Goal: Task Accomplishment & Management: Manage account settings

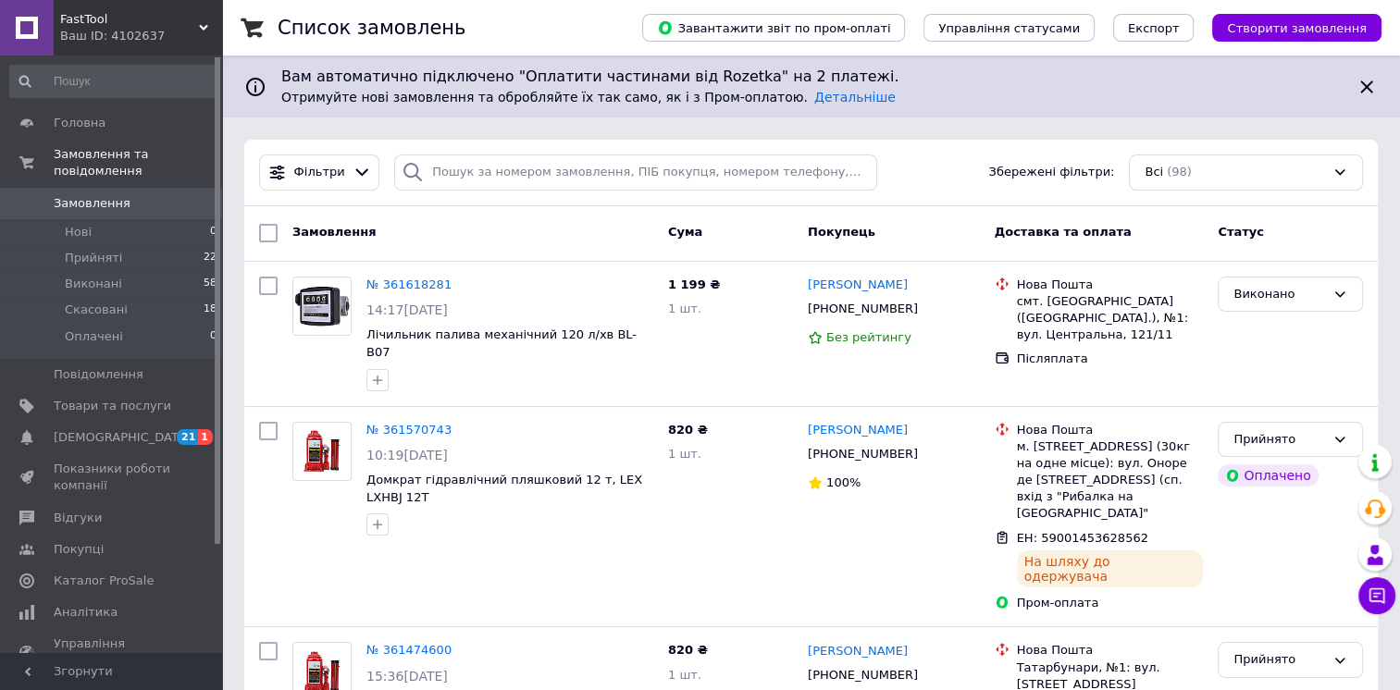
click at [105, 398] on span "Товари та послуги" at bounding box center [112, 406] width 117 height 17
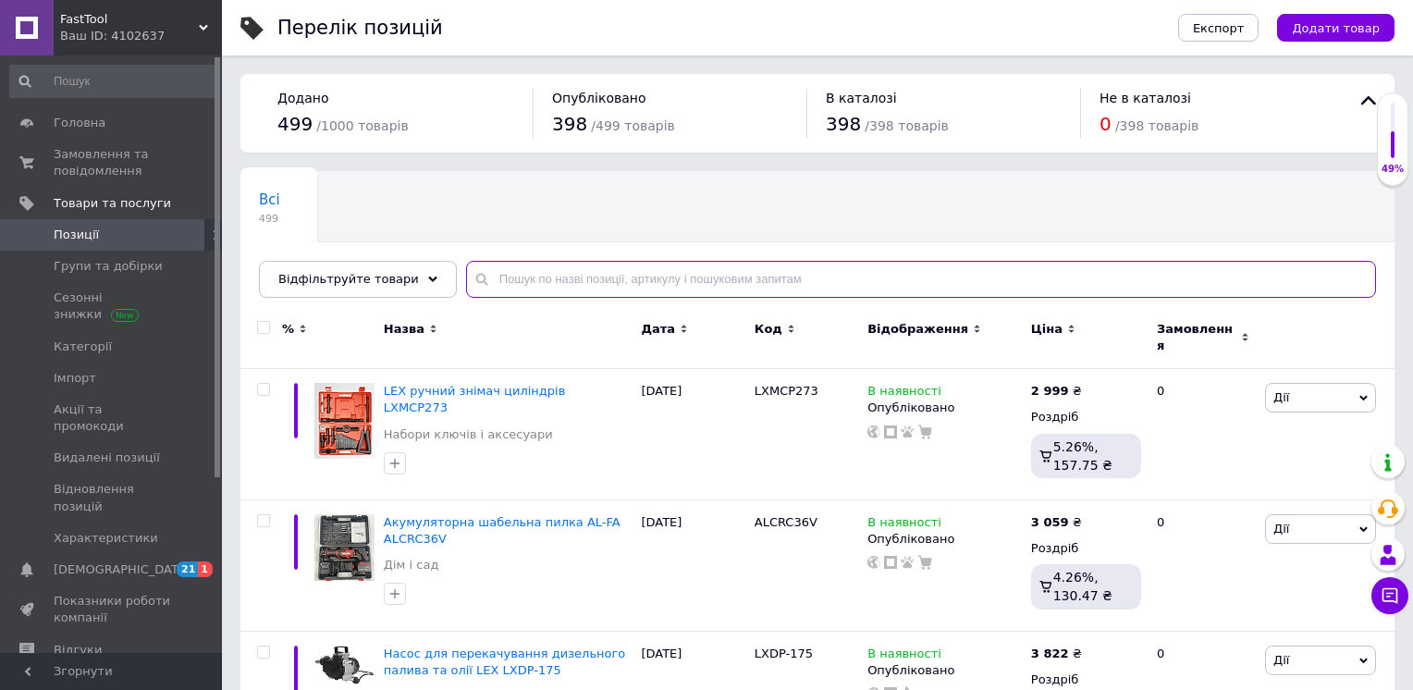
click at [552, 274] on input "text" at bounding box center [921, 279] width 910 height 37
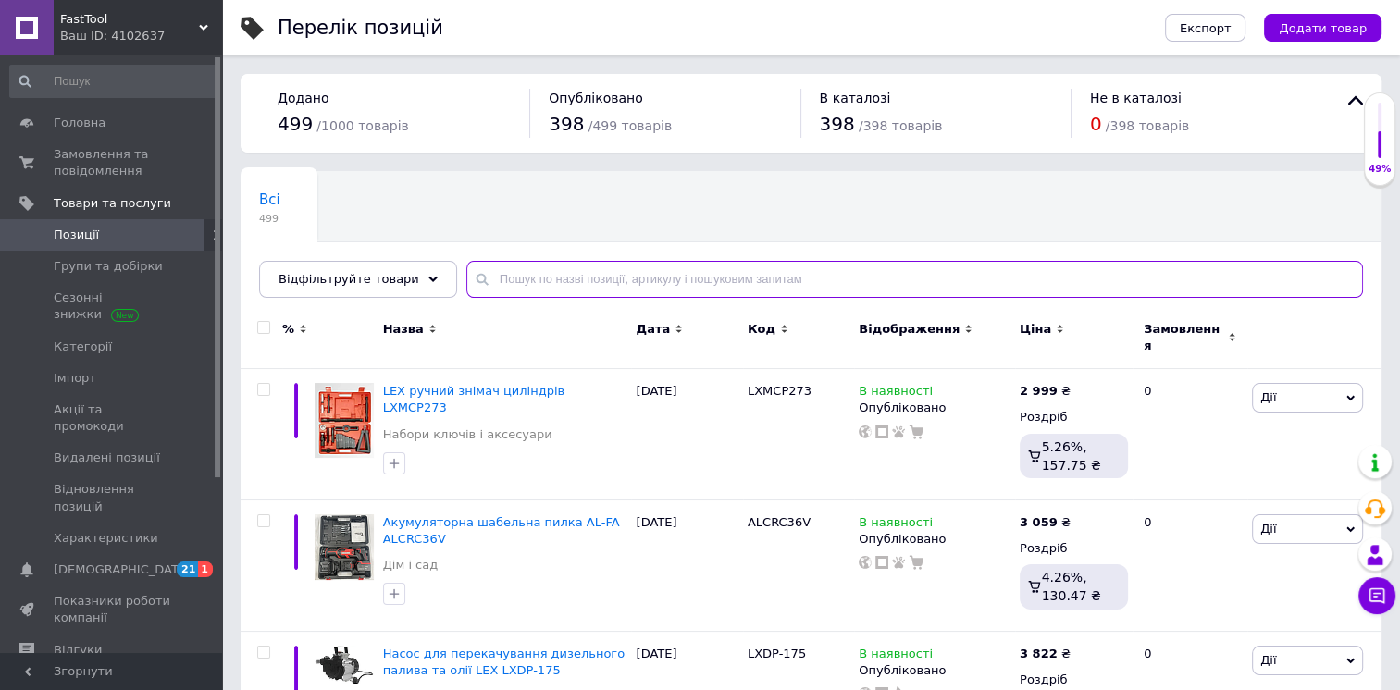
paste input "Loremips dolo sit ametcon ADI ELITS529 Doeiusmodte: Incididuntu laboreetdol mag…"
type input "Loremips dolo sit ametcon ADI ELITS529 Doeiusmodte: Incididuntu laboreetdol mag…"
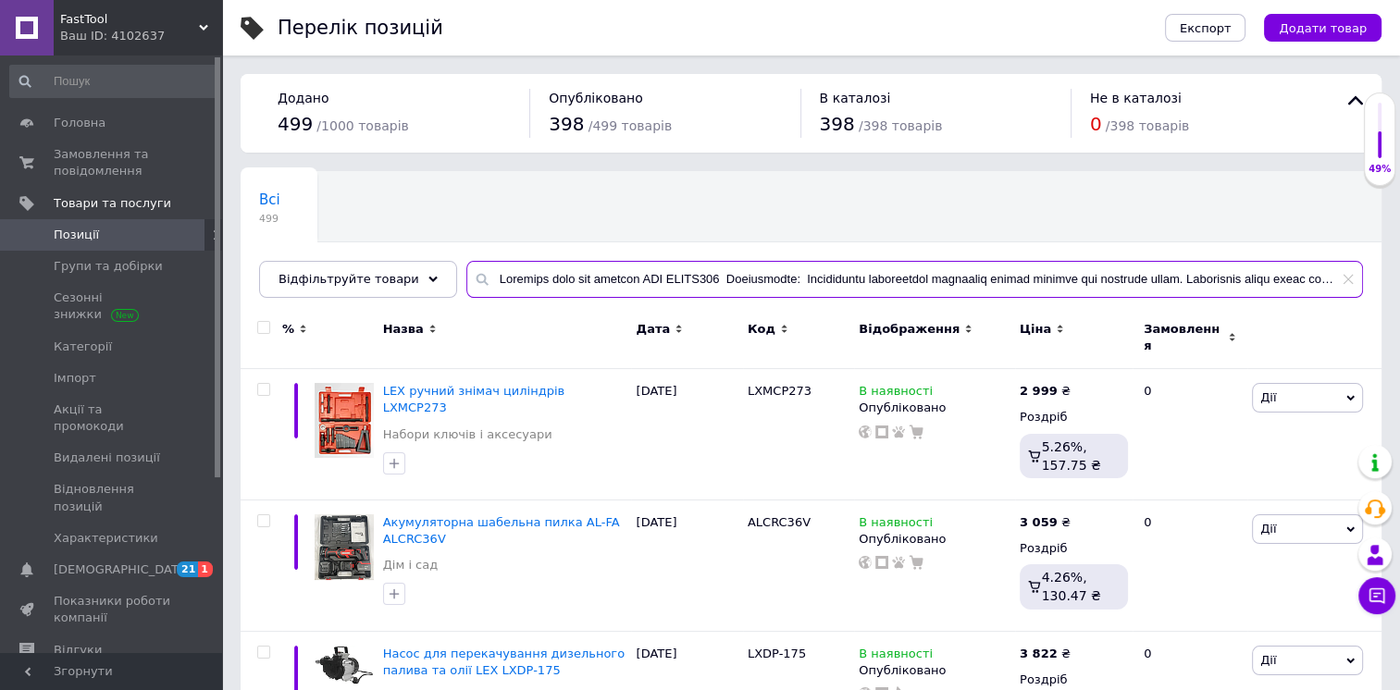
scroll to position [0, 4354]
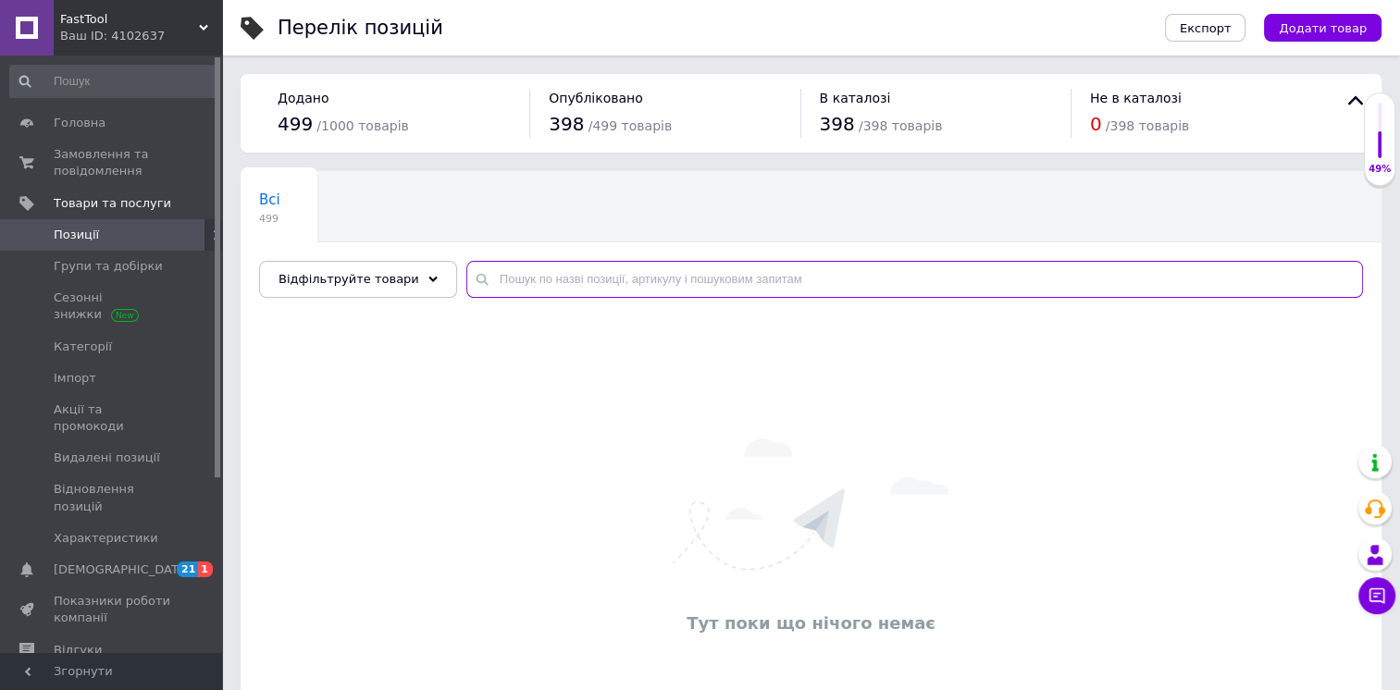
paste input "lxpcs165"
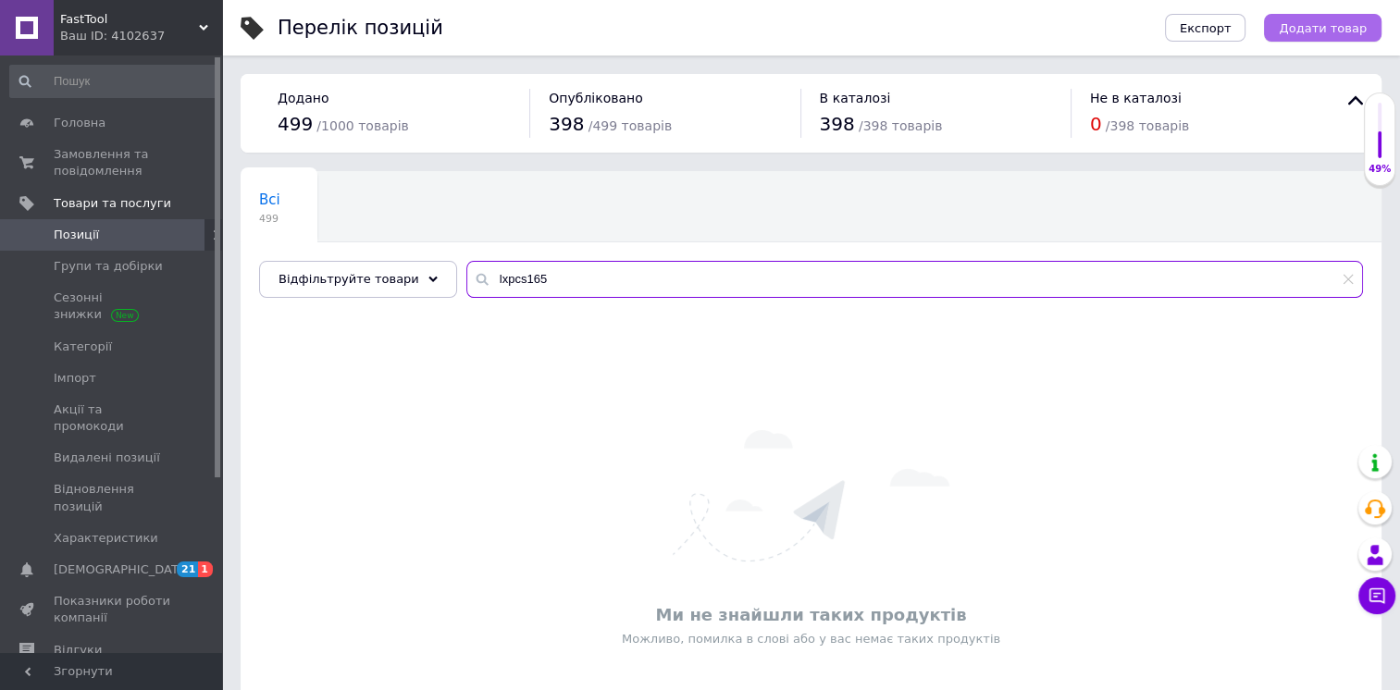
type input "lxpcs165"
click at [1327, 24] on span "Додати товар" at bounding box center [1322, 28] width 88 height 14
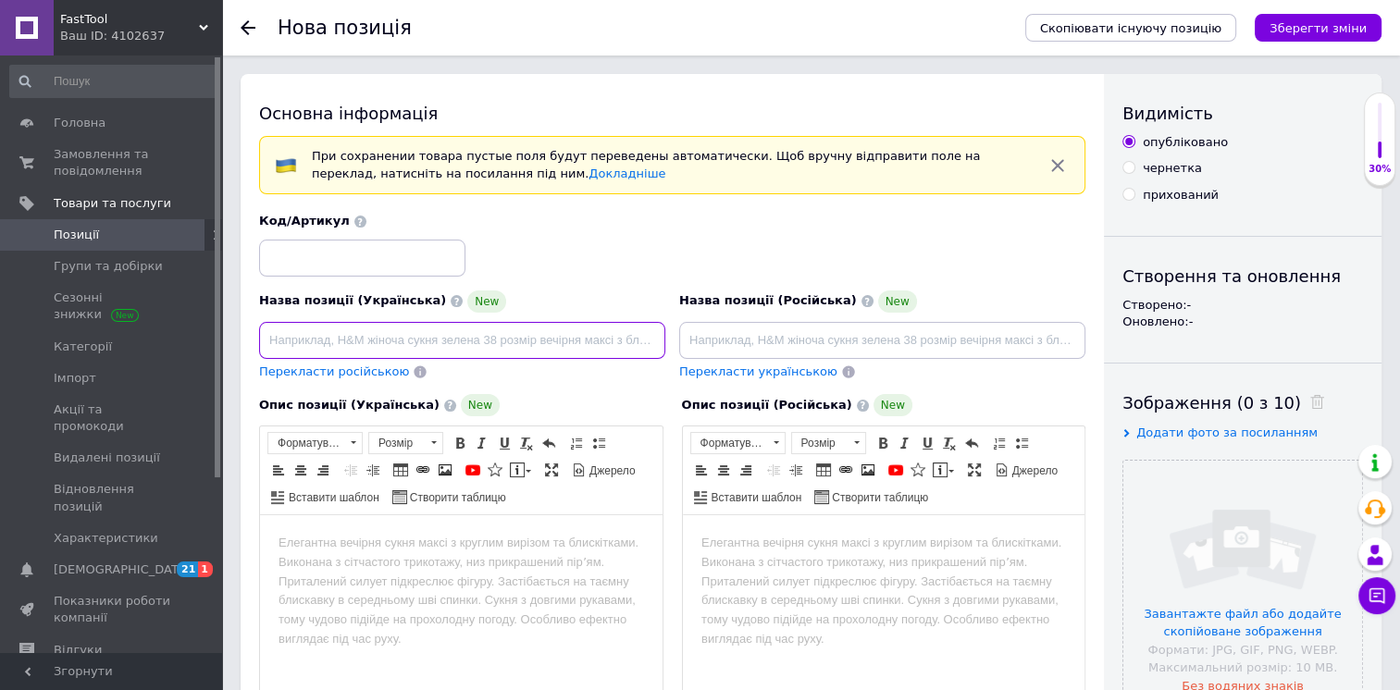
click at [533, 341] on input at bounding box center [462, 340] width 406 height 37
paste input "LEX циркулярна пила для врізання LXPCS165 1650Вт. 6000 об/хв"
type input "LEX циркулярна пила для врізання LXPCS165 1650Вт. 6000 об/хв"
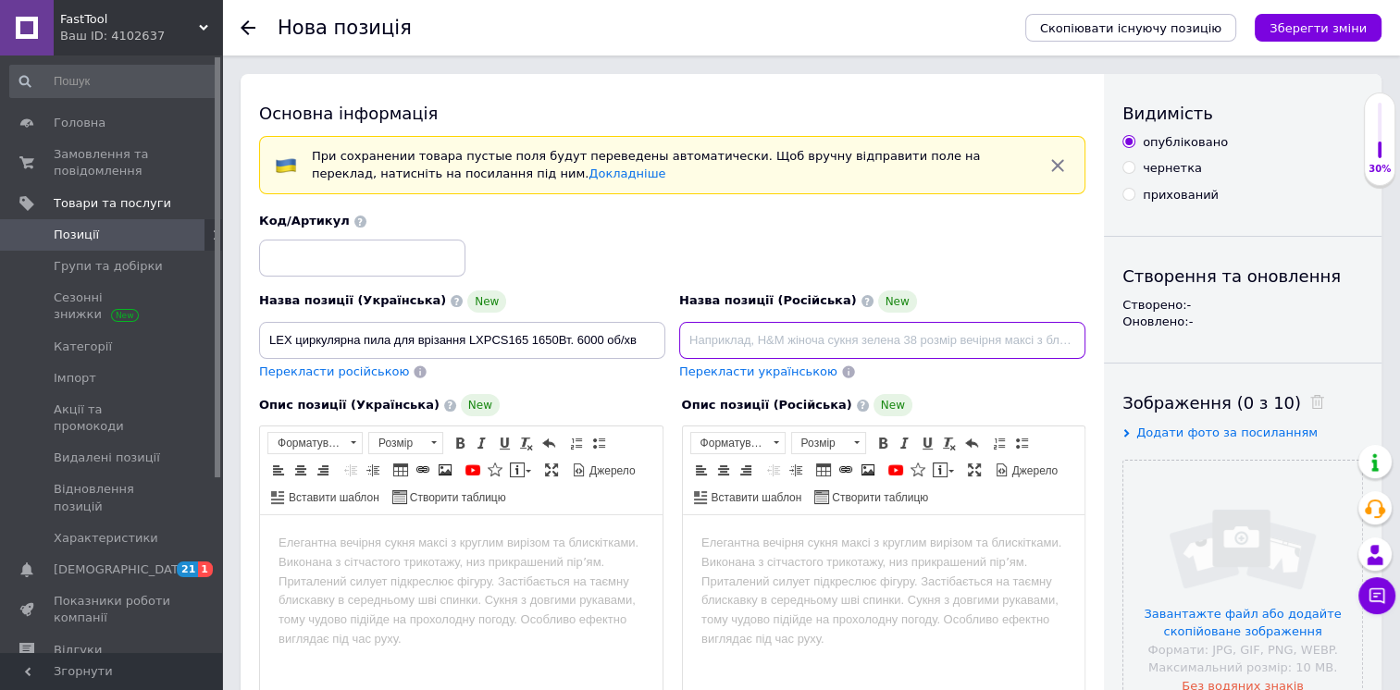
click at [759, 353] on input at bounding box center [882, 340] width 406 height 37
paste input "LEX циркулярная пила для врезки LXPCS165 1650Вт. 6000 об/мин"
type input "LEX циркулярная пила для врезки LXPCS165 1650Вт. 6000 об/мин"
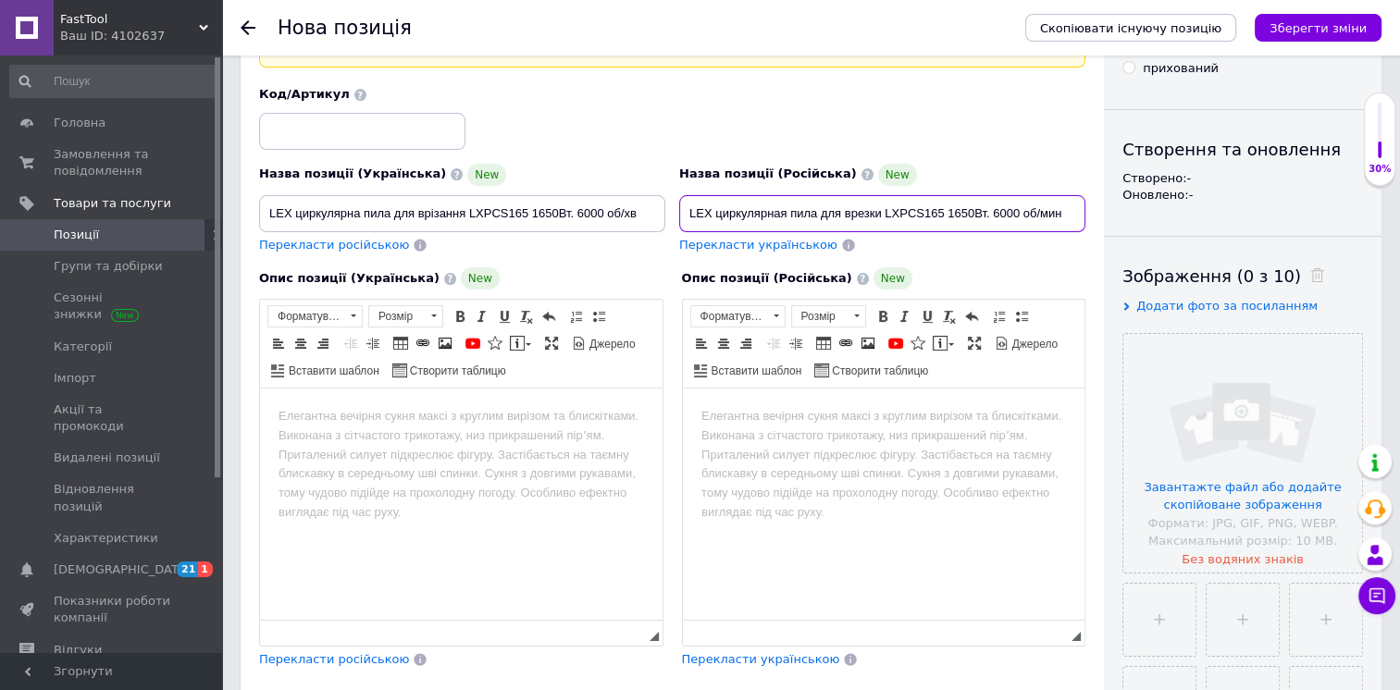
scroll to position [185, 0]
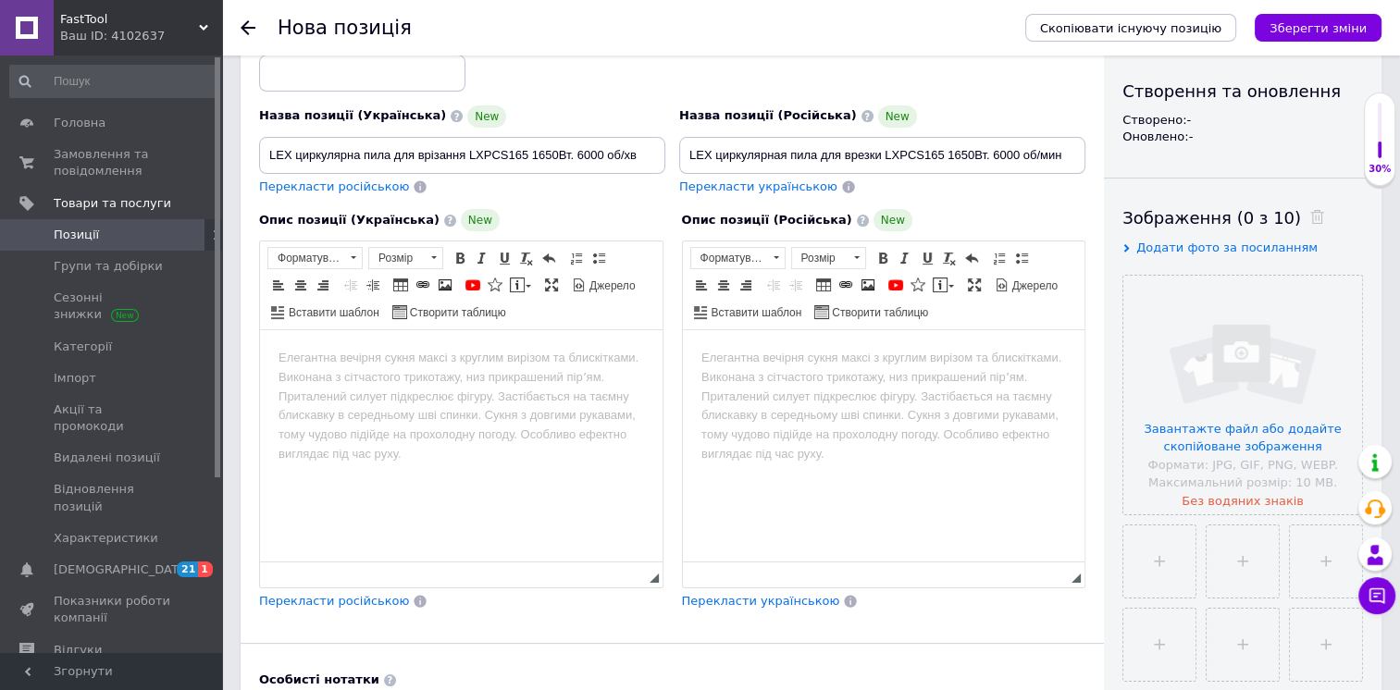
click at [771, 387] on html at bounding box center [883, 358] width 402 height 56
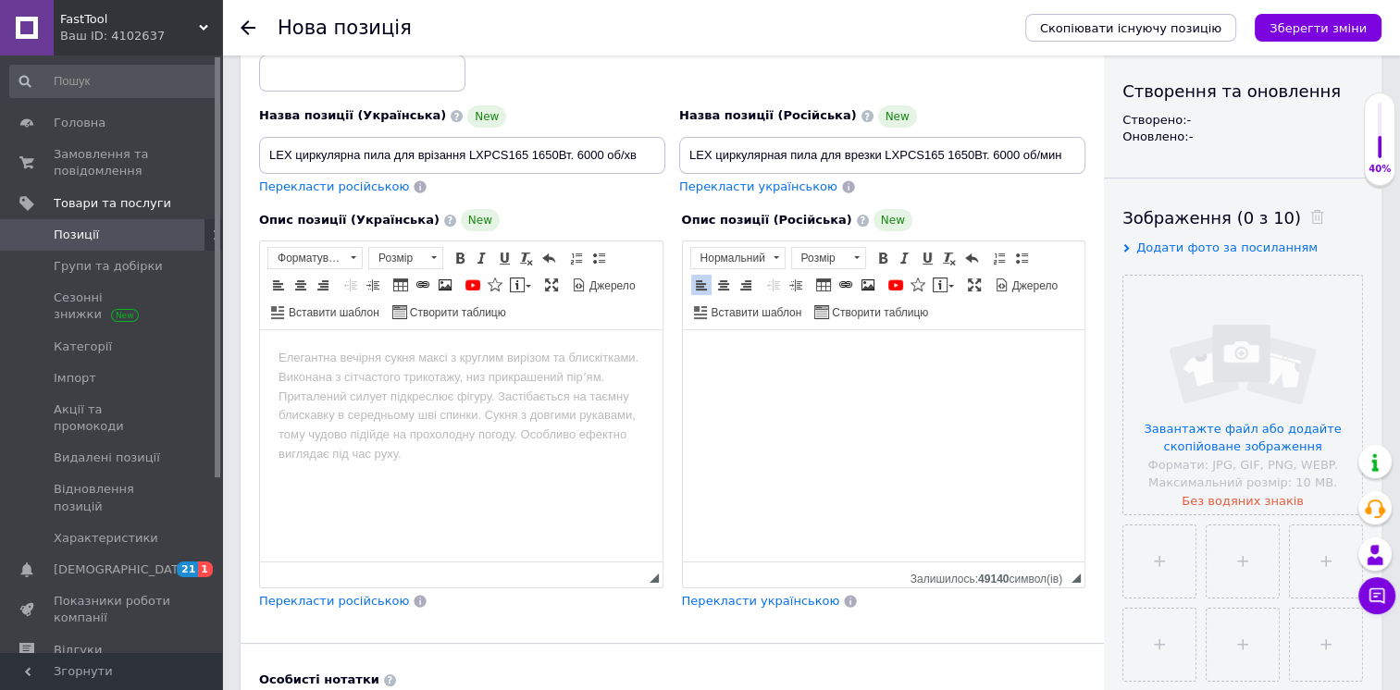
scroll to position [370, 0]
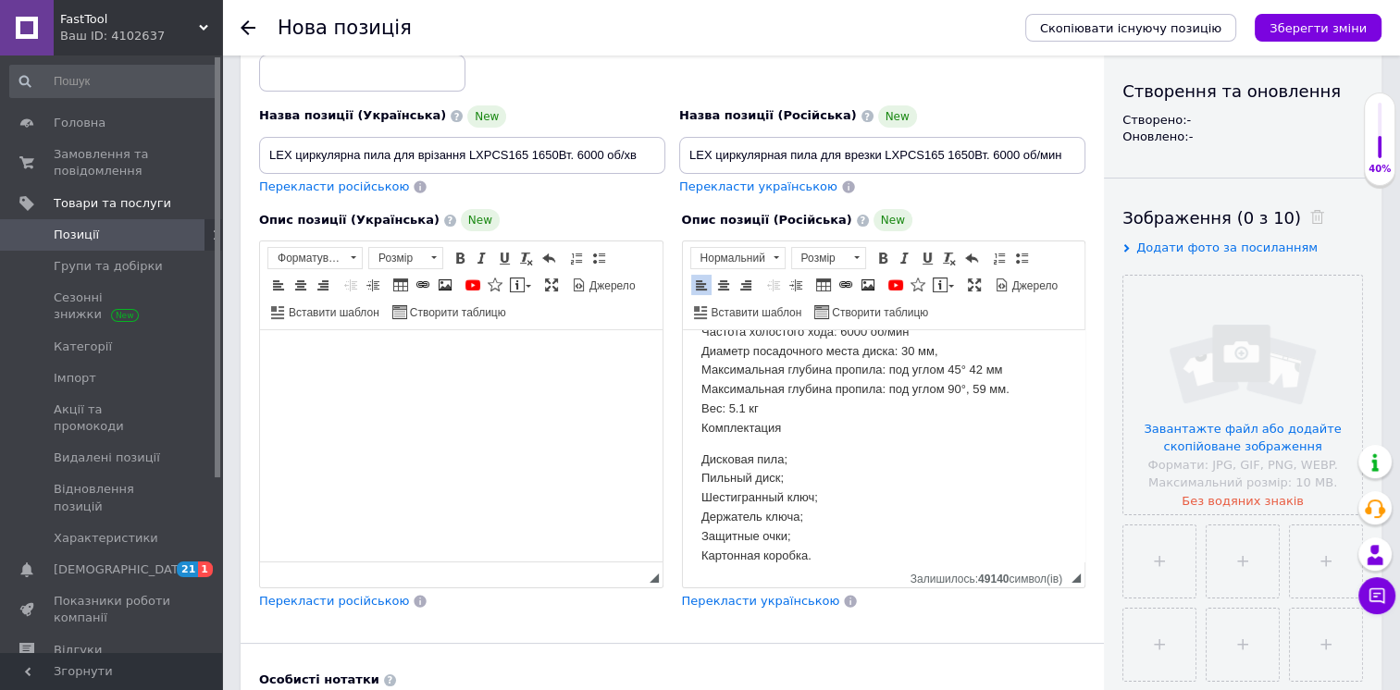
click at [507, 387] on html at bounding box center [461, 358] width 402 height 56
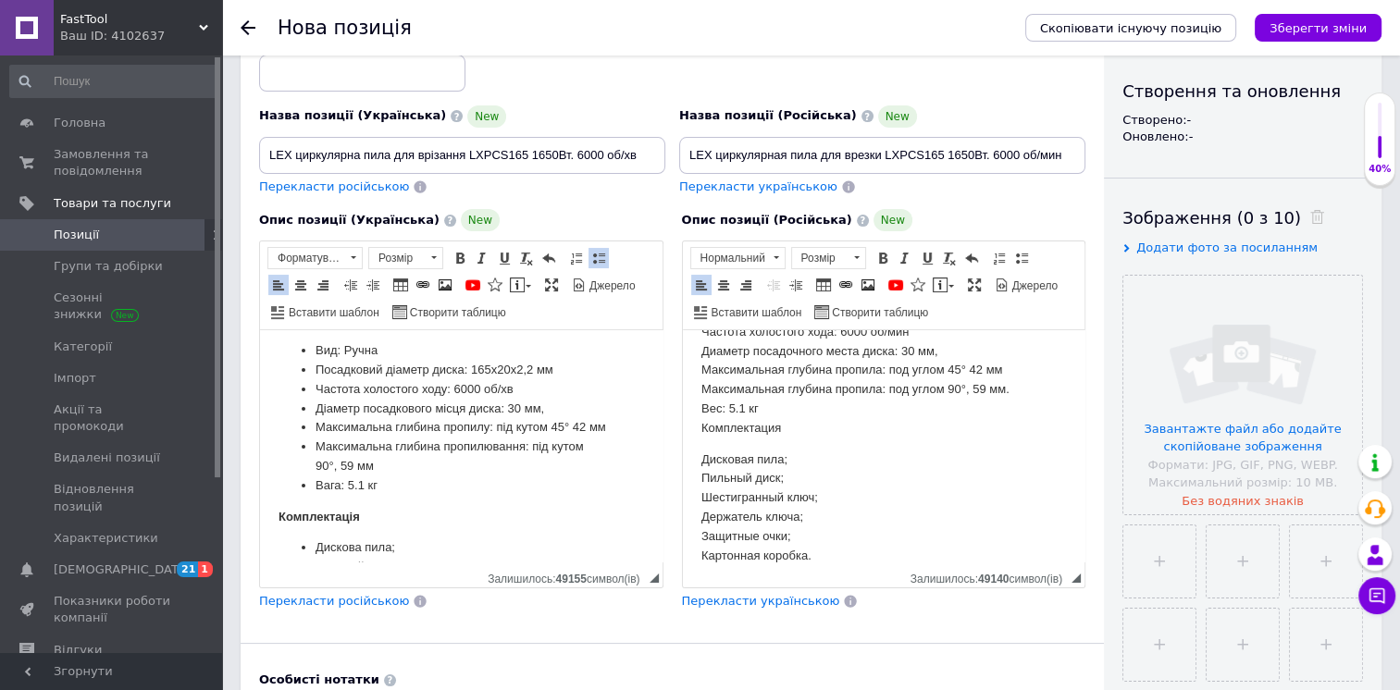
scroll to position [175, 0]
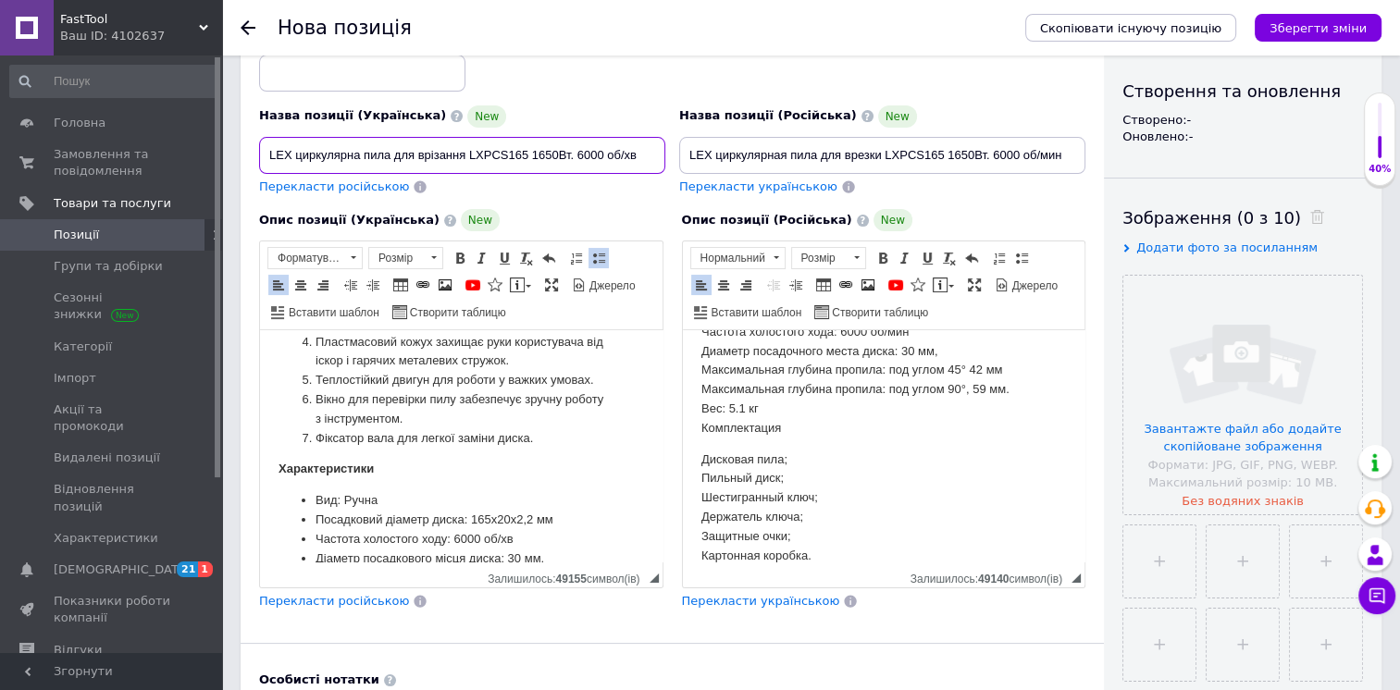
drag, startPoint x: 485, startPoint y: 160, endPoint x: 497, endPoint y: 161, distance: 12.1
click at [497, 161] on input "LEX циркулярна пила для врізання LXPCS165 1650Вт. 6000 об/хв" at bounding box center [462, 155] width 406 height 37
click at [518, 149] on input "LEX циркулярна пила для врізання LXPCS165 1650Вт. 6000 об/хв" at bounding box center [462, 155] width 406 height 37
click at [528, 155] on input "LEX циркулярна пила для врізання LXPCS165 1650Вт. 6000 об/хв" at bounding box center [462, 155] width 406 height 37
drag, startPoint x: 520, startPoint y: 154, endPoint x: 492, endPoint y: 152, distance: 27.9
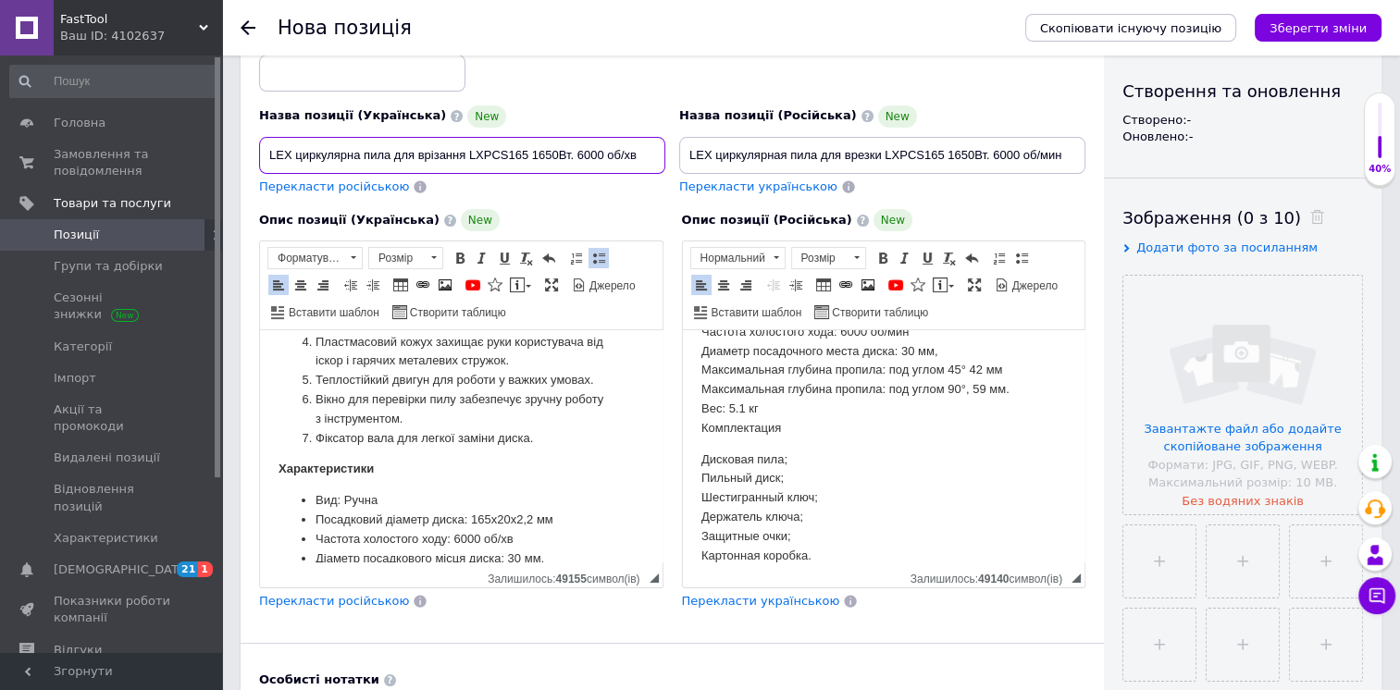
click at [492, 152] on input "LEX циркулярна пила для врізання LXPCS165 1650Вт. 6000 об/хв" at bounding box center [462, 155] width 406 height 37
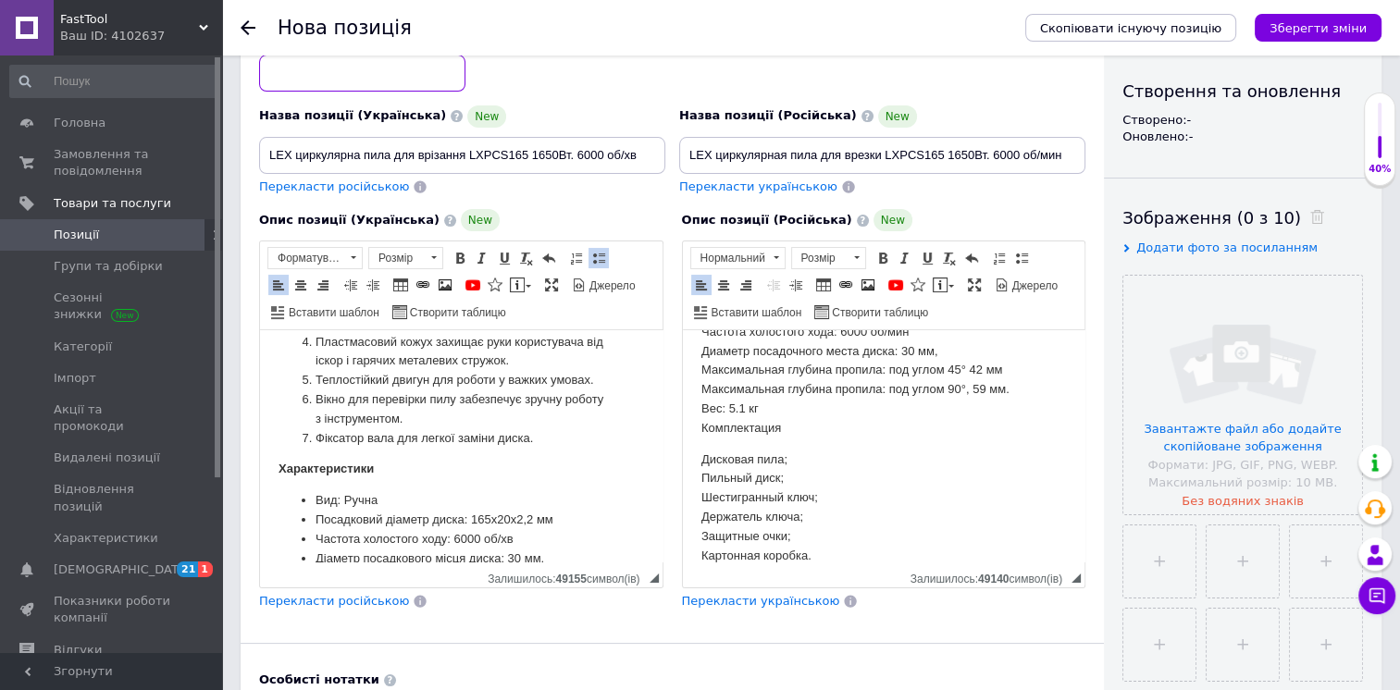
click at [432, 78] on input at bounding box center [362, 73] width 206 height 37
paste input "LXPCS165"
type input "LXPCS165"
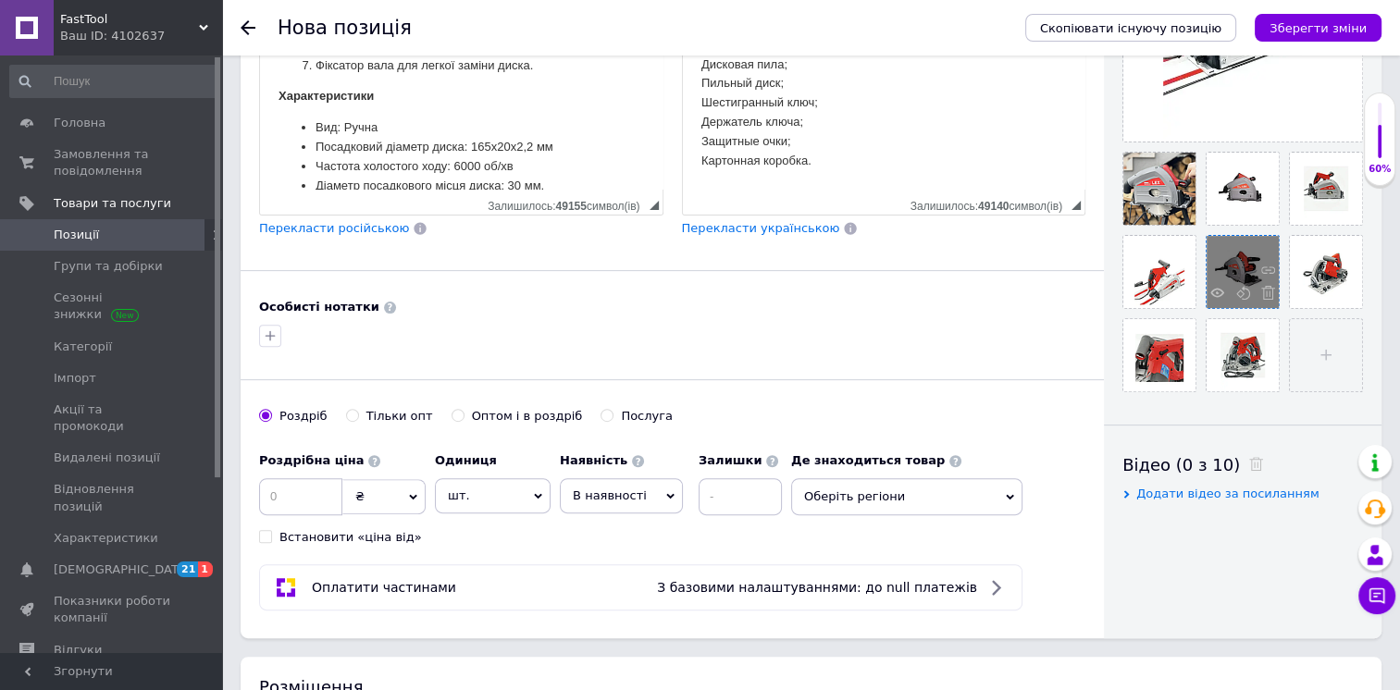
scroll to position [527, 0]
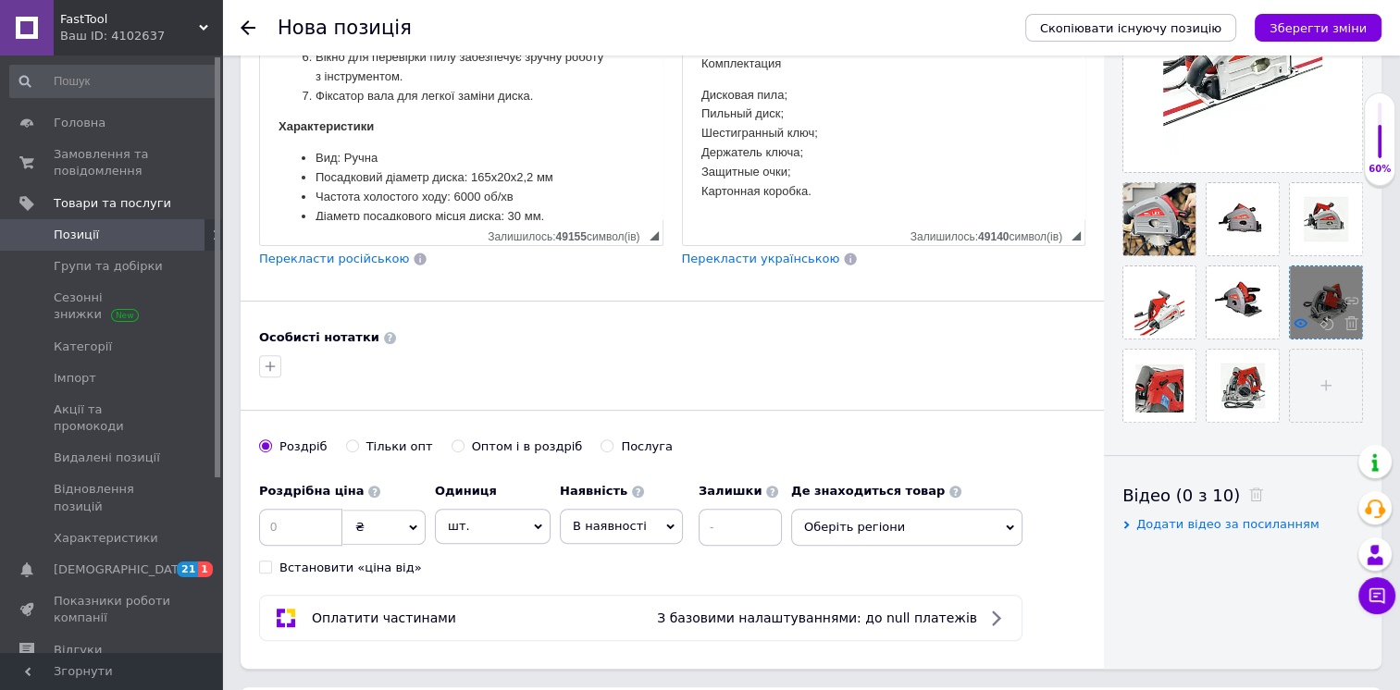
click at [1295, 324] on icon at bounding box center [1300, 323] width 14 height 14
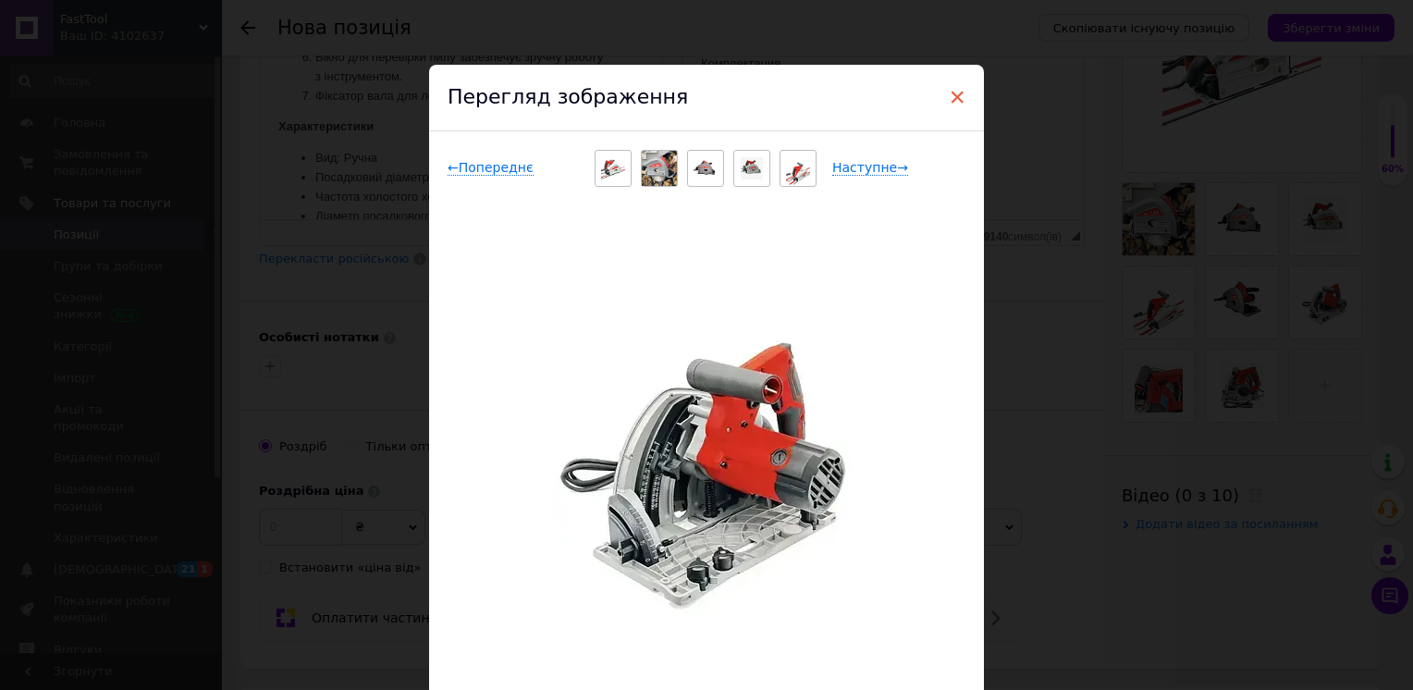
click at [957, 94] on span "×" at bounding box center [957, 96] width 17 height 31
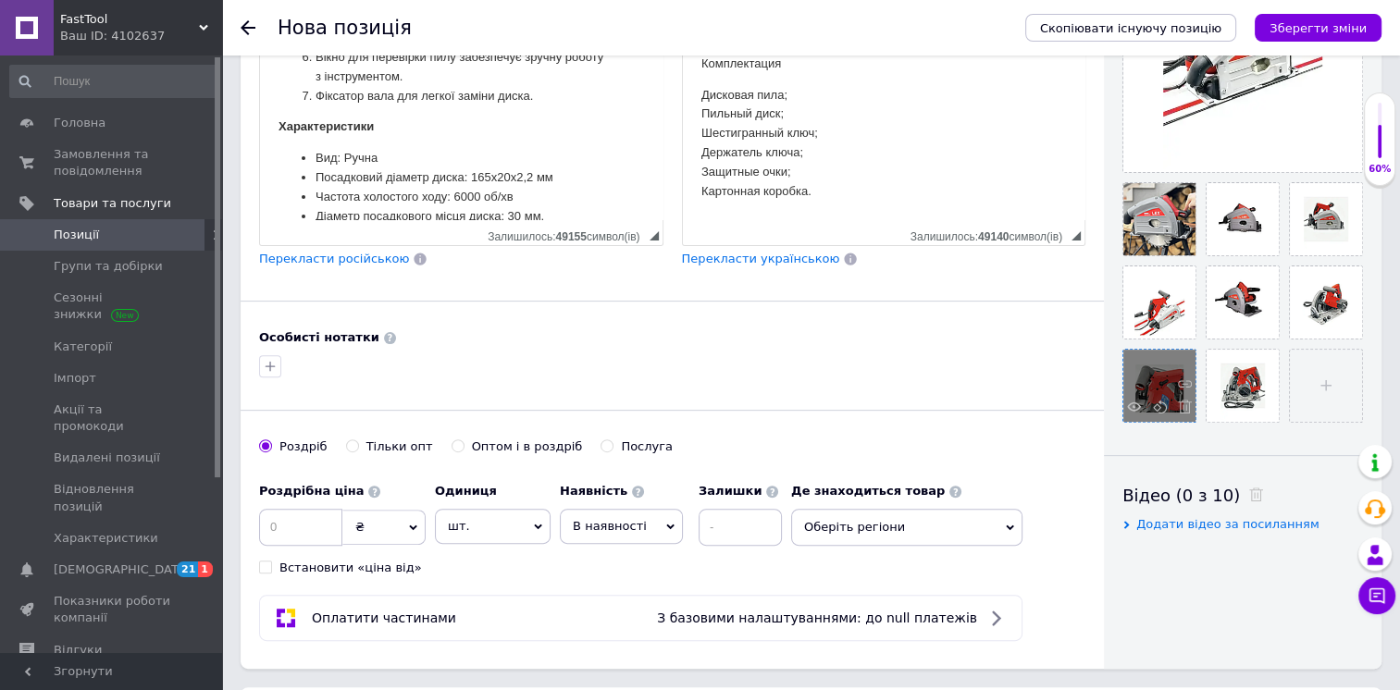
click at [1161, 364] on div at bounding box center [1159, 386] width 72 height 72
click at [1135, 402] on use at bounding box center [1134, 405] width 14 height 9
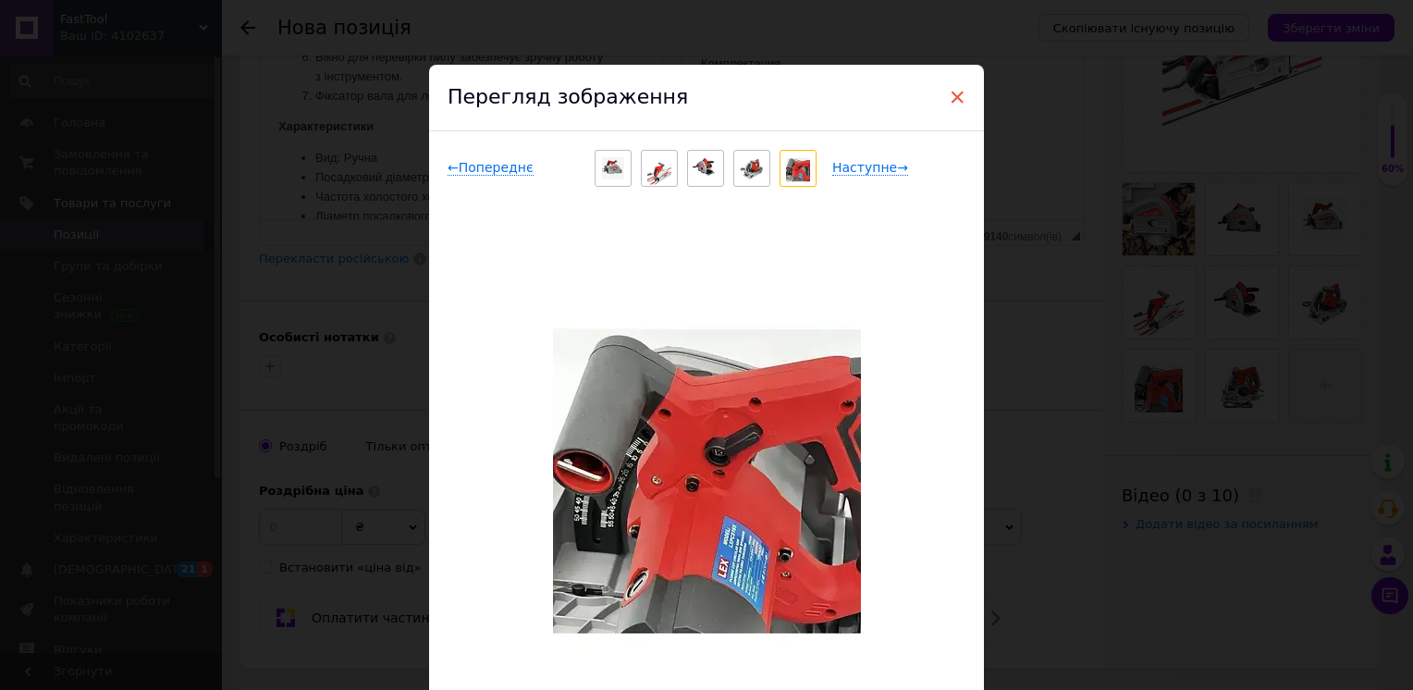
drag, startPoint x: 956, startPoint y: 95, endPoint x: 298, endPoint y: 131, distance: 658.7
click at [956, 95] on span "×" at bounding box center [957, 96] width 17 height 31
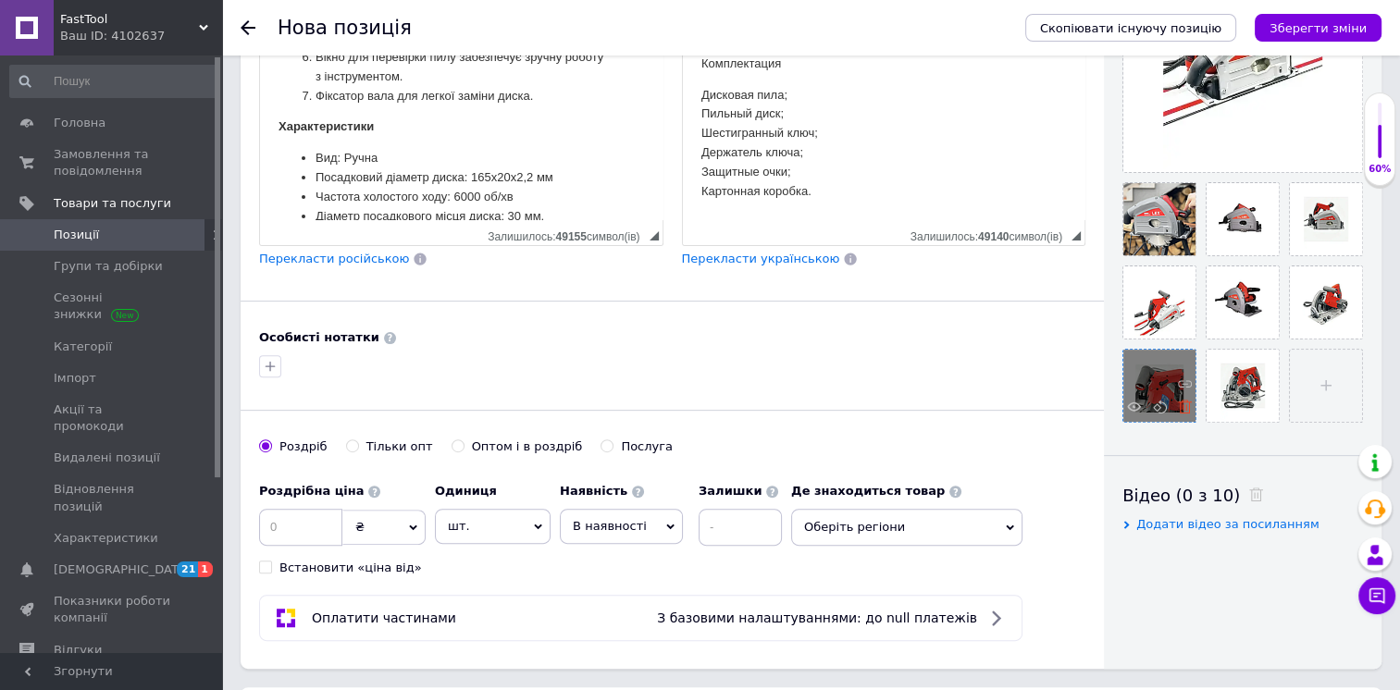
click at [1184, 406] on icon at bounding box center [1185, 407] width 14 height 14
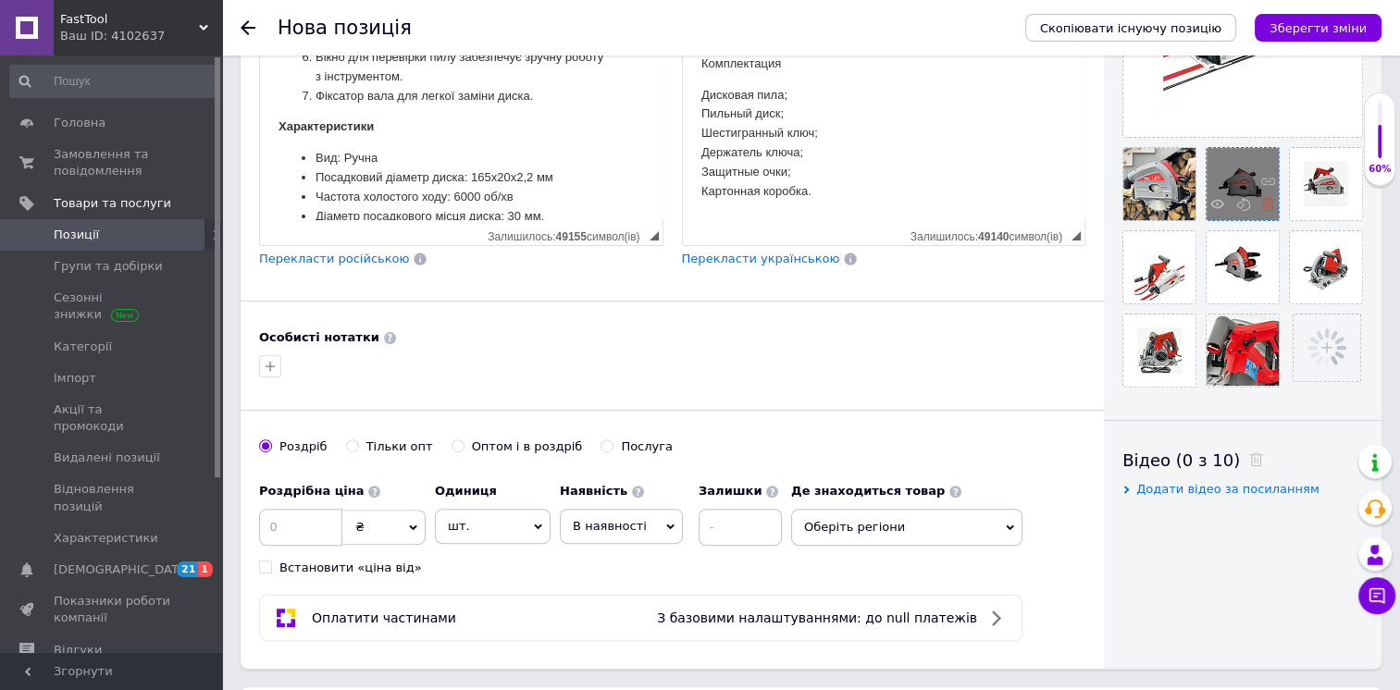
click at [1267, 201] on icon at bounding box center [1268, 204] width 14 height 14
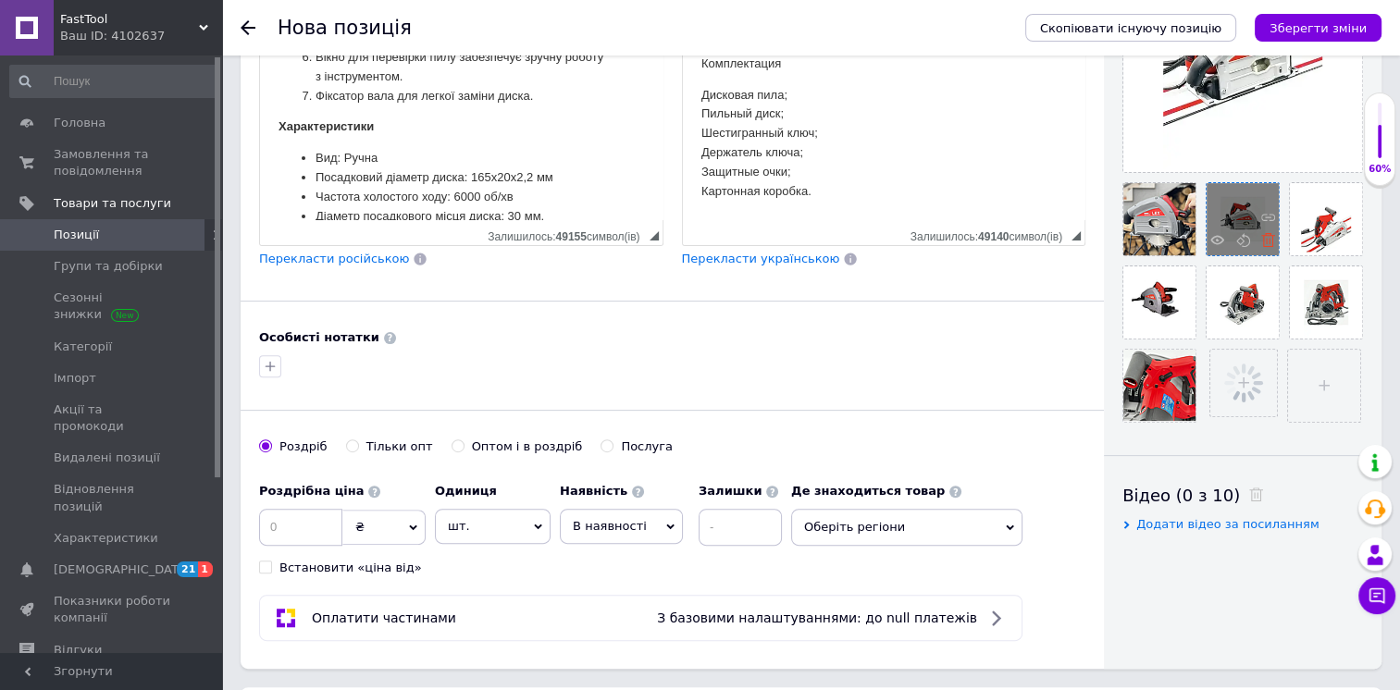
click at [1271, 241] on use at bounding box center [1268, 240] width 14 height 14
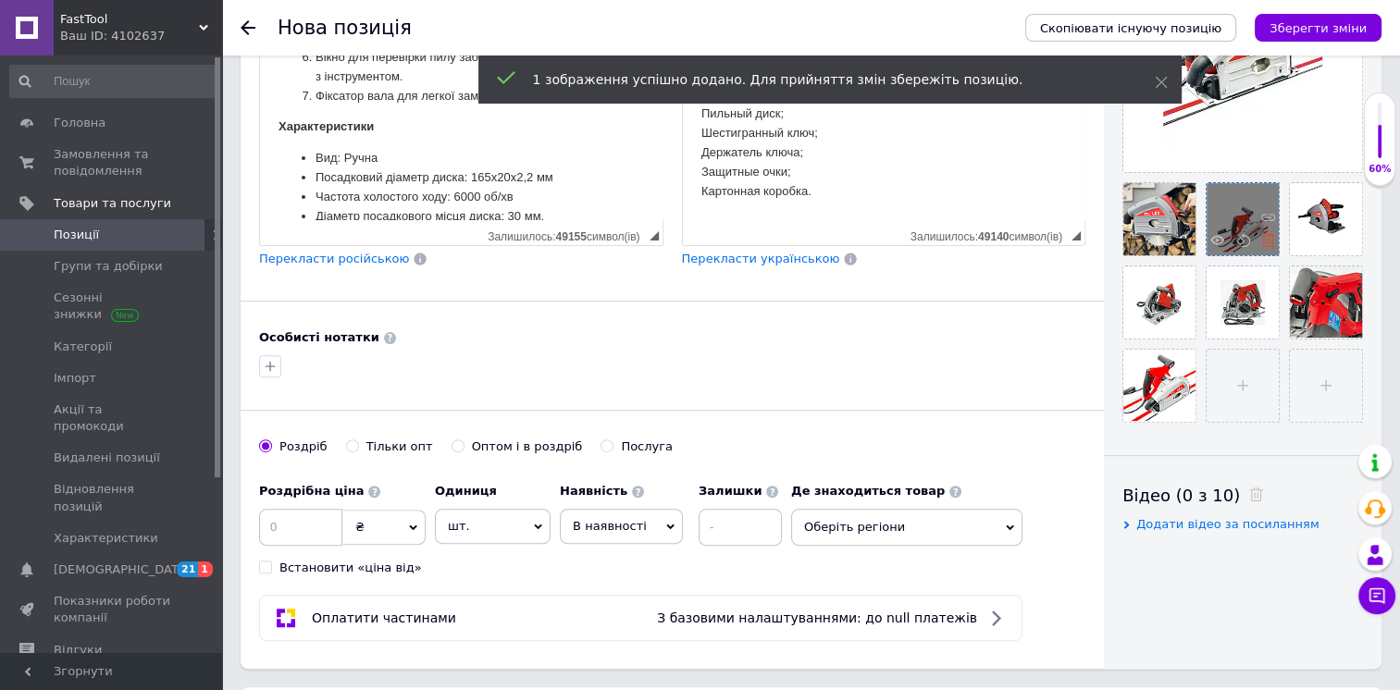
click at [1264, 239] on icon at bounding box center [1268, 240] width 14 height 14
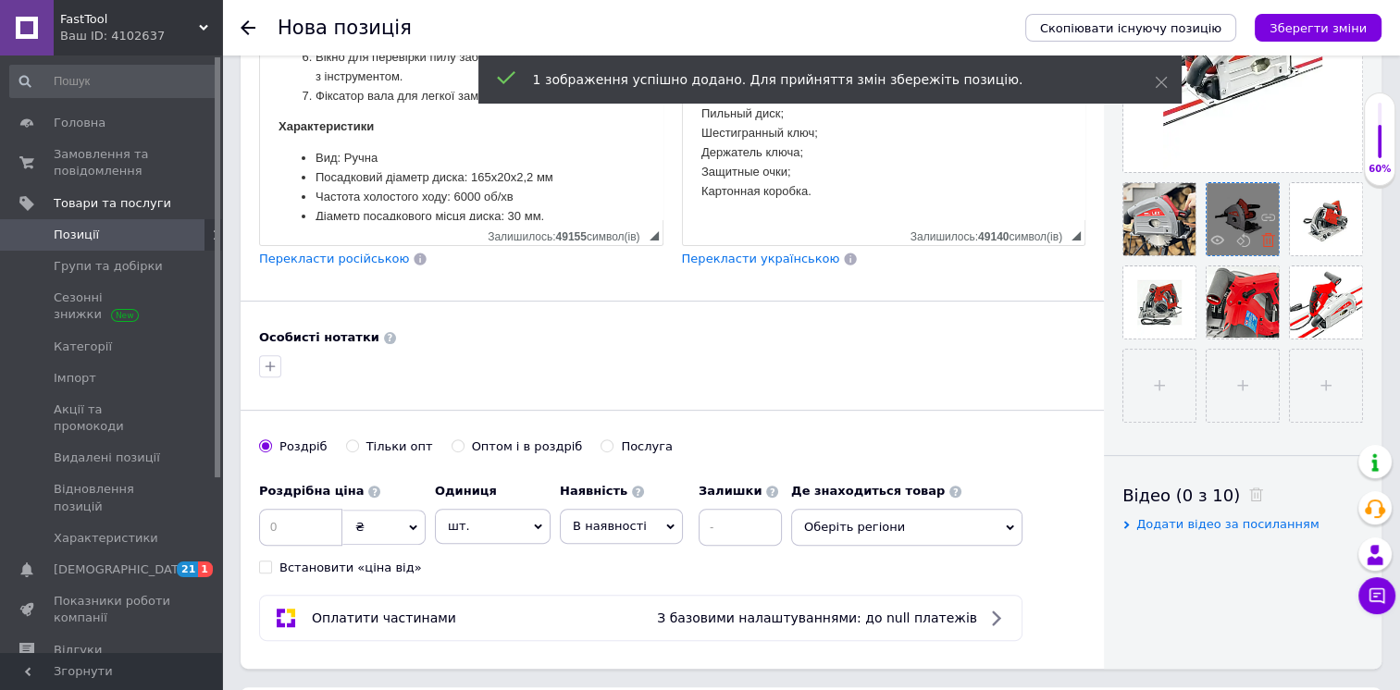
click at [1268, 239] on use at bounding box center [1268, 240] width 14 height 14
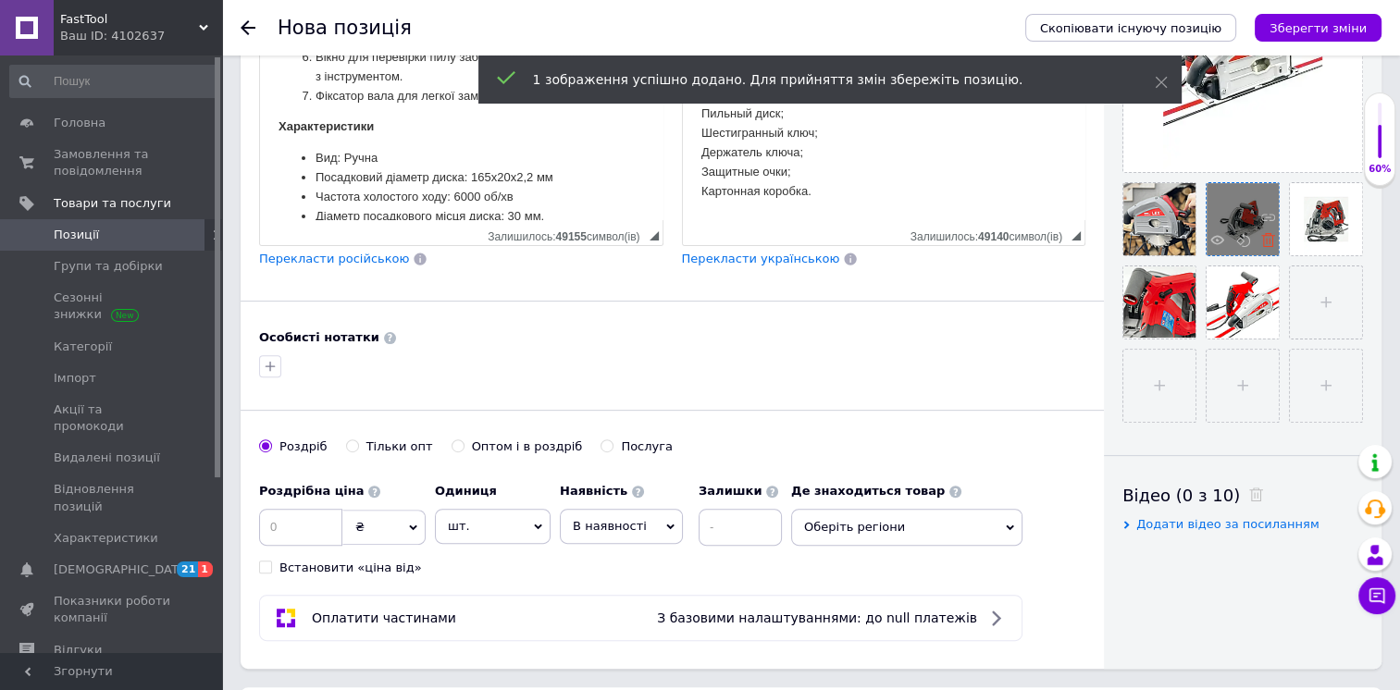
click at [1263, 239] on icon at bounding box center [1268, 240] width 14 height 14
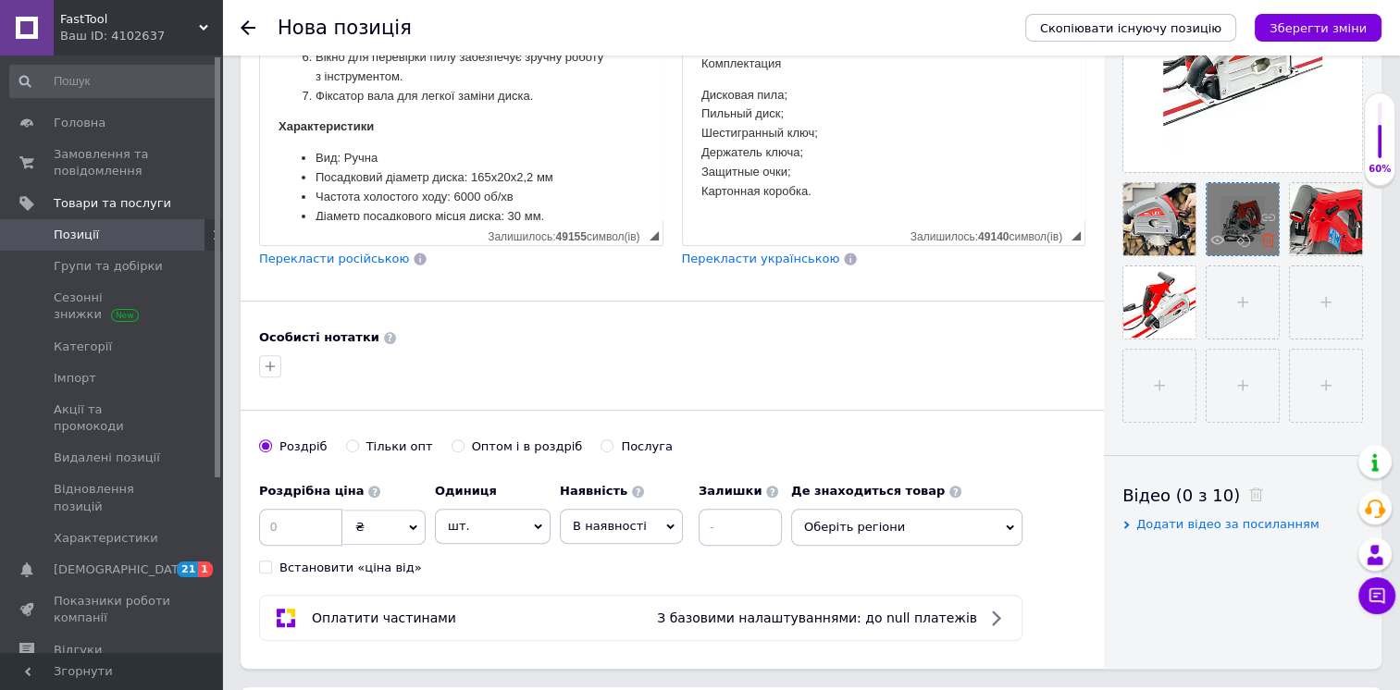
click at [1265, 241] on icon at bounding box center [1268, 240] width 14 height 14
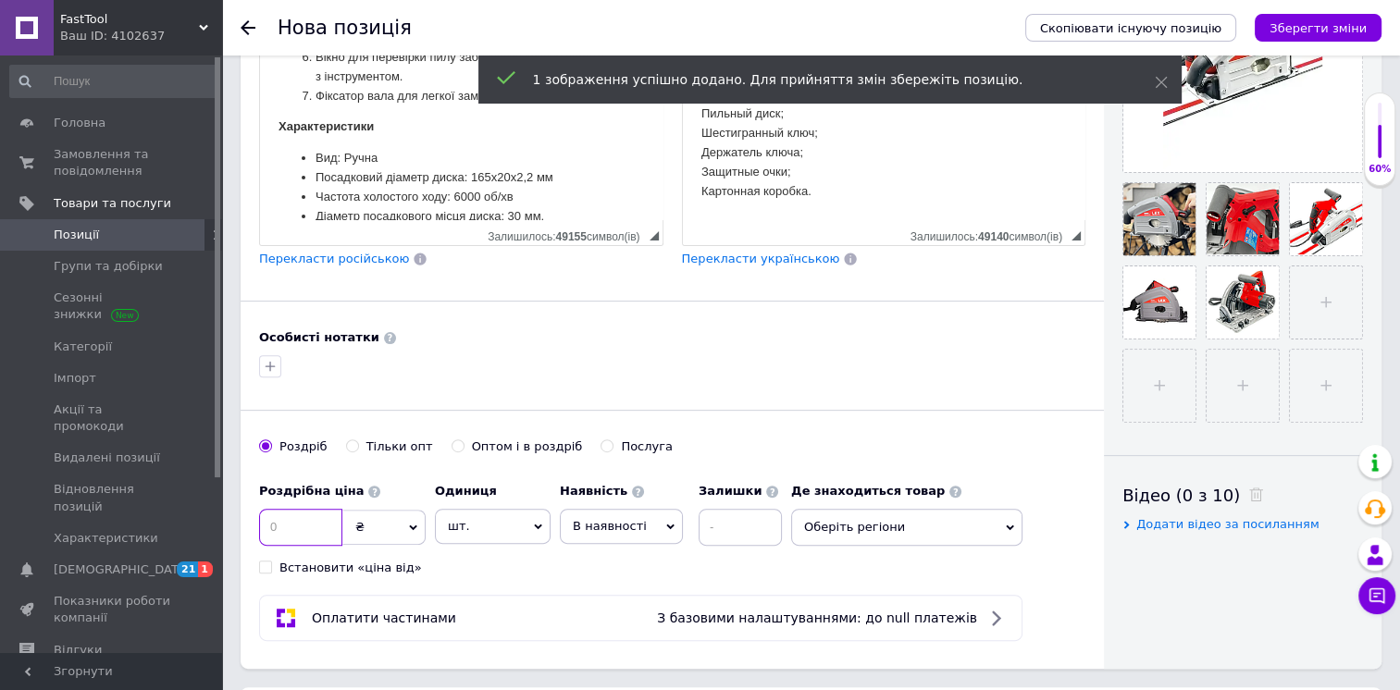
click at [307, 530] on input at bounding box center [300, 527] width 83 height 37
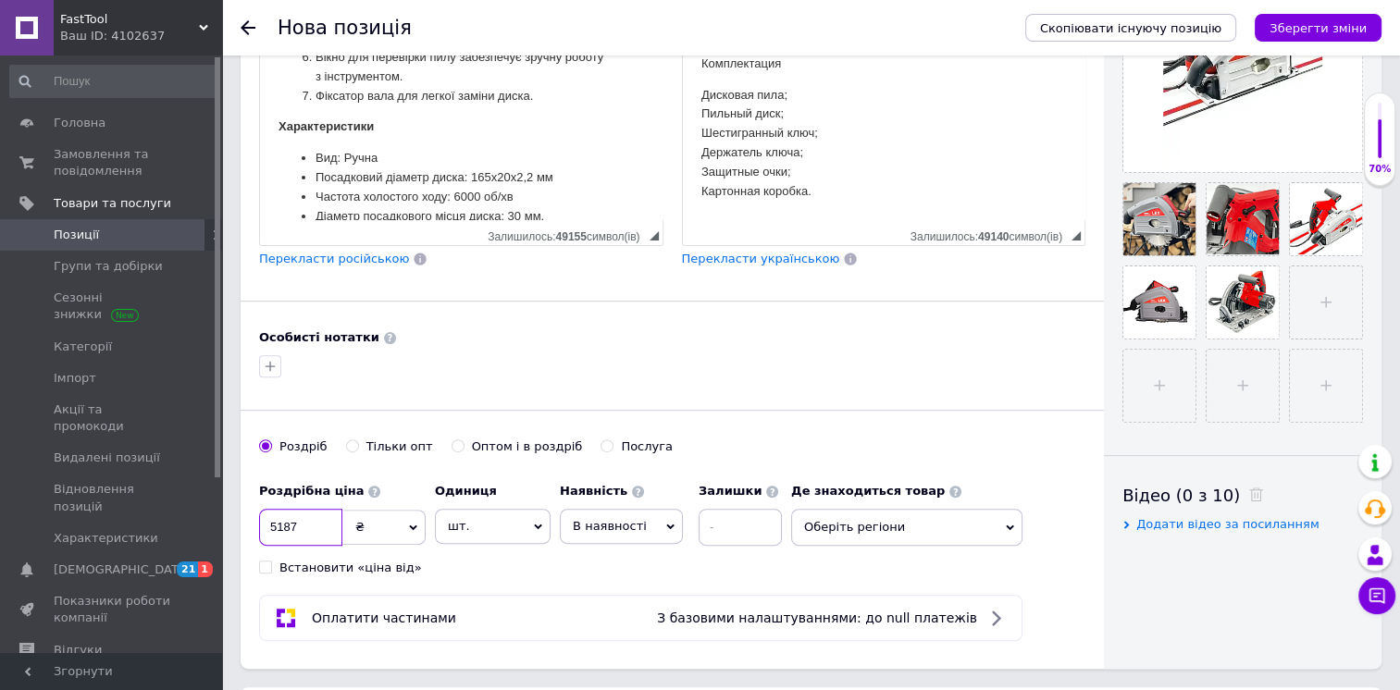
type input "5187"
click at [847, 520] on span "Оберіть регіони" at bounding box center [906, 527] width 231 height 37
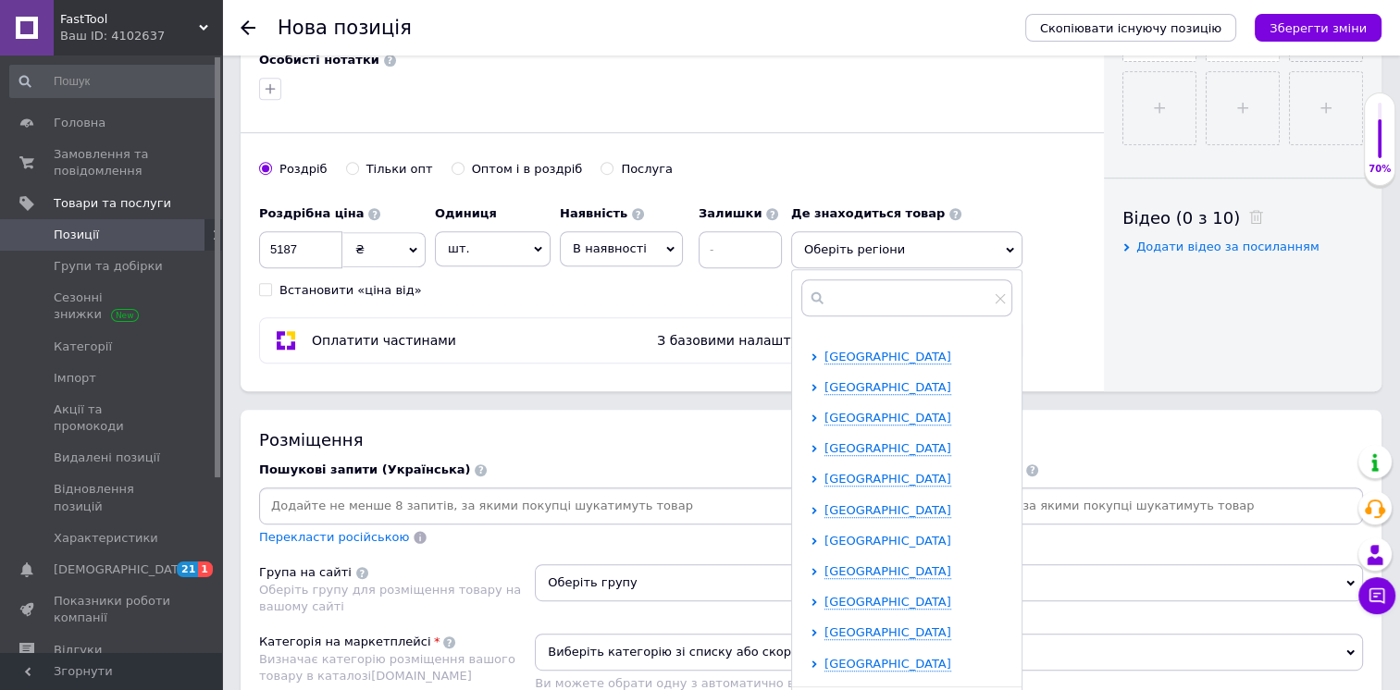
scroll to position [93, 0]
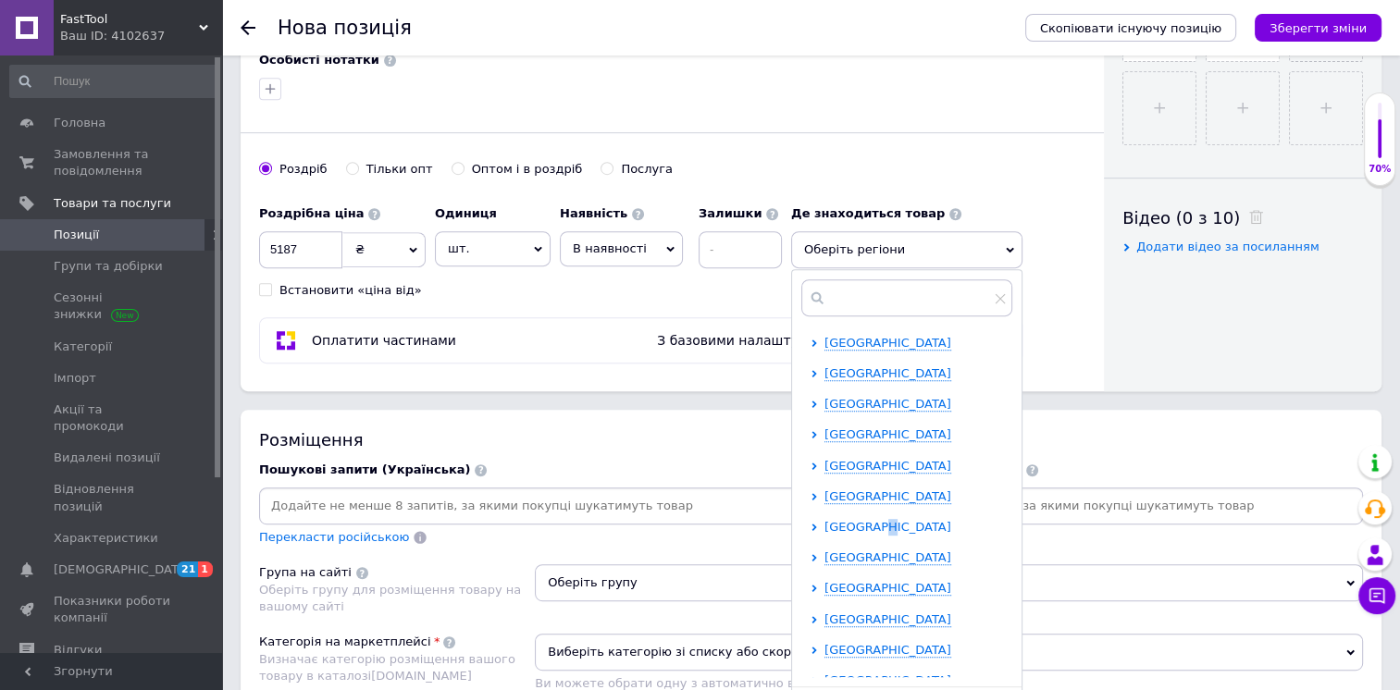
click at [879, 520] on span "[GEOGRAPHIC_DATA]" at bounding box center [887, 527] width 127 height 14
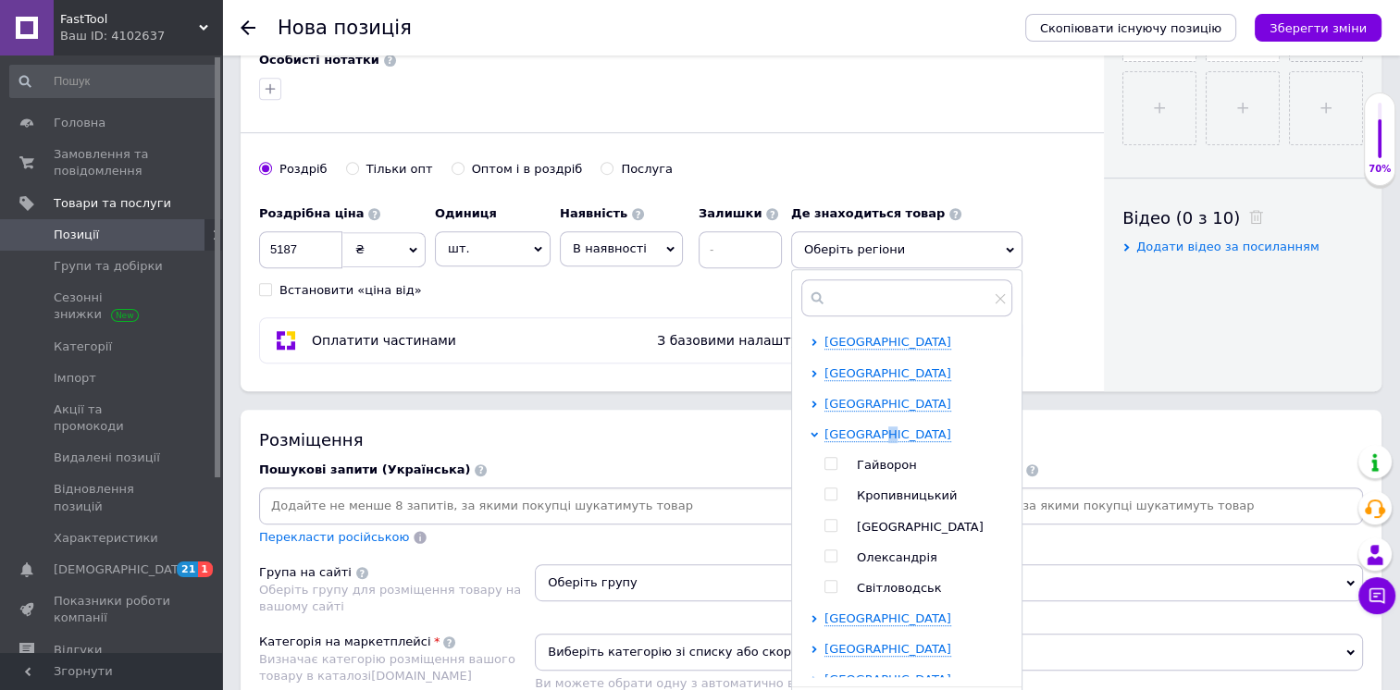
scroll to position [278, 0]
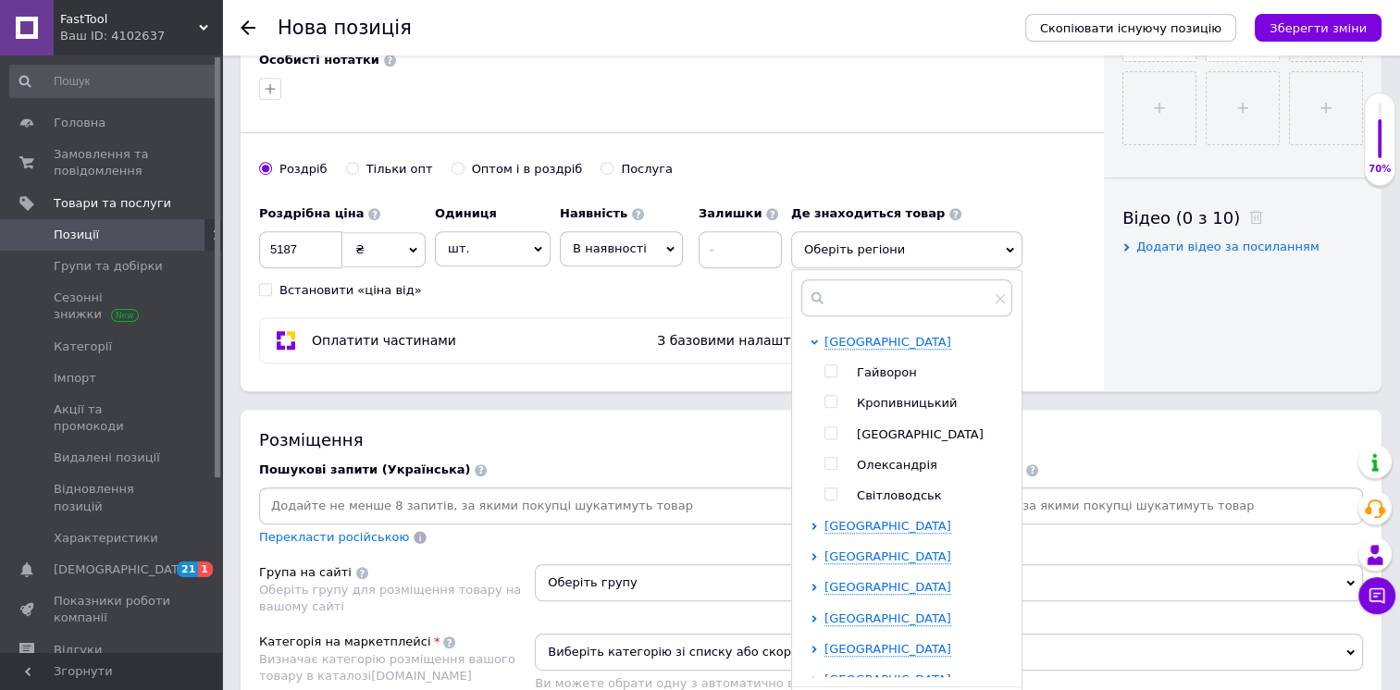
click at [903, 403] on span "Кропивницький" at bounding box center [907, 403] width 100 height 14
checkbox input "true"
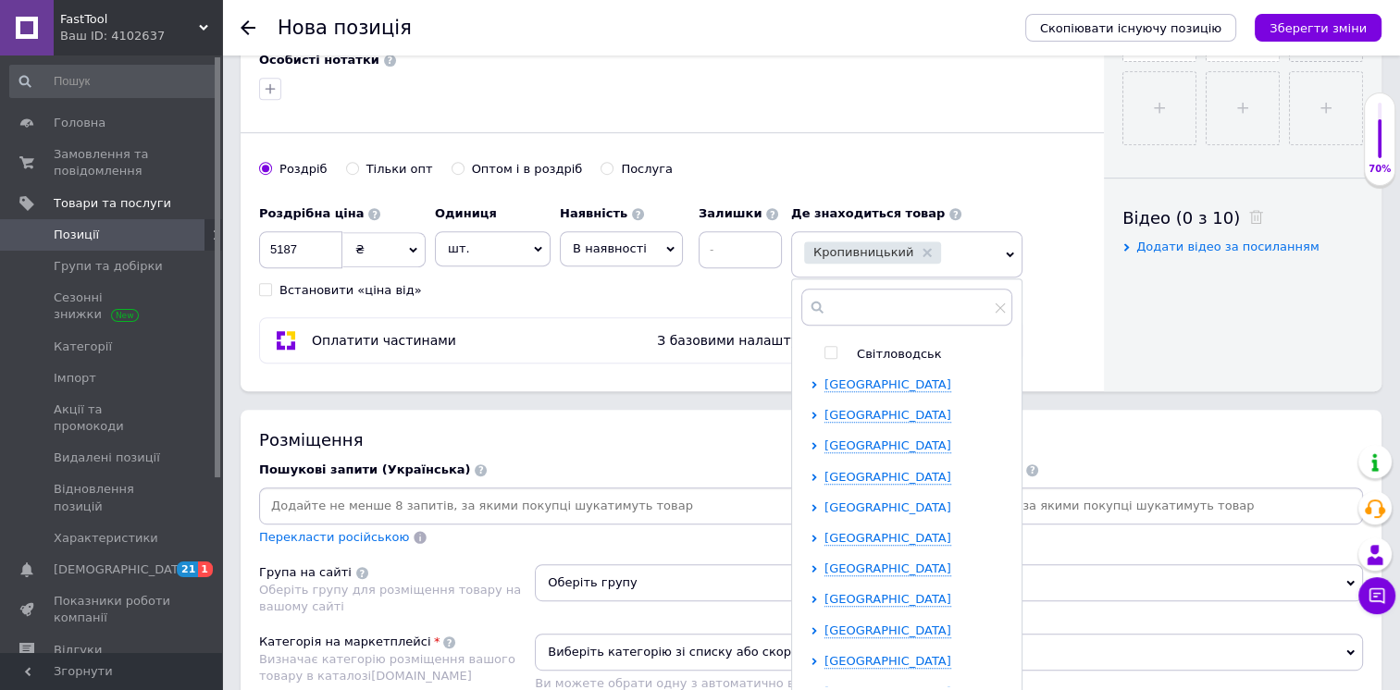
scroll to position [534, 0]
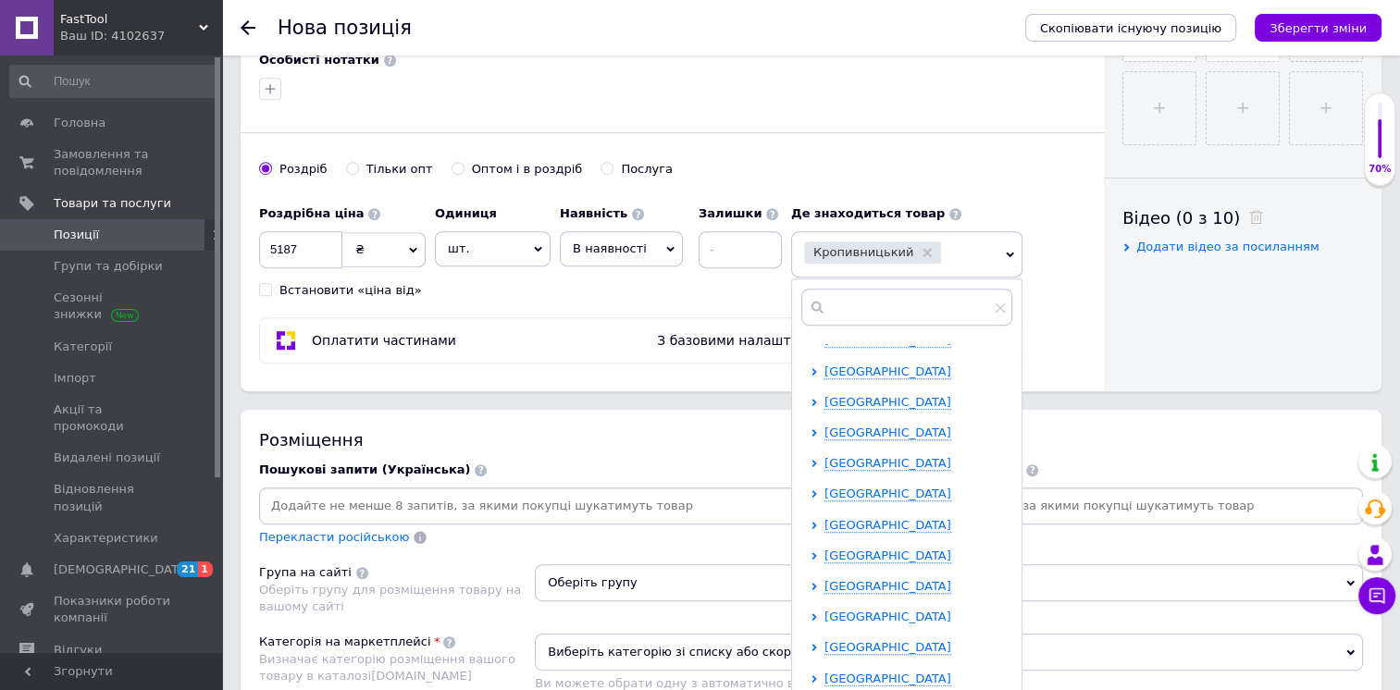
click at [868, 611] on span "[GEOGRAPHIC_DATA]" at bounding box center [887, 617] width 127 height 14
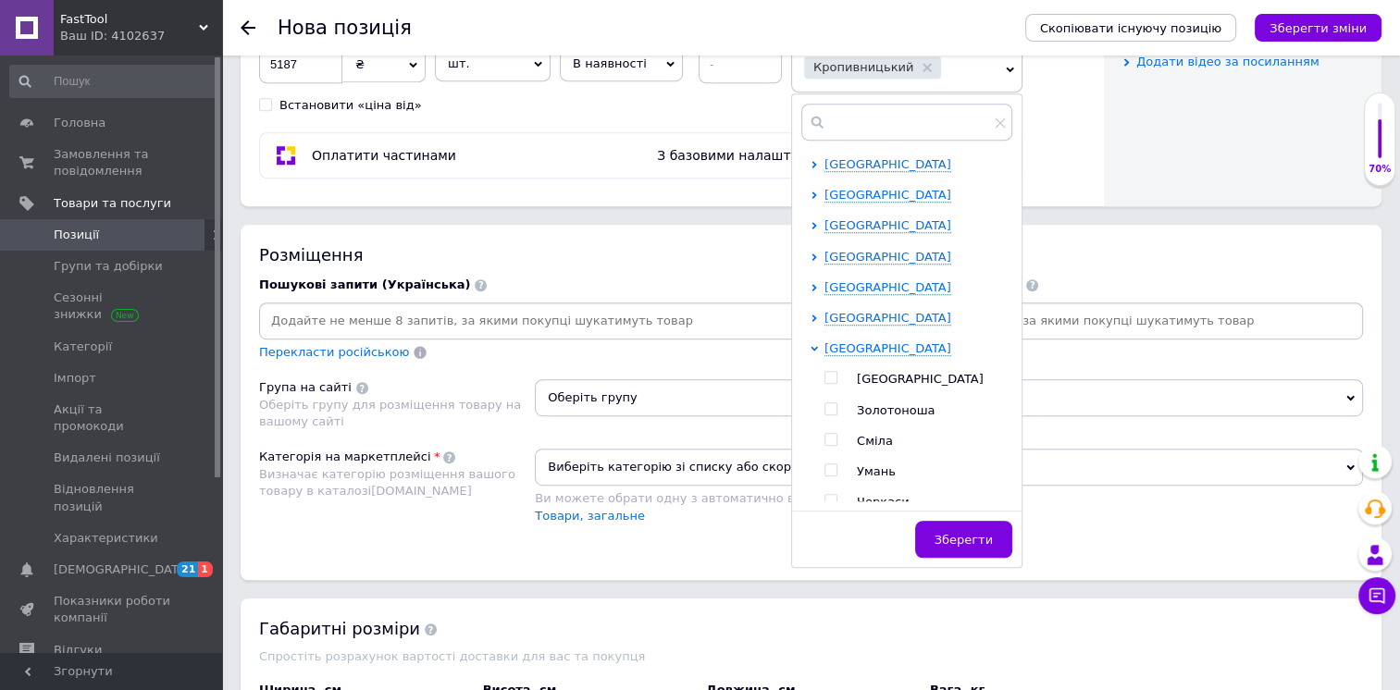
scroll to position [688, 0]
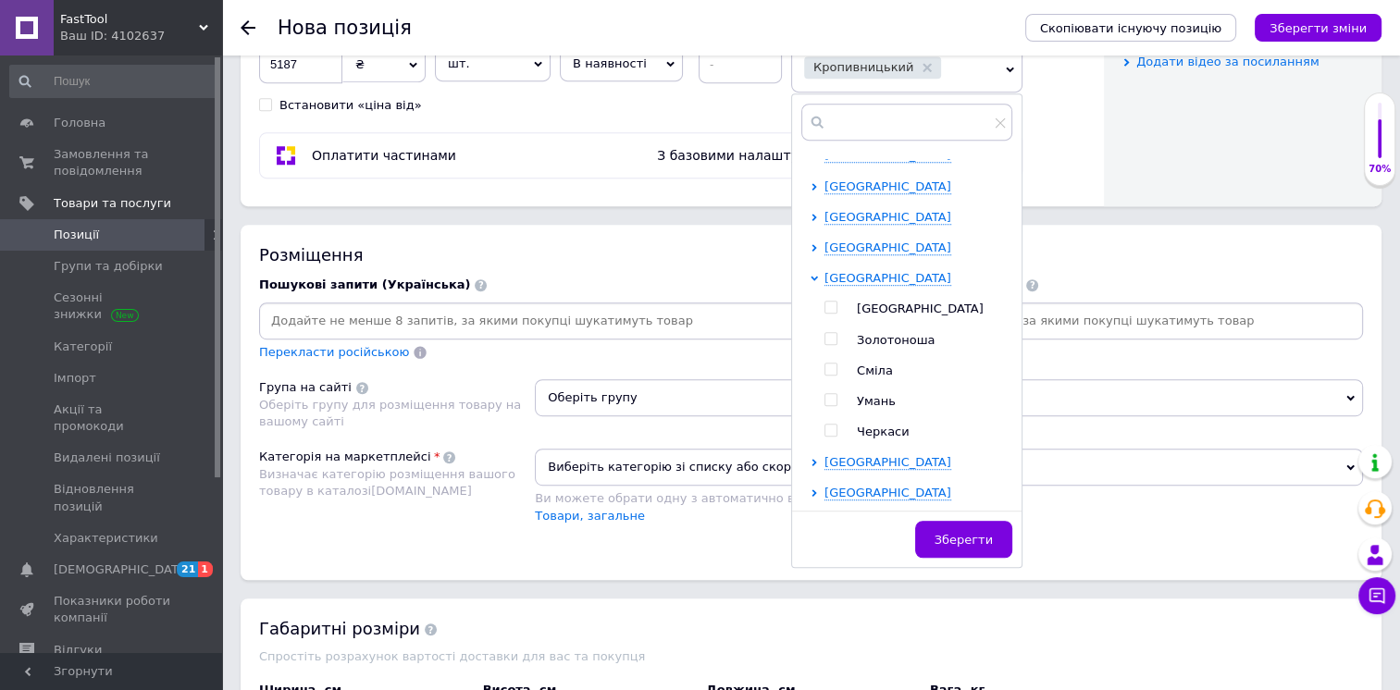
click at [877, 426] on span "Черкаси" at bounding box center [883, 432] width 53 height 14
checkbox input "true"
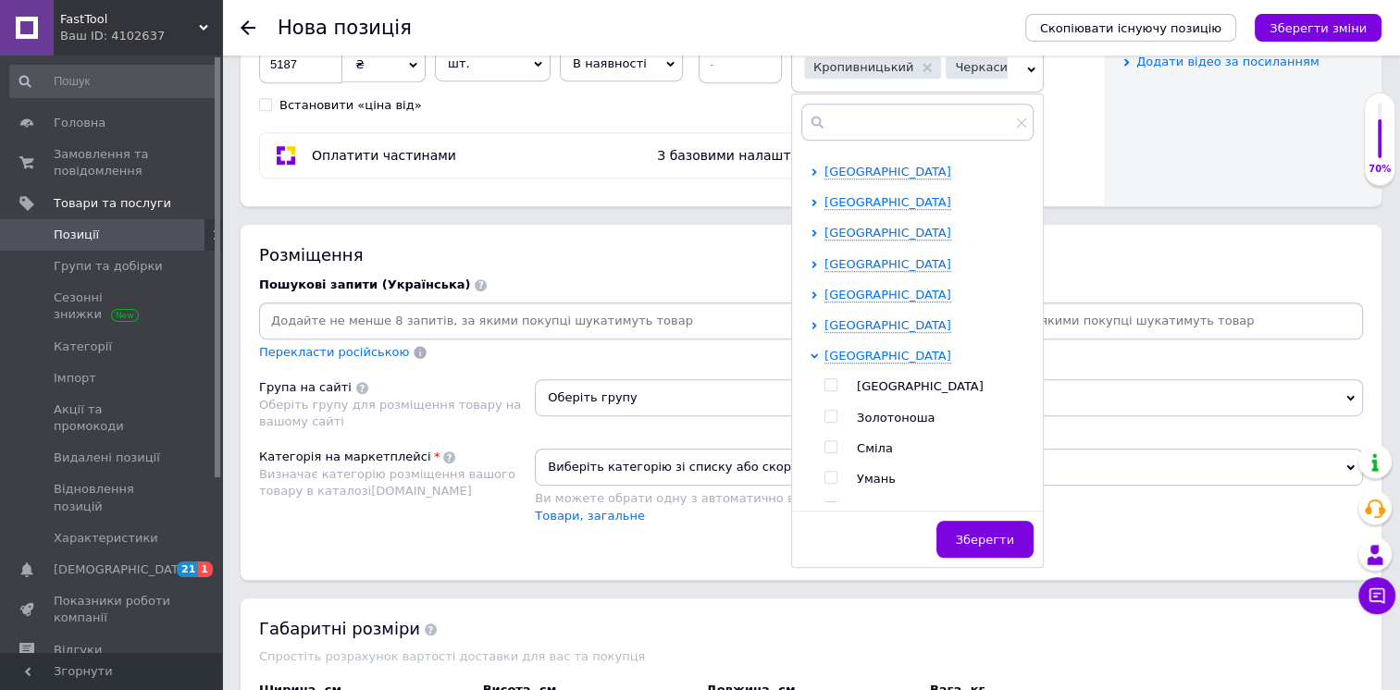
scroll to position [503, 0]
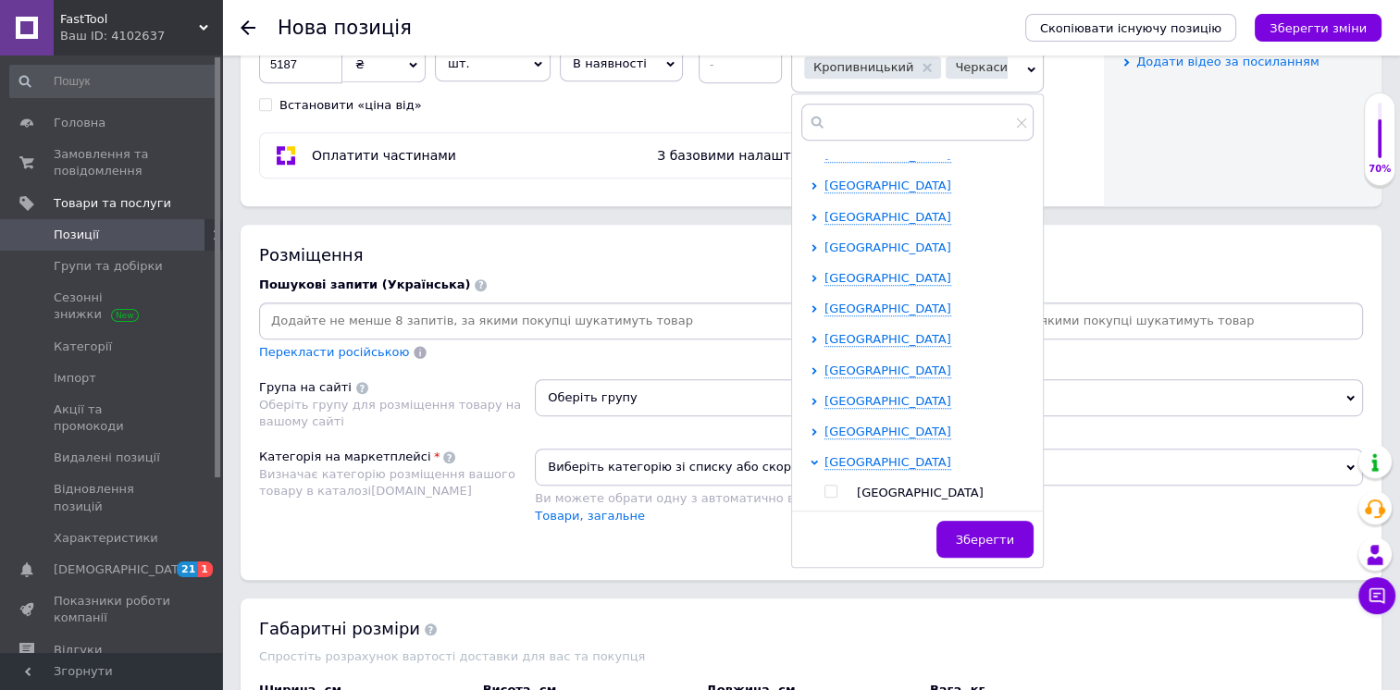
click at [873, 244] on span "[GEOGRAPHIC_DATA]" at bounding box center [887, 248] width 127 height 14
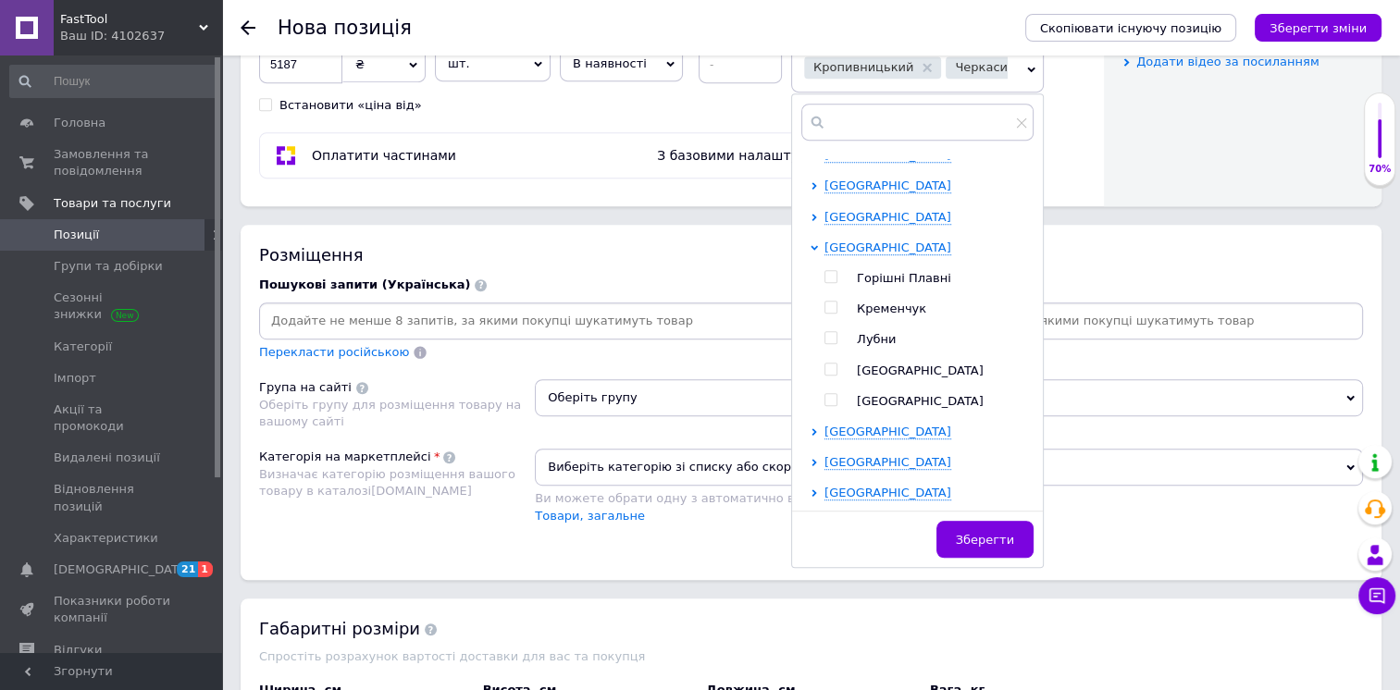
click at [866, 402] on span "[GEOGRAPHIC_DATA]" at bounding box center [920, 401] width 127 height 14
checkbox input "true"
click at [629, 104] on div "Роздрібна ціна 5187 ₴ $ EUR CHF GBP ¥ PLN ₸ MDL HUF KGS CNY TRY KRW lei Встанов…" at bounding box center [525, 62] width 532 height 103
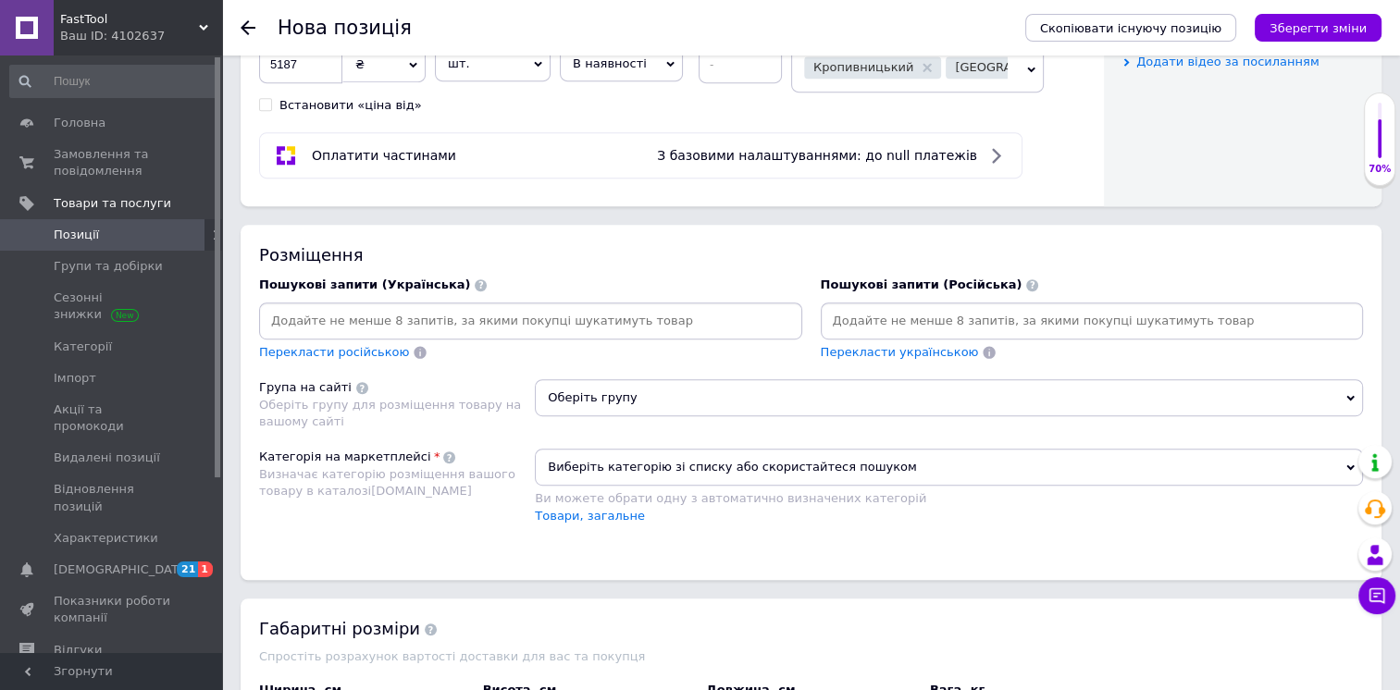
click at [484, 326] on input at bounding box center [531, 321] width 536 height 28
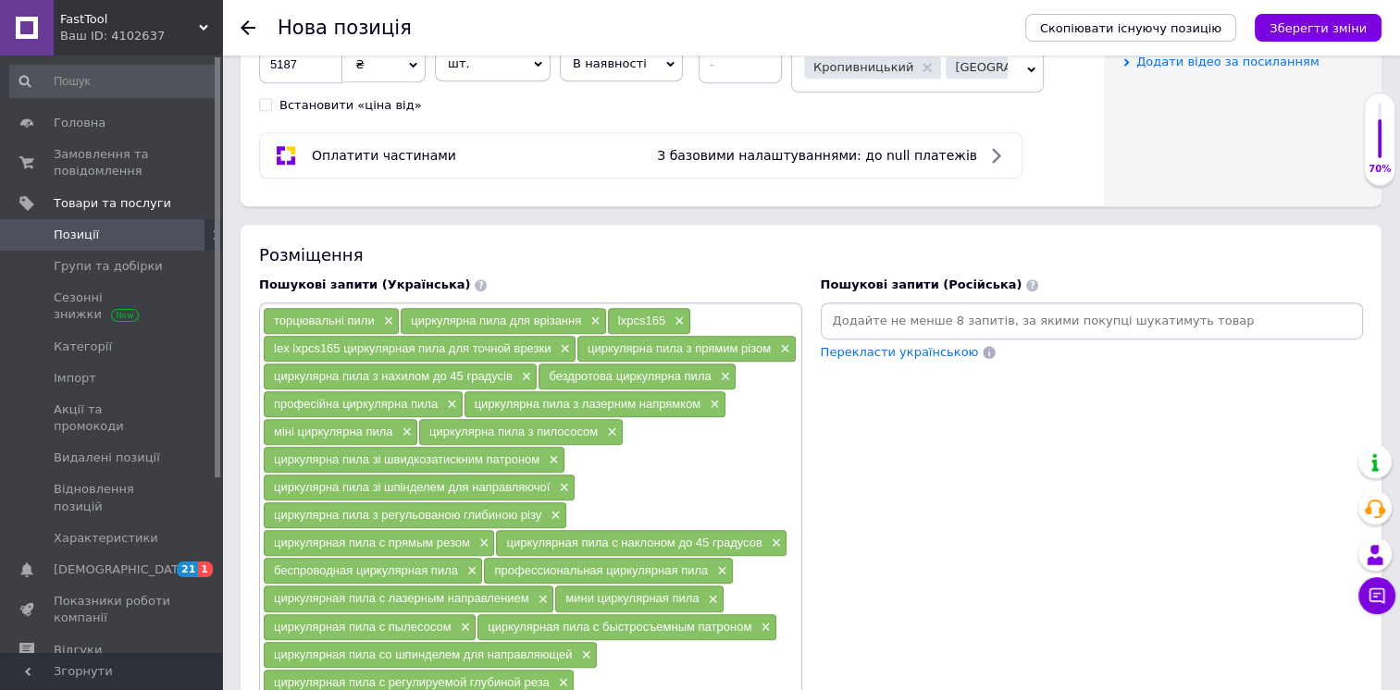
click at [995, 313] on input at bounding box center [1092, 321] width 536 height 28
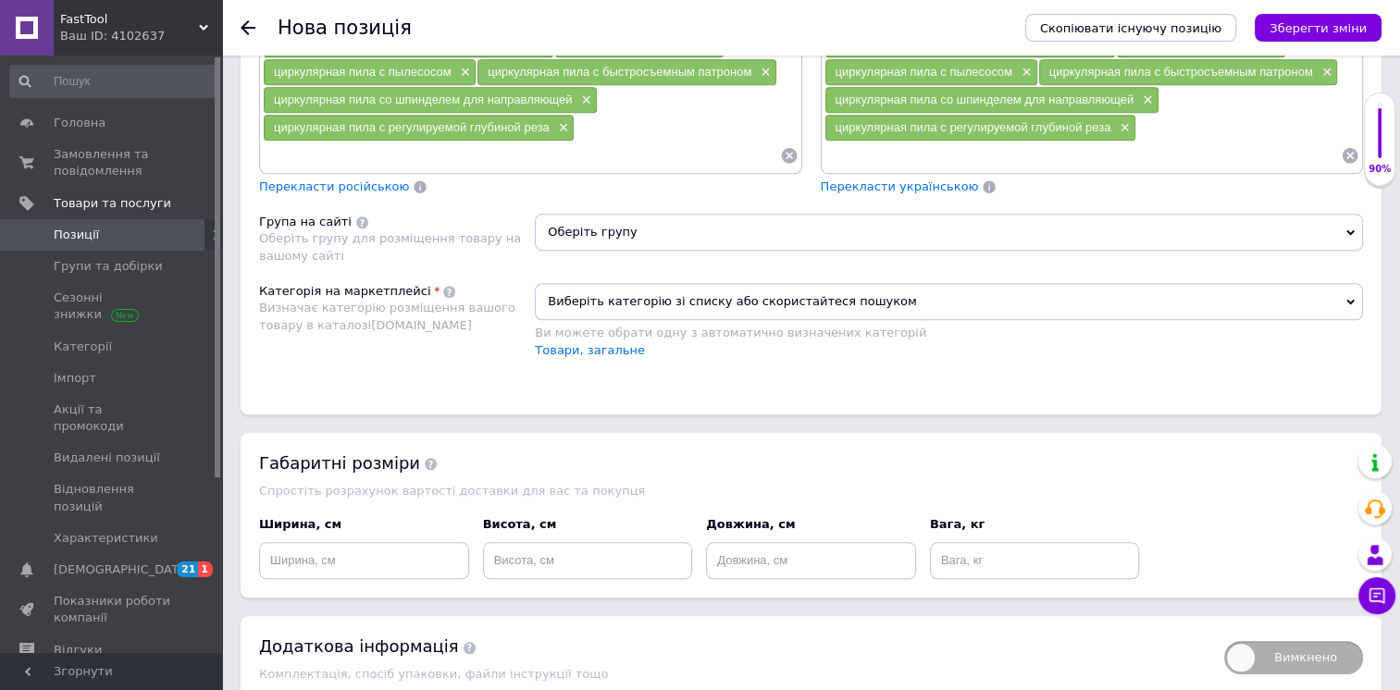
scroll to position [1620, 0]
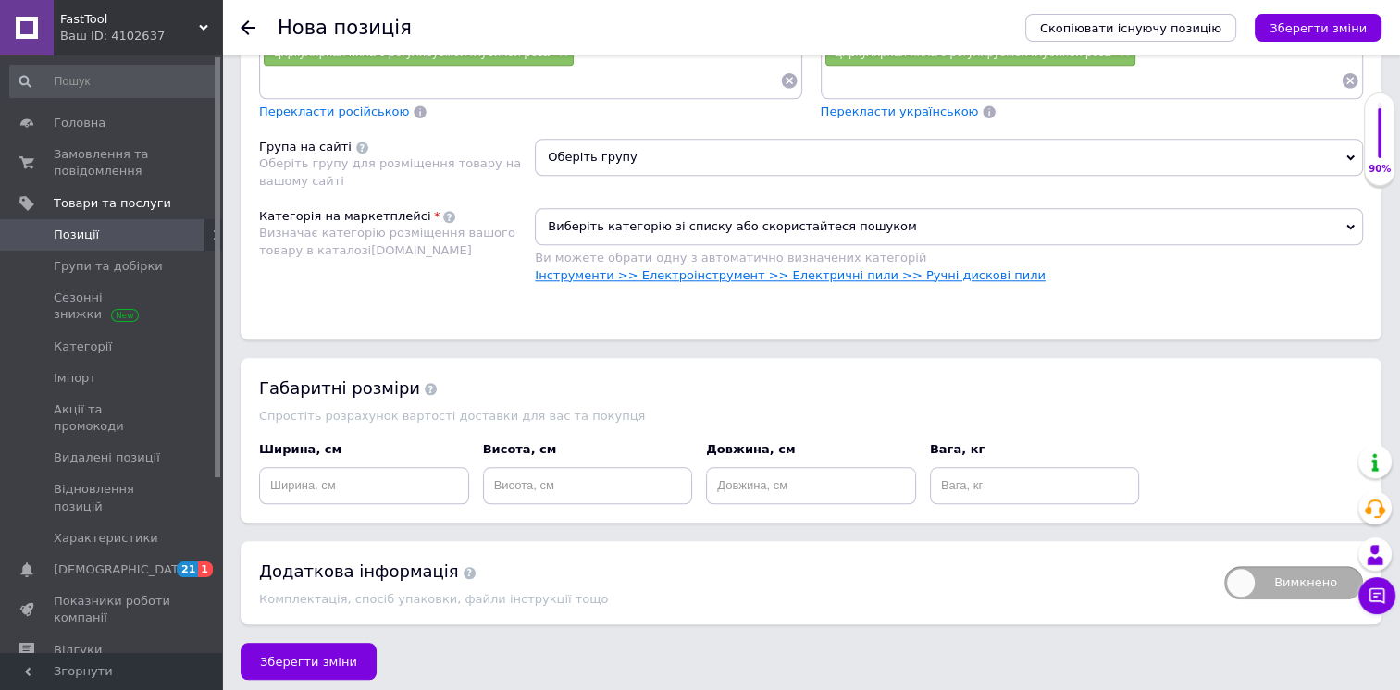
click at [733, 268] on link "Інструменти >> Електроінструмент >> Електричні пили >> Ручні дискові пили" at bounding box center [790, 275] width 511 height 14
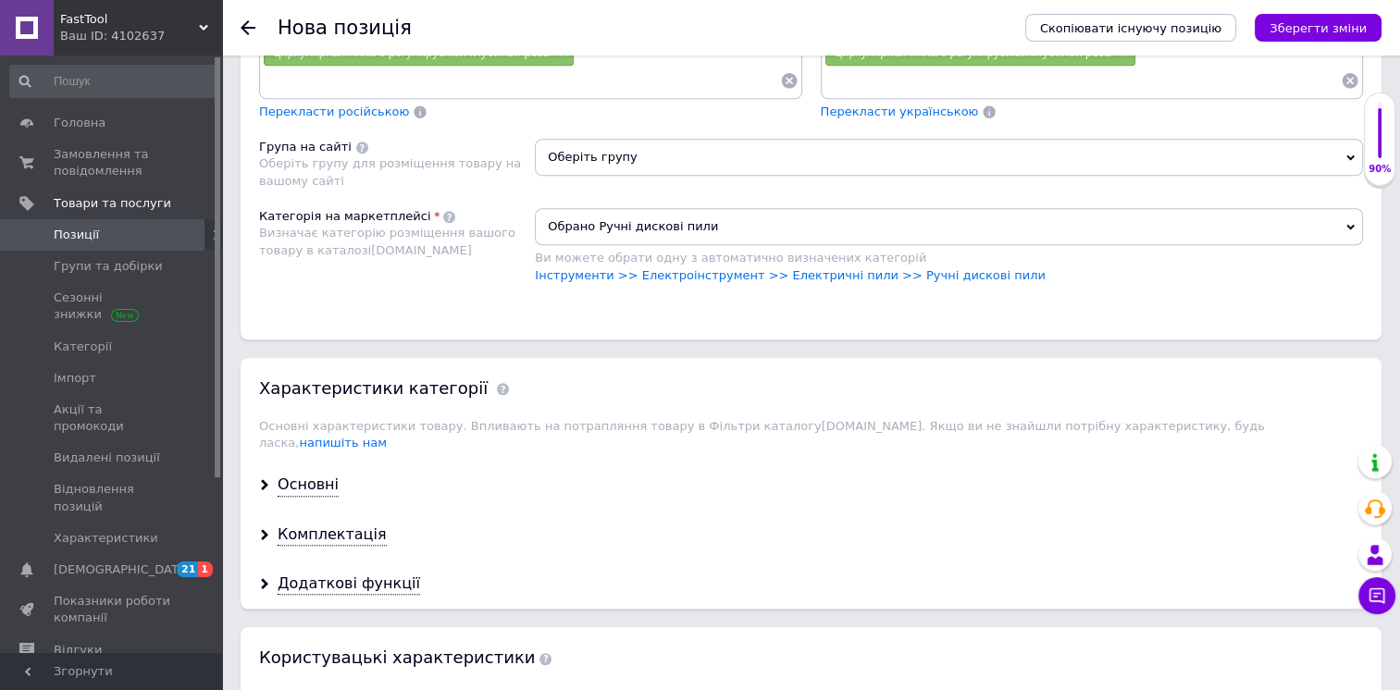
click at [679, 159] on span "Оберіть групу" at bounding box center [949, 157] width 828 height 37
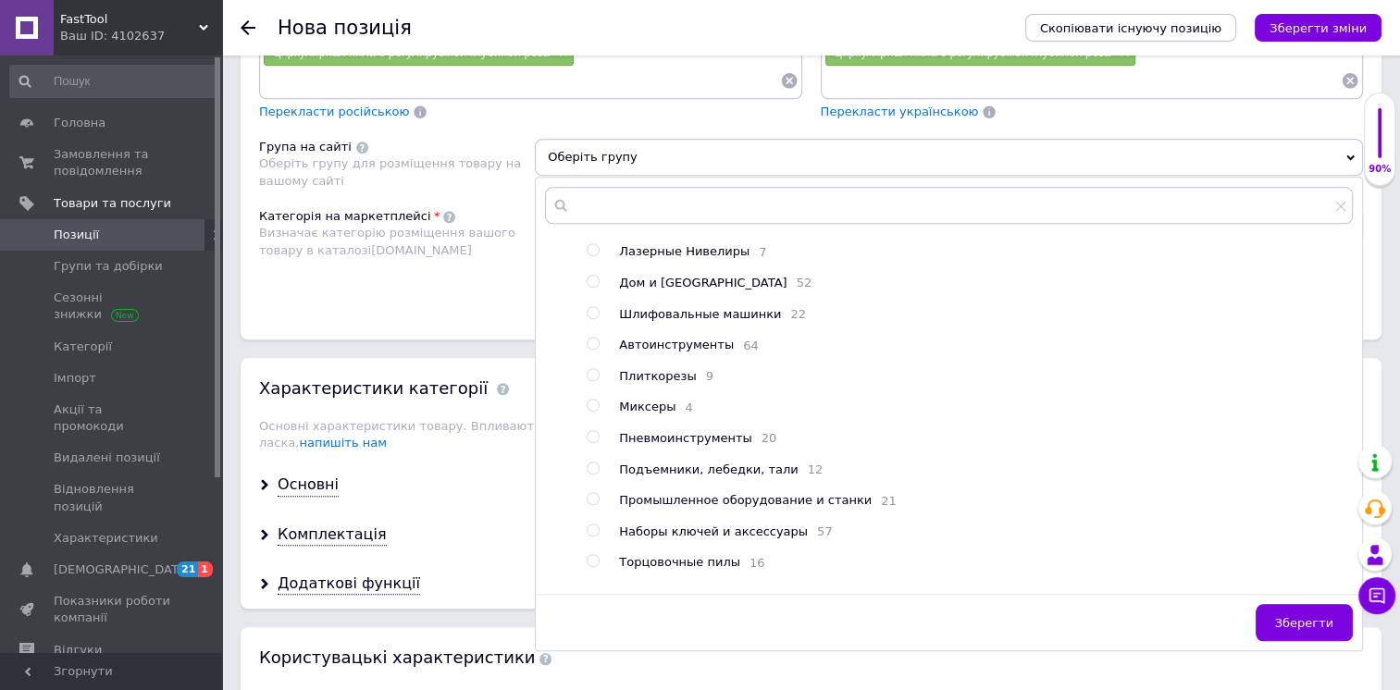
scroll to position [0, 0]
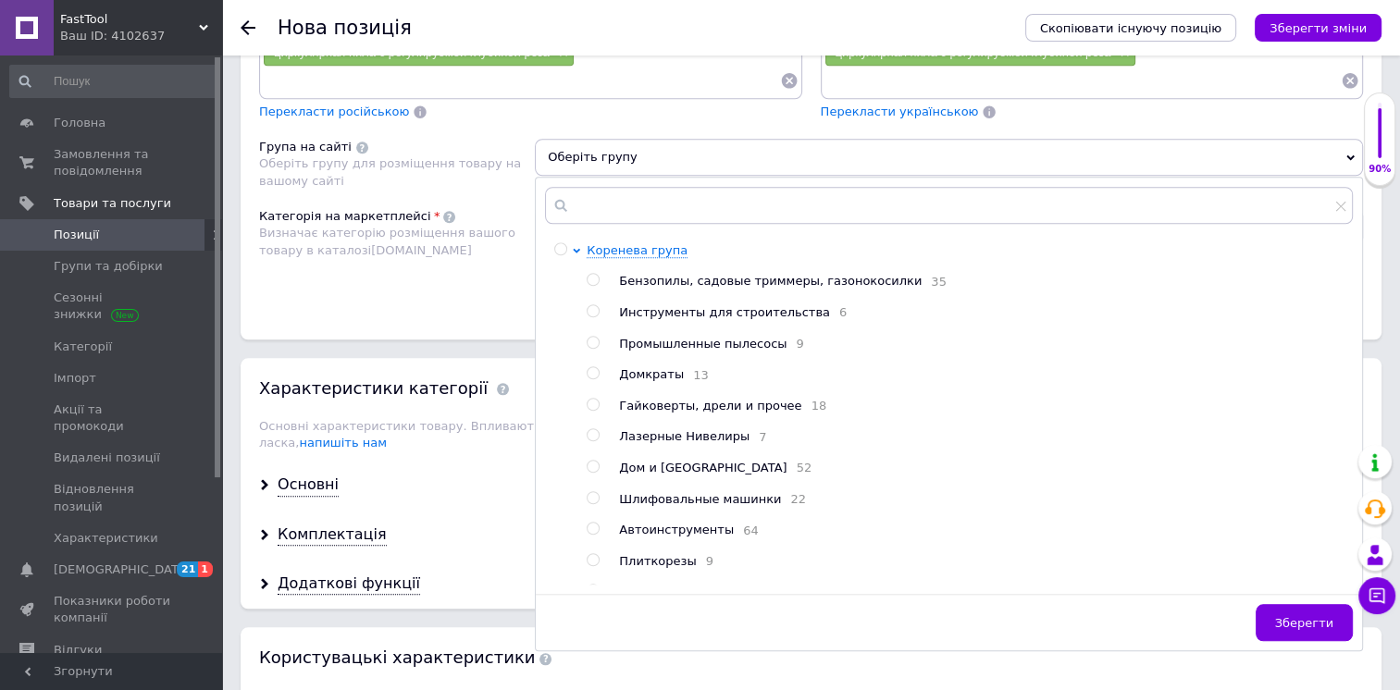
click at [719, 274] on span "Бензопилы, садовые триммеры, газонокосилки" at bounding box center [770, 281] width 302 height 14
radio input "true"
click at [455, 279] on div "Категорія на маркетплейсі Визначає категорію розміщення вашого товару в каталоз…" at bounding box center [397, 254] width 276 height 93
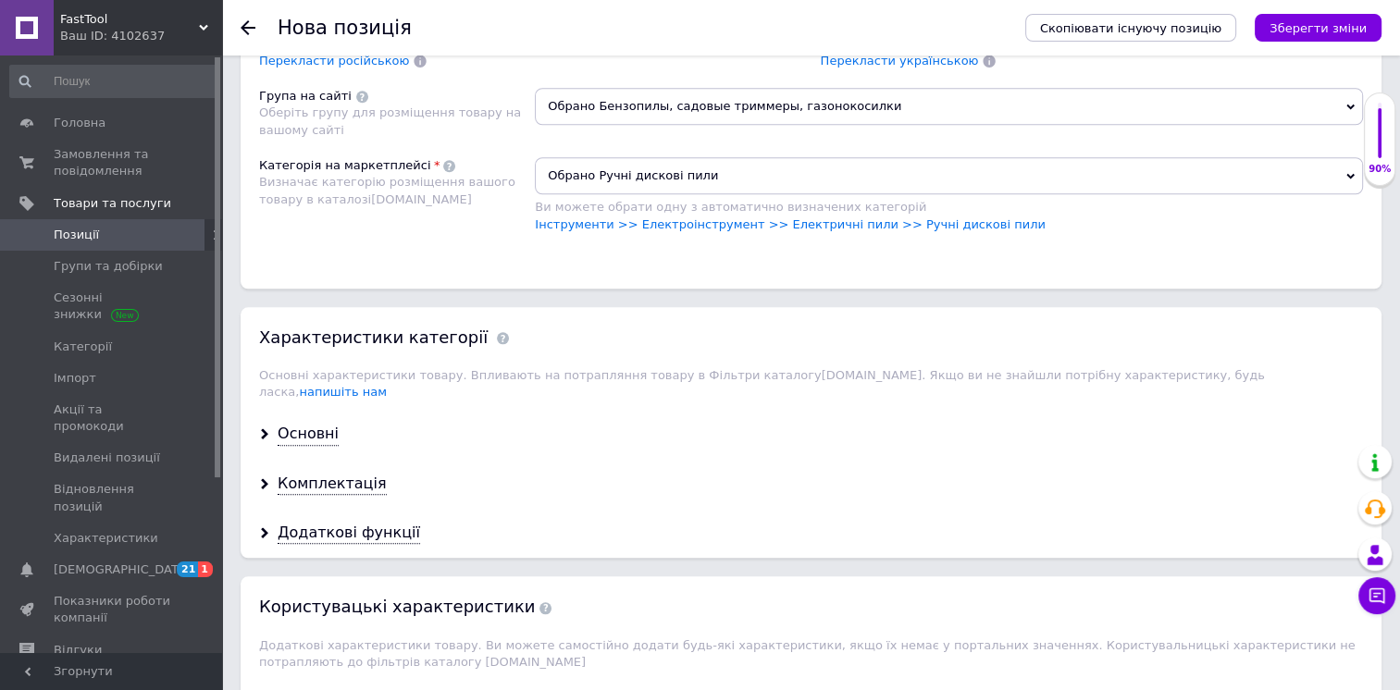
scroll to position [1712, 0]
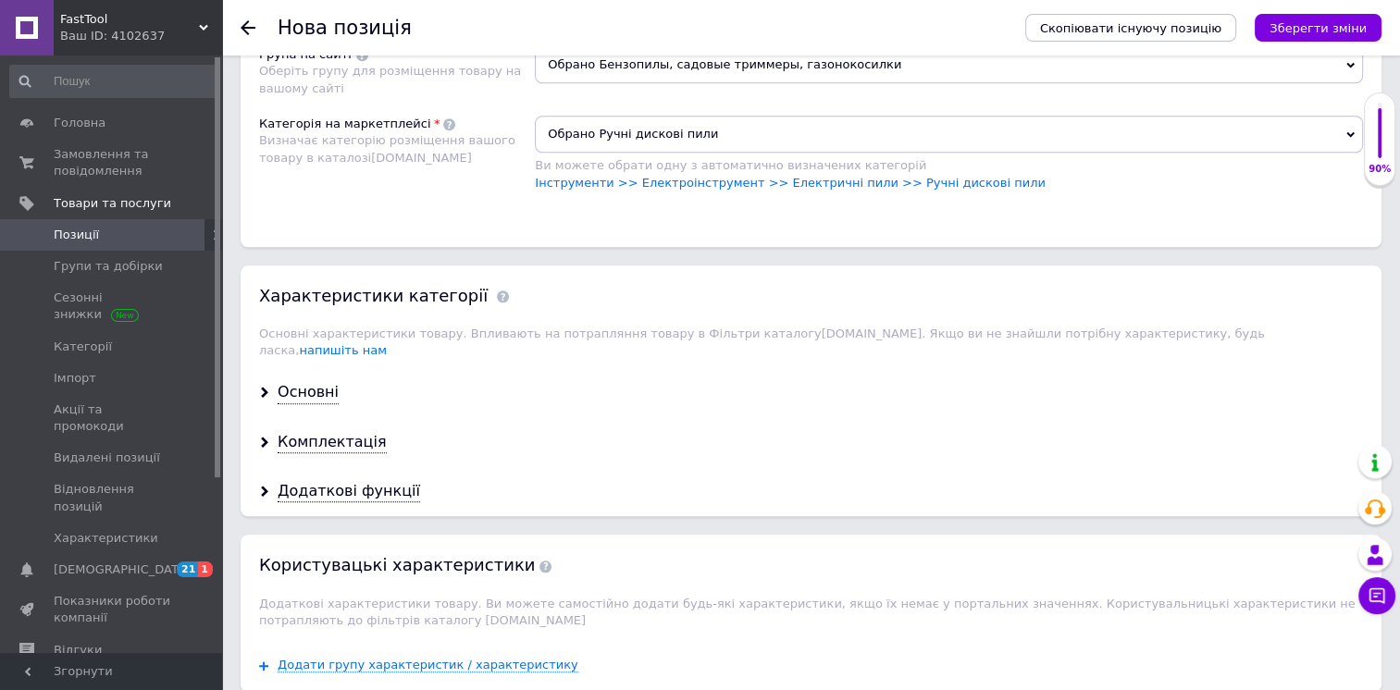
click at [315, 368] on div "Основні" at bounding box center [811, 392] width 1141 height 49
click at [322, 382] on div "Основні" at bounding box center [308, 392] width 61 height 21
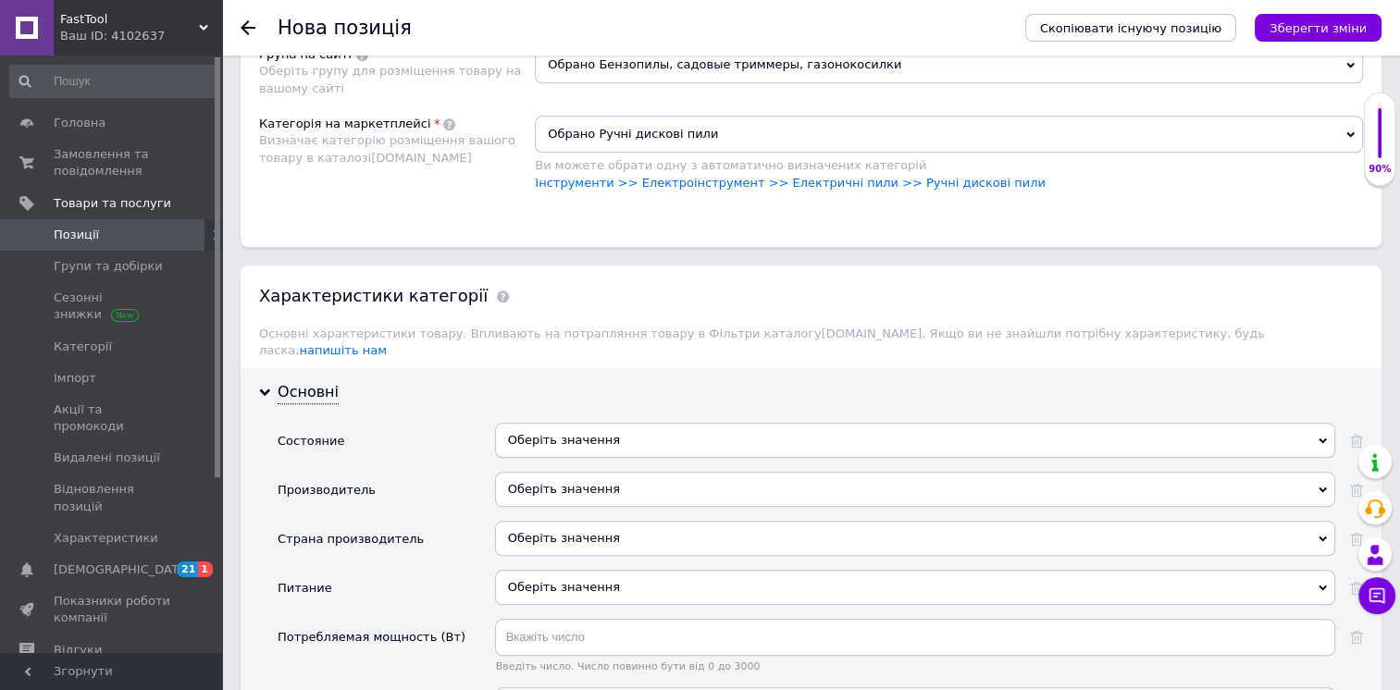
click at [548, 423] on div "Оберіть значення" at bounding box center [915, 440] width 840 height 35
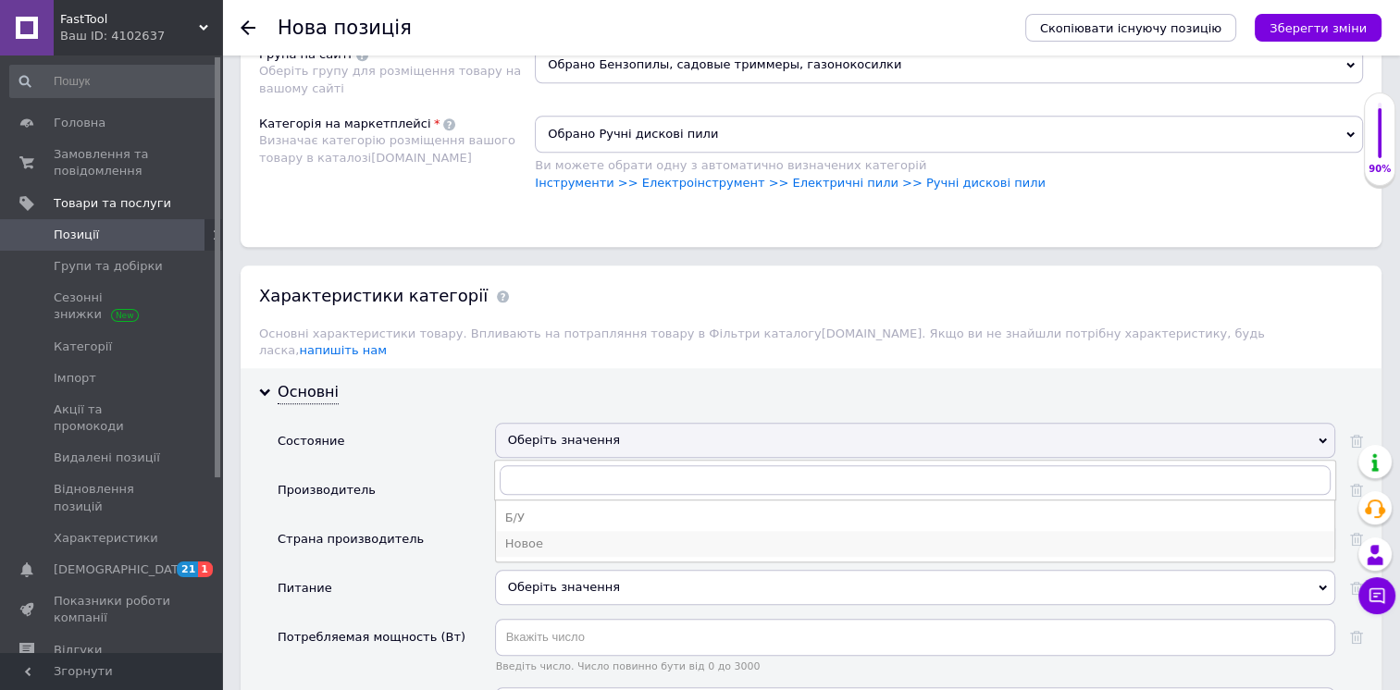
click at [543, 536] on div "Новое" at bounding box center [915, 544] width 820 height 17
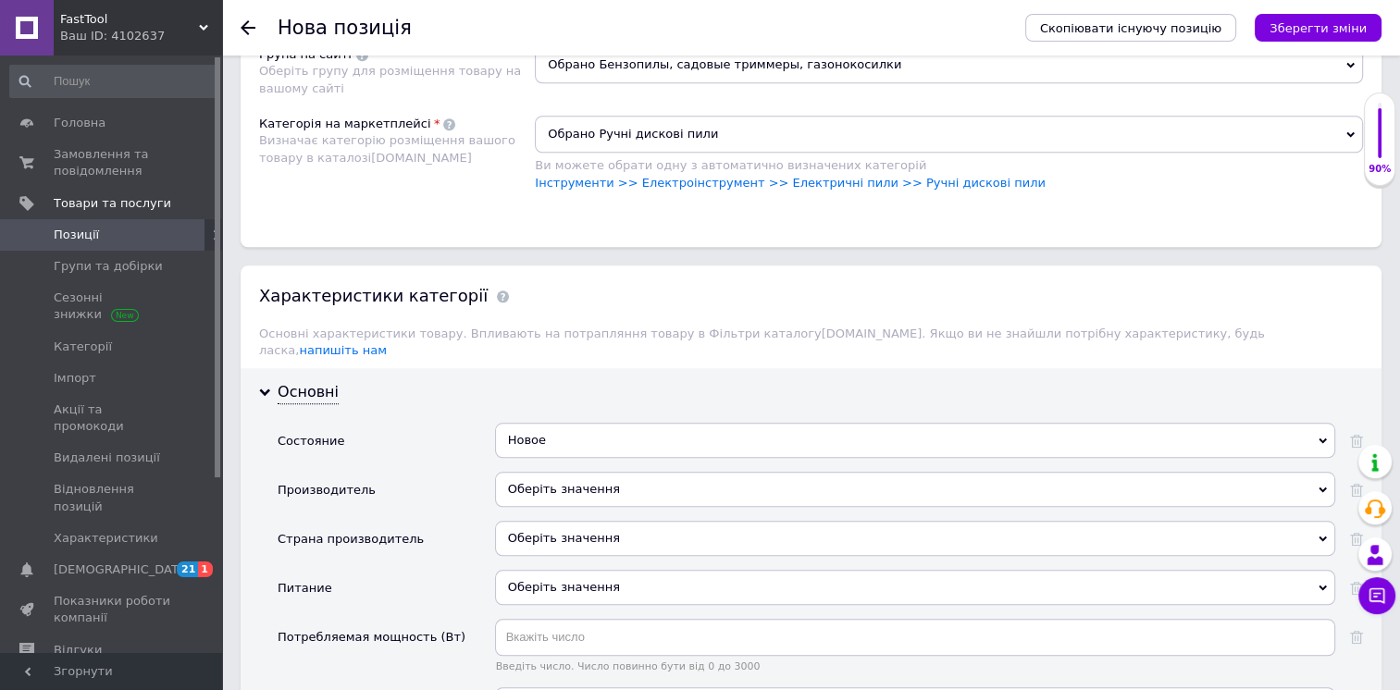
click at [570, 472] on div "Оберіть значення" at bounding box center [915, 489] width 840 height 35
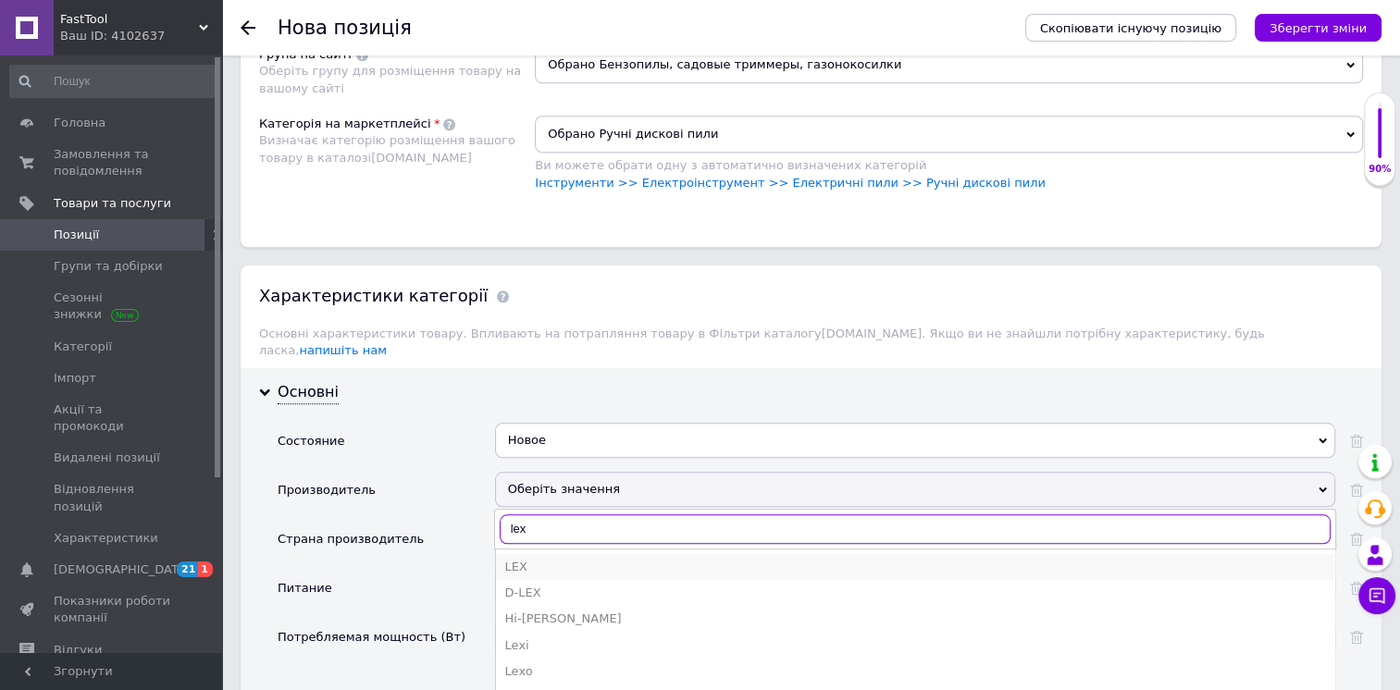
type input "lex"
click at [524, 559] on div "LEX" at bounding box center [915, 567] width 820 height 17
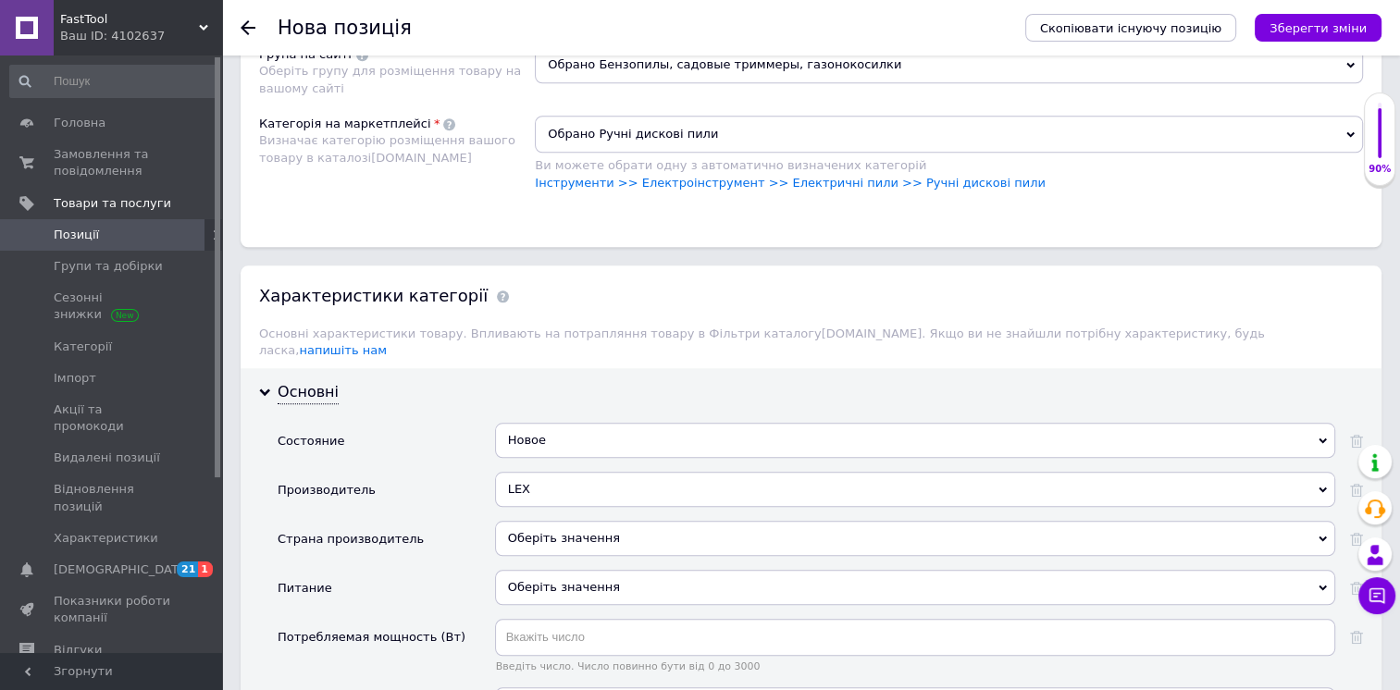
click at [562, 521] on div "Оберіть значення" at bounding box center [915, 538] width 840 height 35
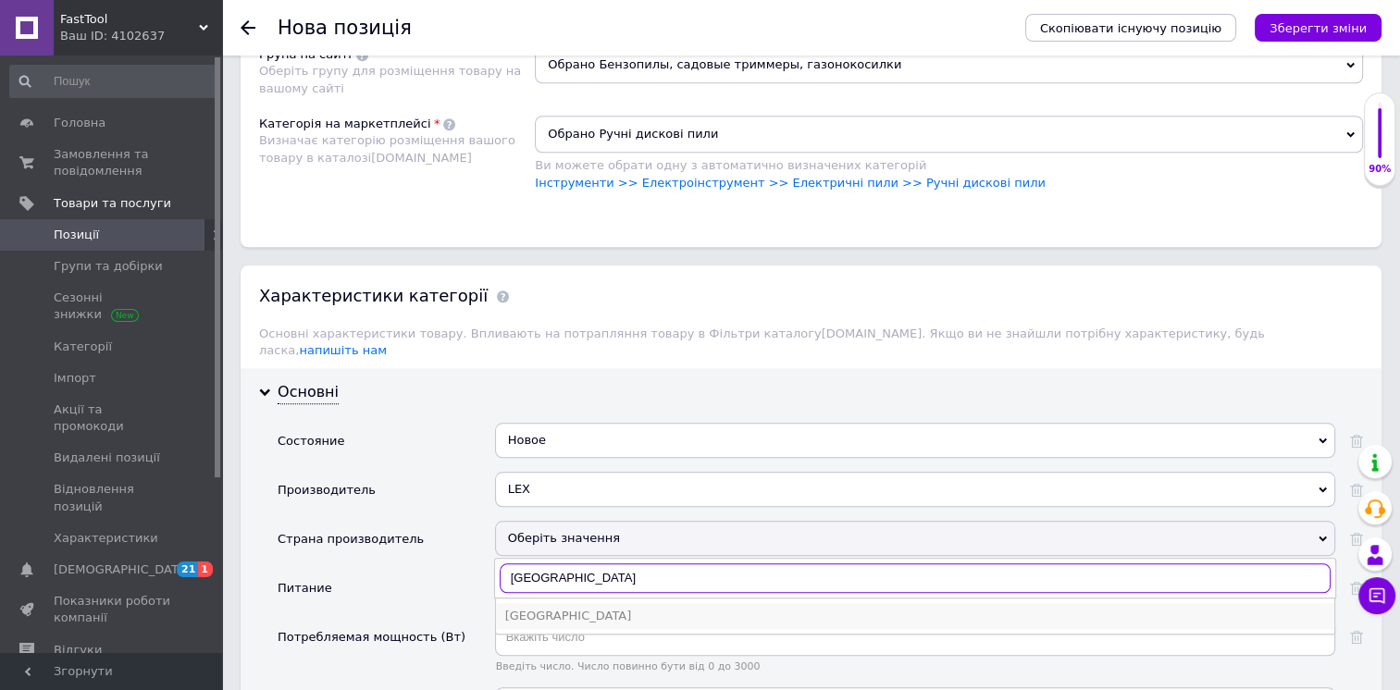
type input "[GEOGRAPHIC_DATA]"
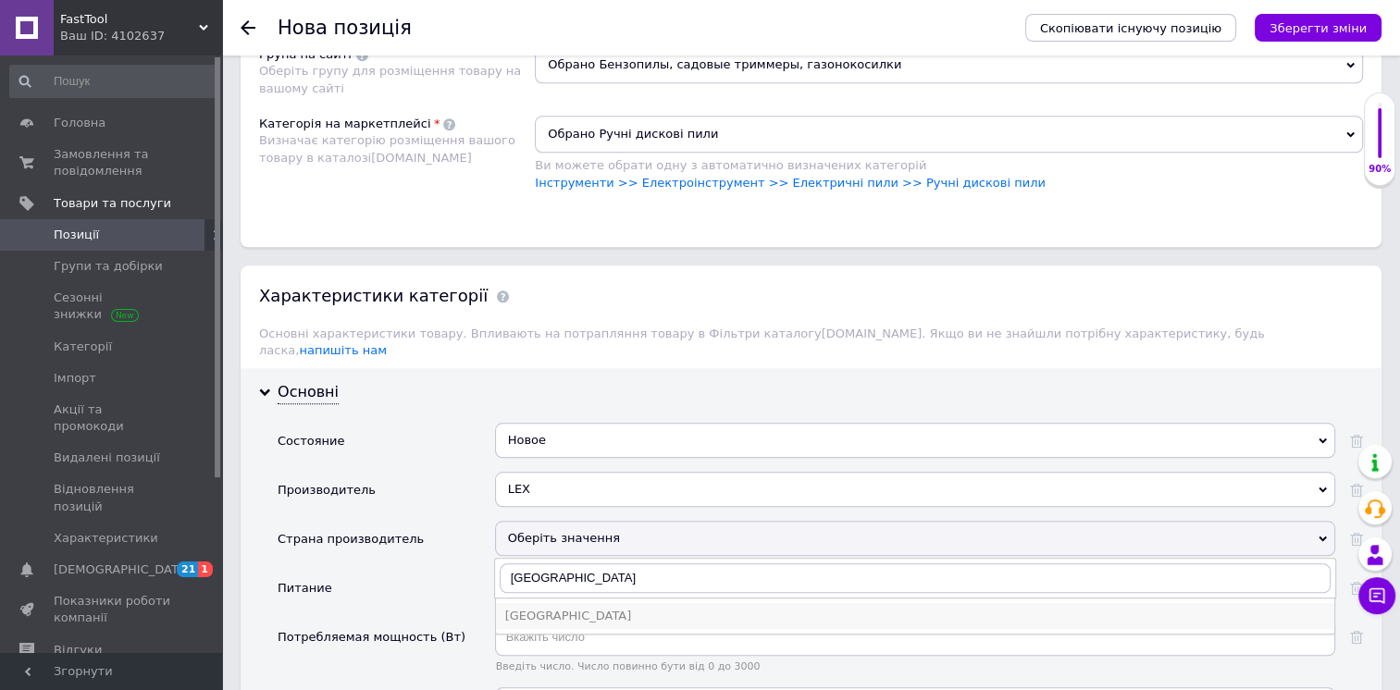
click at [553, 608] on div "[GEOGRAPHIC_DATA]" at bounding box center [915, 616] width 820 height 17
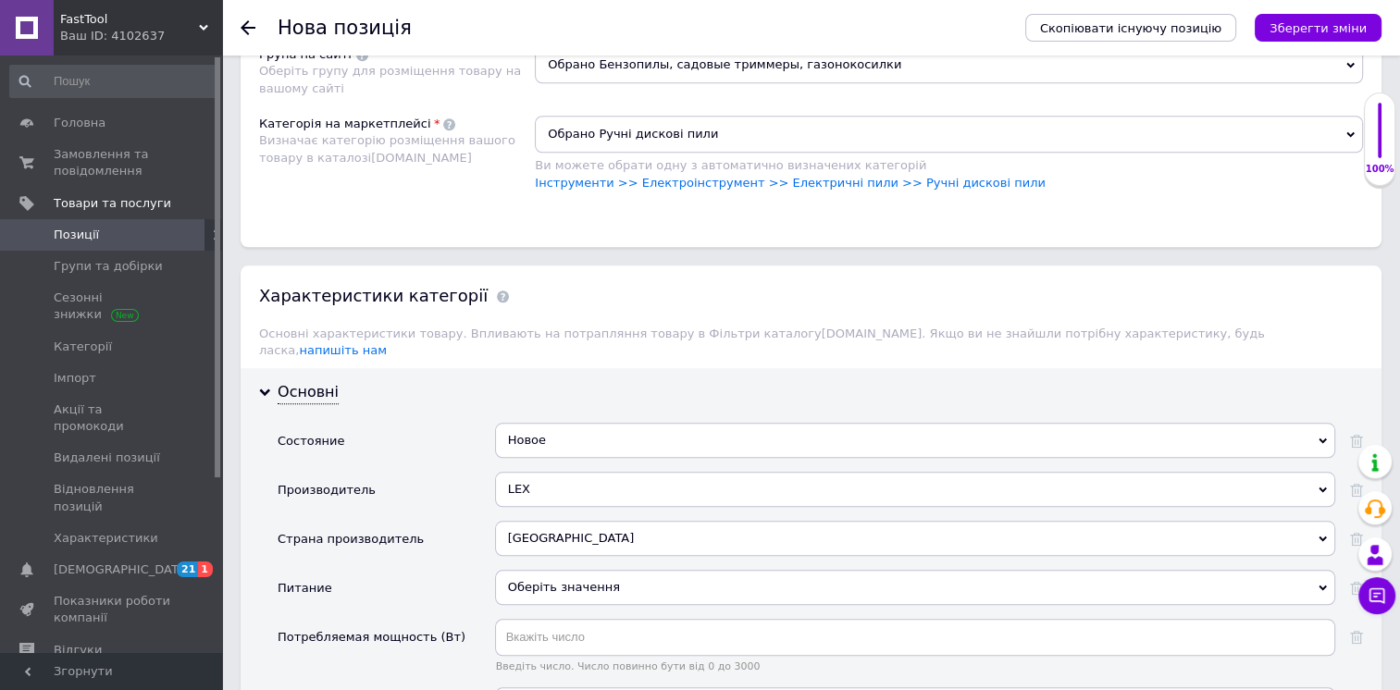
scroll to position [1897, 0]
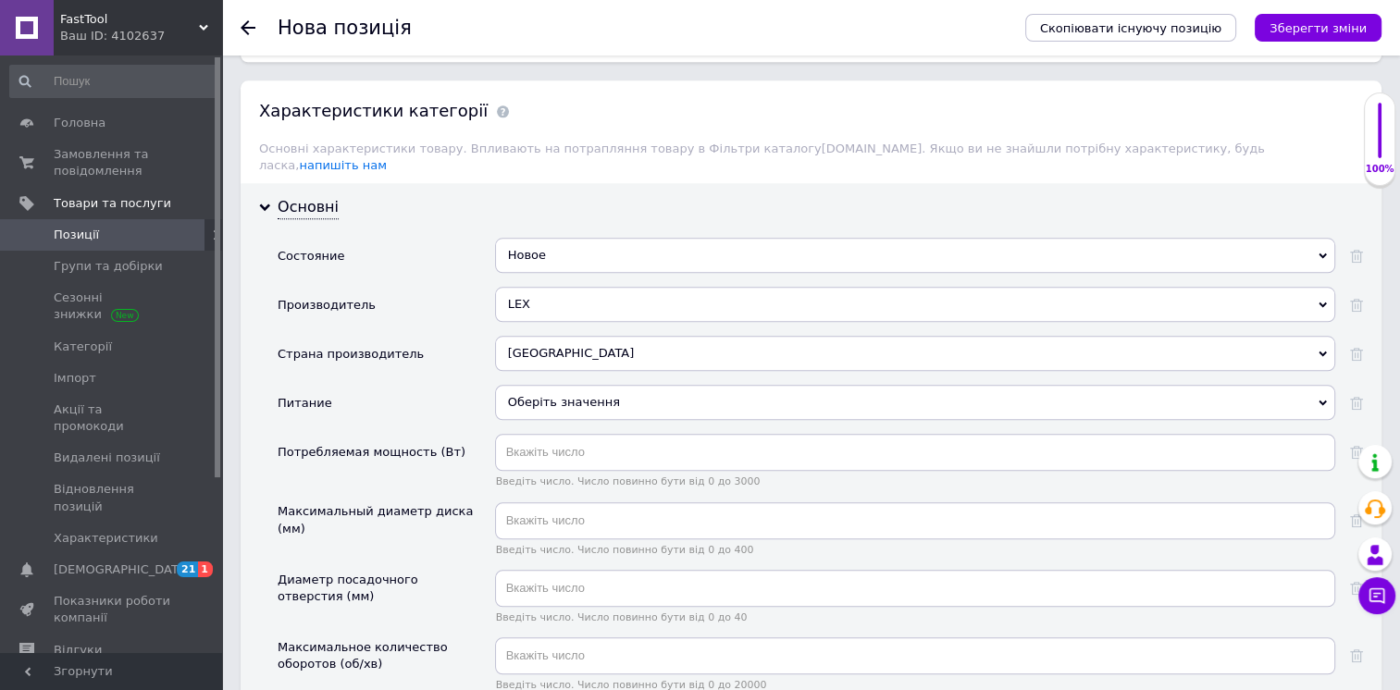
click at [554, 385] on div "Оберіть значення" at bounding box center [915, 402] width 840 height 35
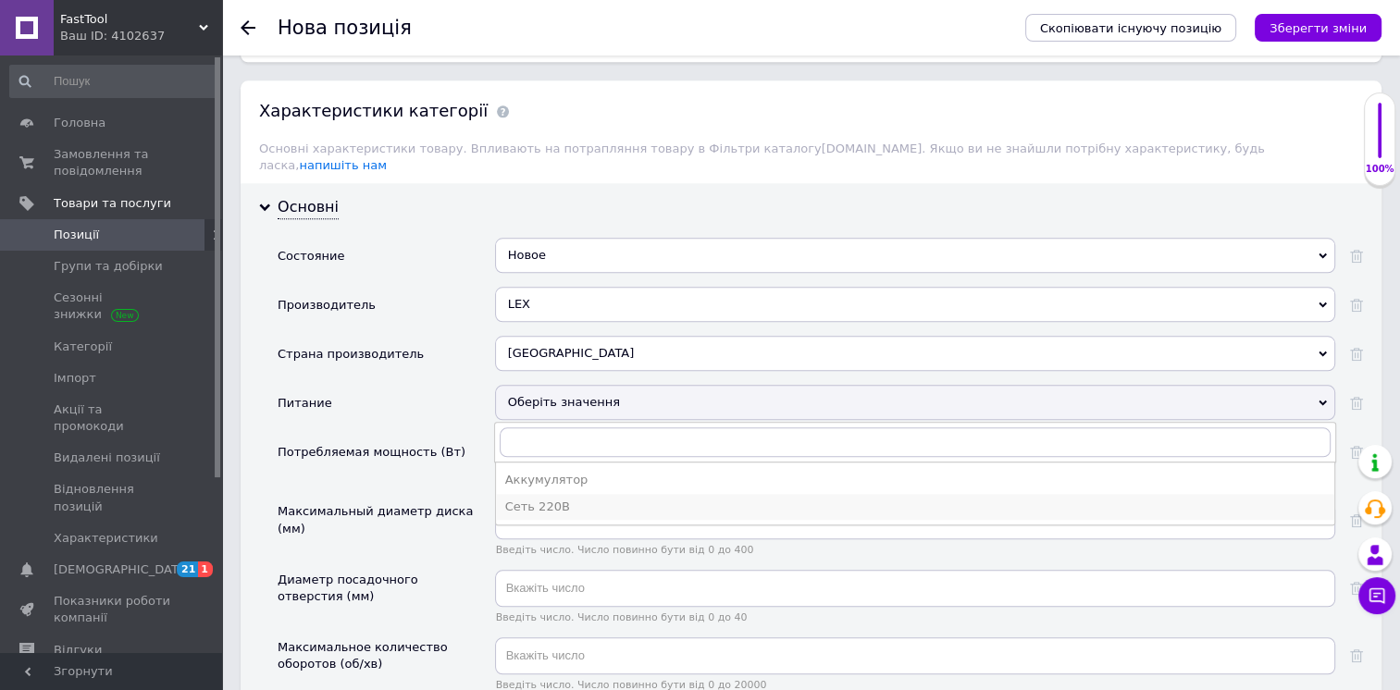
click at [545, 499] on div "Сеть 220В" at bounding box center [915, 507] width 820 height 17
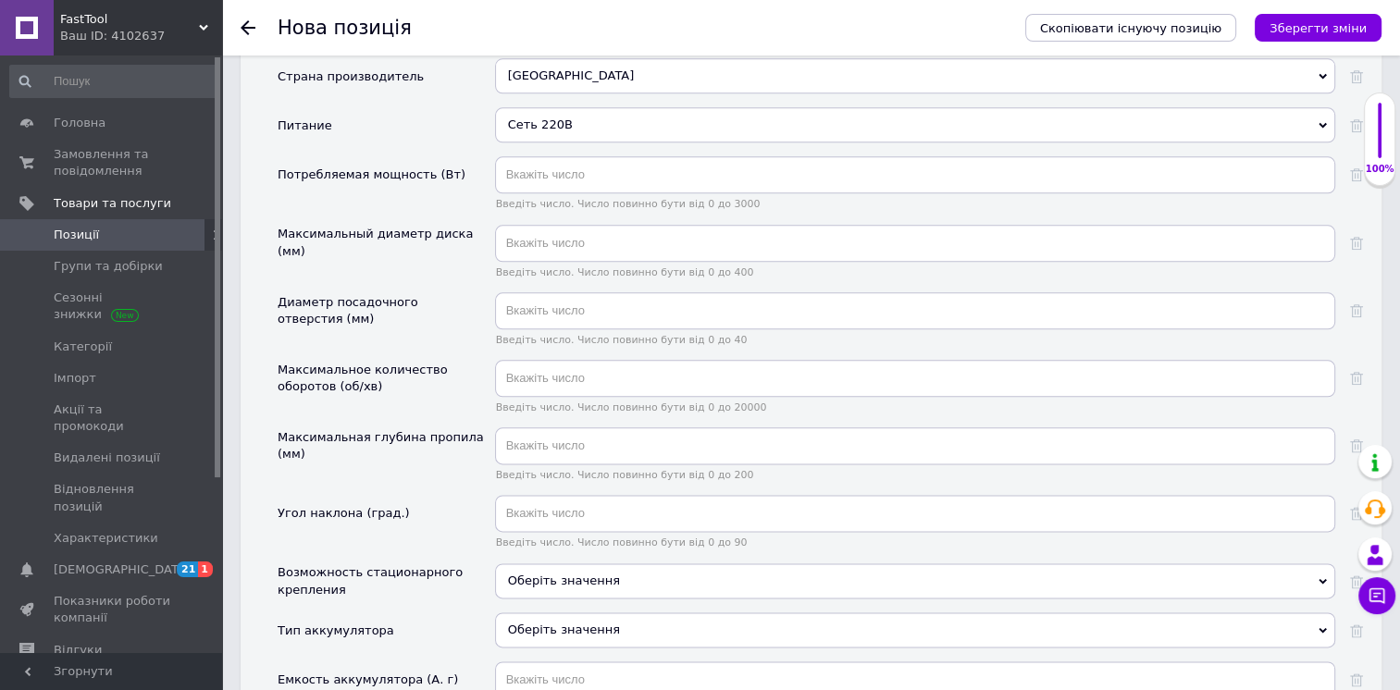
scroll to position [2082, 0]
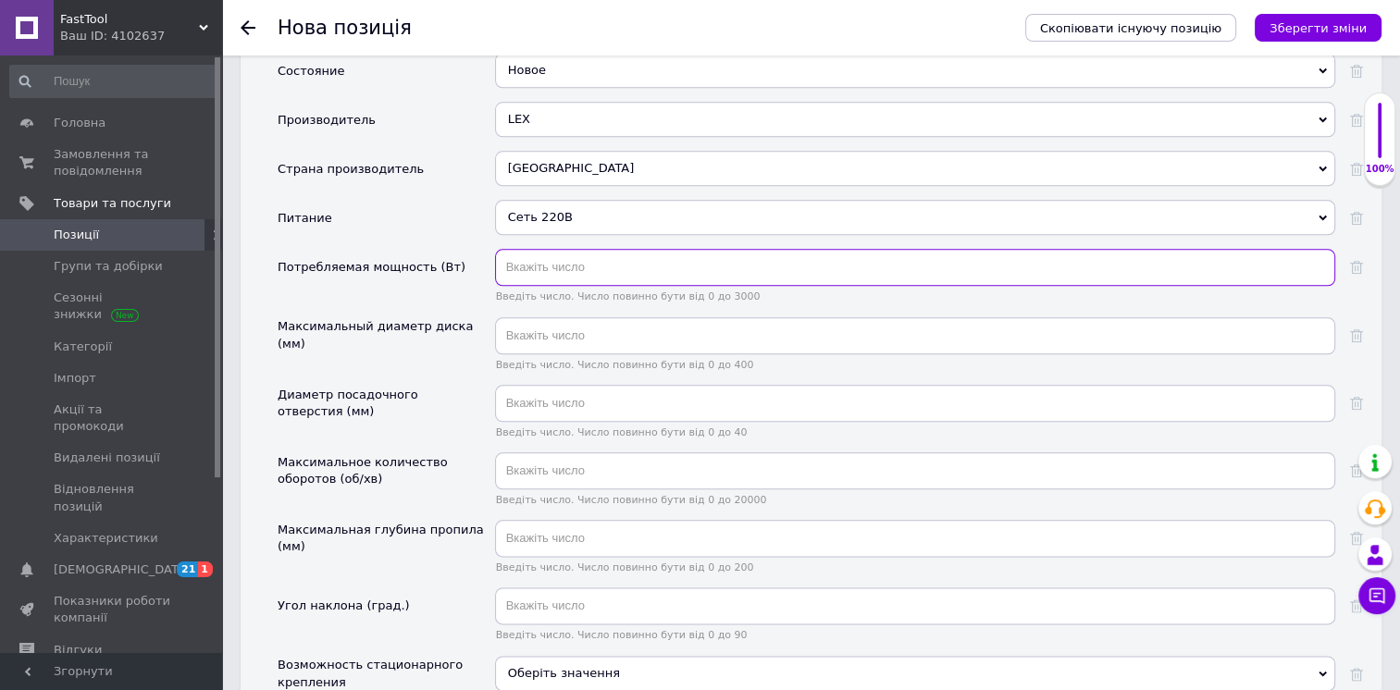
click at [575, 249] on input "text" at bounding box center [915, 267] width 840 height 37
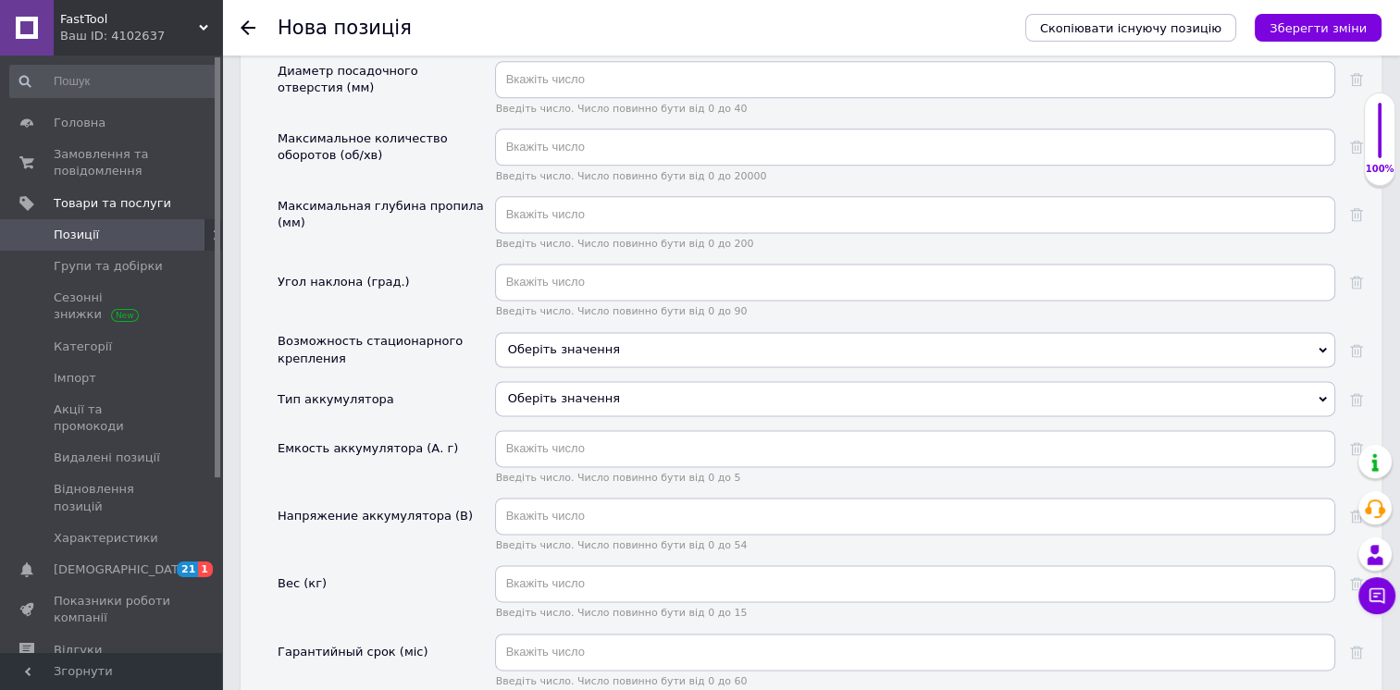
scroll to position [2637, 0]
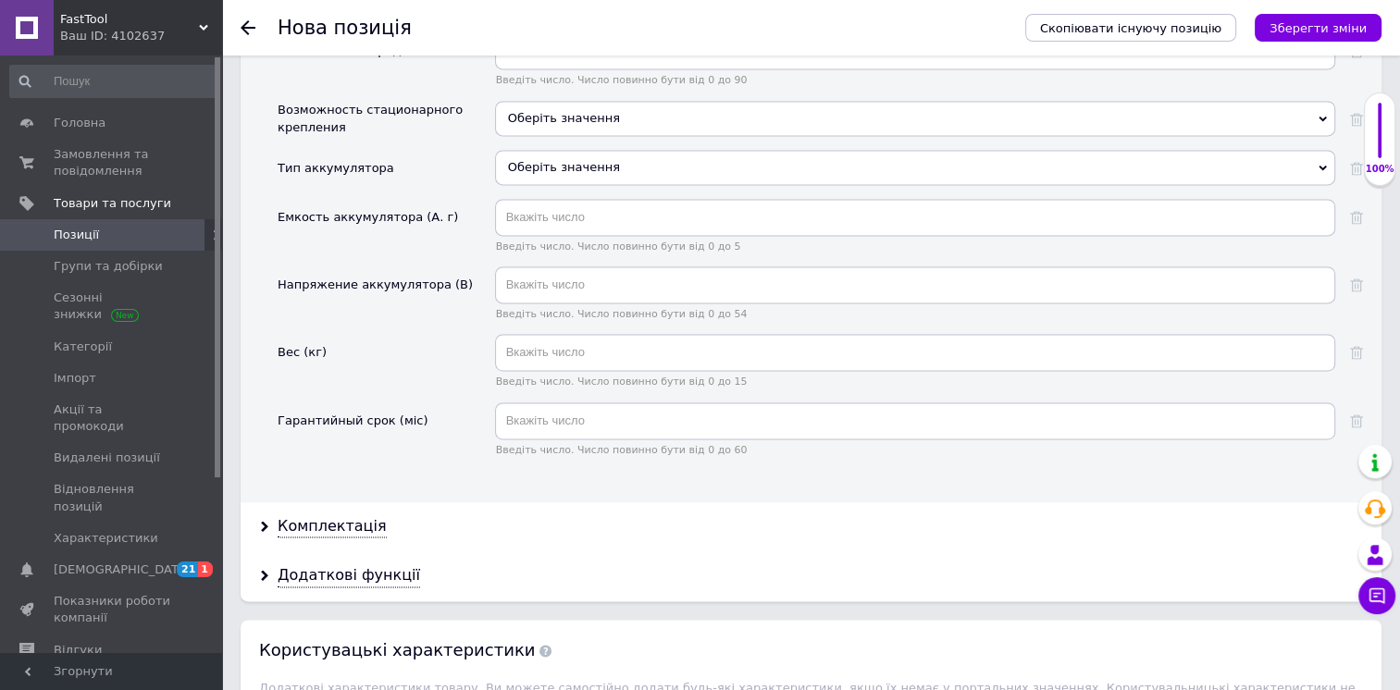
type input "1650"
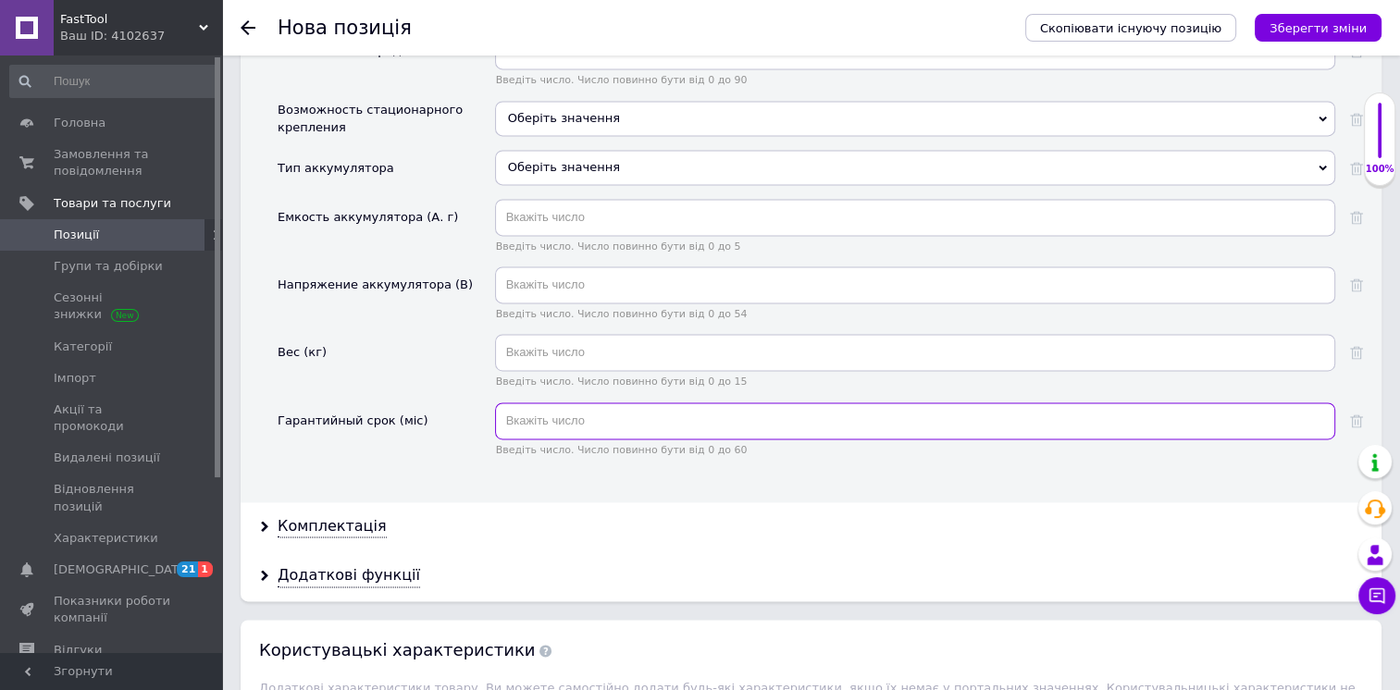
click at [589, 402] on input "text" at bounding box center [915, 420] width 840 height 37
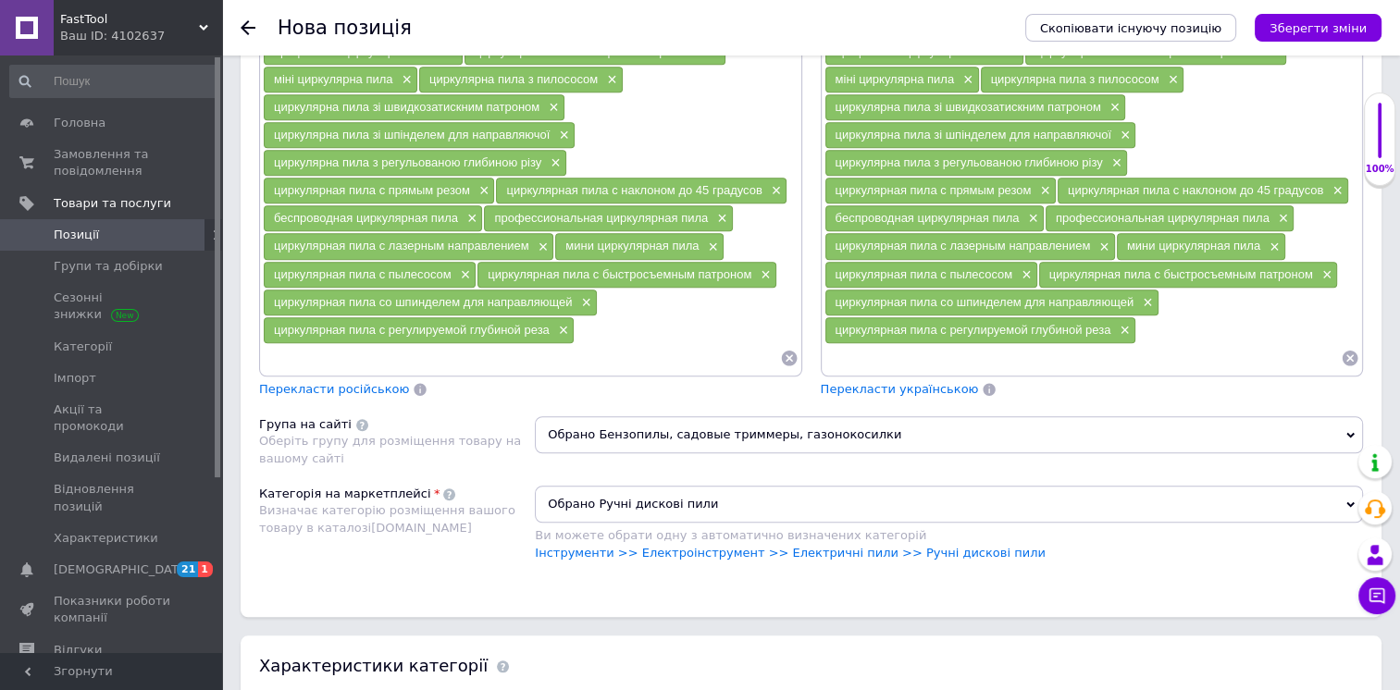
scroll to position [695, 0]
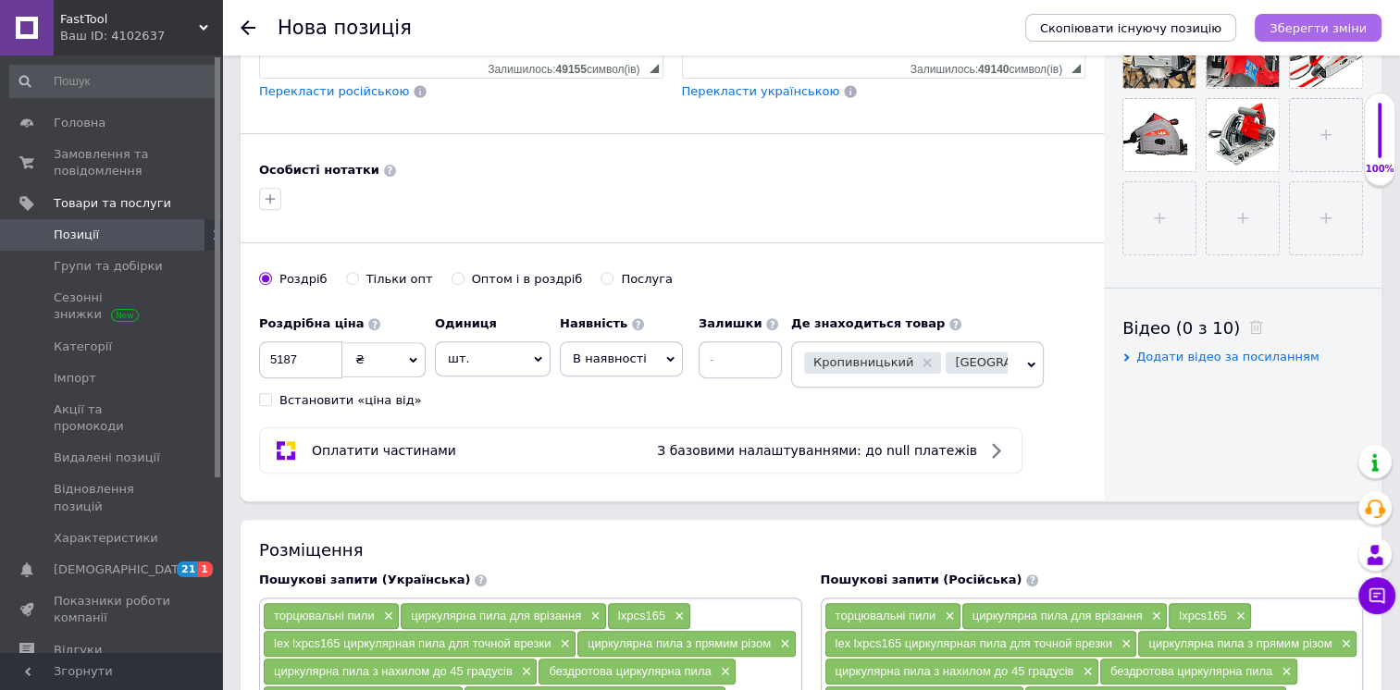
type input "12"
click at [1339, 30] on icon "Зберегти зміни" at bounding box center [1317, 28] width 97 height 14
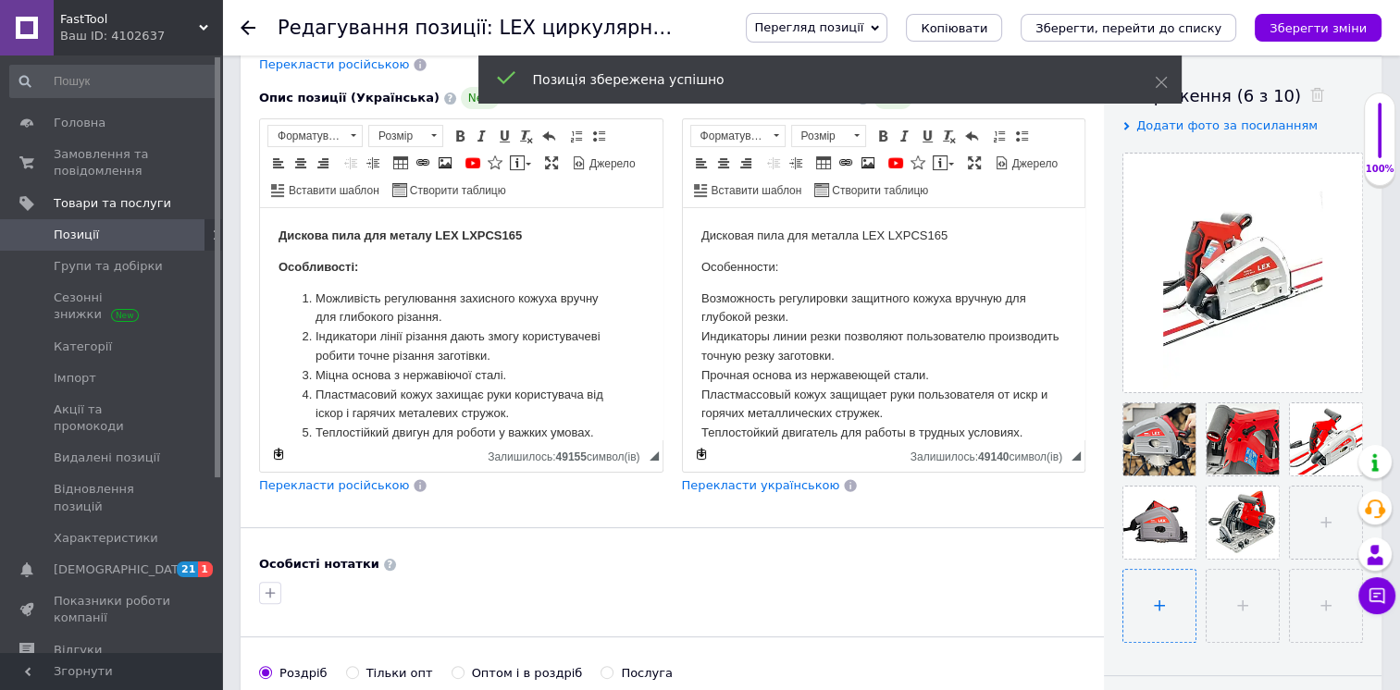
scroll to position [370, 0]
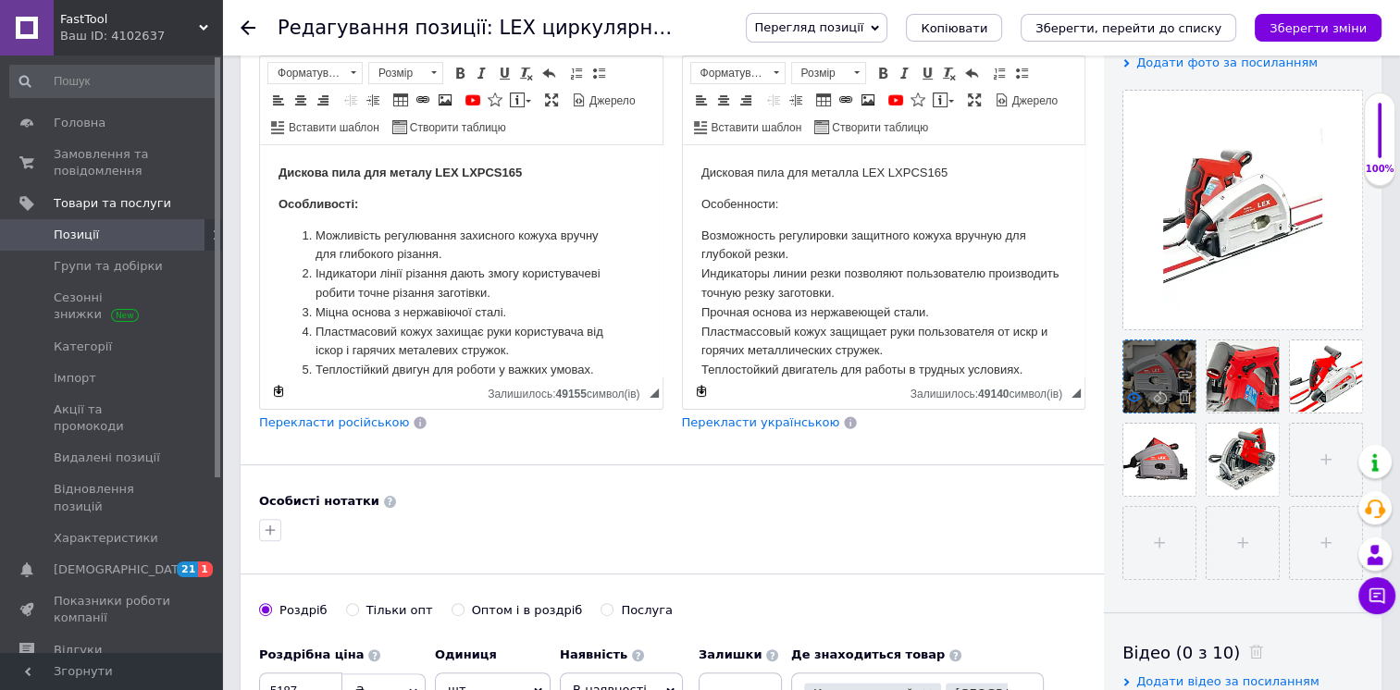
click at [1132, 398] on use at bounding box center [1134, 396] width 14 height 9
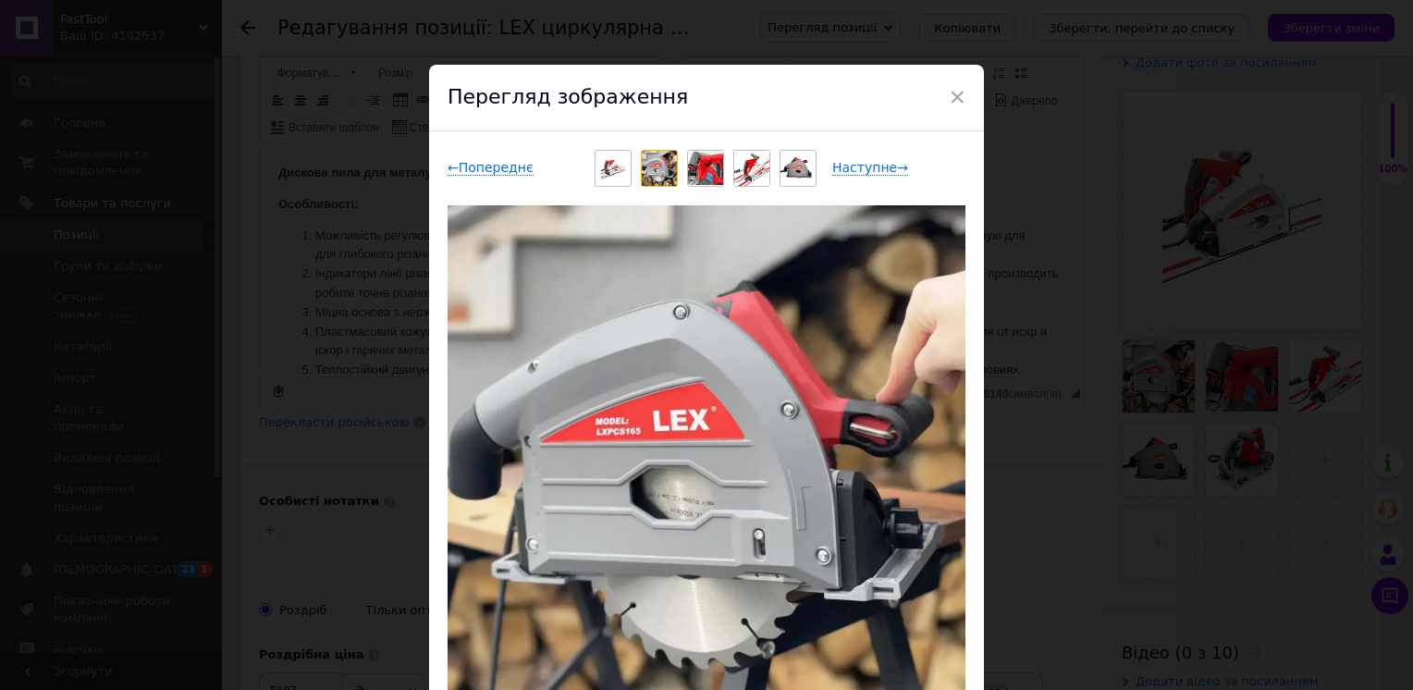
click at [708, 168] on img at bounding box center [705, 168] width 35 height 34
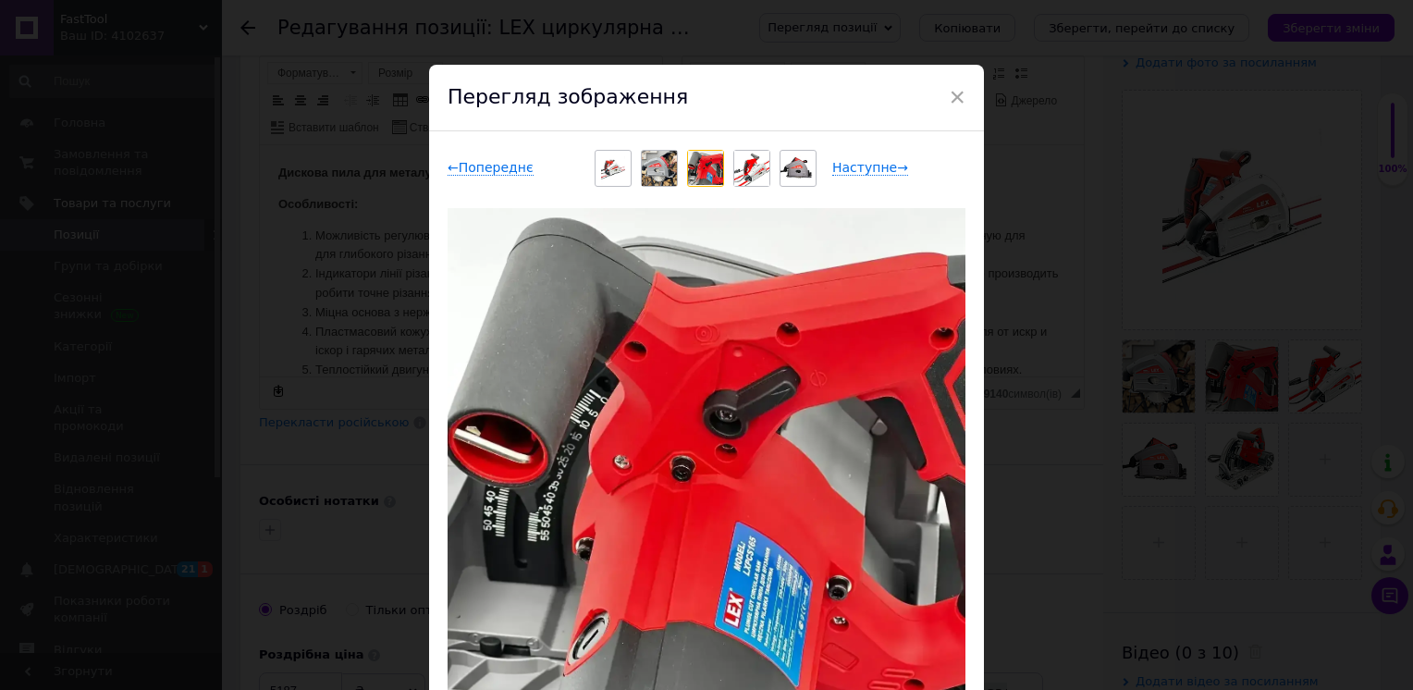
click at [704, 167] on img at bounding box center [705, 168] width 35 height 34
click at [653, 160] on img at bounding box center [659, 168] width 35 height 35
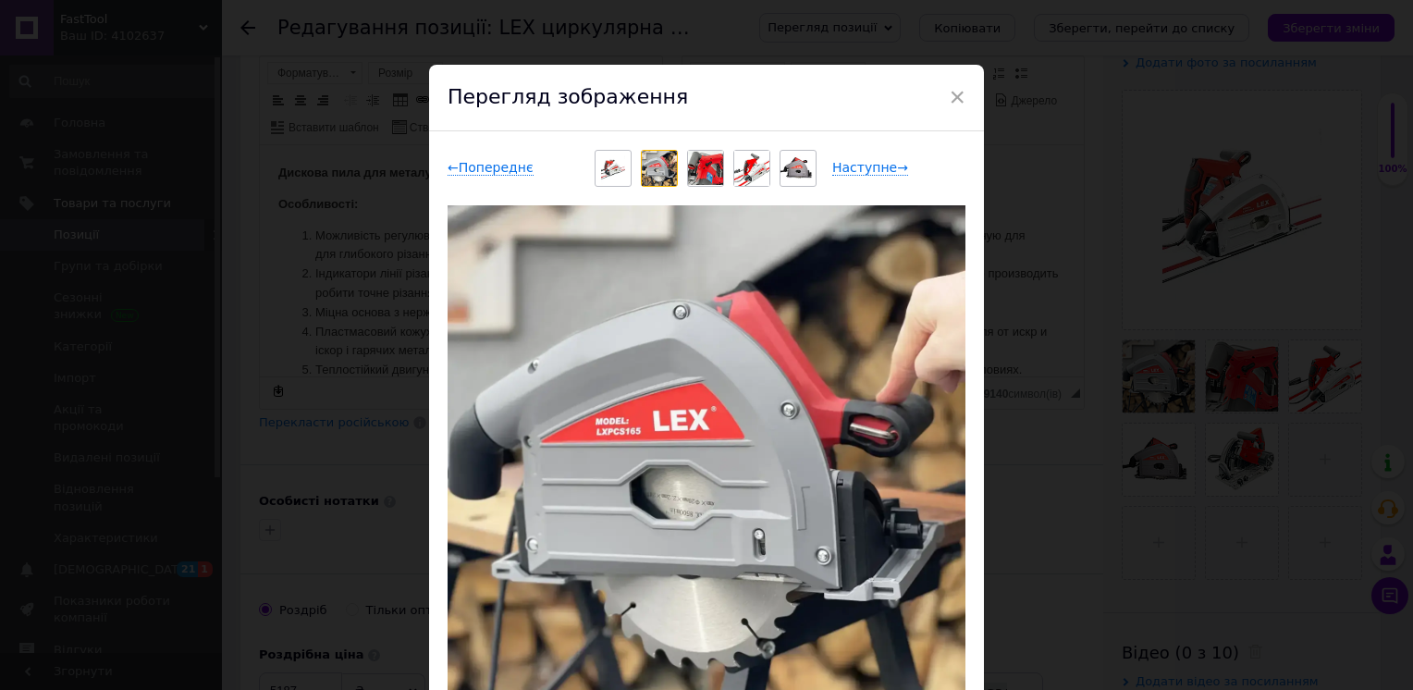
click at [757, 171] on img at bounding box center [751, 168] width 35 height 35
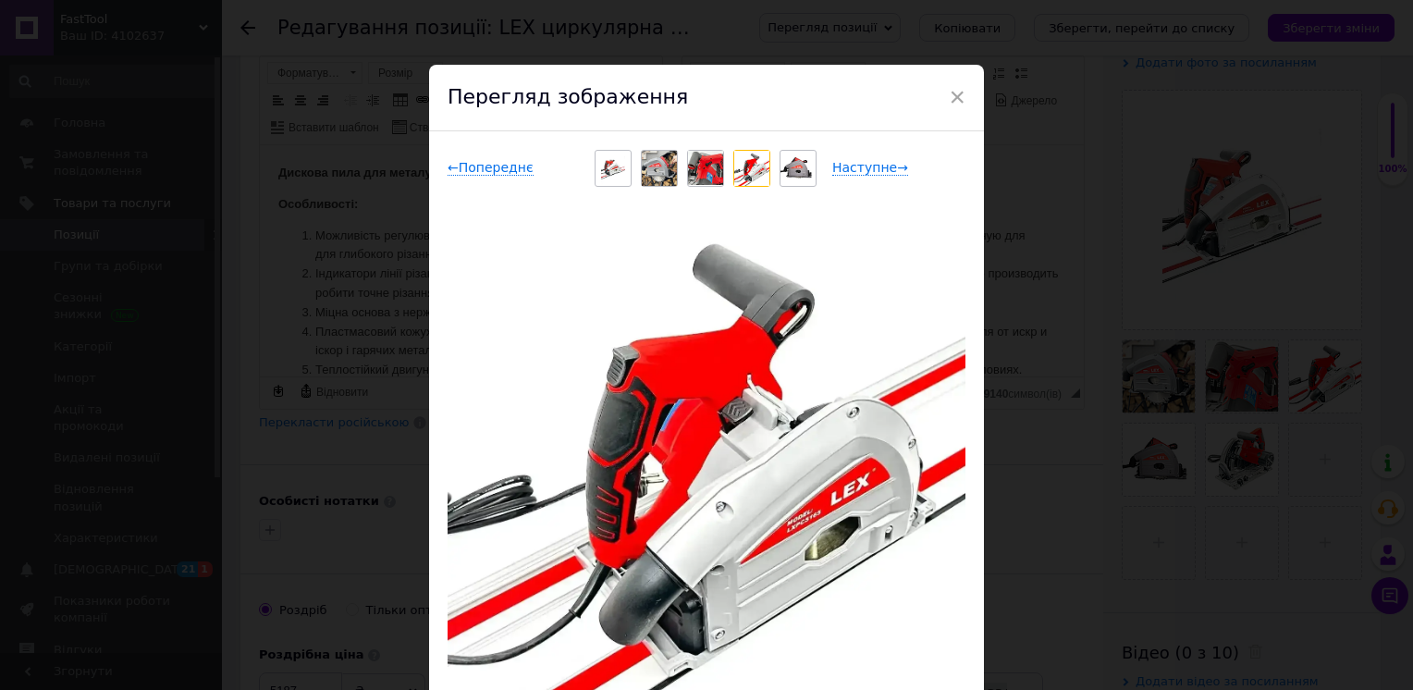
click at [794, 157] on img at bounding box center [798, 167] width 35 height 27
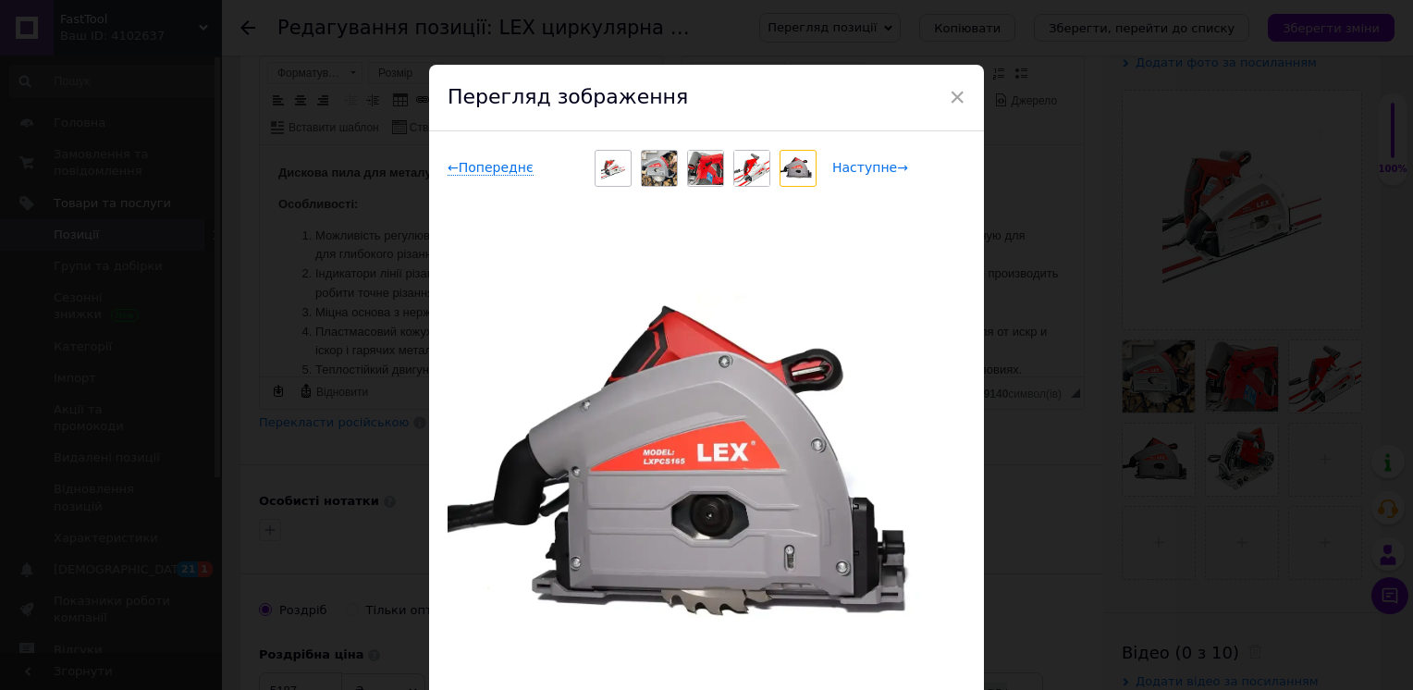
click at [853, 167] on span "Наступне →" at bounding box center [871, 168] width 76 height 16
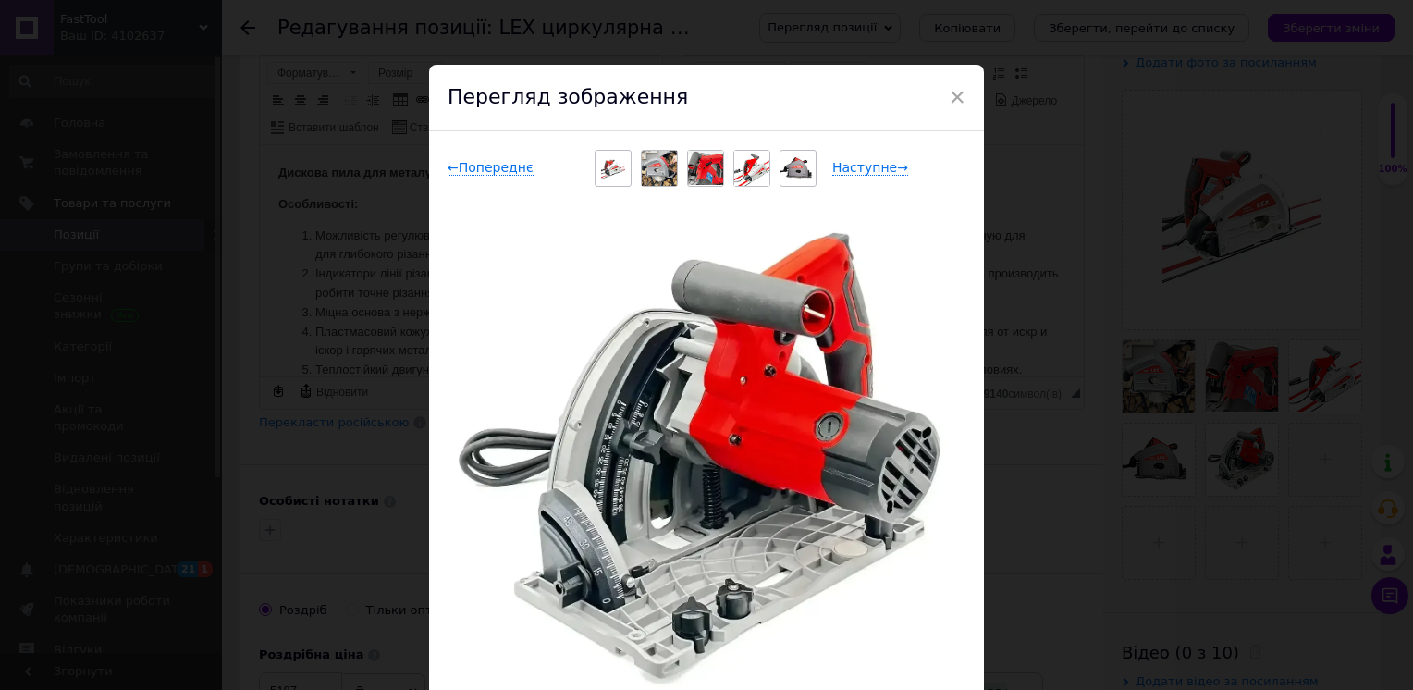
click at [958, 87] on span "×" at bounding box center [957, 96] width 17 height 31
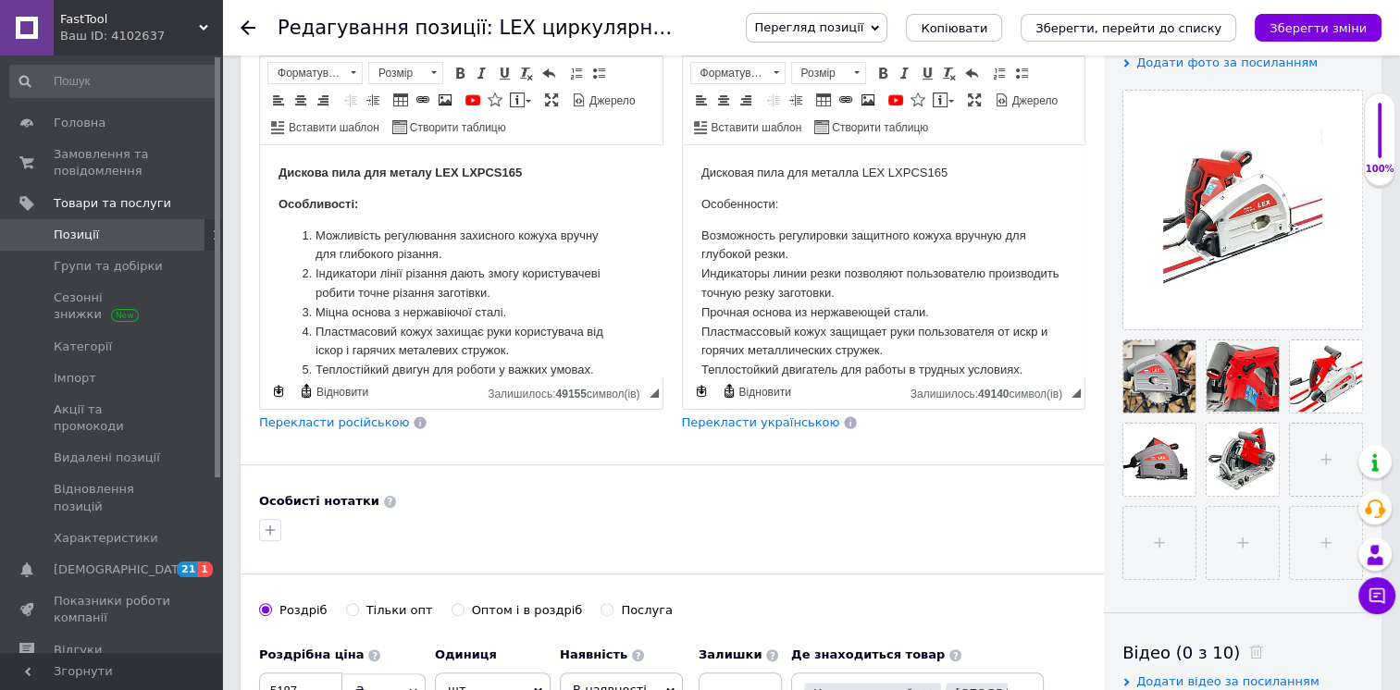
click at [130, 231] on span "Позиції" at bounding box center [112, 235] width 117 height 17
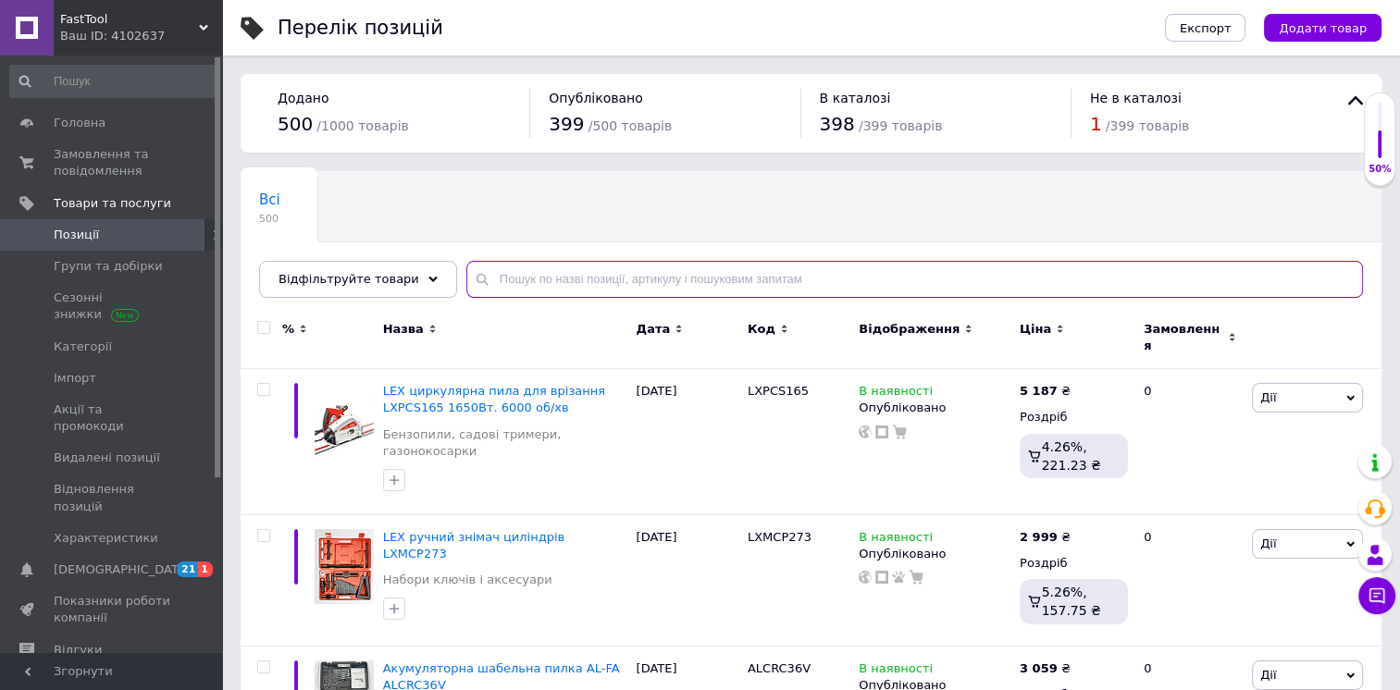
click at [529, 272] on input "text" at bounding box center [914, 279] width 896 height 37
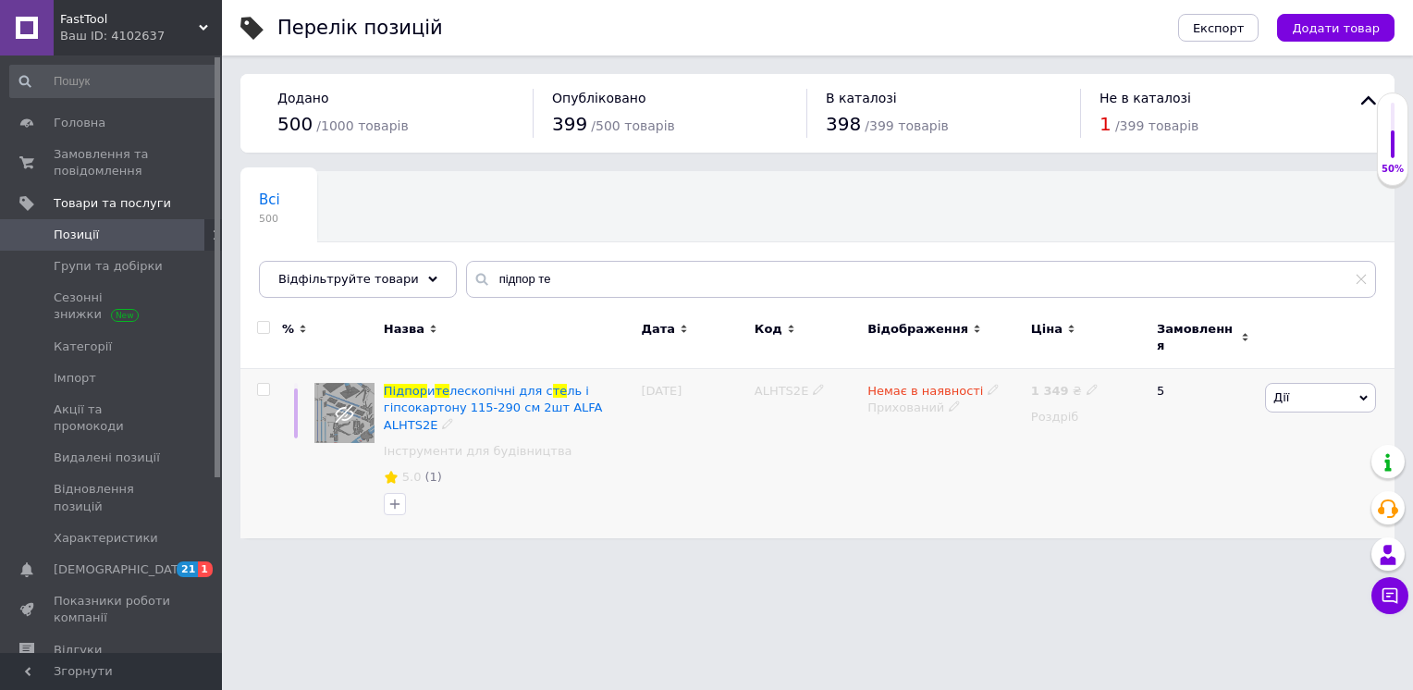
click at [921, 384] on span "Немає в наявності" at bounding box center [926, 393] width 116 height 19
click at [1008, 392] on li "В наявності" at bounding box center [1091, 405] width 176 height 26
click at [870, 466] on div "Немає в наявності Наявність В наявності Немає в наявності Під замовлення Готово…" at bounding box center [945, 454] width 164 height 170
click at [904, 400] on div "Прихований" at bounding box center [945, 408] width 154 height 17
click at [929, 431] on li "Опубліковано" at bounding box center [940, 444] width 161 height 26
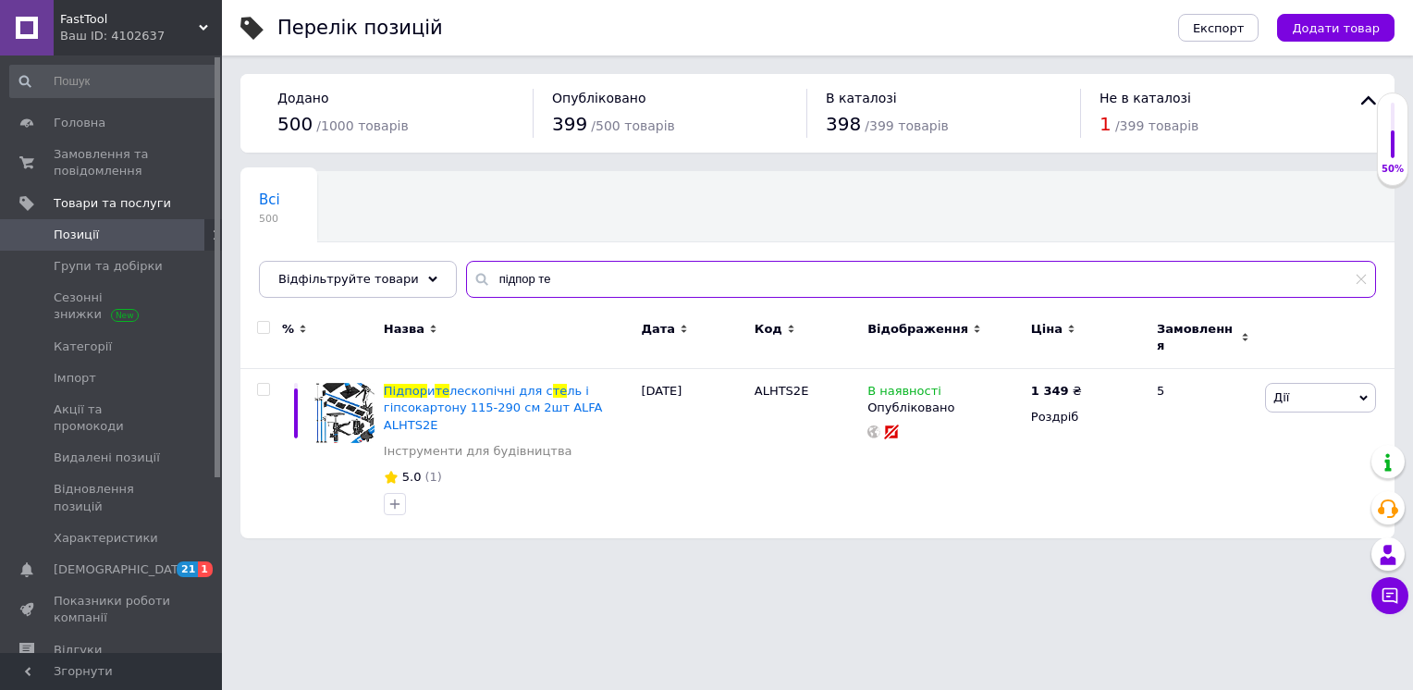
drag, startPoint x: 549, startPoint y: 288, endPoint x: 440, endPoint y: 271, distance: 110.4
click at [440, 271] on div "Всі 500 Ok Відфільтровано... Зберегти Нічого не знайдено Можливо, помилка у сло…" at bounding box center [818, 234] width 1154 height 127
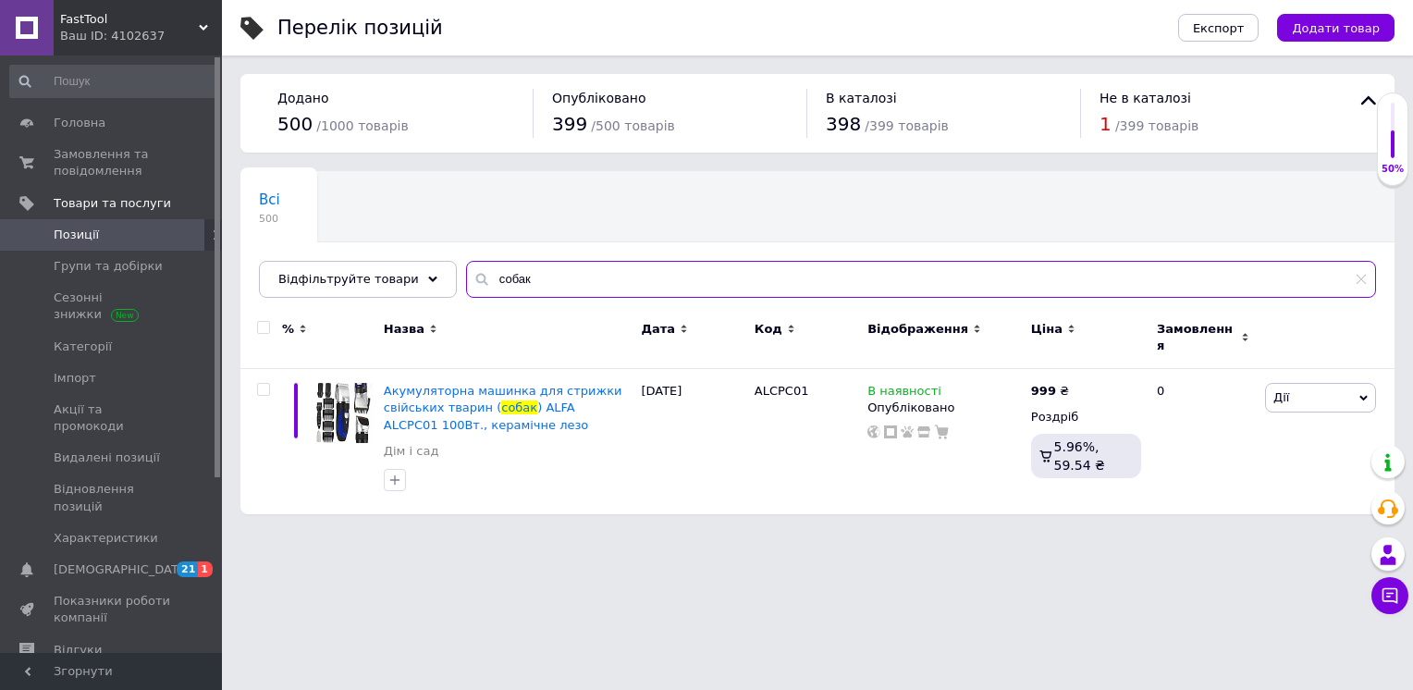
type input "собак"
click at [1335, 29] on span "Додати товар" at bounding box center [1336, 28] width 88 height 14
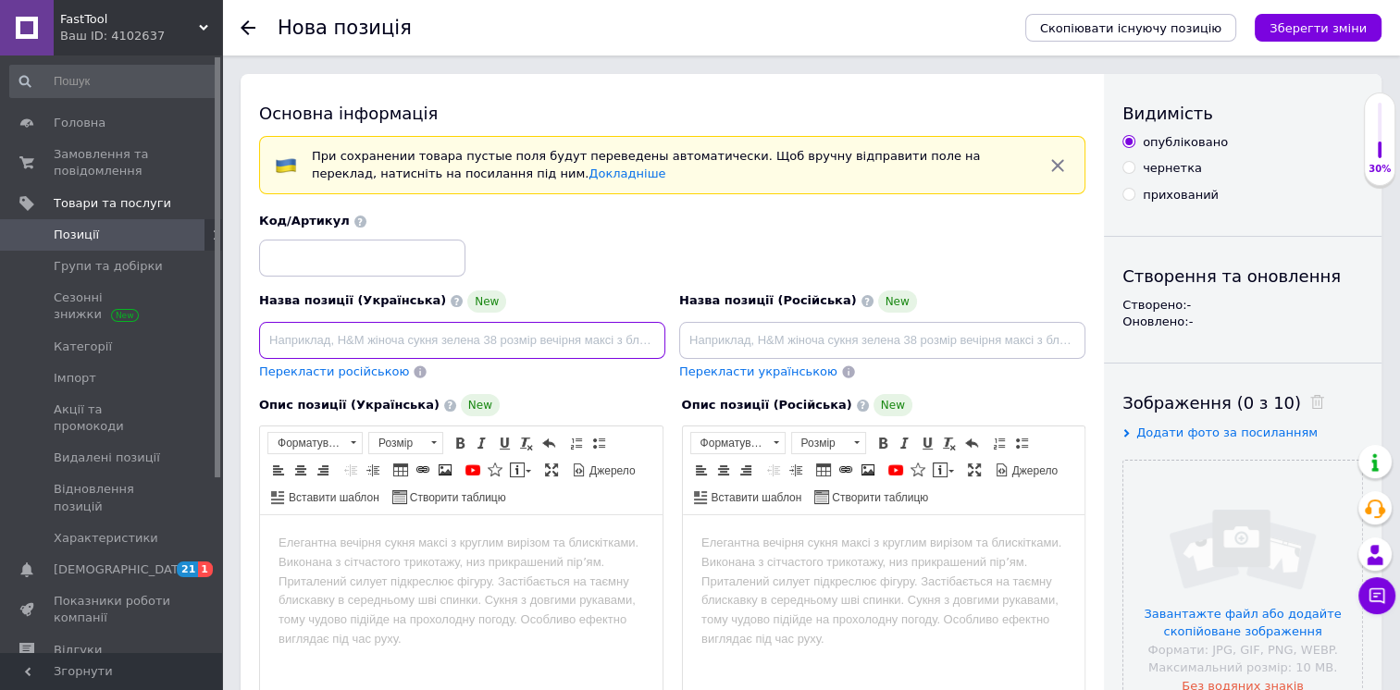
click at [602, 350] on input at bounding box center [462, 340] width 406 height 37
paste input "Машинка для стриження тварин, собак, кішок LEX LXDC10"
type input "Машинка для стриження тварин, собак, кішок LEX LXDC10"
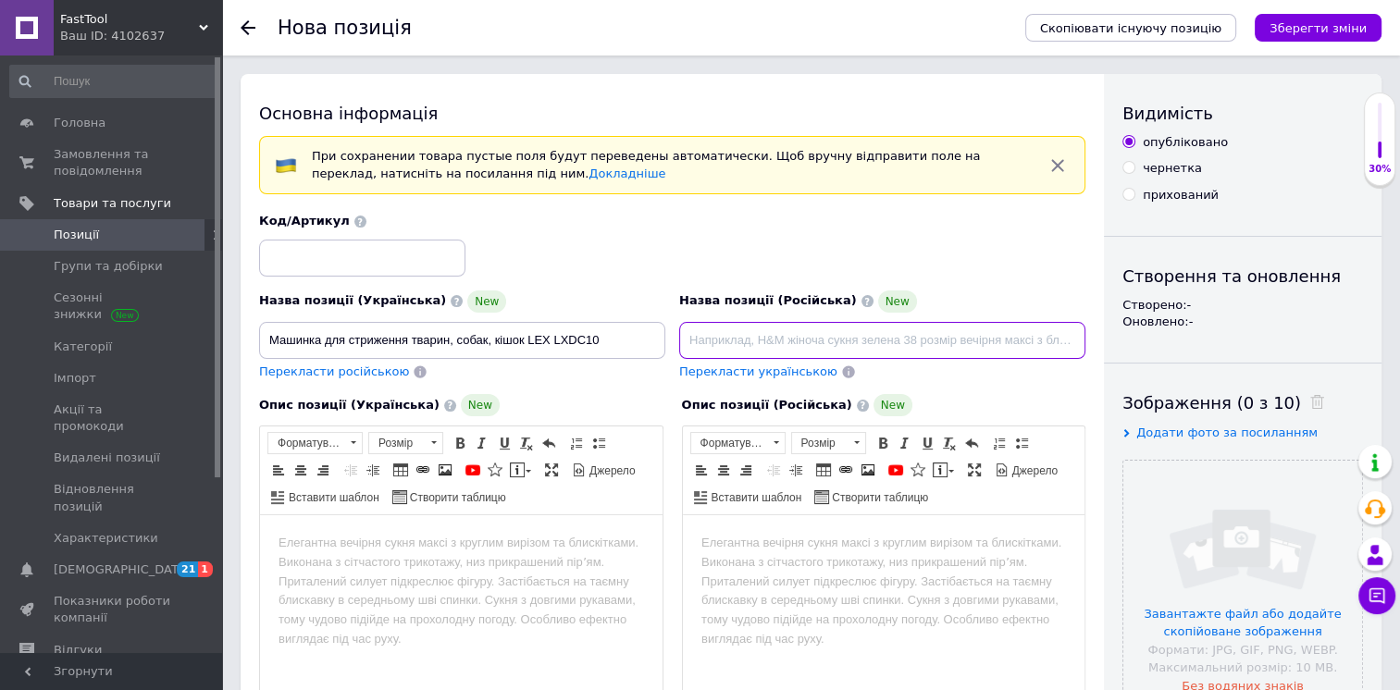
click at [761, 332] on input at bounding box center [882, 340] width 406 height 37
paste input "Машинка для стрижки животных, собак, кошек LEX LXDC10"
type input "Машинка для стрижки животных, собак, кошек LEX LXDC10"
click at [840, 572] on html at bounding box center [883, 543] width 402 height 56
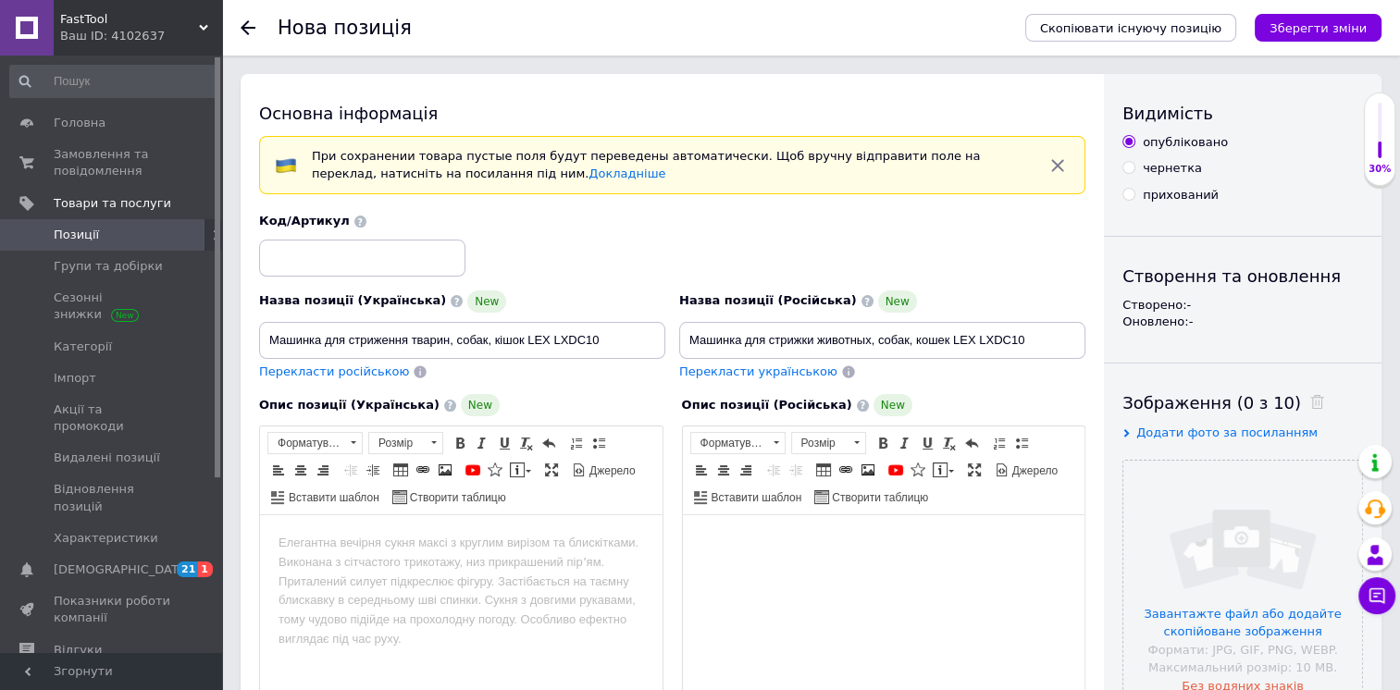
scroll to position [54, 0]
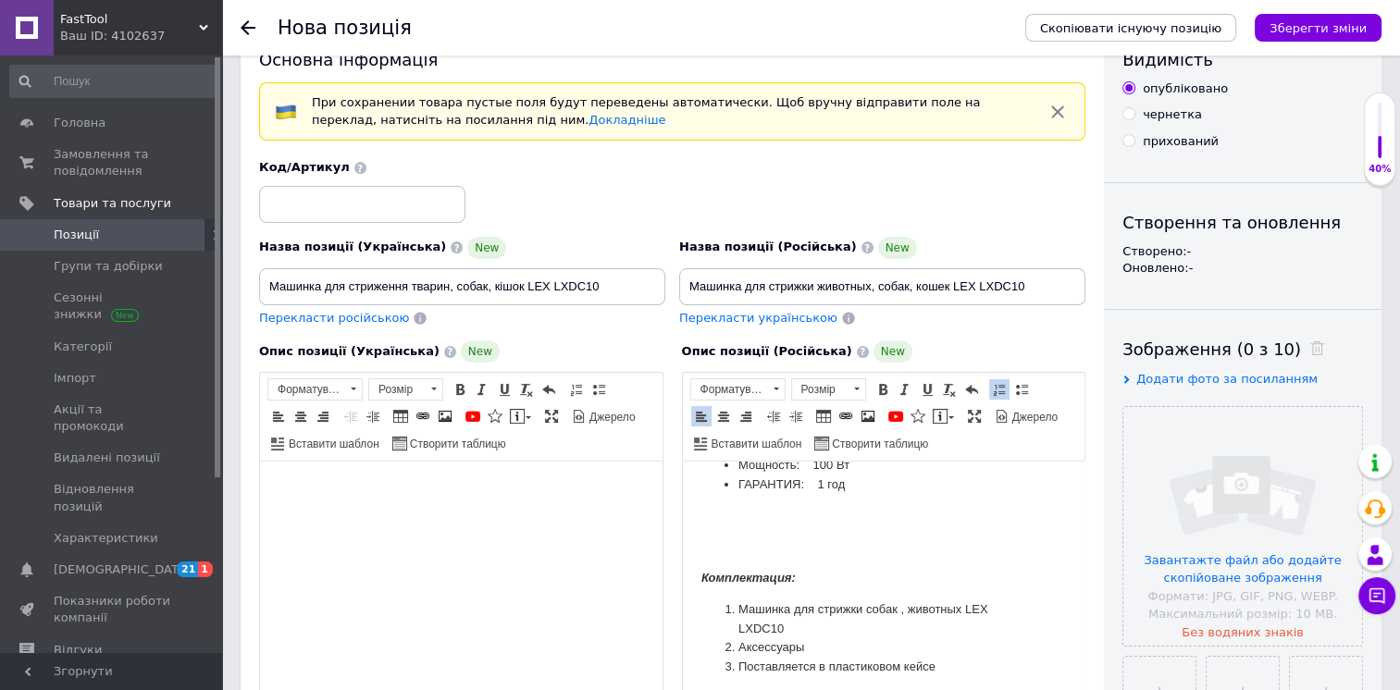
click at [488, 518] on html at bounding box center [461, 490] width 402 height 56
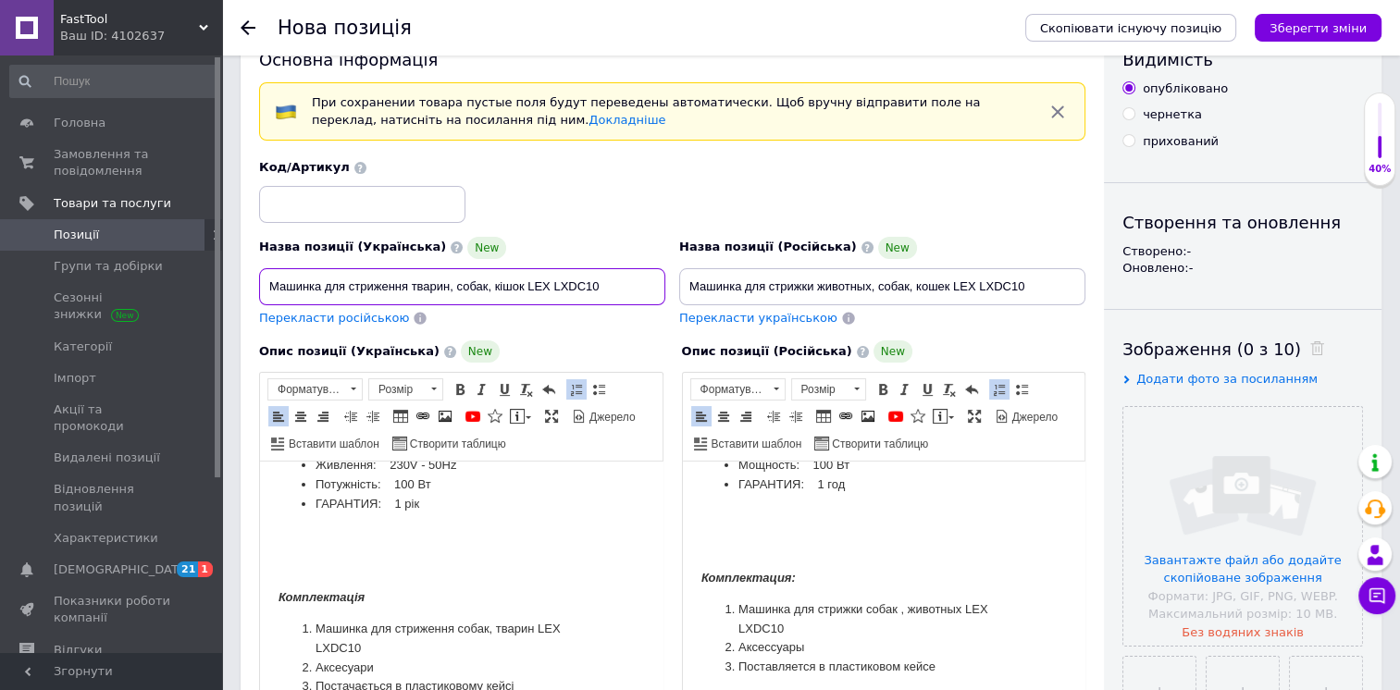
drag, startPoint x: 580, startPoint y: 294, endPoint x: 555, endPoint y: 290, distance: 25.2
click at [555, 290] on input "Машинка для стриження тварин, собак, кішок LEX LXDC10" at bounding box center [462, 286] width 406 height 37
paste input "LXDC10"
click at [406, 202] on input at bounding box center [362, 204] width 206 height 37
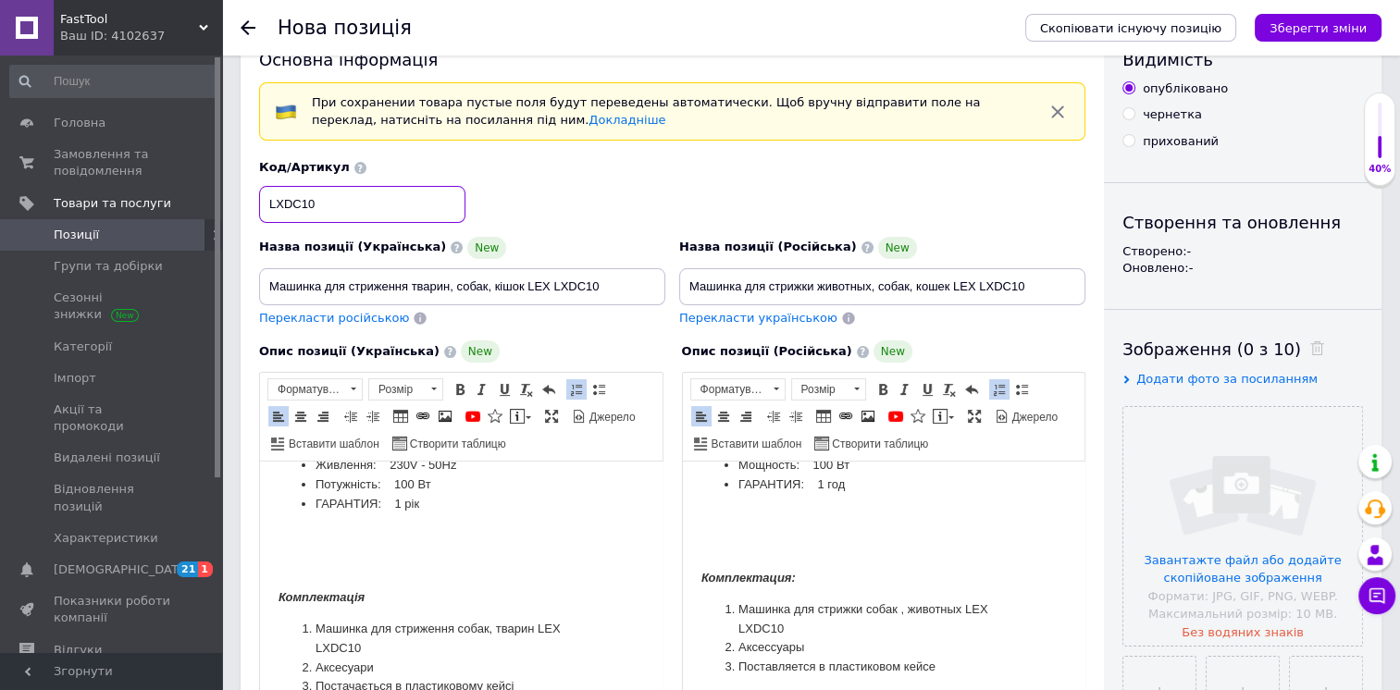
type input "LXDC10"
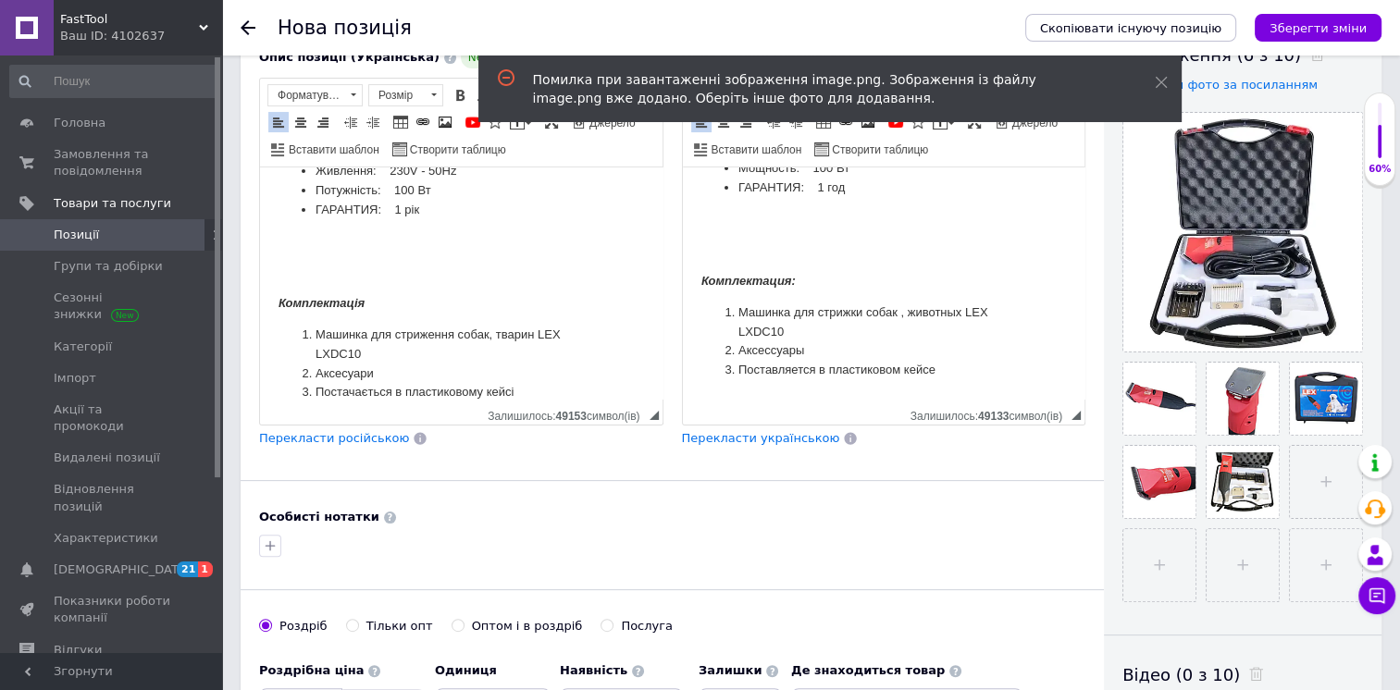
scroll to position [516, 0]
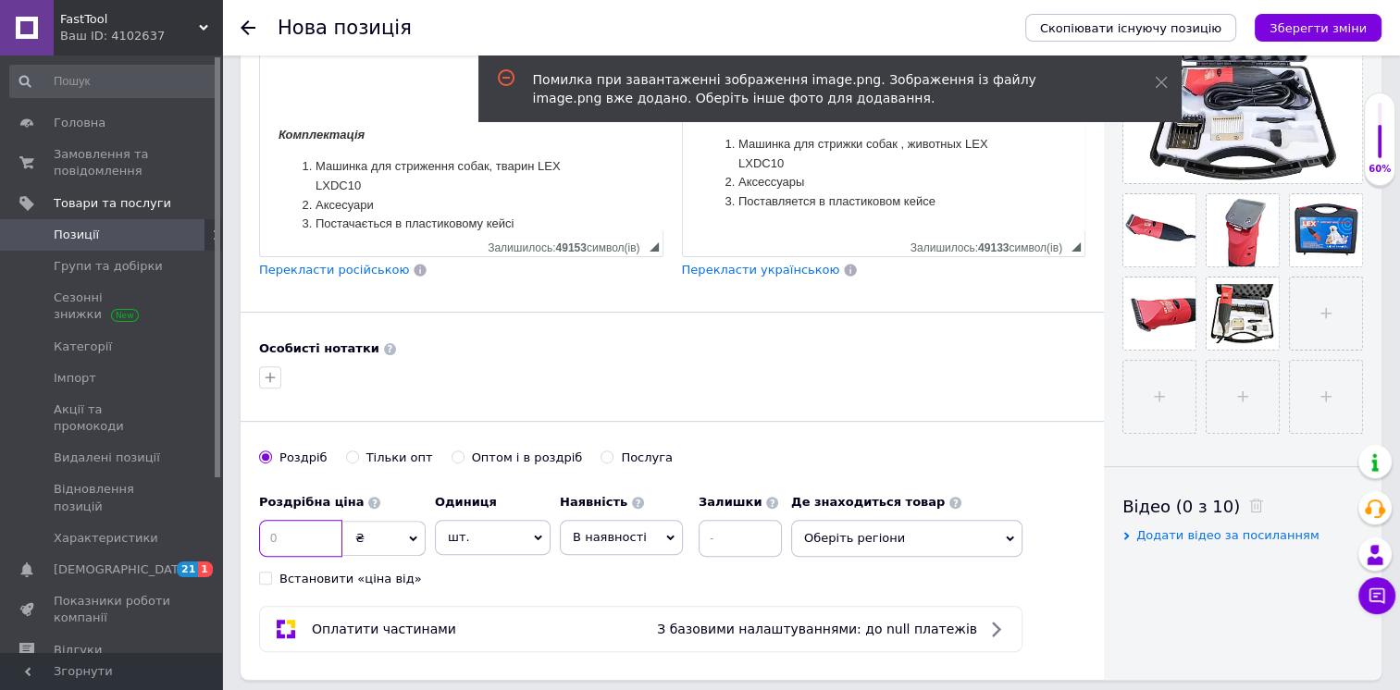
click at [290, 537] on input at bounding box center [300, 538] width 83 height 37
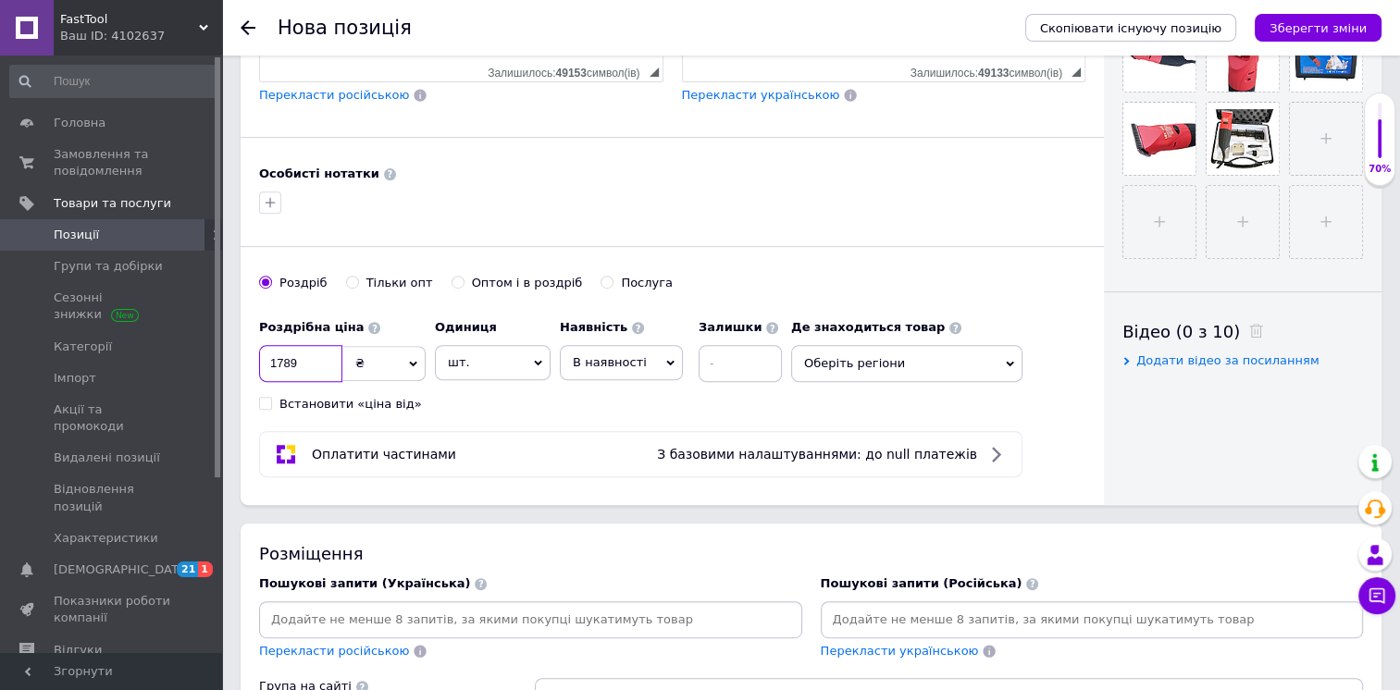
scroll to position [701, 0]
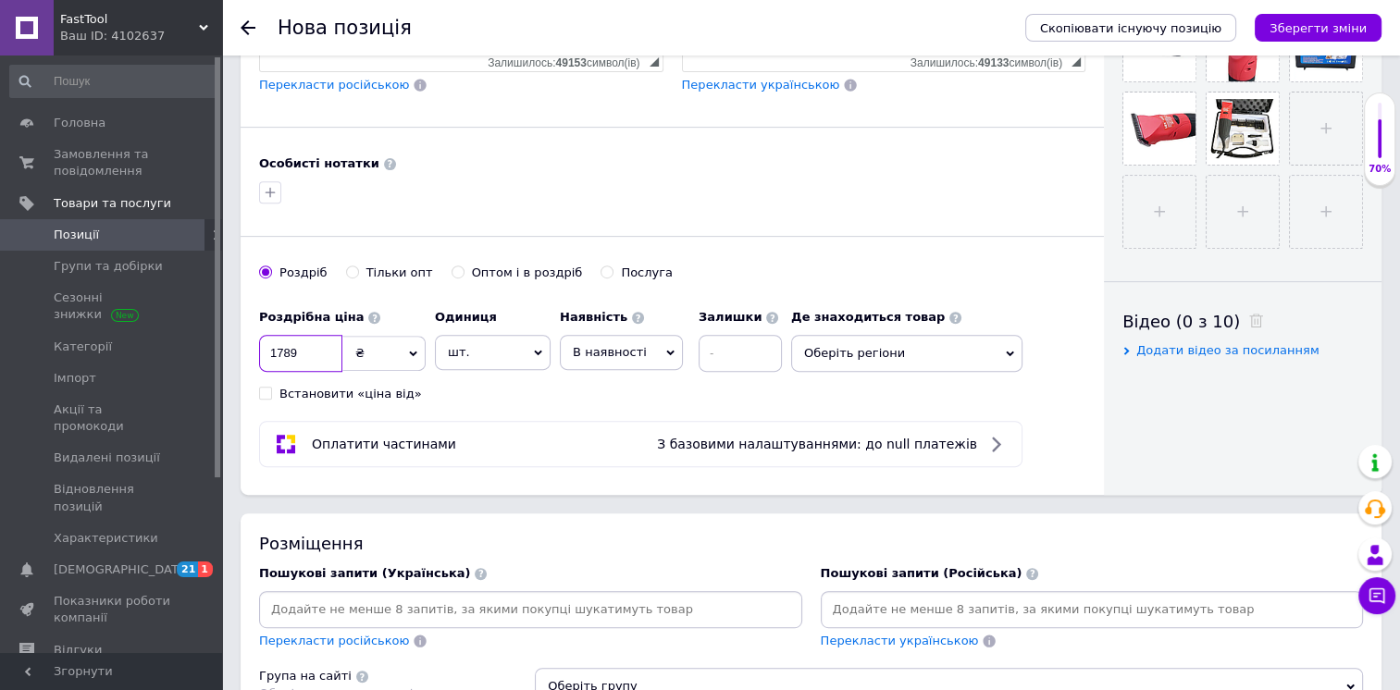
type input "1789"
click at [858, 345] on span "Оберіть регіони" at bounding box center [906, 353] width 231 height 37
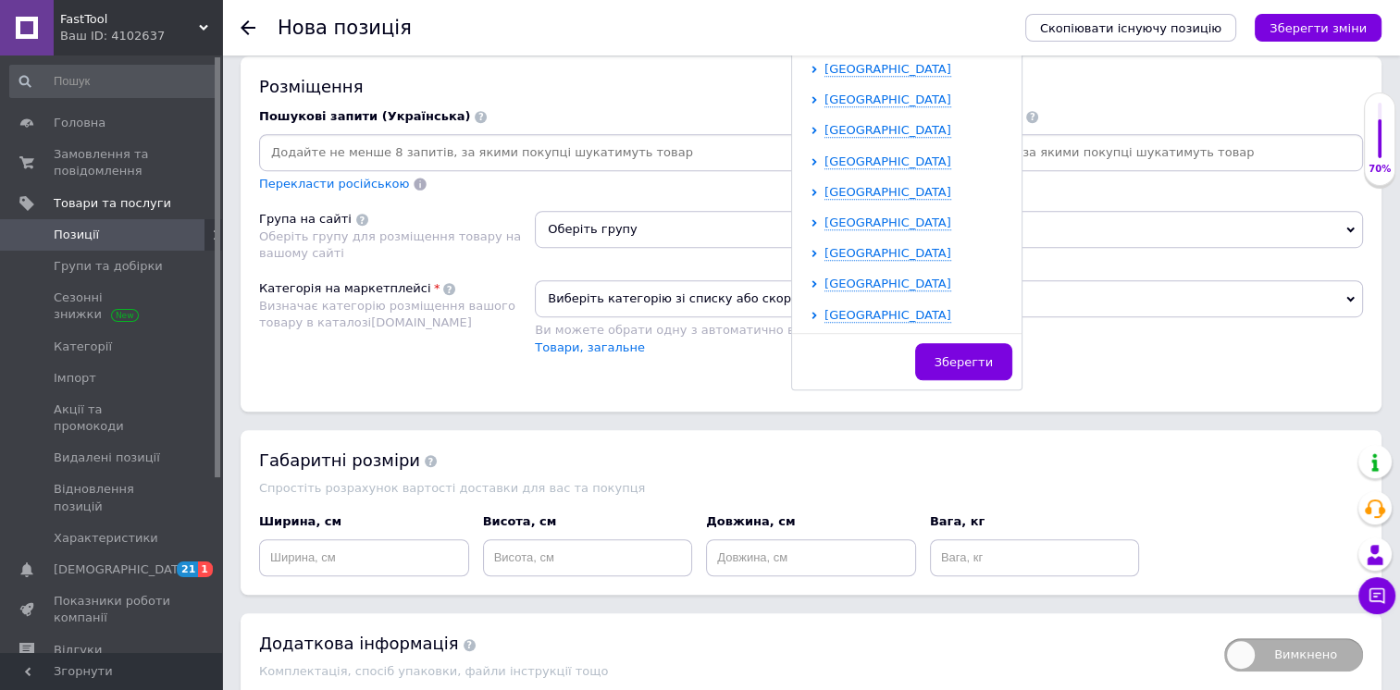
scroll to position [1164, 0]
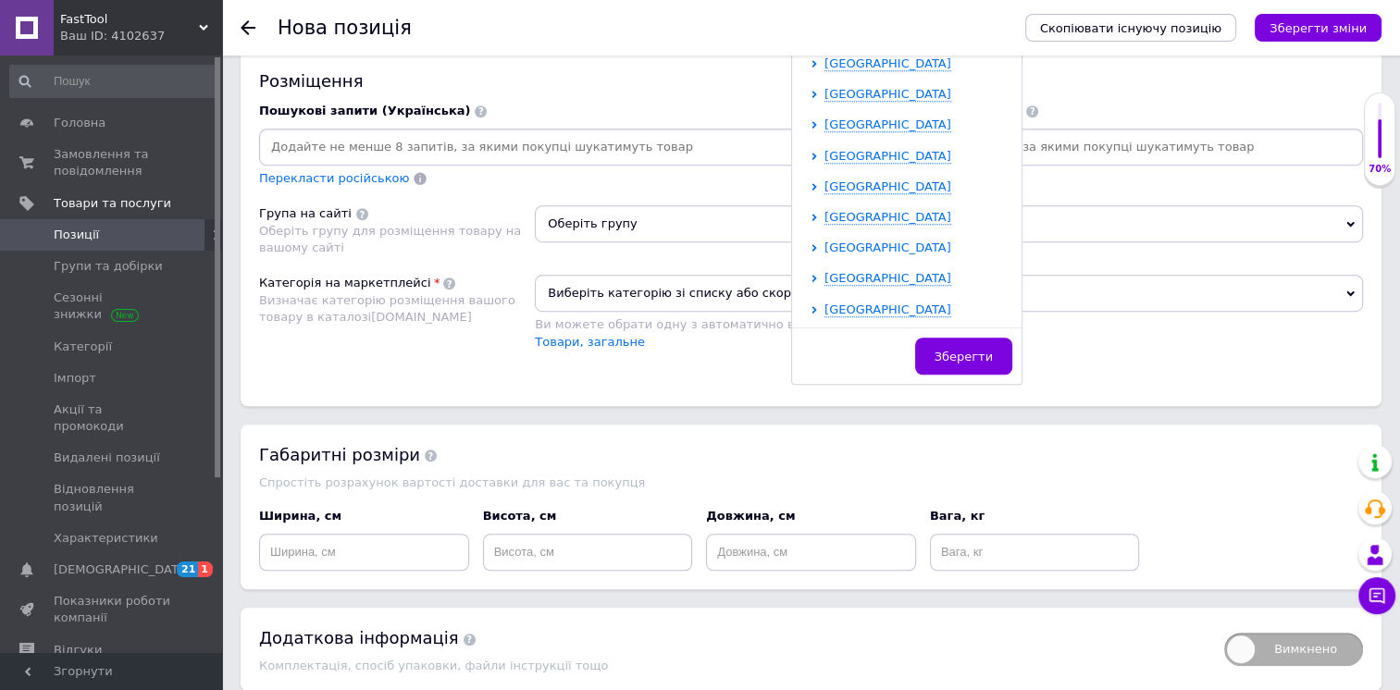
click at [876, 245] on span "[GEOGRAPHIC_DATA]" at bounding box center [887, 248] width 127 height 14
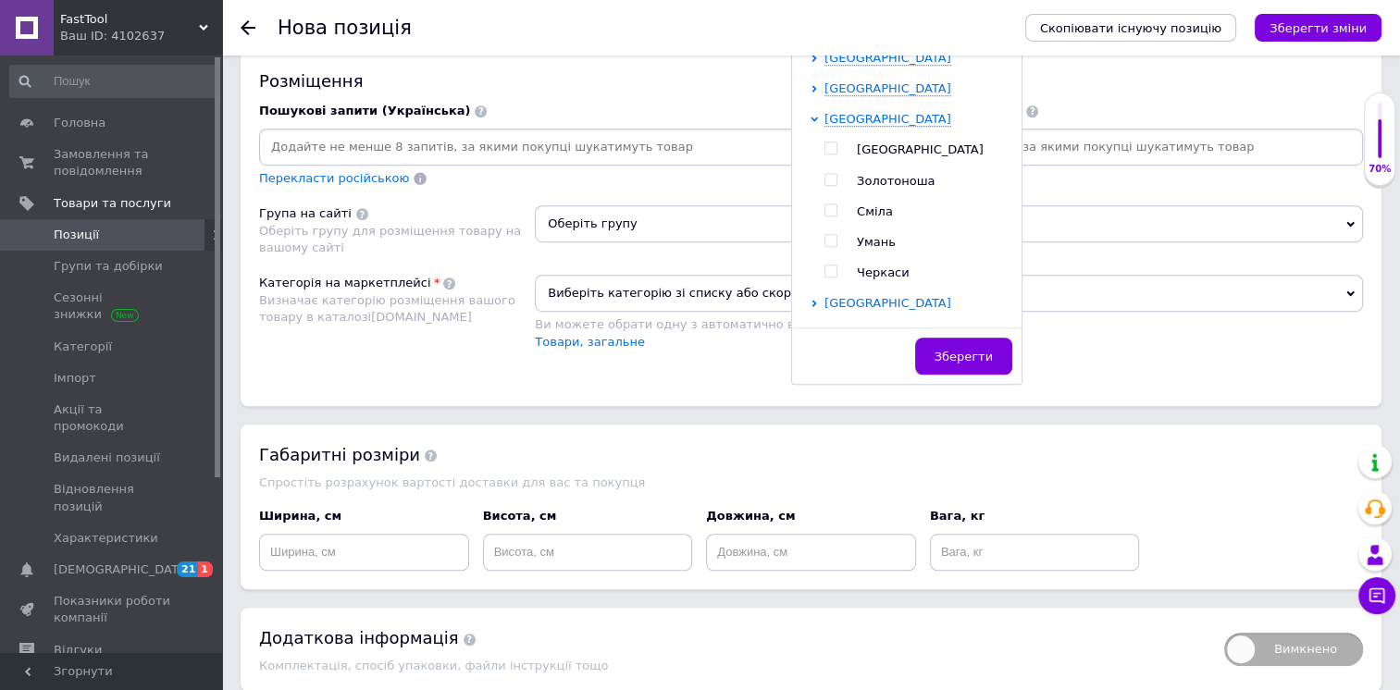
scroll to position [534, 0]
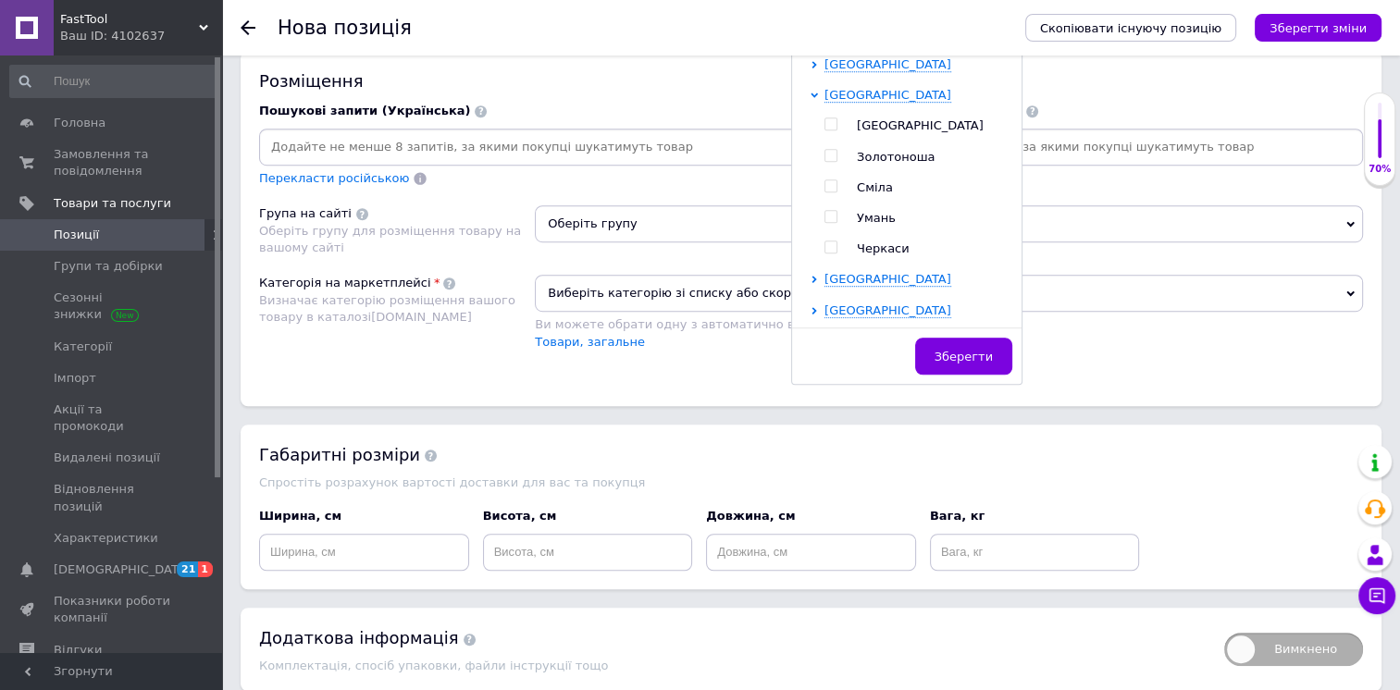
click at [882, 242] on span "Черкаси" at bounding box center [883, 248] width 53 height 14
checkbox input "true"
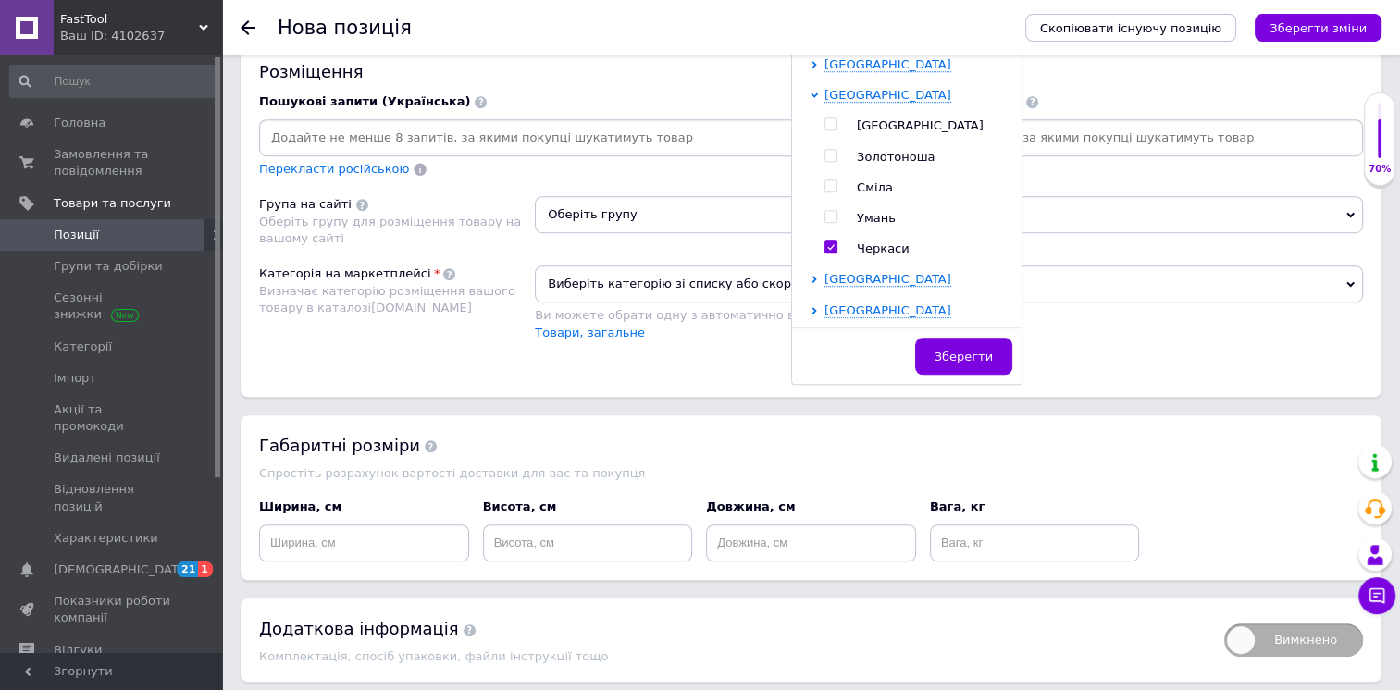
scroll to position [349, 0]
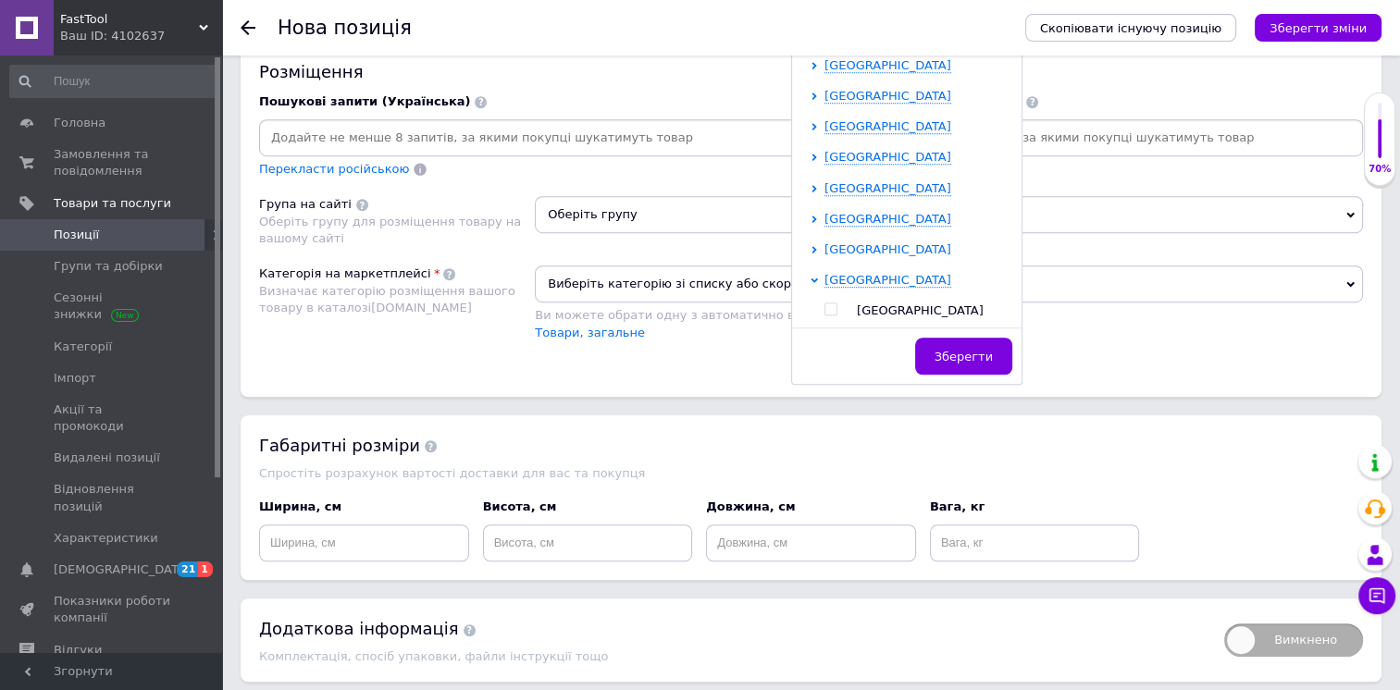
click at [884, 242] on span "[GEOGRAPHIC_DATA]" at bounding box center [887, 249] width 127 height 14
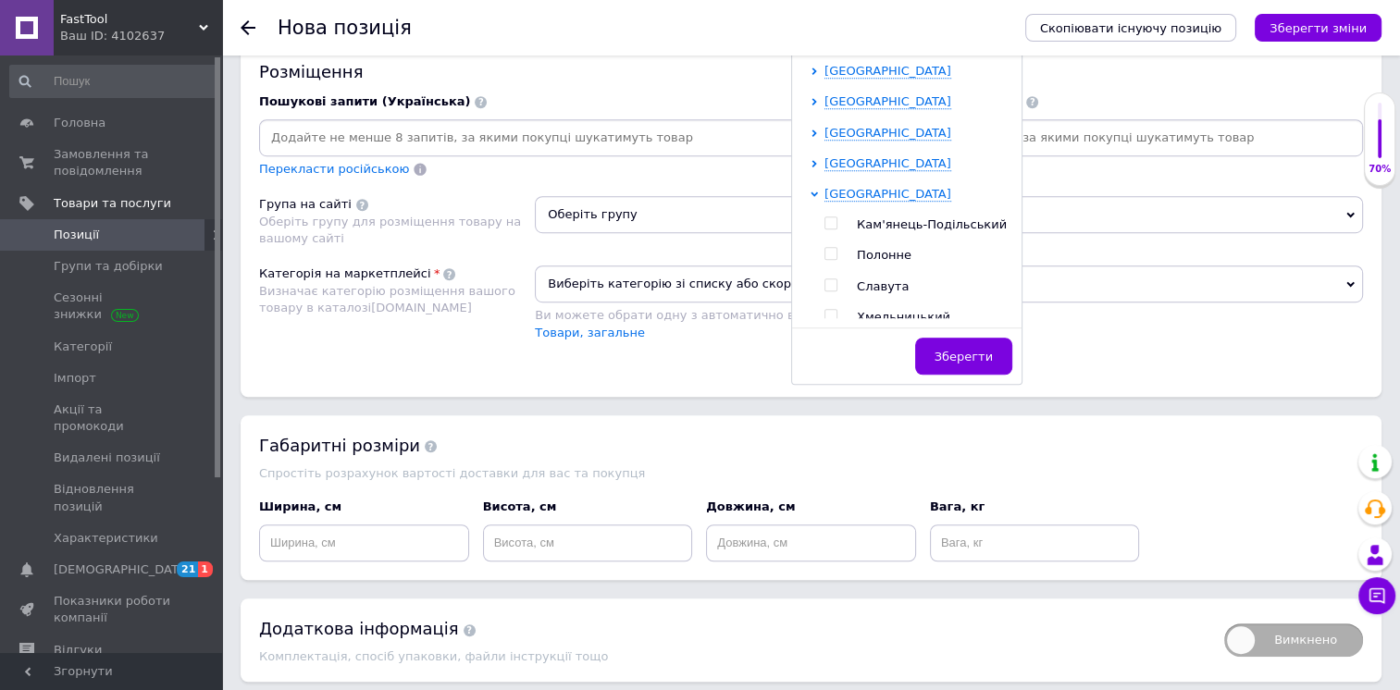
scroll to position [534, 0]
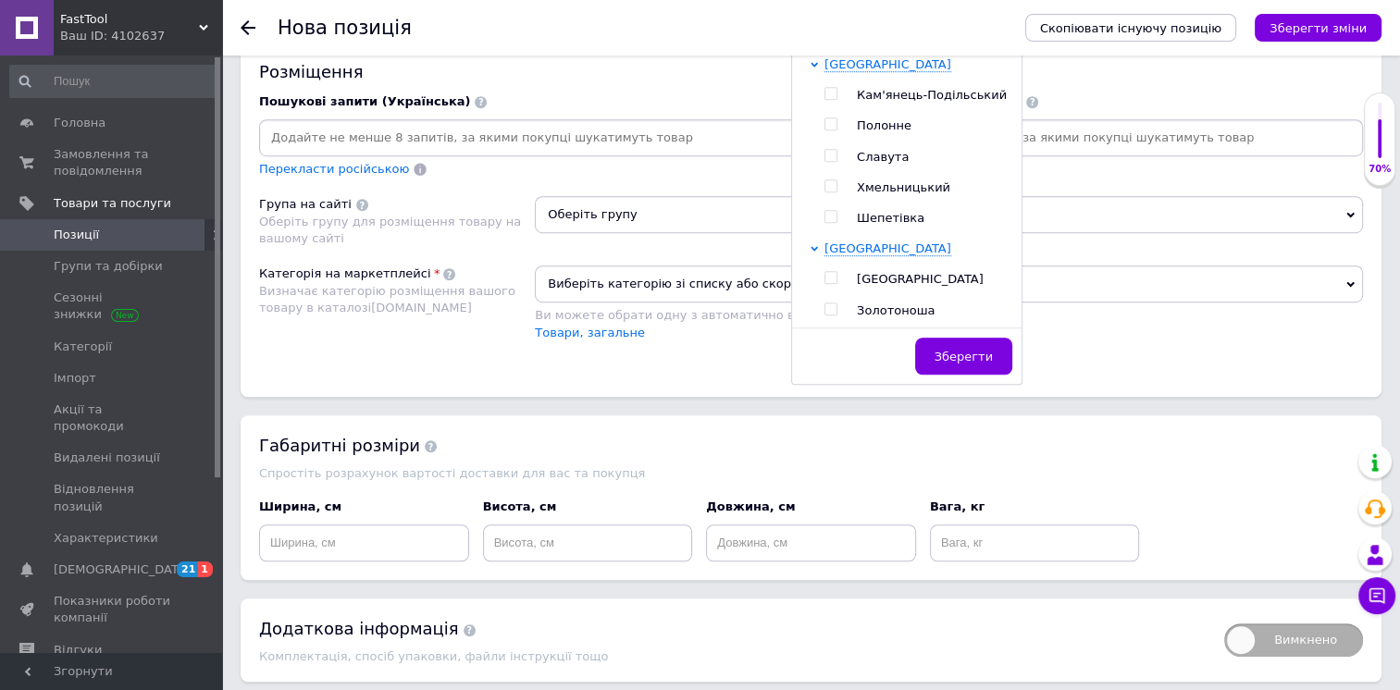
click at [896, 188] on span "Хмельницький" at bounding box center [903, 187] width 93 height 14
checkbox input "true"
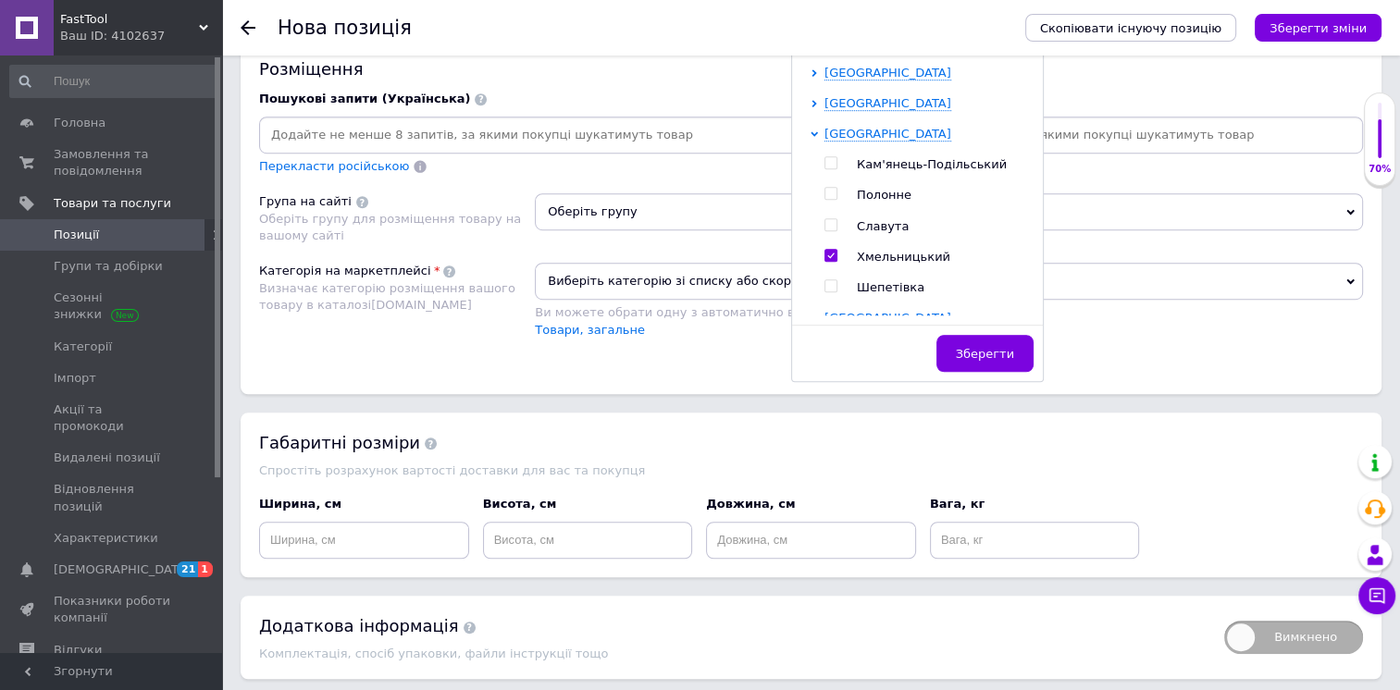
scroll to position [256, 0]
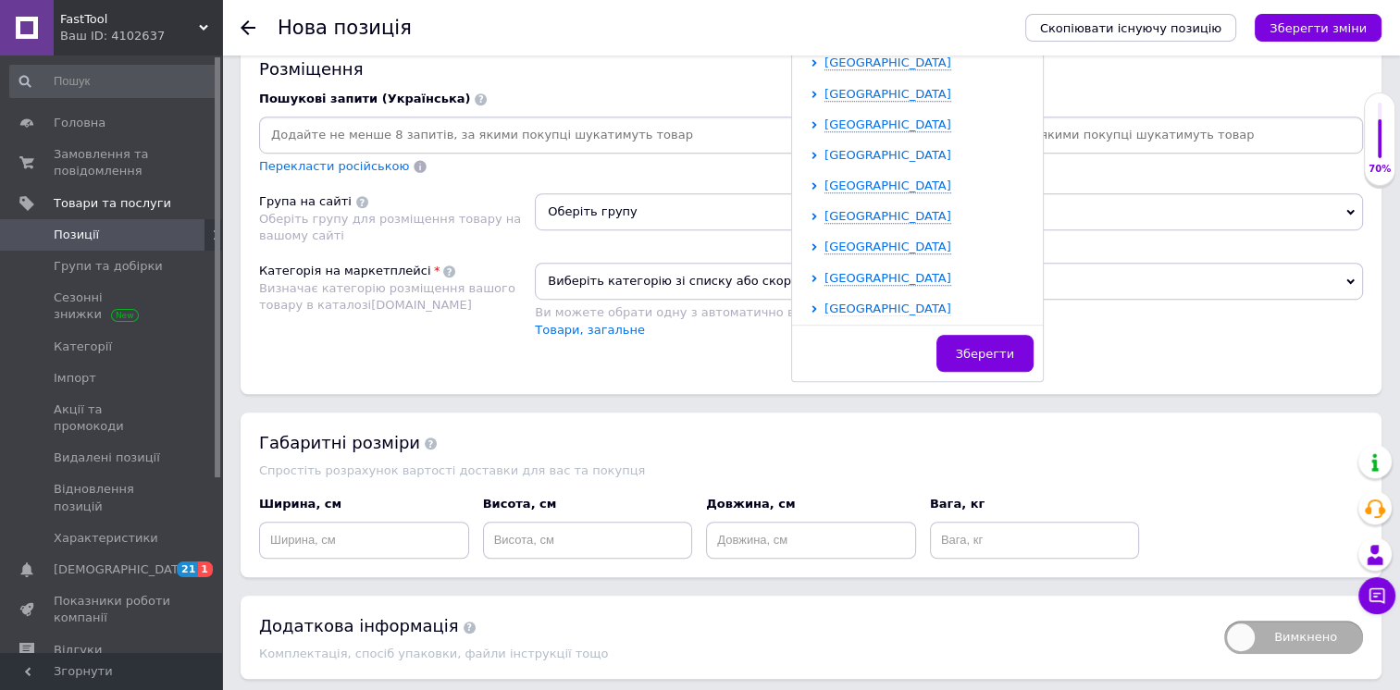
click at [882, 154] on span "[GEOGRAPHIC_DATA]" at bounding box center [887, 155] width 127 height 14
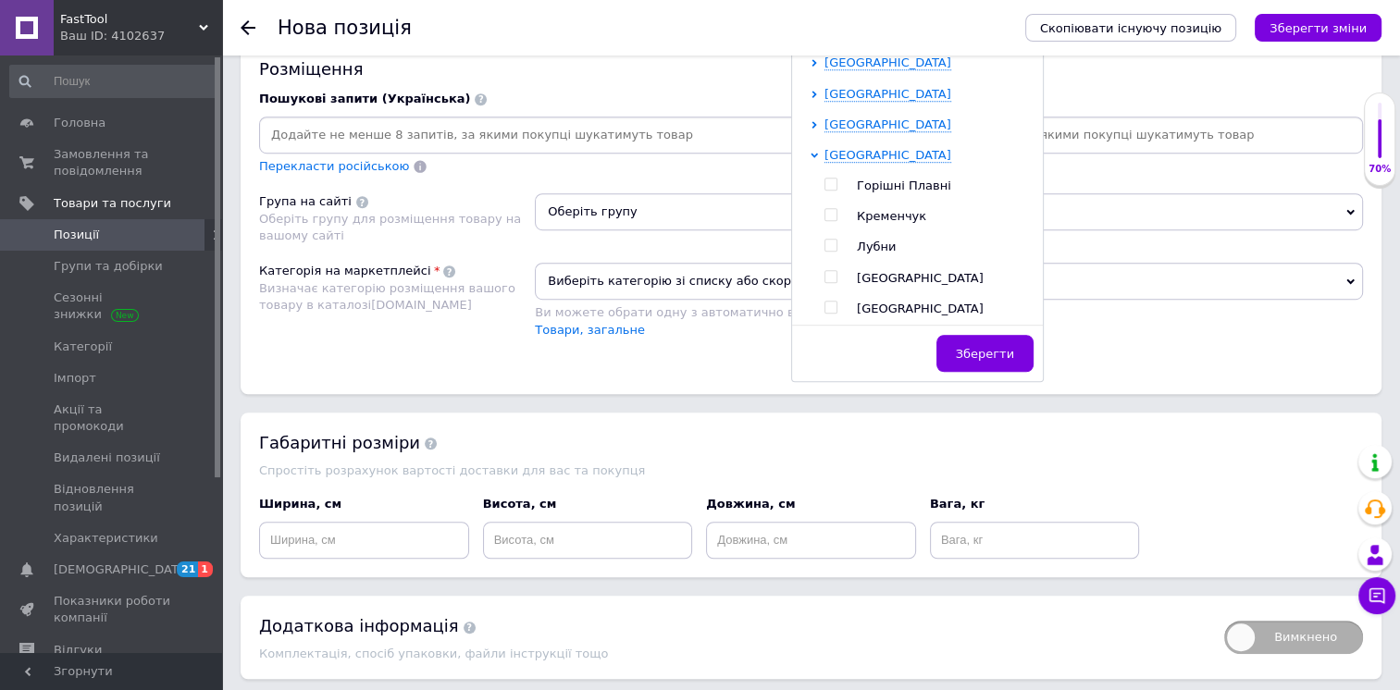
click at [880, 302] on span "[GEOGRAPHIC_DATA]" at bounding box center [920, 309] width 127 height 14
checkbox input "true"
click at [636, 359] on div "Розміщення Пошукові запити (Українська) Перекласти російською Пошукові запити (…" at bounding box center [811, 216] width 1141 height 354
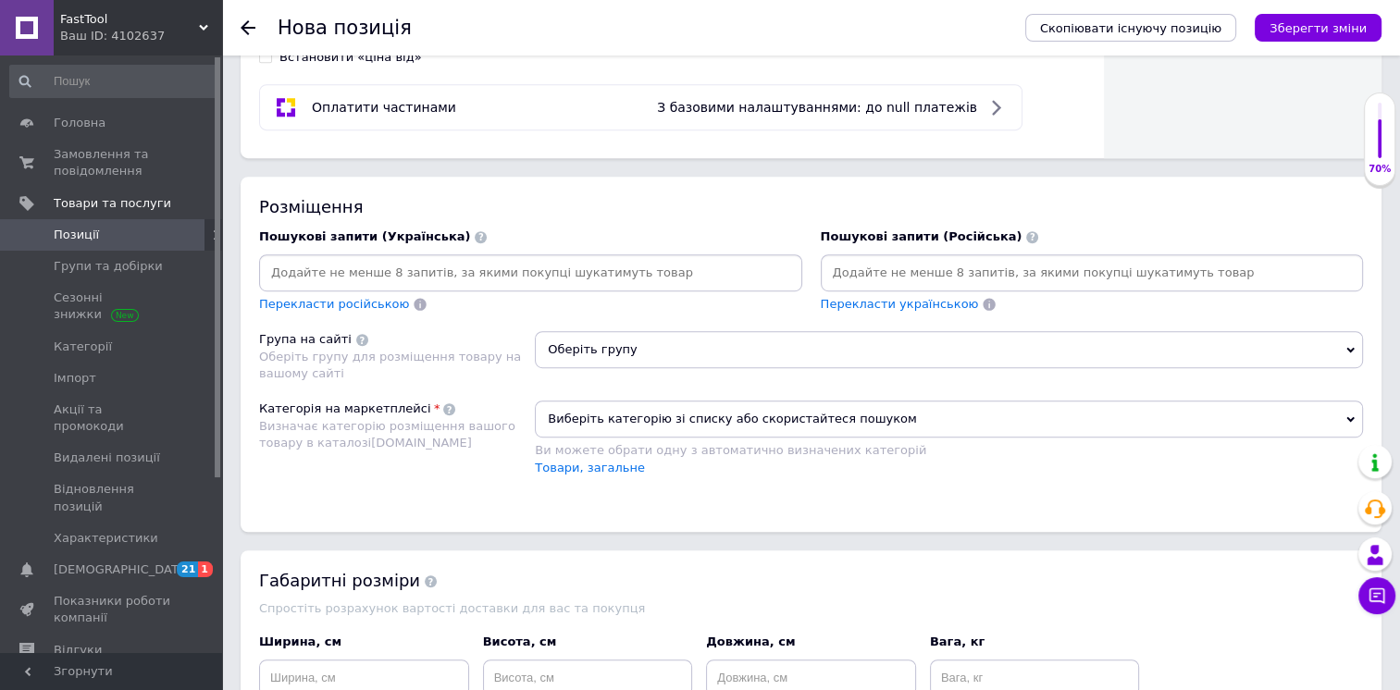
scroll to position [898, 0]
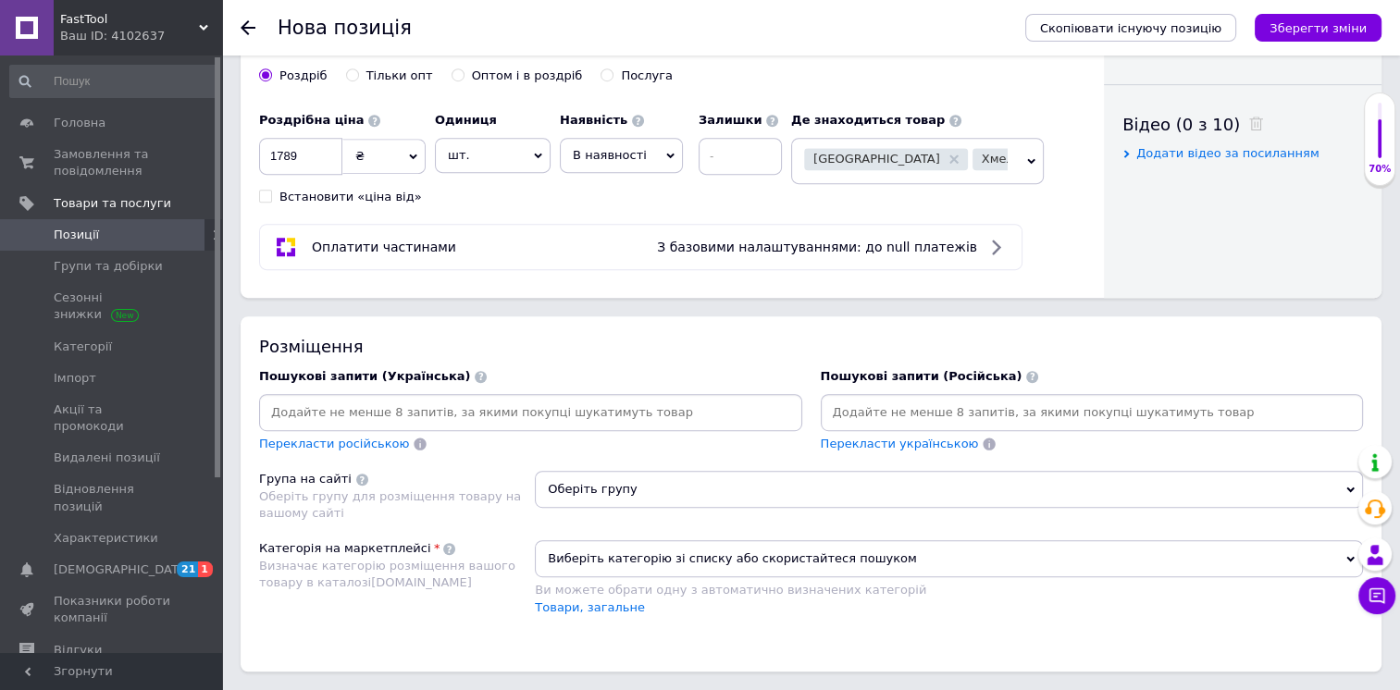
click at [568, 424] on div at bounding box center [530, 412] width 543 height 37
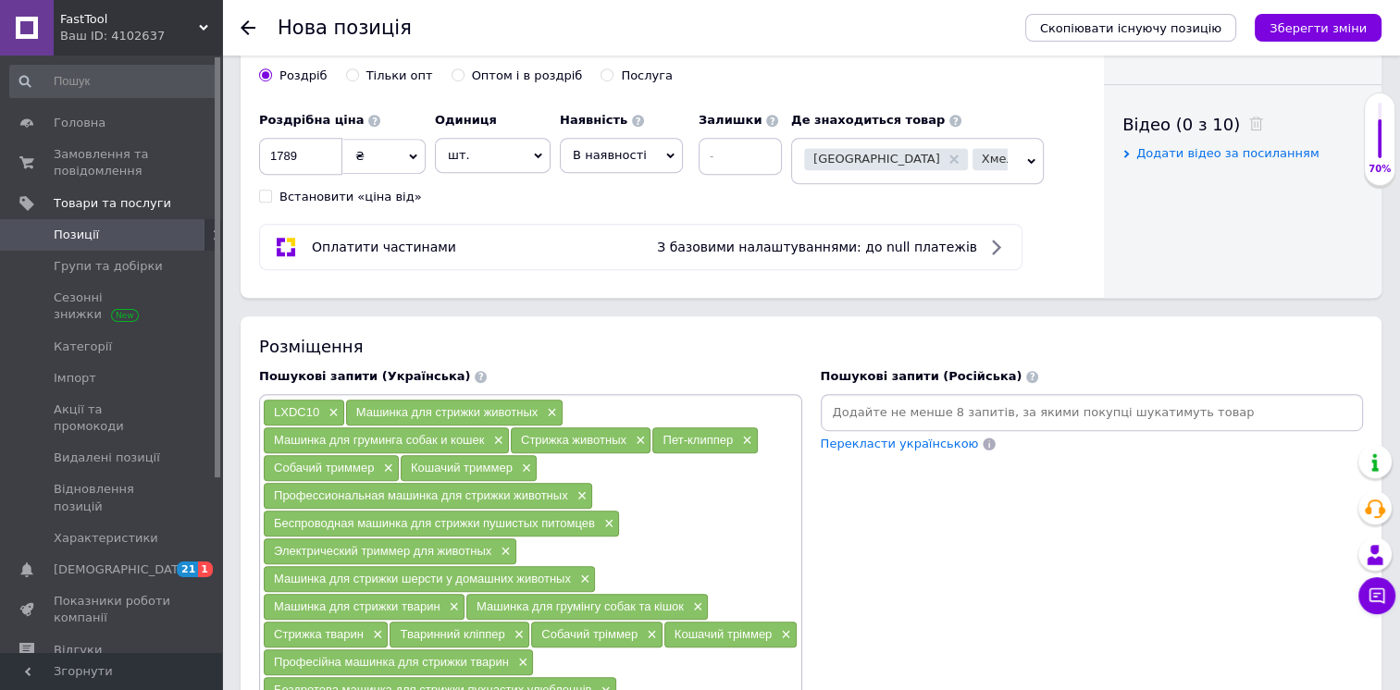
click at [969, 404] on input at bounding box center [1092, 413] width 536 height 28
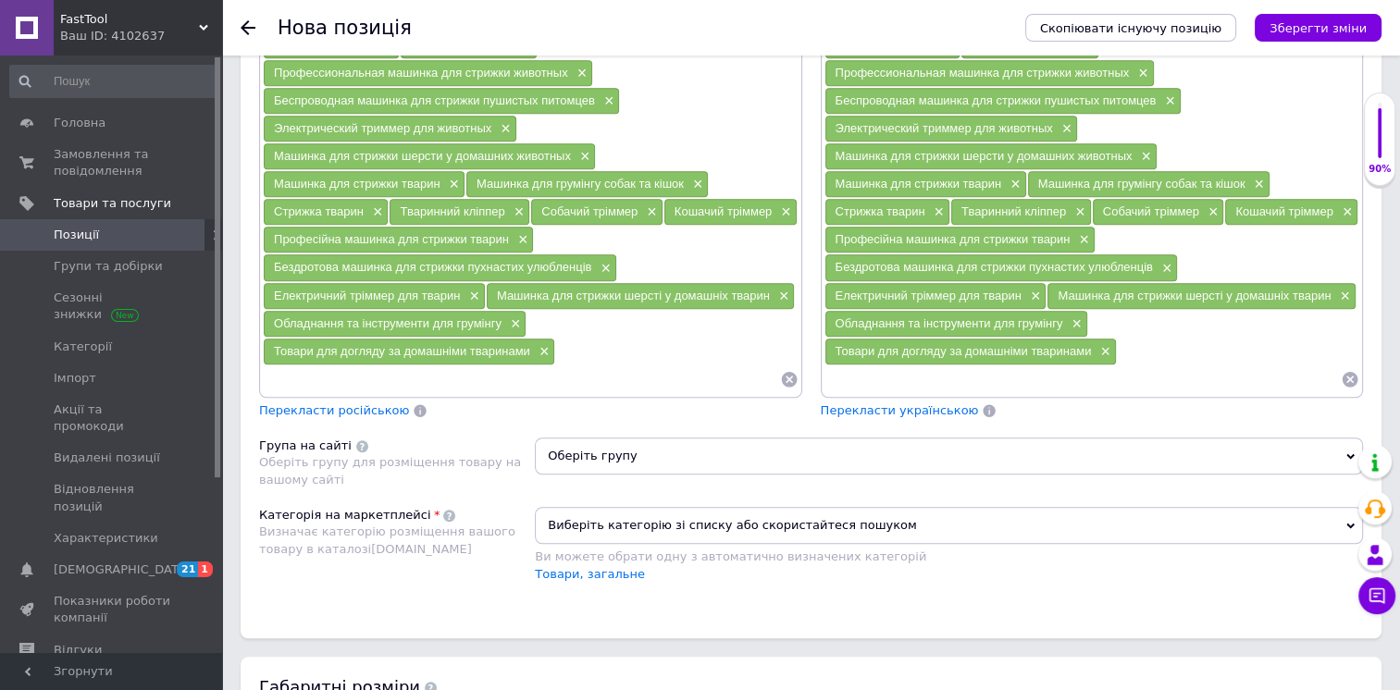
scroll to position [1453, 0]
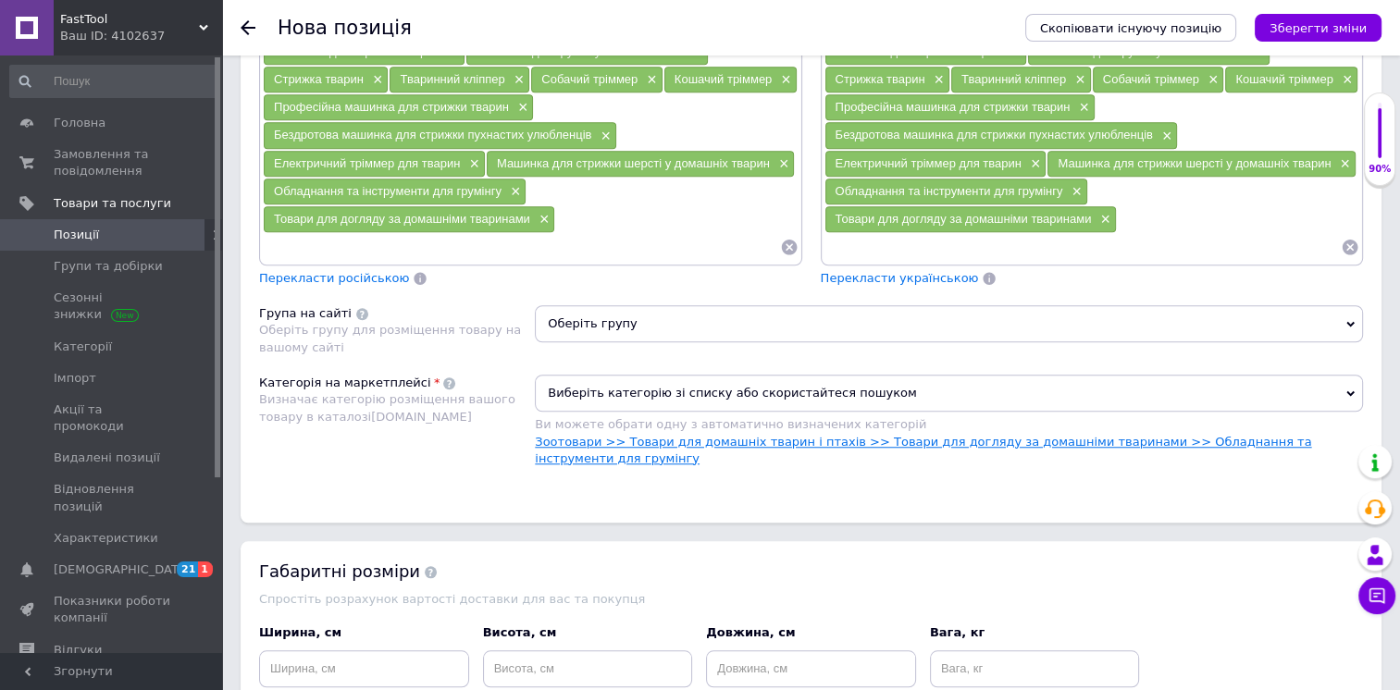
click at [787, 435] on link "Зоотовари >> Товари для домашніх тварин і птахів >> Товари для догляду за домаш…" at bounding box center [923, 450] width 776 height 31
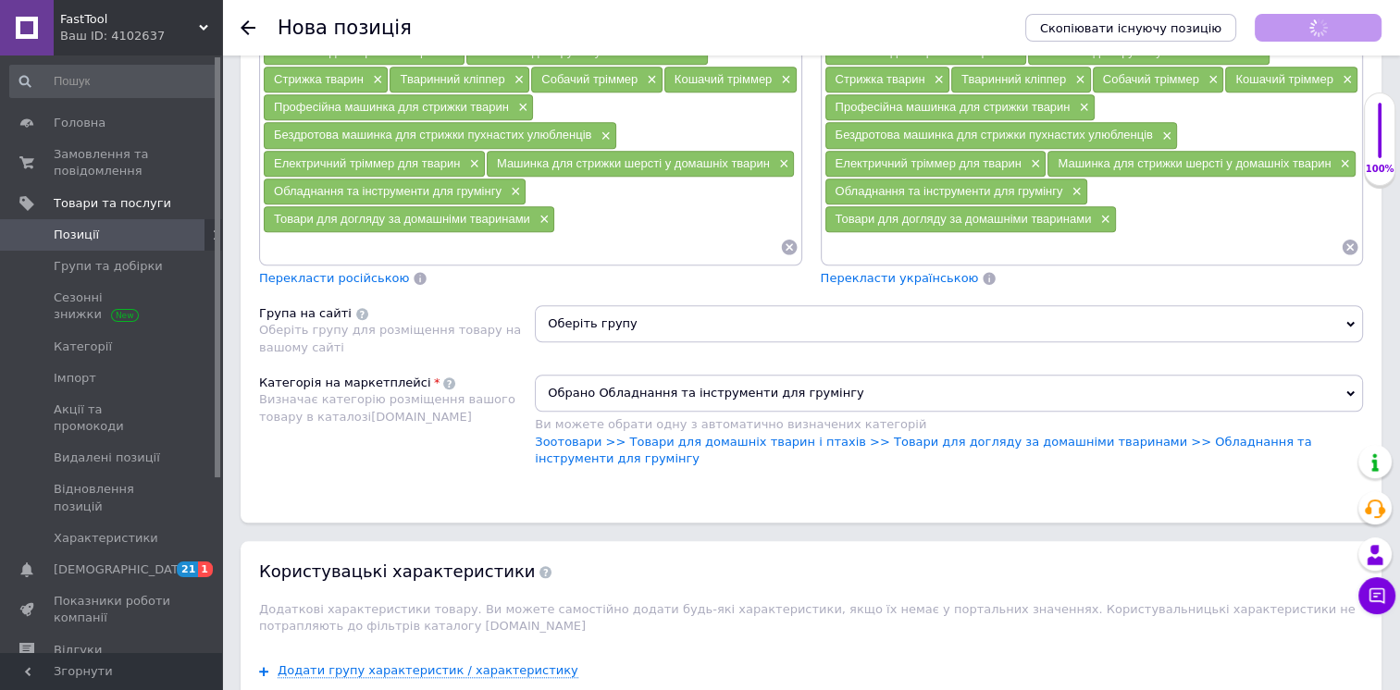
click at [693, 313] on span "Оберіть групу" at bounding box center [949, 323] width 828 height 37
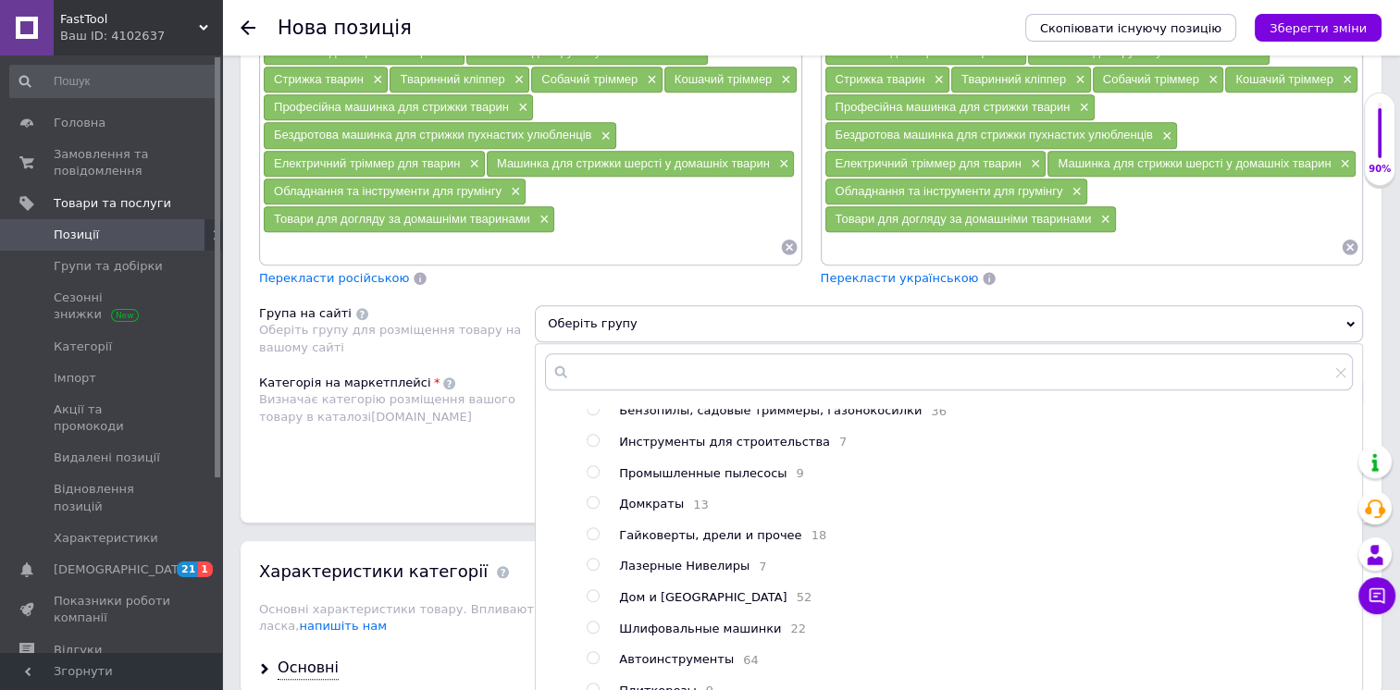
scroll to position [93, 0]
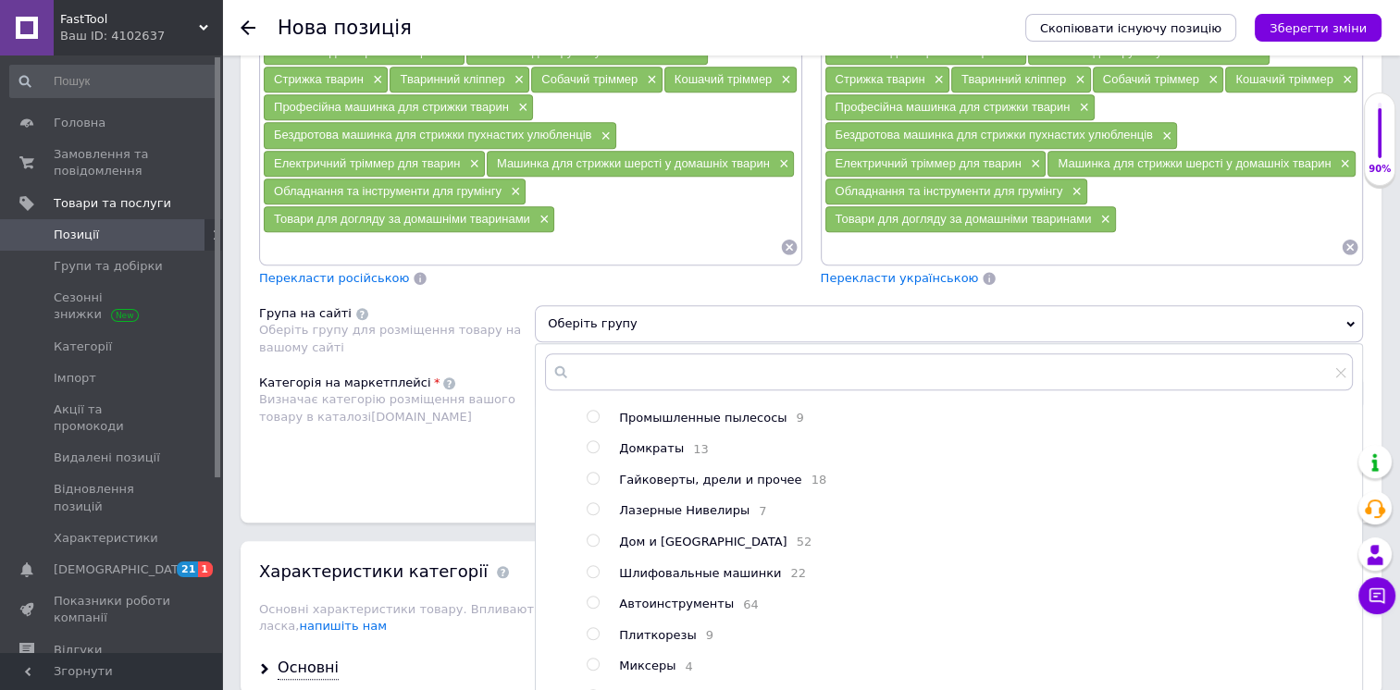
click at [646, 540] on span "Дом и [GEOGRAPHIC_DATA]" at bounding box center [702, 542] width 167 height 14
radio input "true"
click at [474, 462] on div "Розміщення Пошукові запити (Українська) LXDC10 × Машинка для стрижки животных ×…" at bounding box center [811, 141] width 1141 height 760
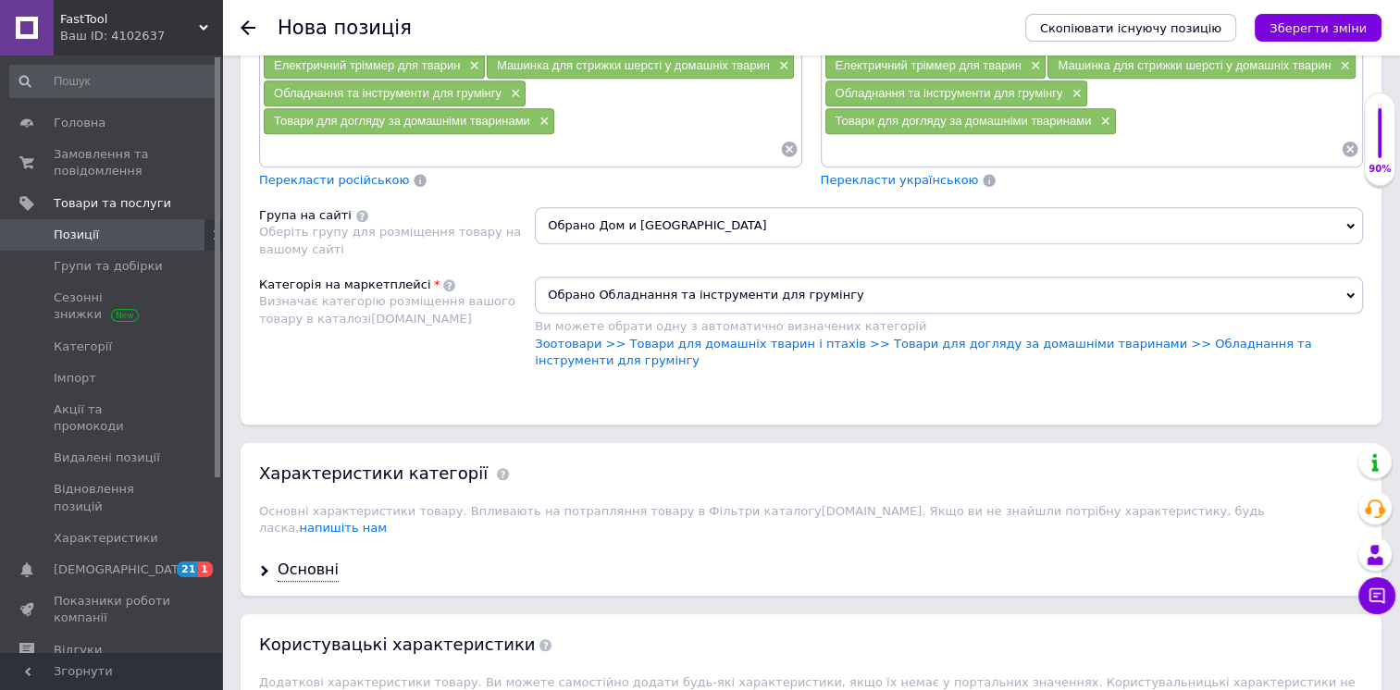
scroll to position [1638, 0]
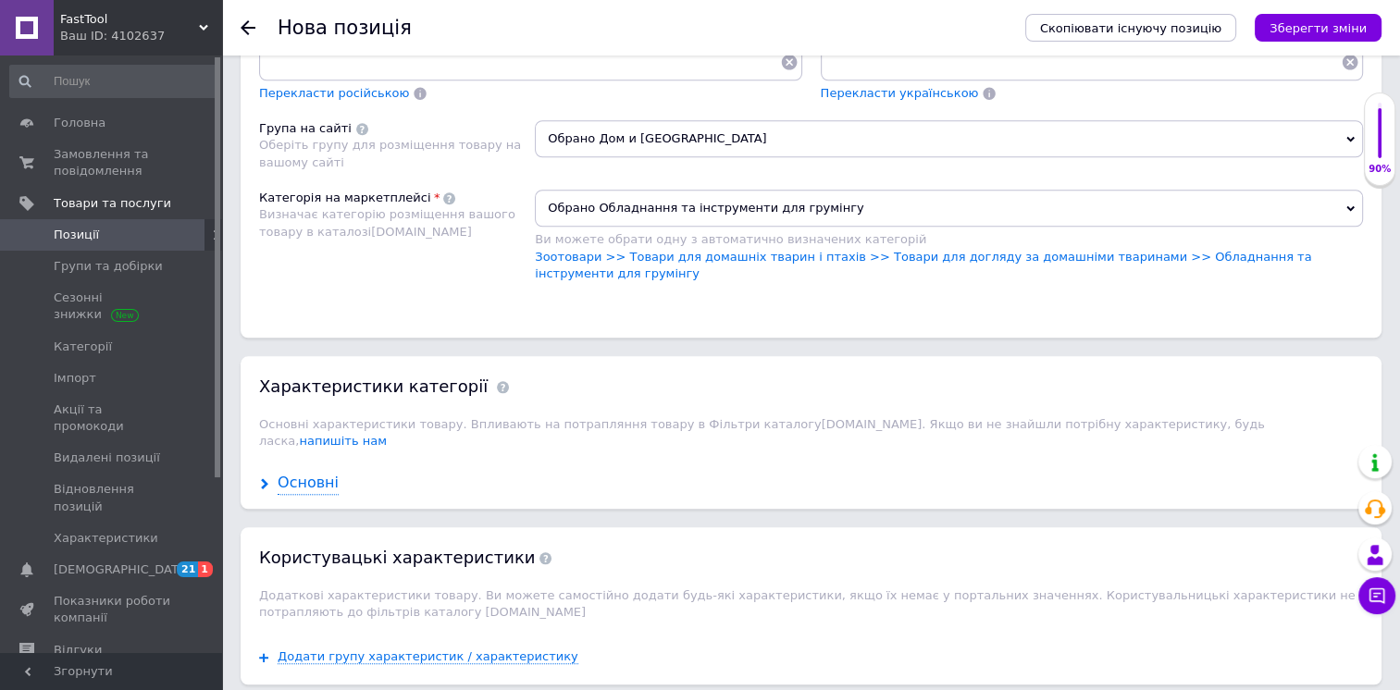
click at [283, 473] on div "Основні" at bounding box center [308, 483] width 61 height 21
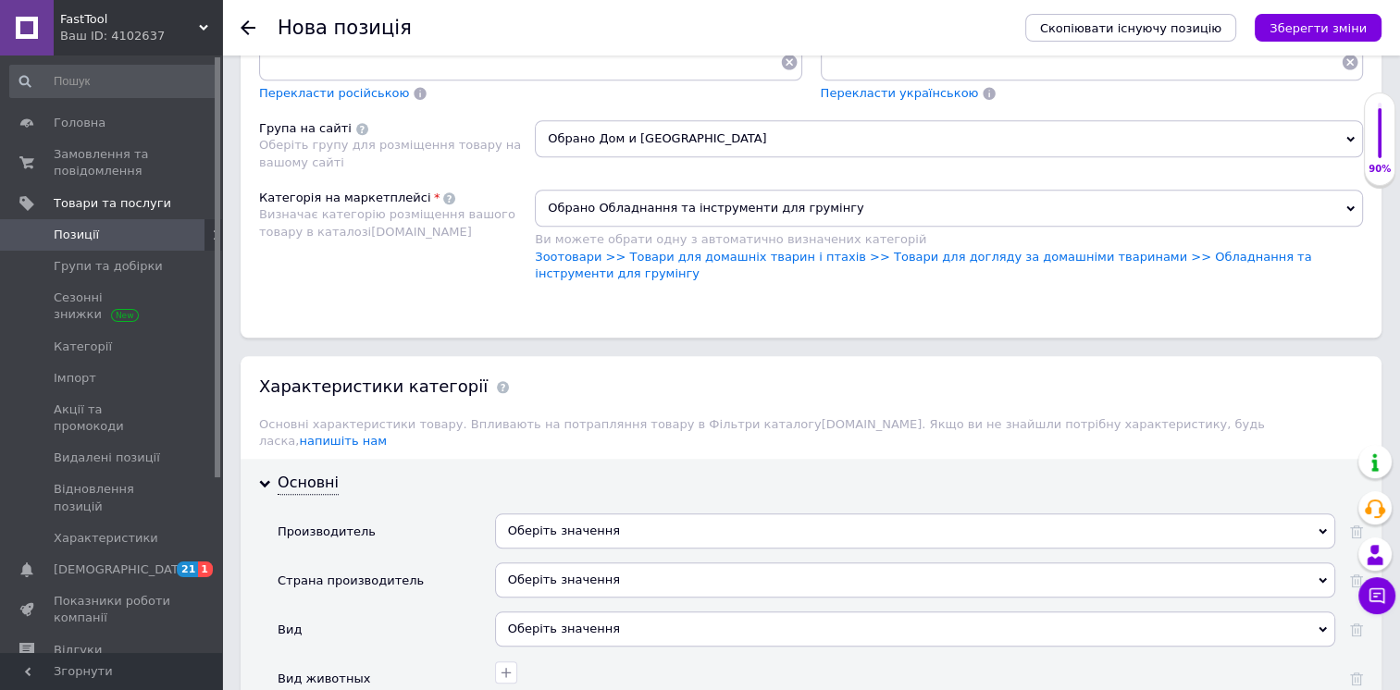
click at [590, 513] on div "Оберіть значення" at bounding box center [915, 530] width 840 height 35
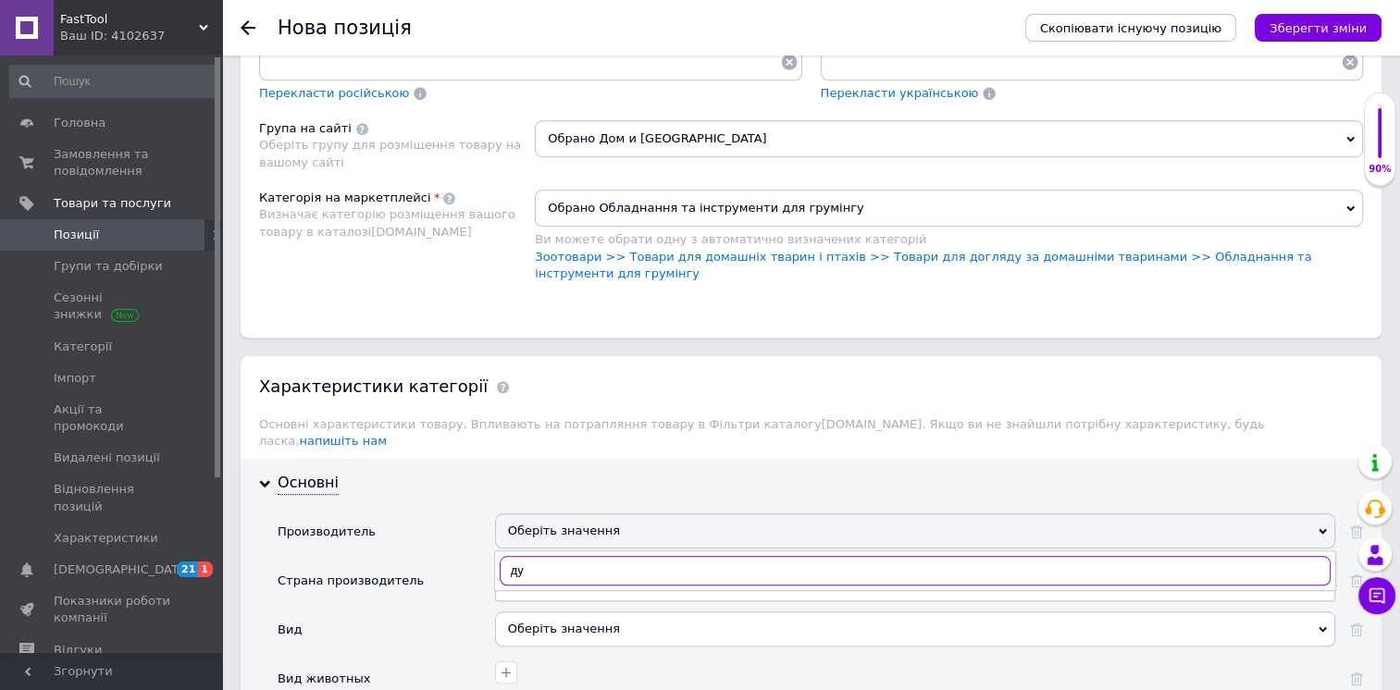
type input "д"
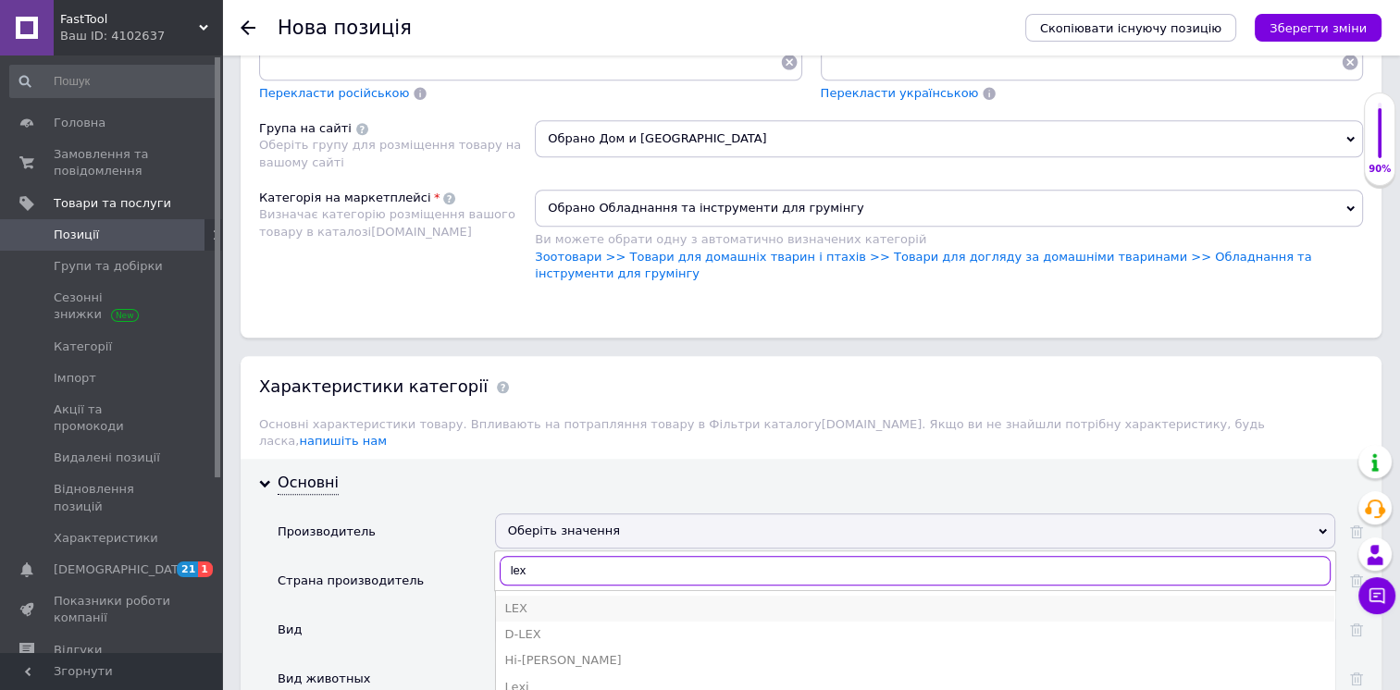
type input "lex"
click at [533, 600] on div "LEX" at bounding box center [915, 608] width 820 height 17
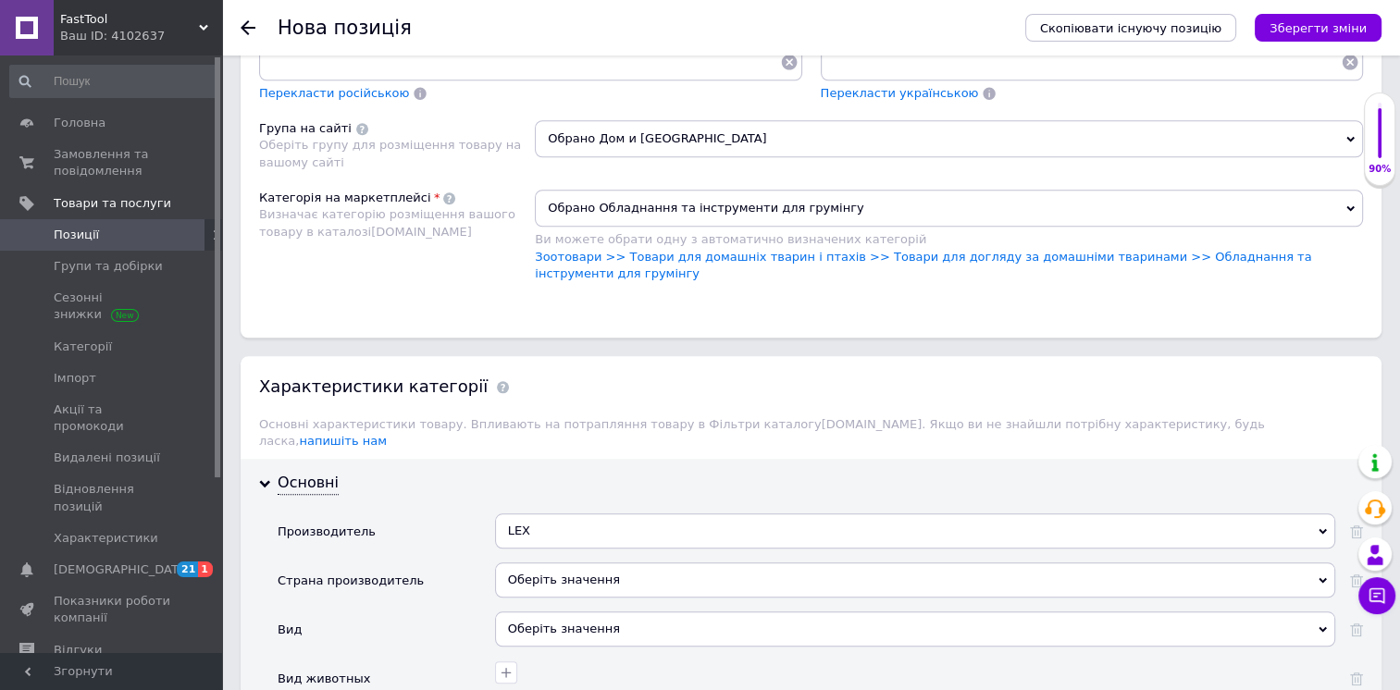
click at [550, 562] on div "Оберіть значення" at bounding box center [915, 579] width 840 height 35
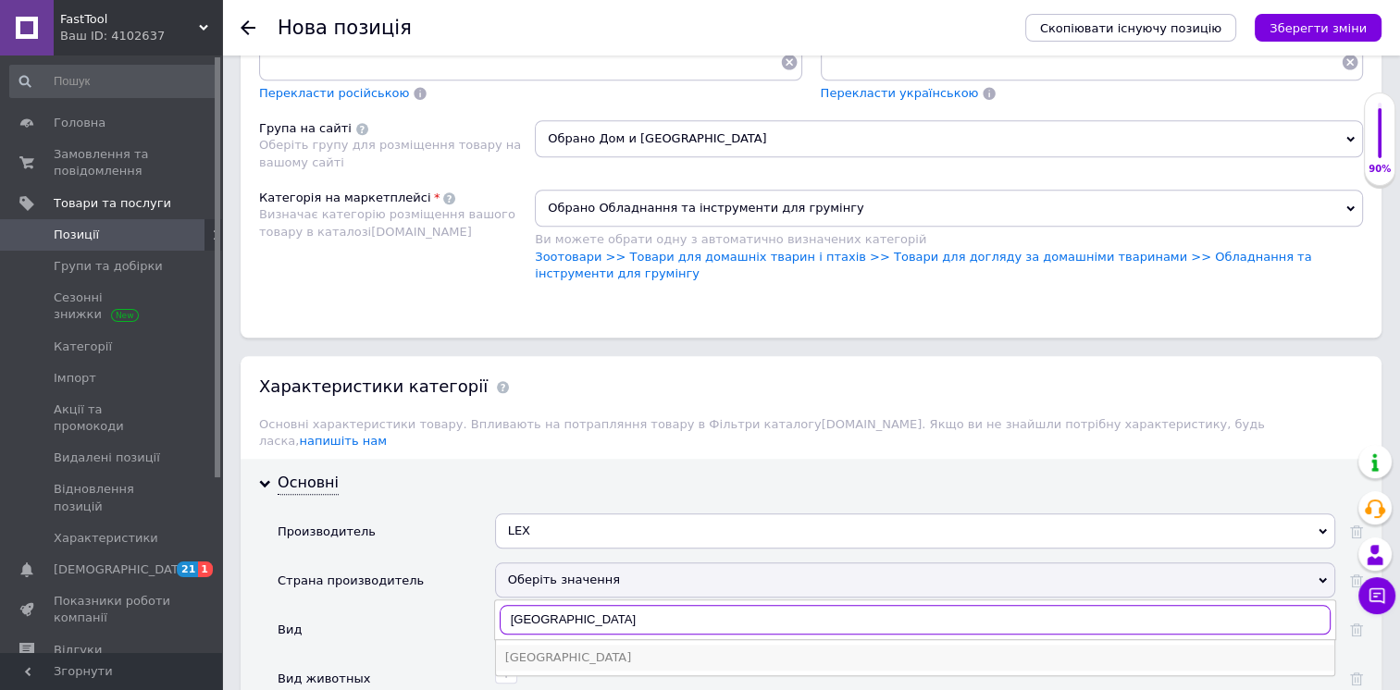
type input "[GEOGRAPHIC_DATA]"
click at [553, 649] on div "[GEOGRAPHIC_DATA]" at bounding box center [915, 657] width 820 height 17
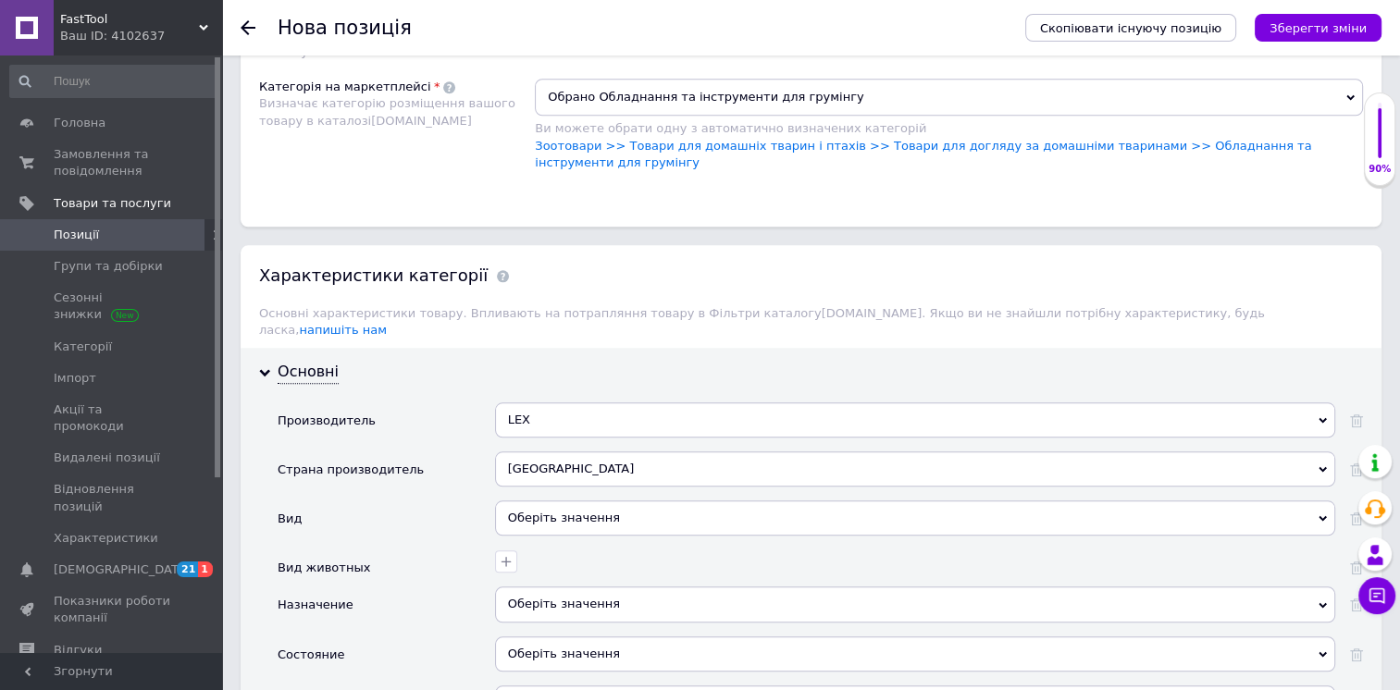
scroll to position [1823, 0]
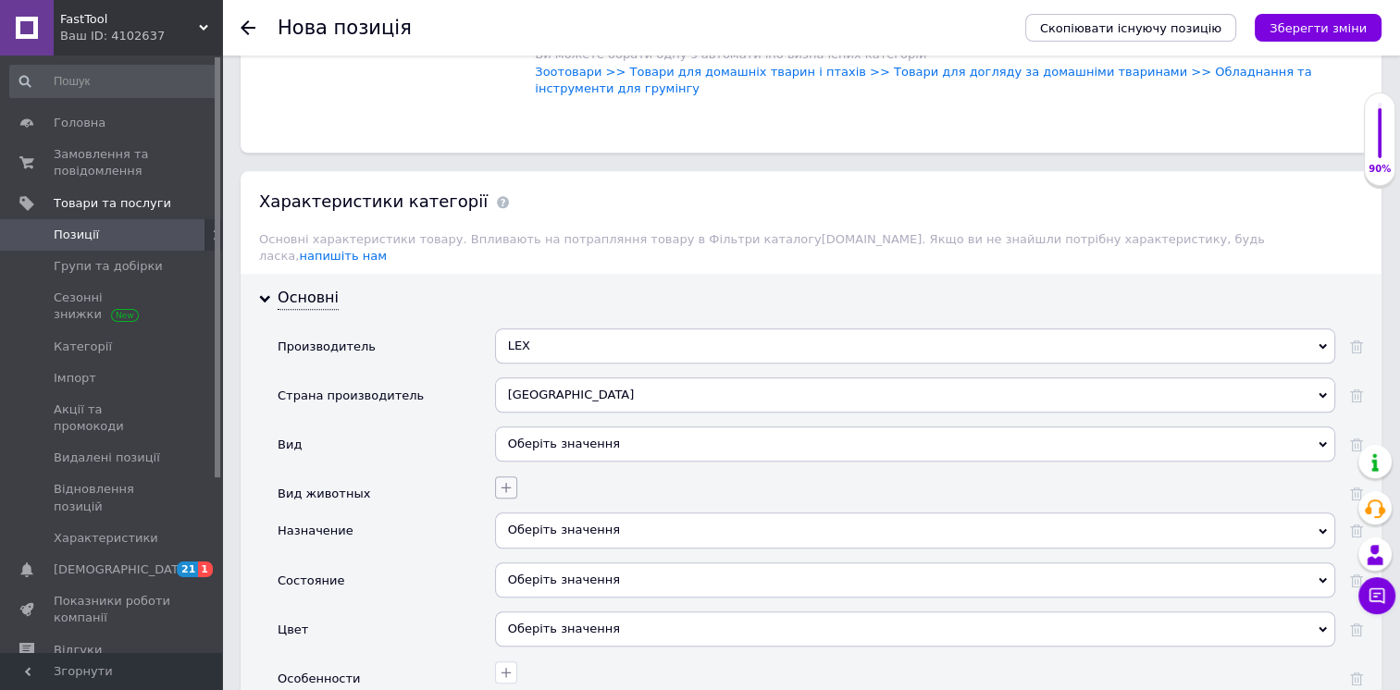
click at [504, 480] on icon "button" at bounding box center [506, 487] width 15 height 15
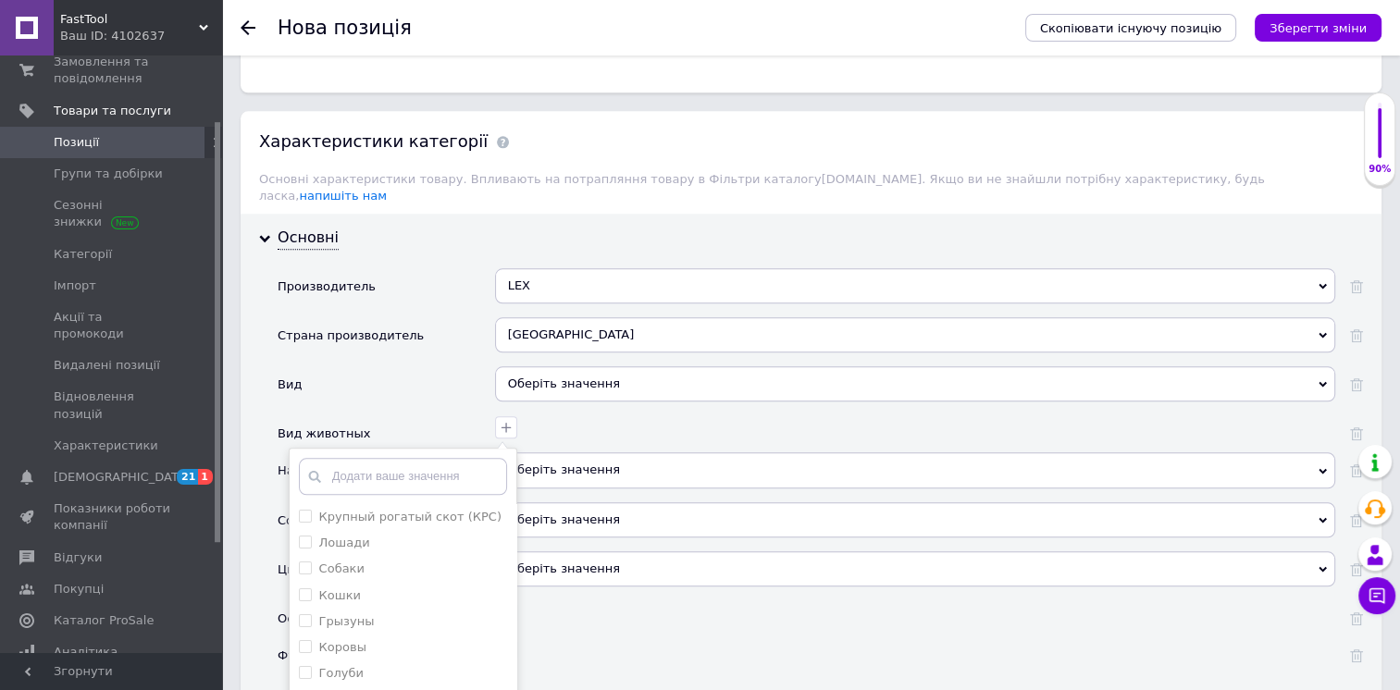
scroll to position [1916, 0]
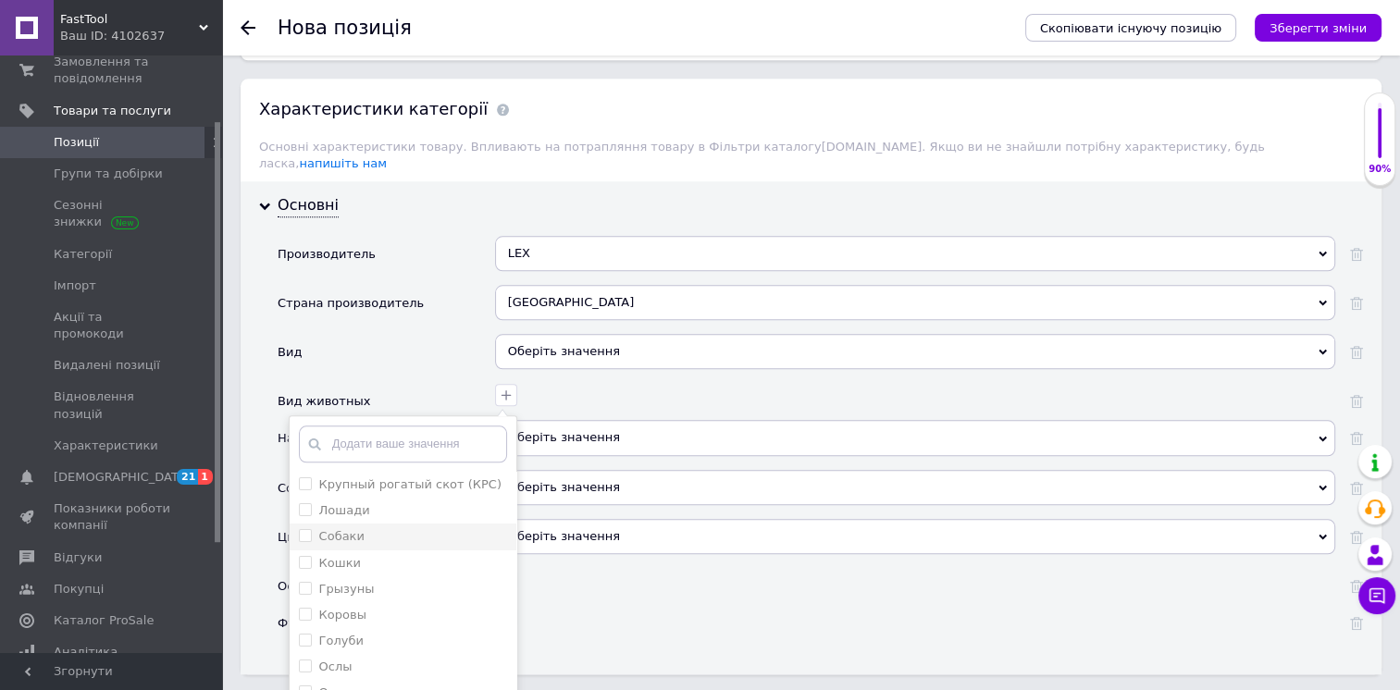
click at [307, 529] on input "Собаки" at bounding box center [305, 535] width 12 height 12
checkbox input "true"
click at [307, 556] on span at bounding box center [305, 562] width 13 height 13
click at [307, 556] on input "Кошки" at bounding box center [305, 562] width 12 height 12
click at [311, 556] on span at bounding box center [305, 562] width 13 height 13
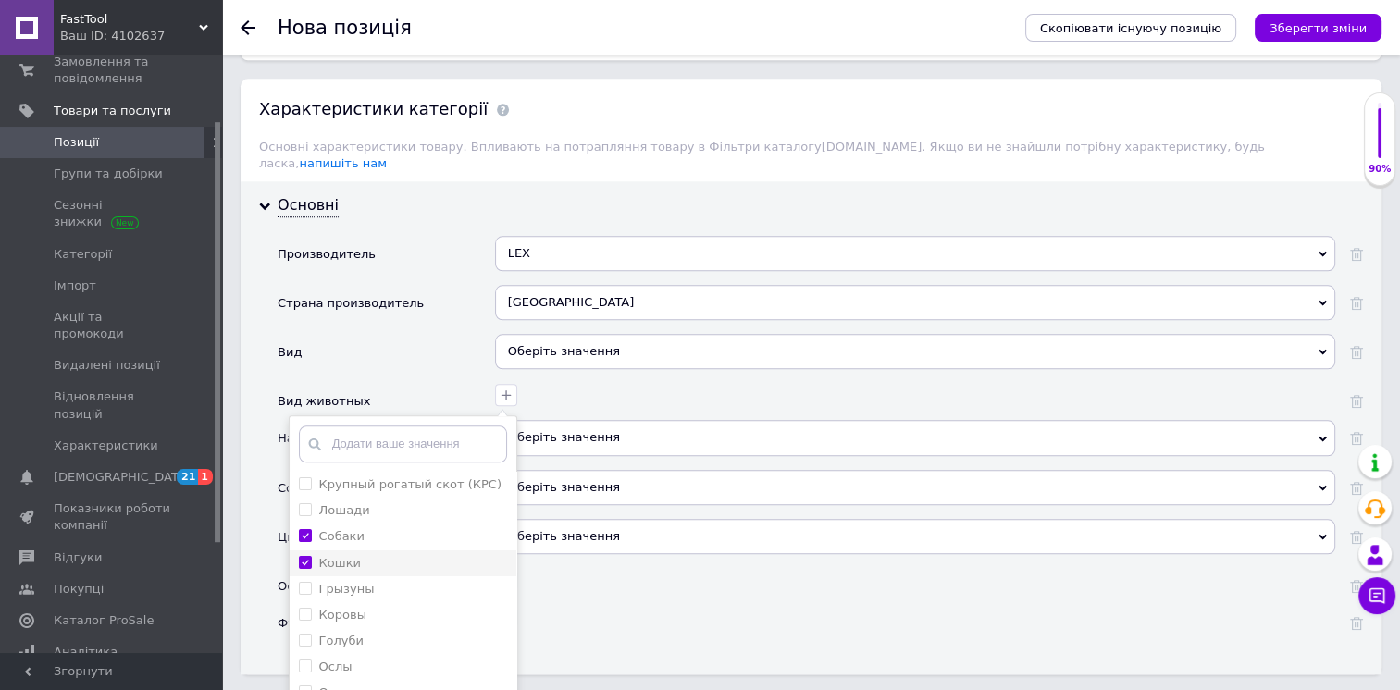
click at [311, 556] on input "Кошки" at bounding box center [305, 562] width 12 height 12
checkbox input "false"
click at [311, 576] on li "Грызуны" at bounding box center [403, 589] width 227 height 26
checkbox input "true"
click at [307, 556] on input "Кошки" at bounding box center [305, 562] width 12 height 12
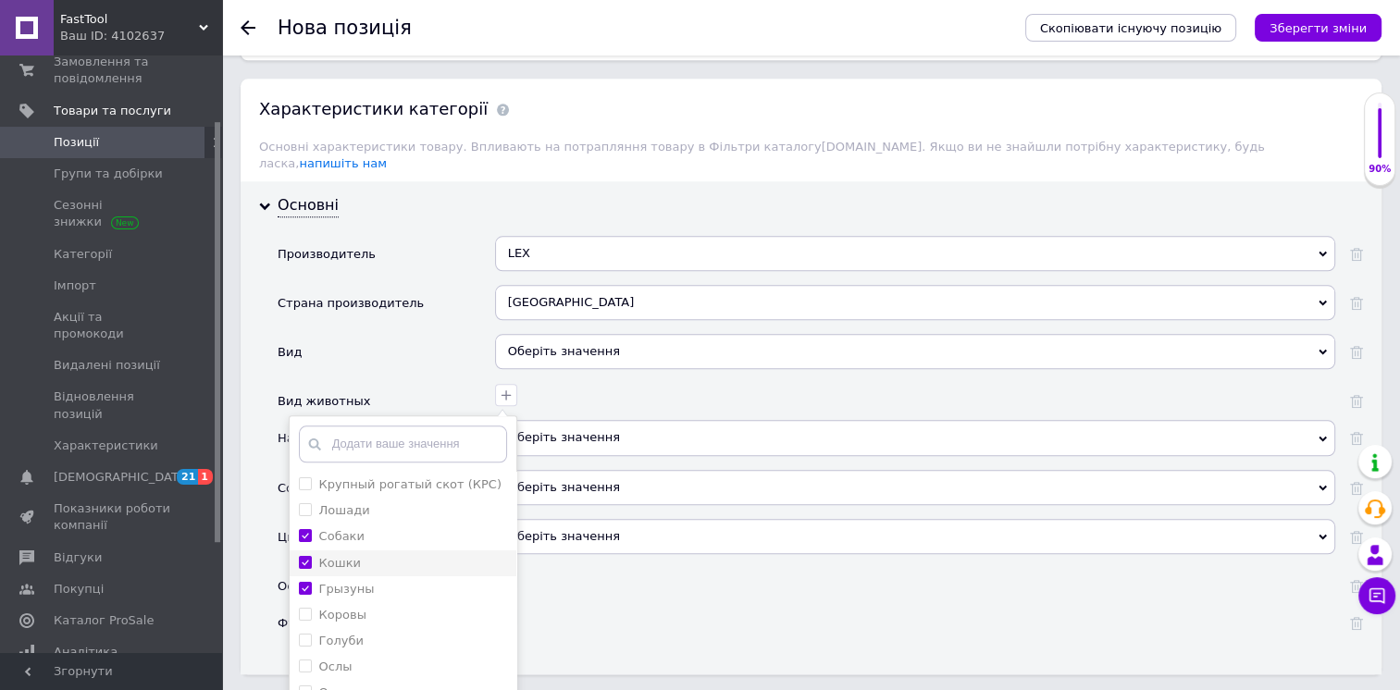
checkbox input "true"
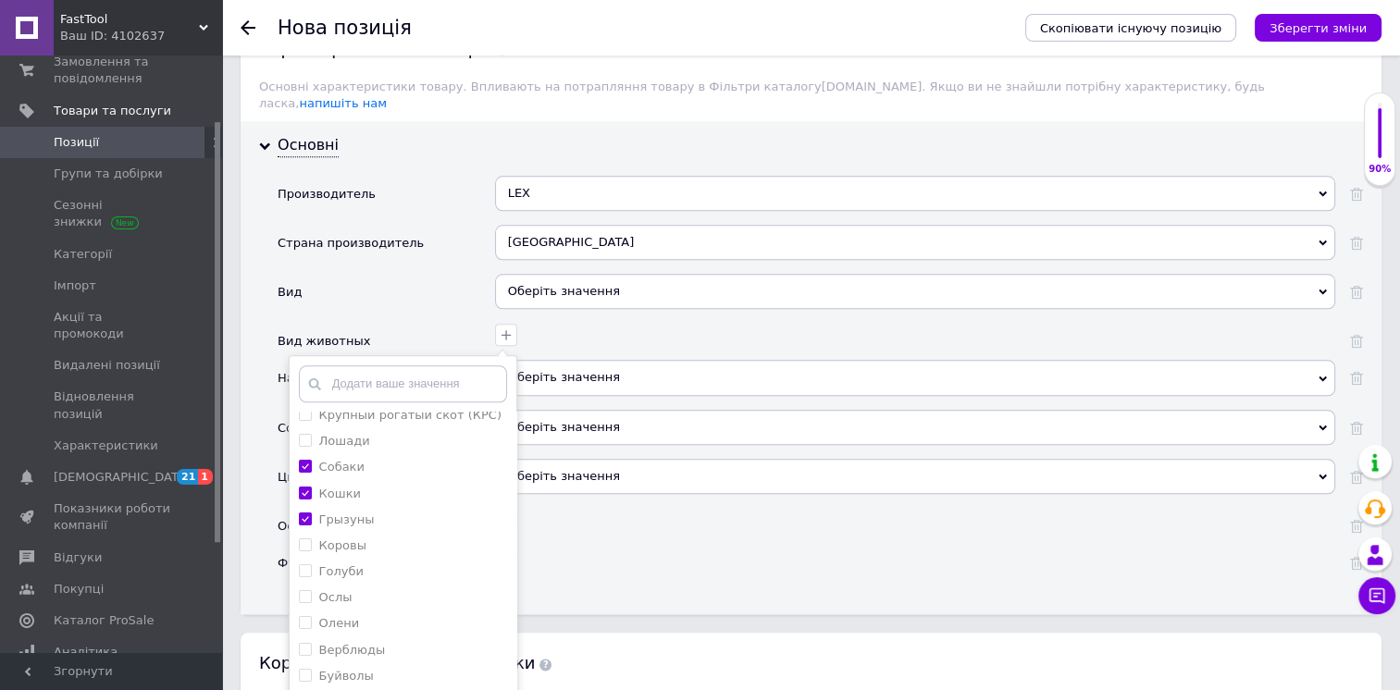
scroll to position [2008, 0]
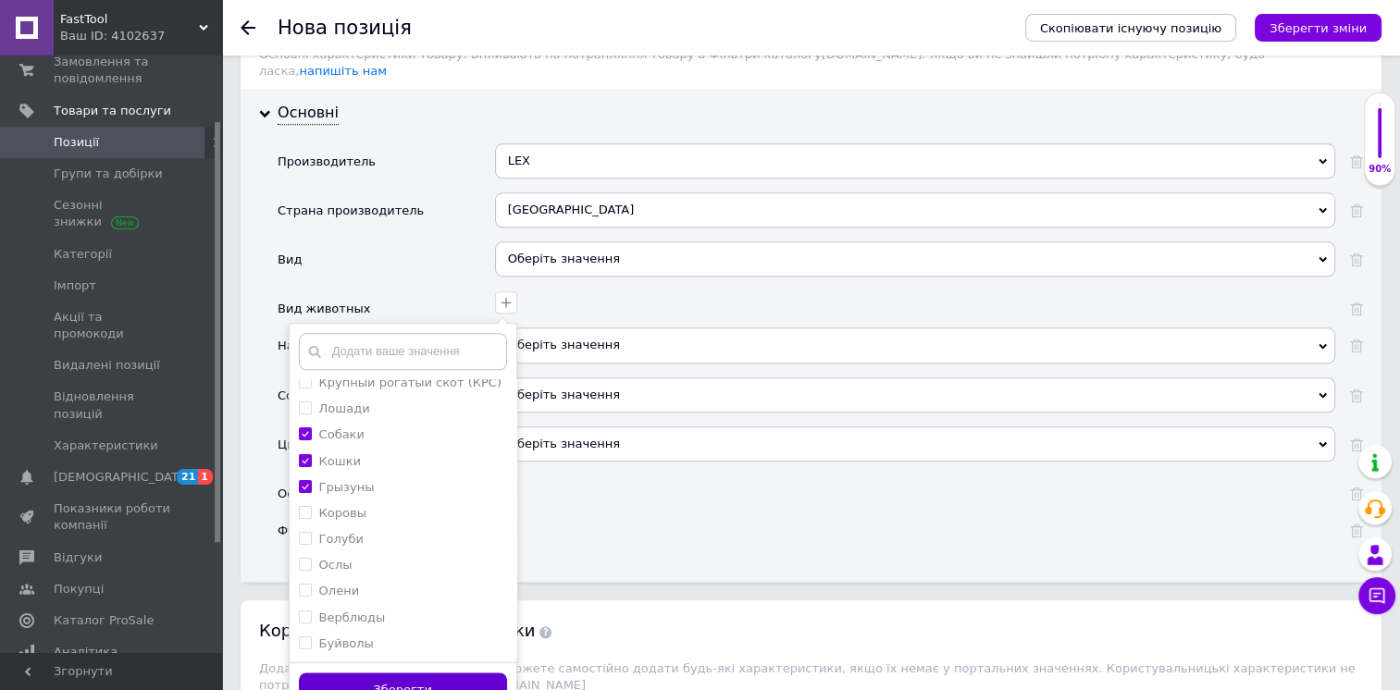
click at [458, 673] on button "Зберегти" at bounding box center [403, 691] width 208 height 36
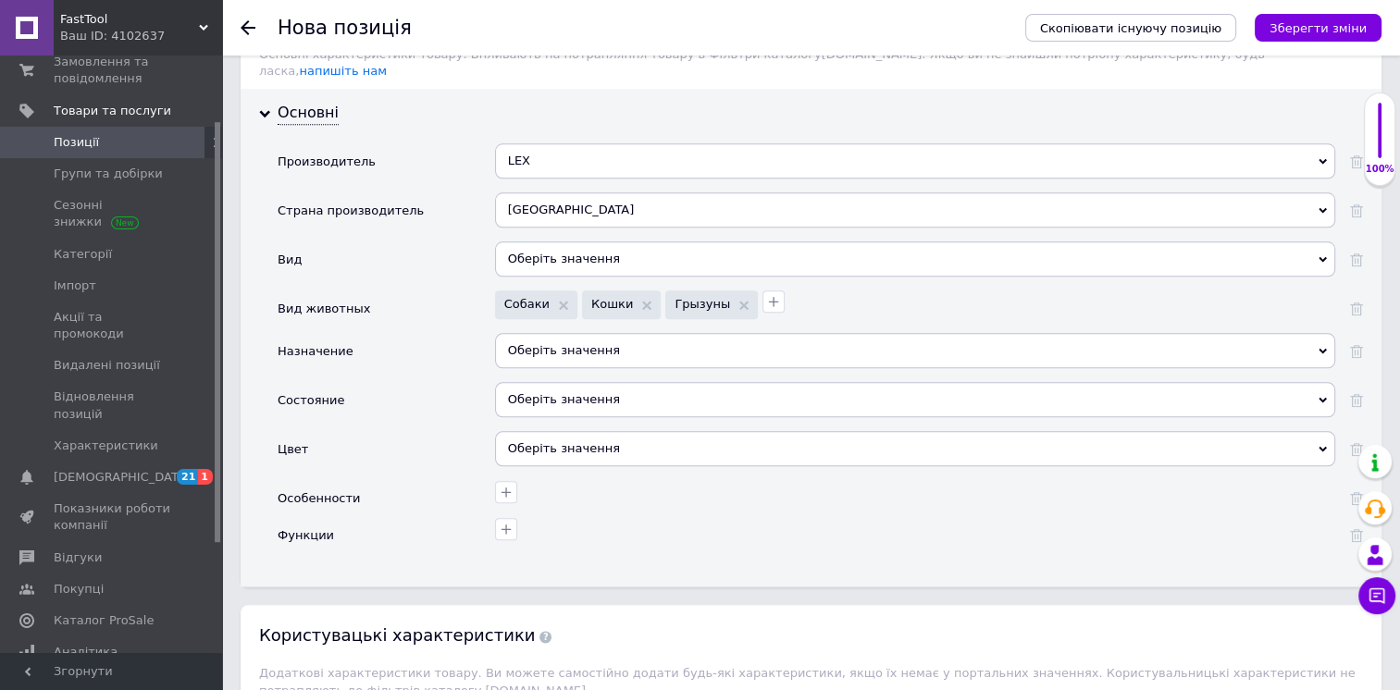
drag, startPoint x: 599, startPoint y: 349, endPoint x: 588, endPoint y: 380, distance: 33.4
click at [599, 382] on div "Оберіть значення" at bounding box center [915, 399] width 840 height 35
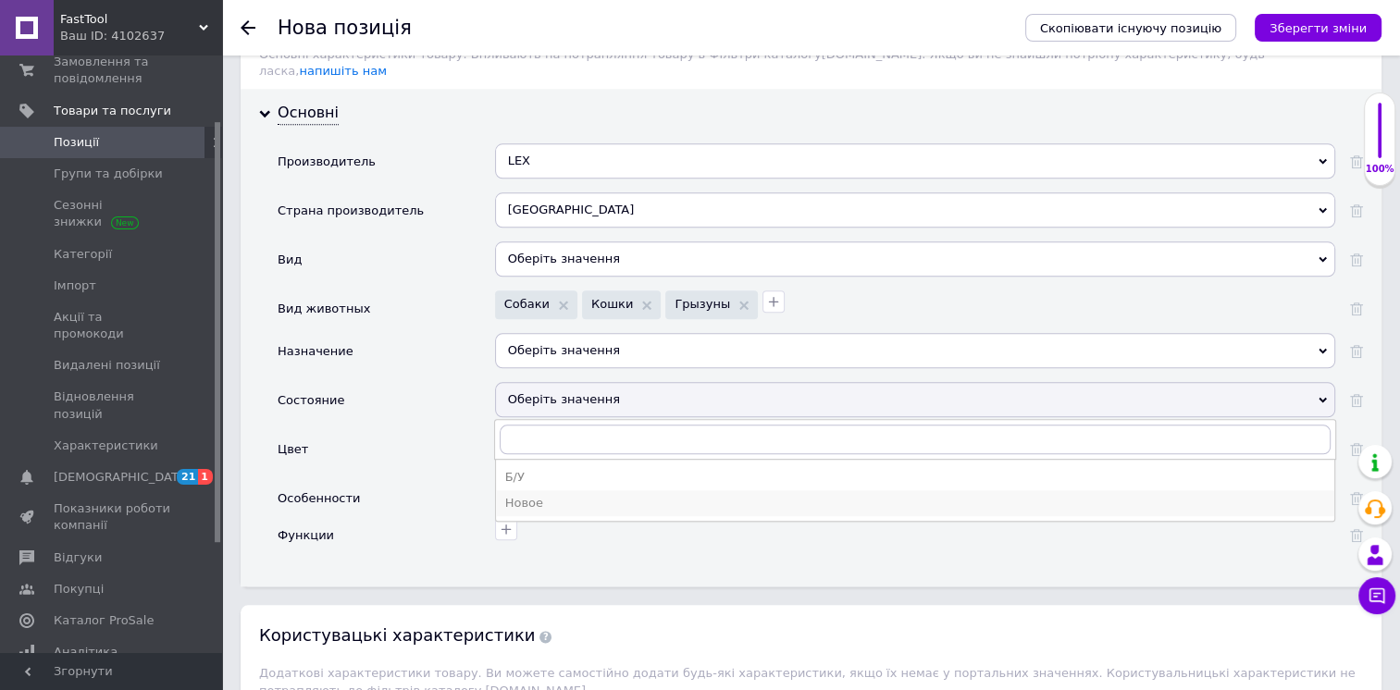
click at [569, 495] on div "Новое" at bounding box center [915, 503] width 820 height 17
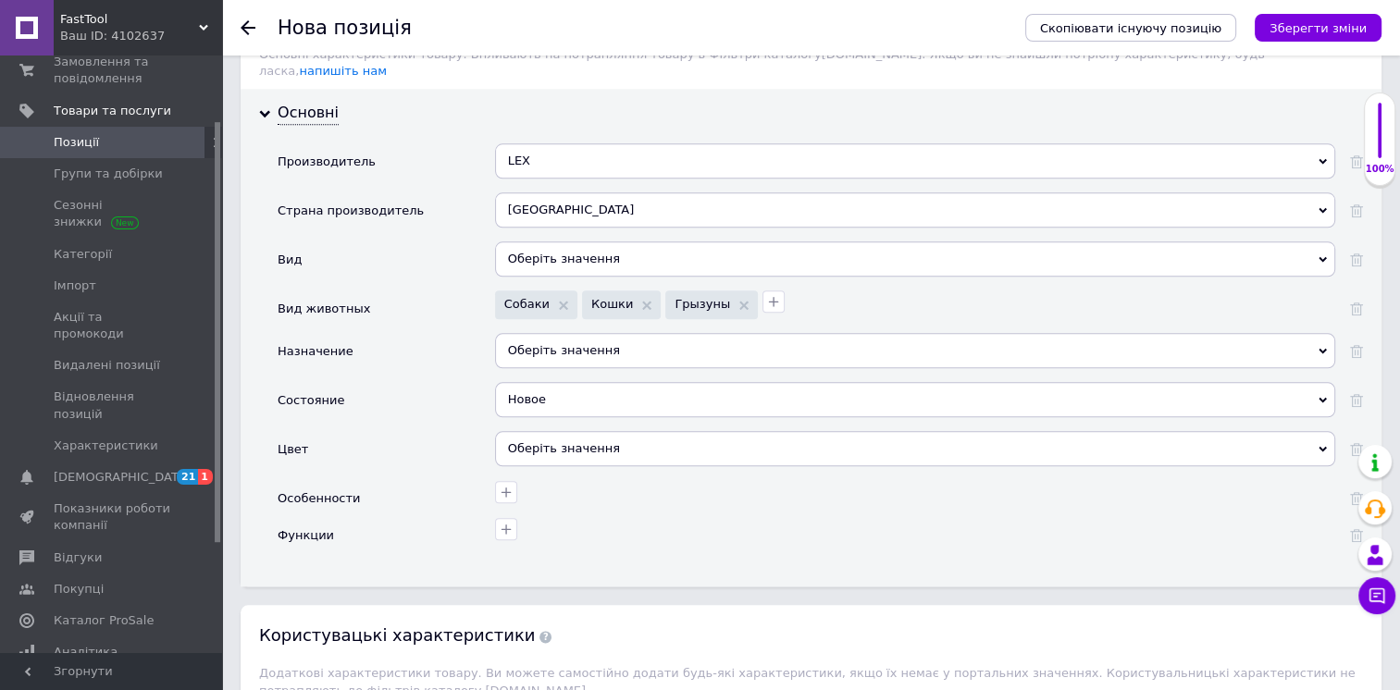
click at [588, 431] on div "Оберіть значення" at bounding box center [915, 448] width 840 height 35
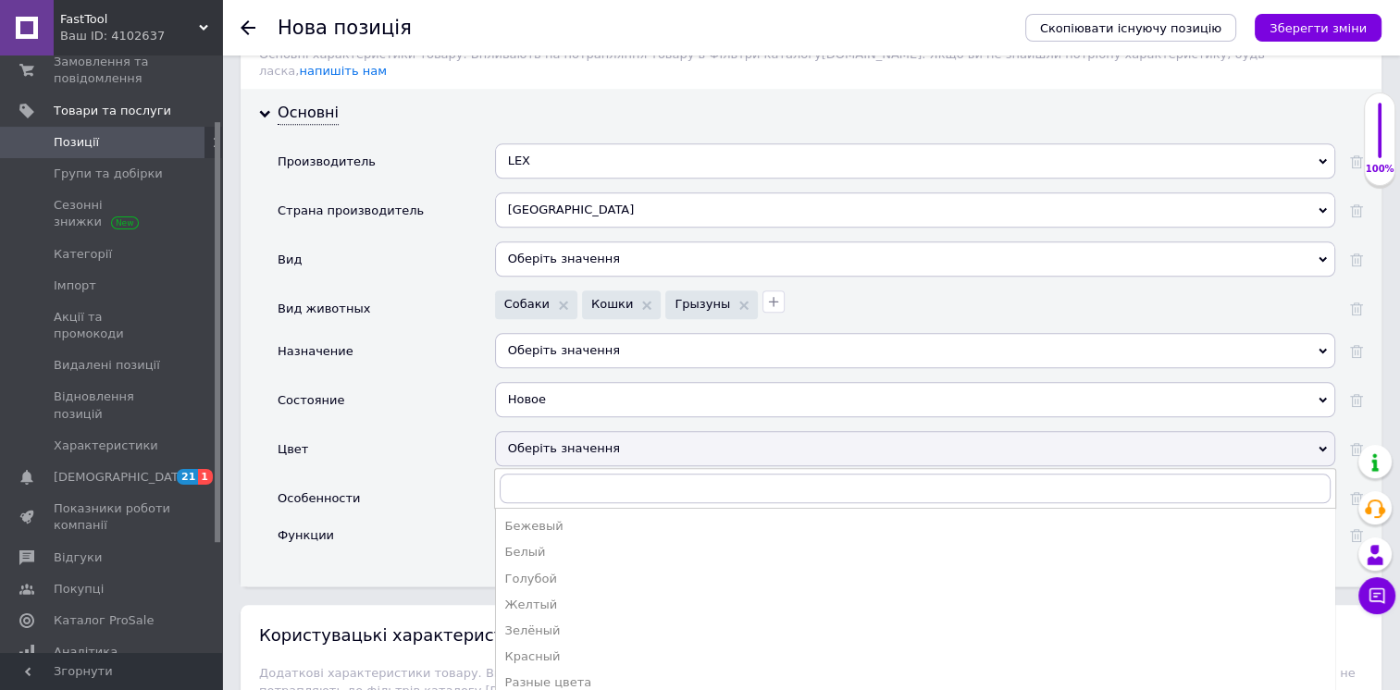
click at [535, 431] on div "Оберіть значення" at bounding box center [915, 448] width 840 height 35
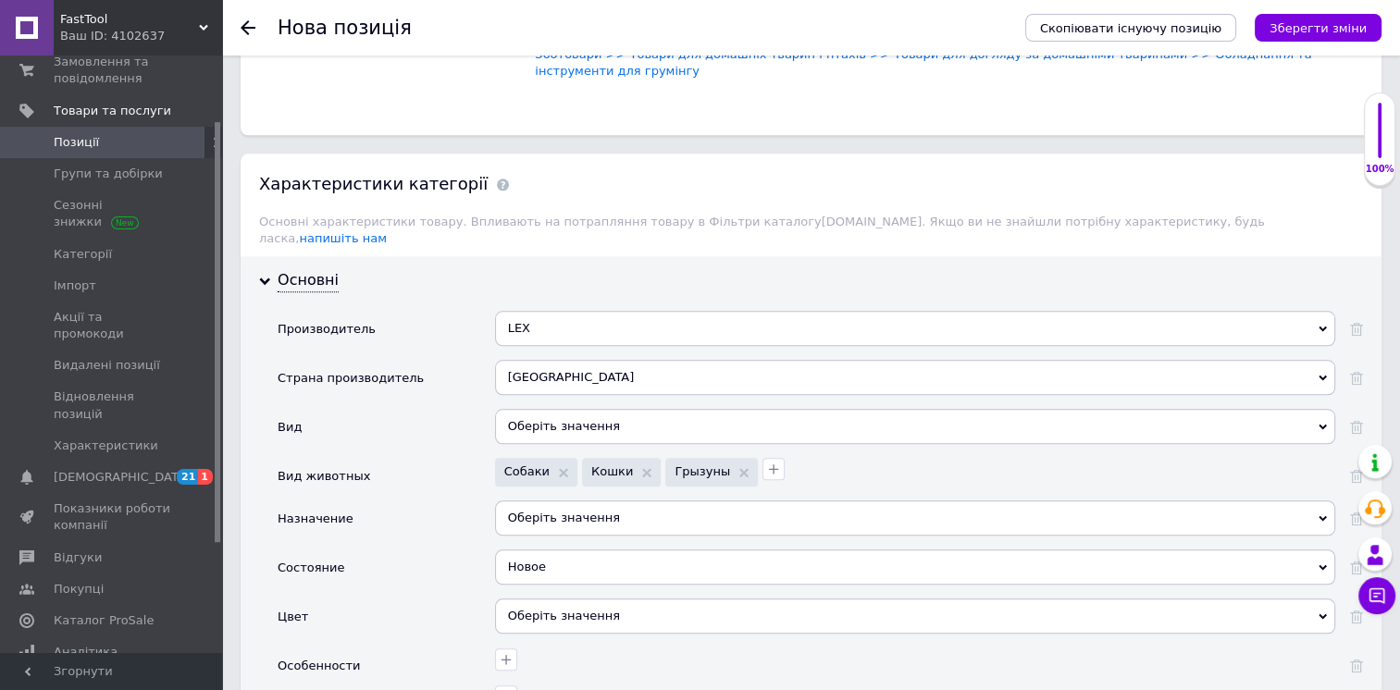
scroll to position [1823, 0]
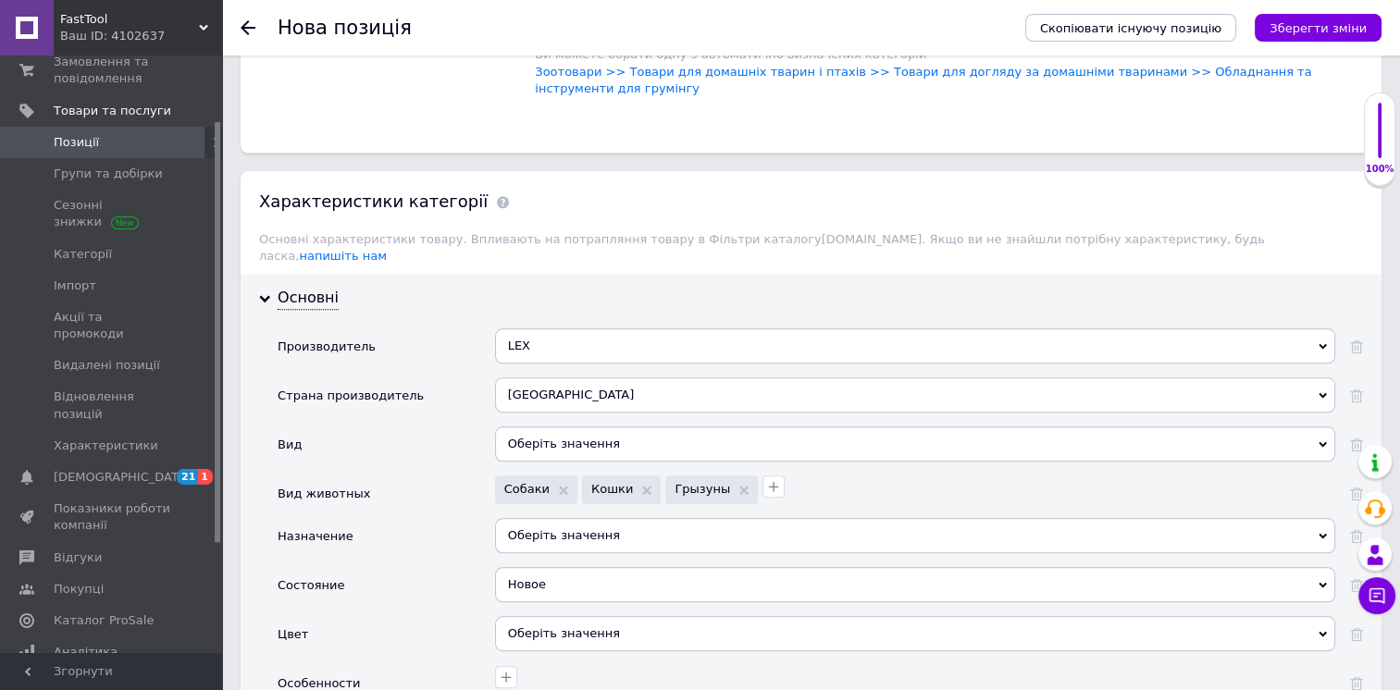
click at [563, 426] on div "Оберіть значення" at bounding box center [915, 443] width 840 height 35
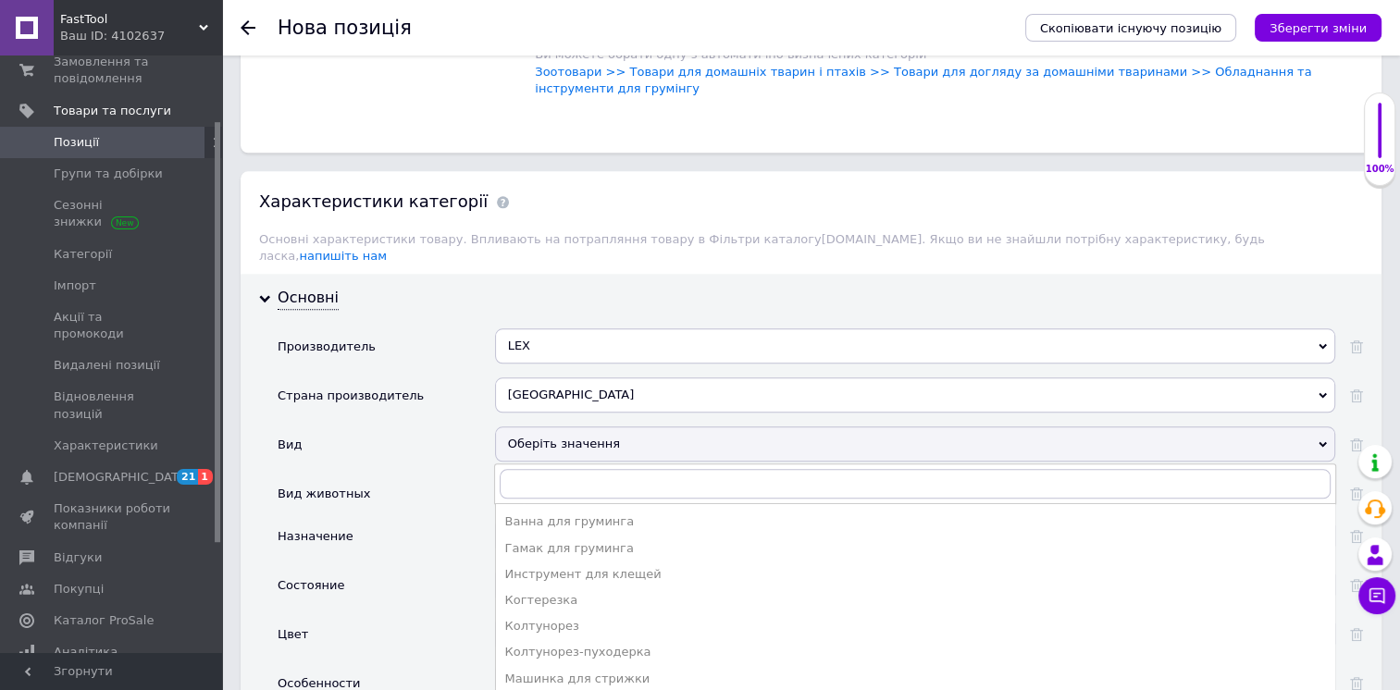
click at [569, 426] on div "Оберіть значення" at bounding box center [915, 443] width 840 height 35
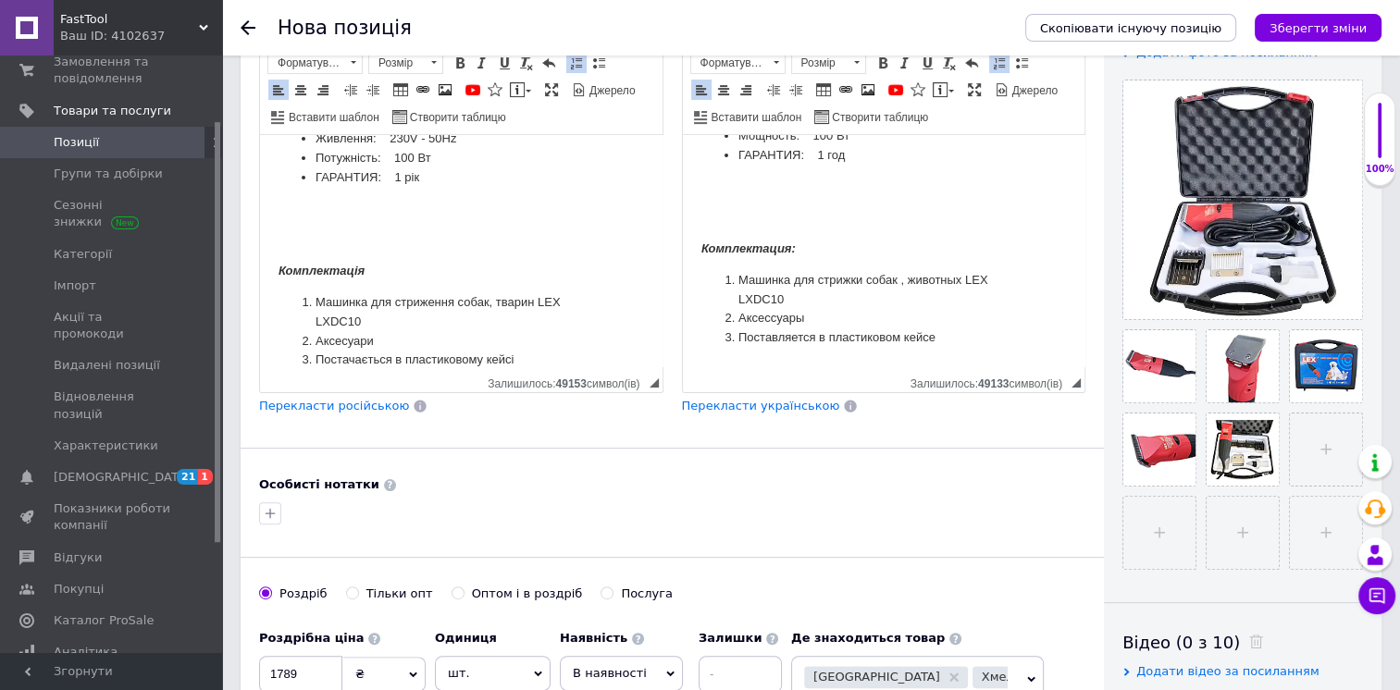
scroll to position [251, 0]
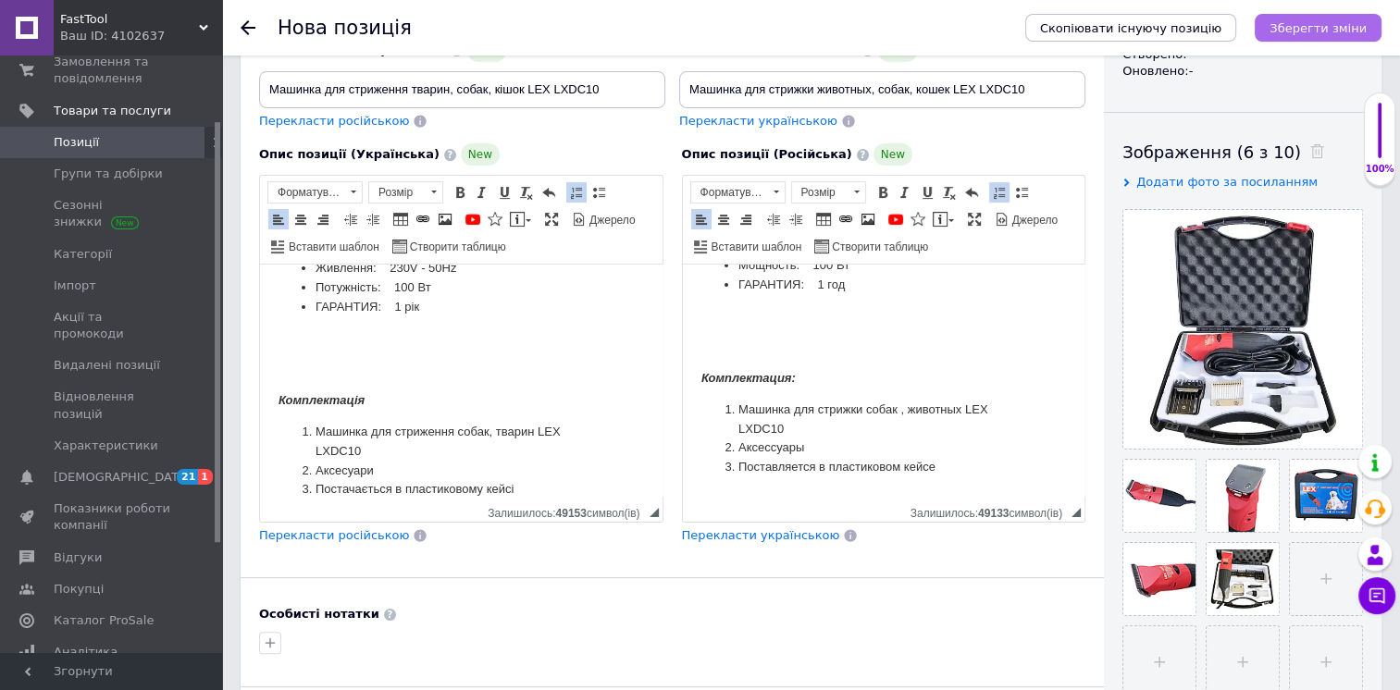
click at [1347, 32] on icon "Зберегти зміни" at bounding box center [1317, 28] width 97 height 14
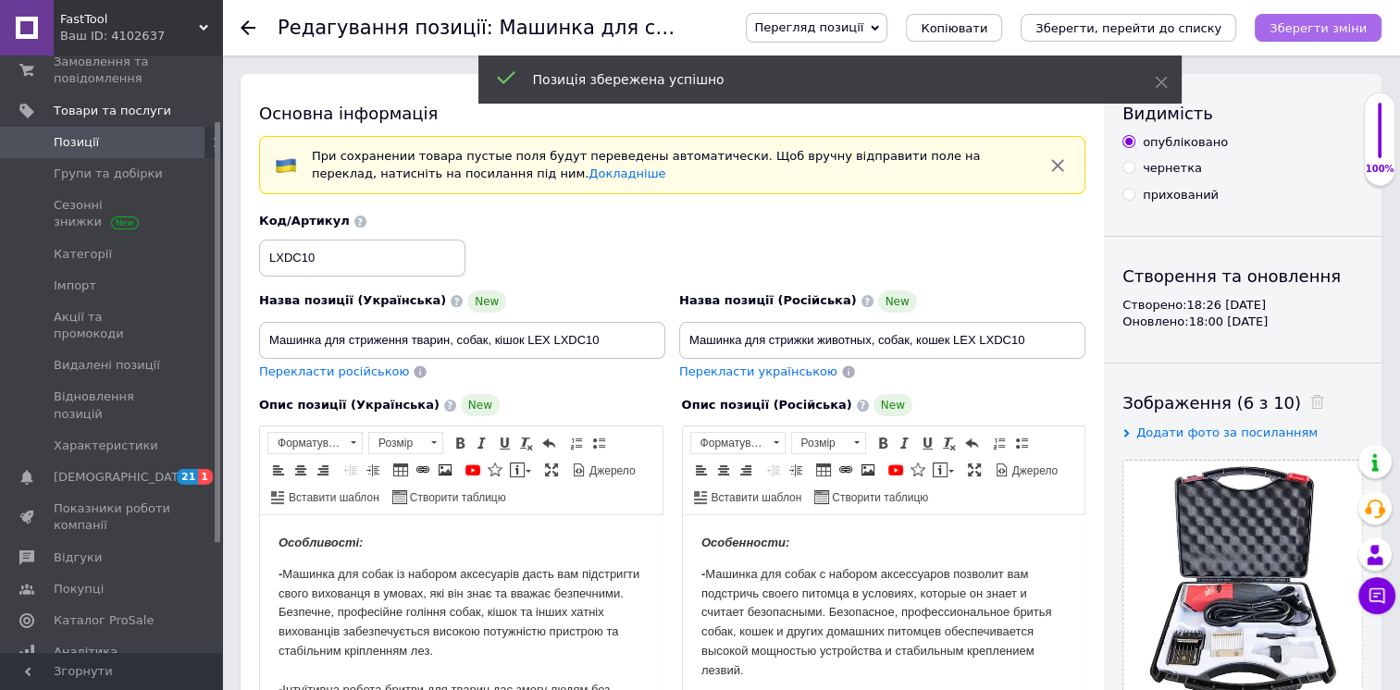
click at [1334, 34] on icon "Зберегти зміни" at bounding box center [1317, 28] width 97 height 14
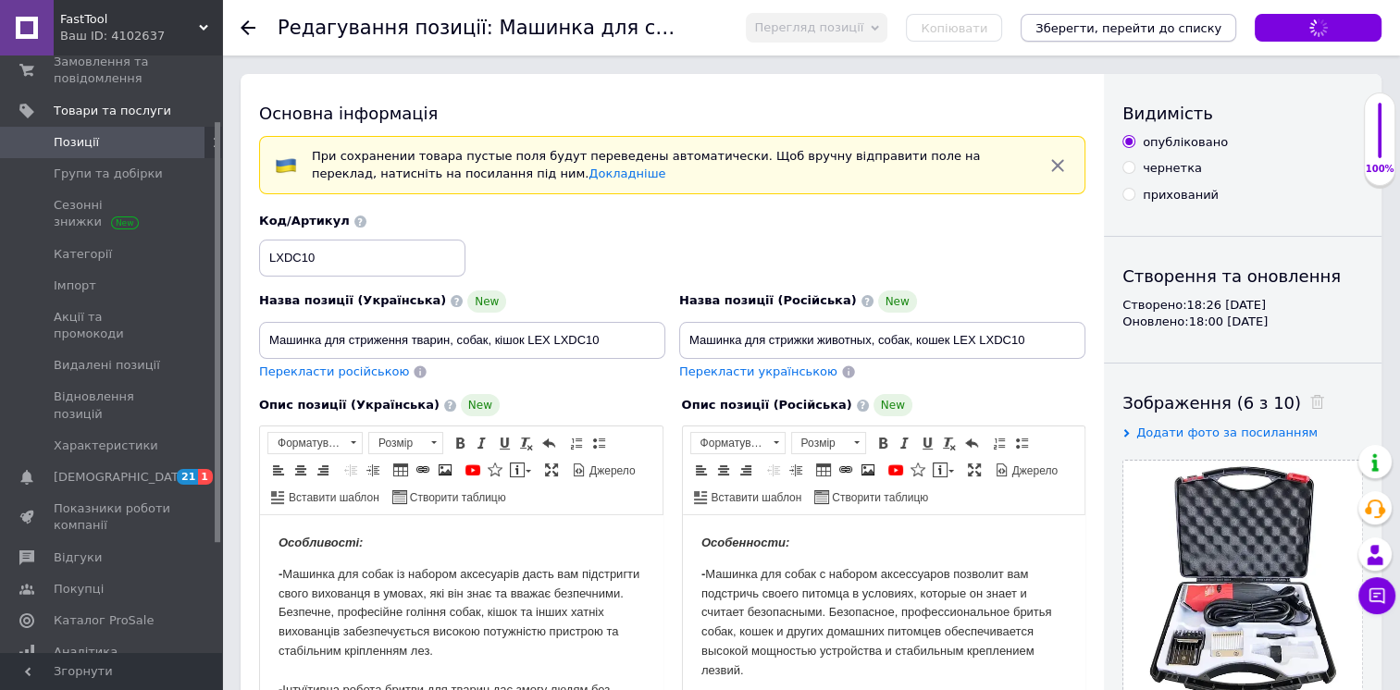
click at [1221, 31] on icon "Зберегти, перейти до списку" at bounding box center [1128, 28] width 186 height 14
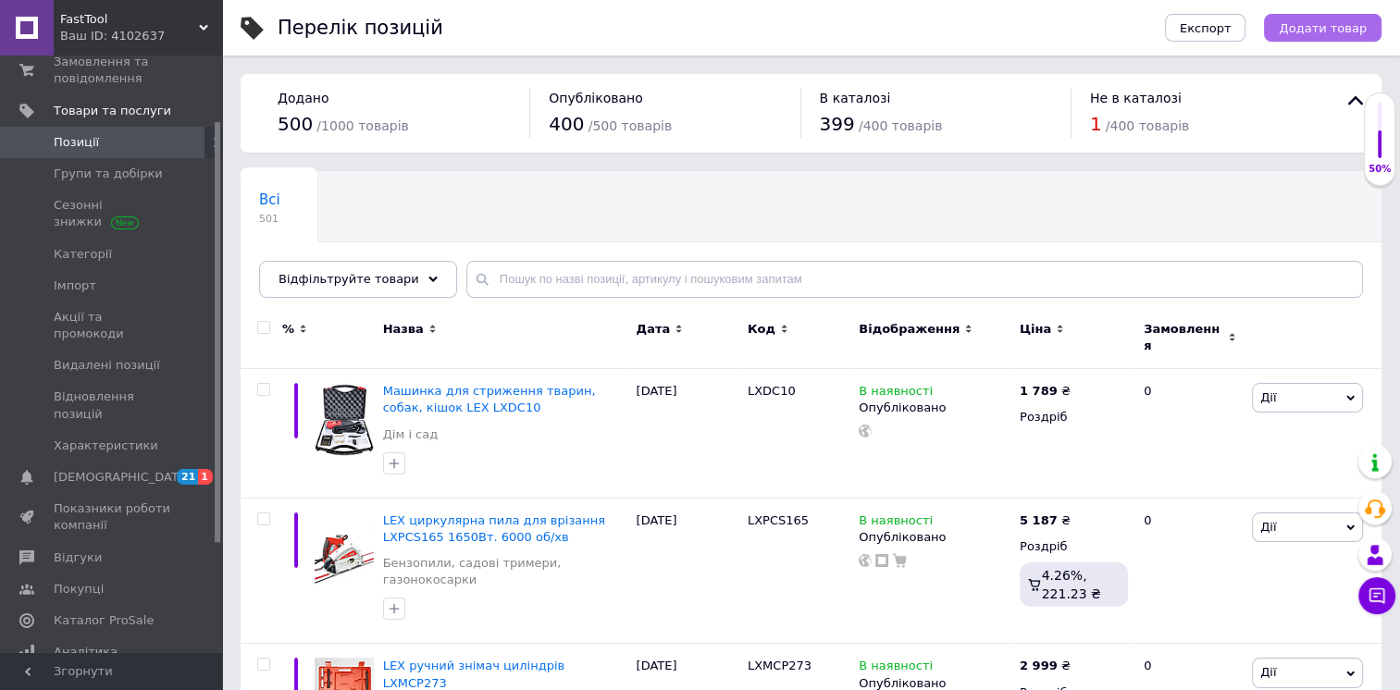
click at [1351, 25] on span "Додати товар" at bounding box center [1322, 28] width 88 height 14
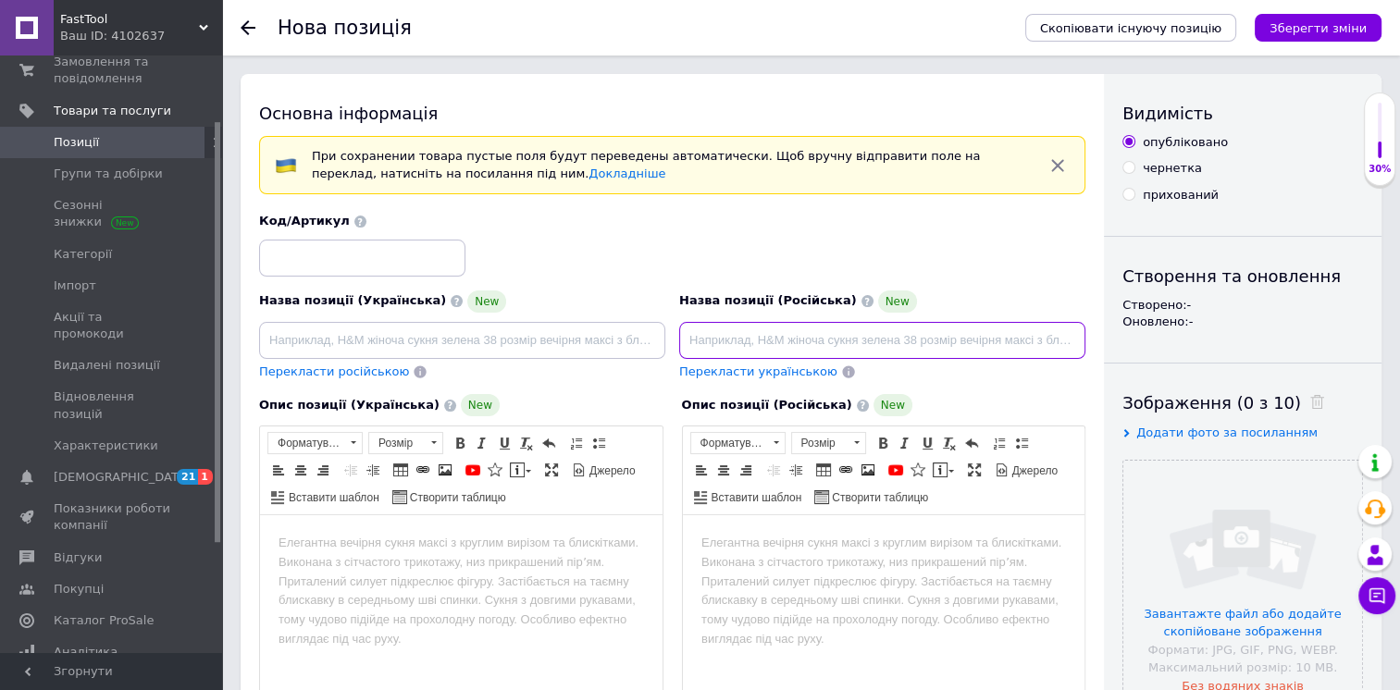
click at [784, 348] on input at bounding box center [882, 340] width 406 height 37
click at [514, 343] on input at bounding box center [462, 340] width 406 height 37
paste input "Тестер компресії масла та палива для мотоциклів Geko G02511"
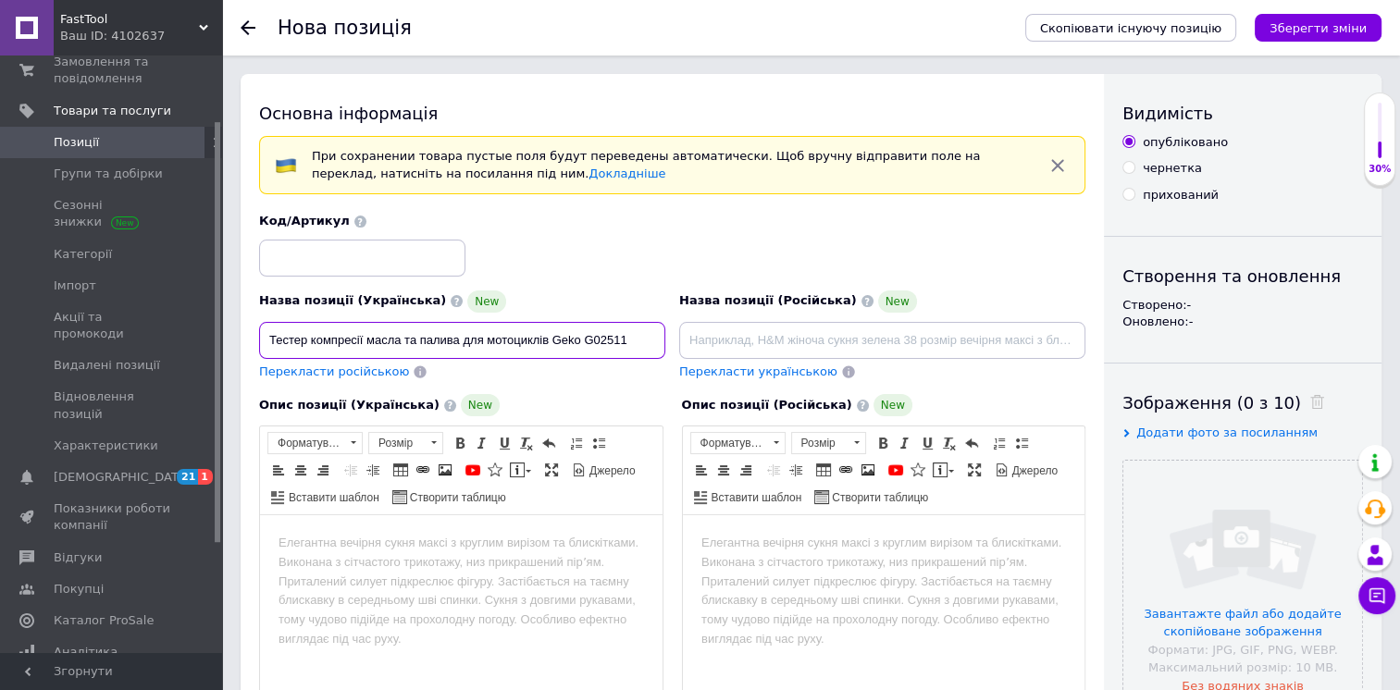
type input "Тестер компресії масла та палива для мотоциклів Geko G02511"
click at [787, 327] on input at bounding box center [882, 340] width 406 height 37
paste input "Тестер компрессии масла и топлива для мотоциклов Geko G02511"
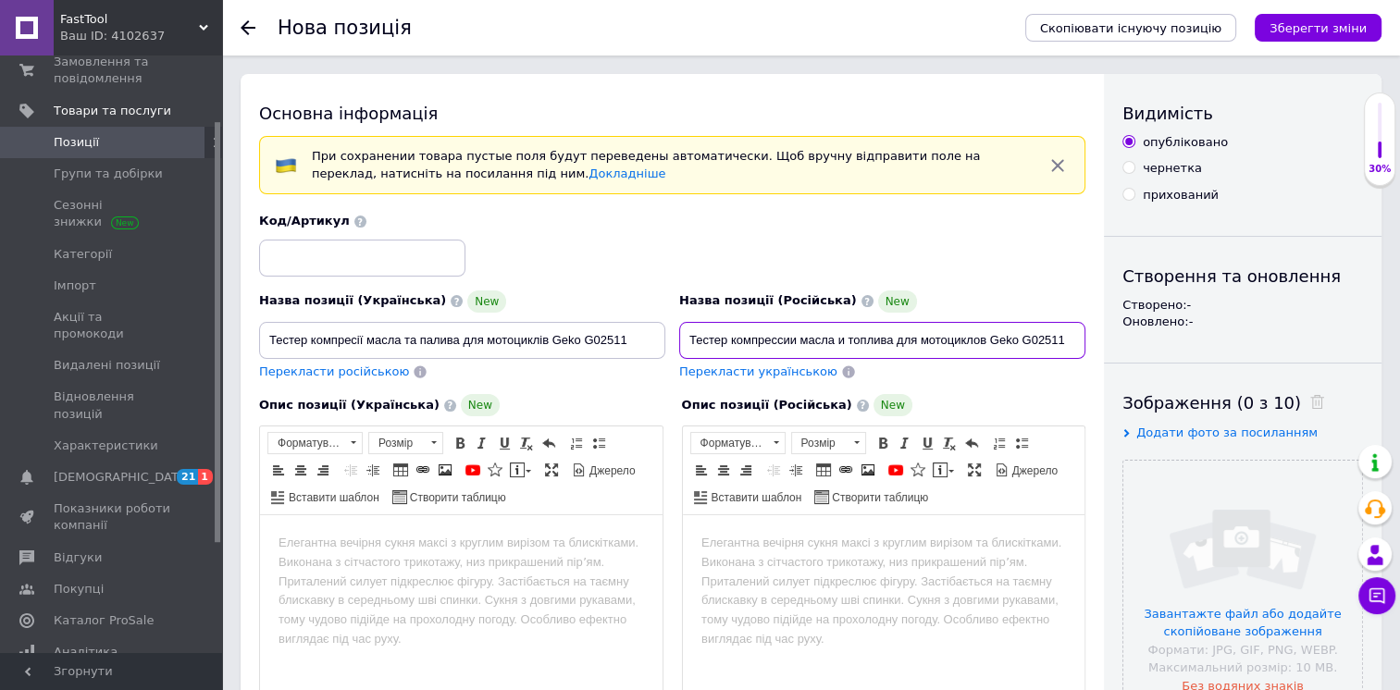
type input "Тестер компрессии масла и топлива для мотоциклов Geko G02511"
click at [512, 566] on html at bounding box center [461, 543] width 402 height 56
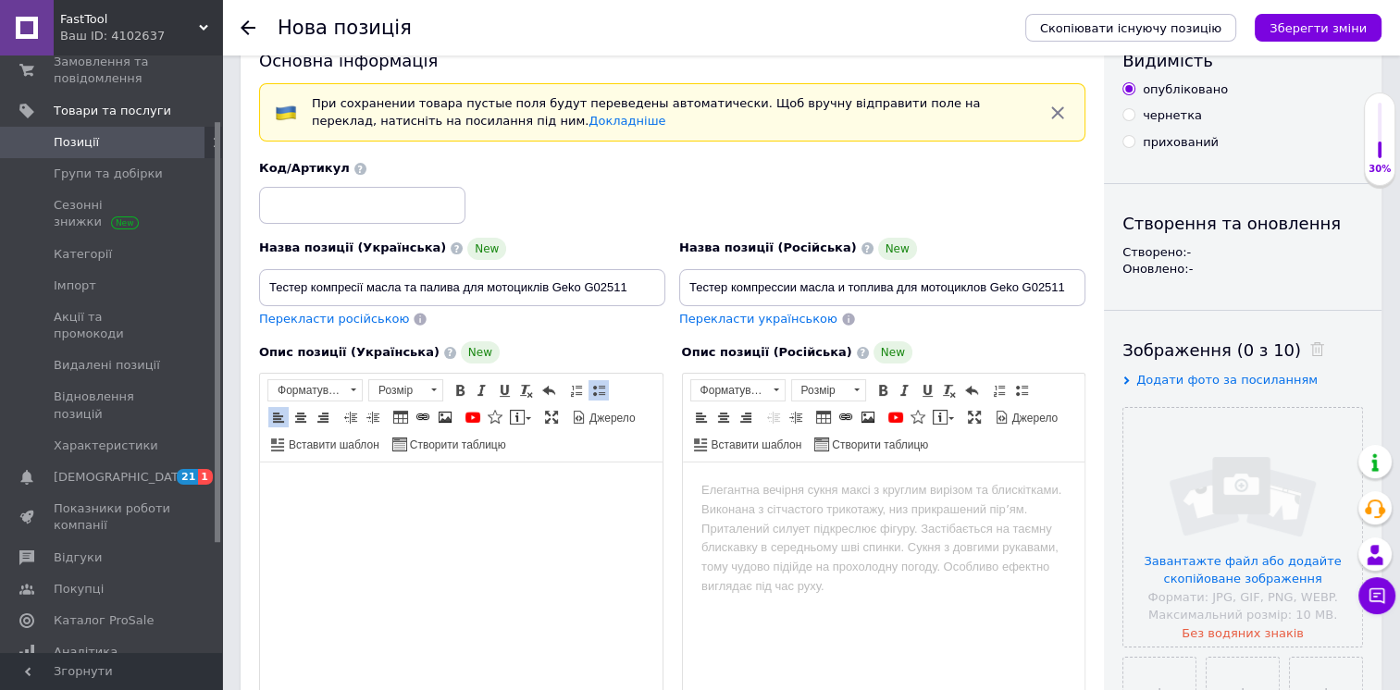
scroll to position [625, 0]
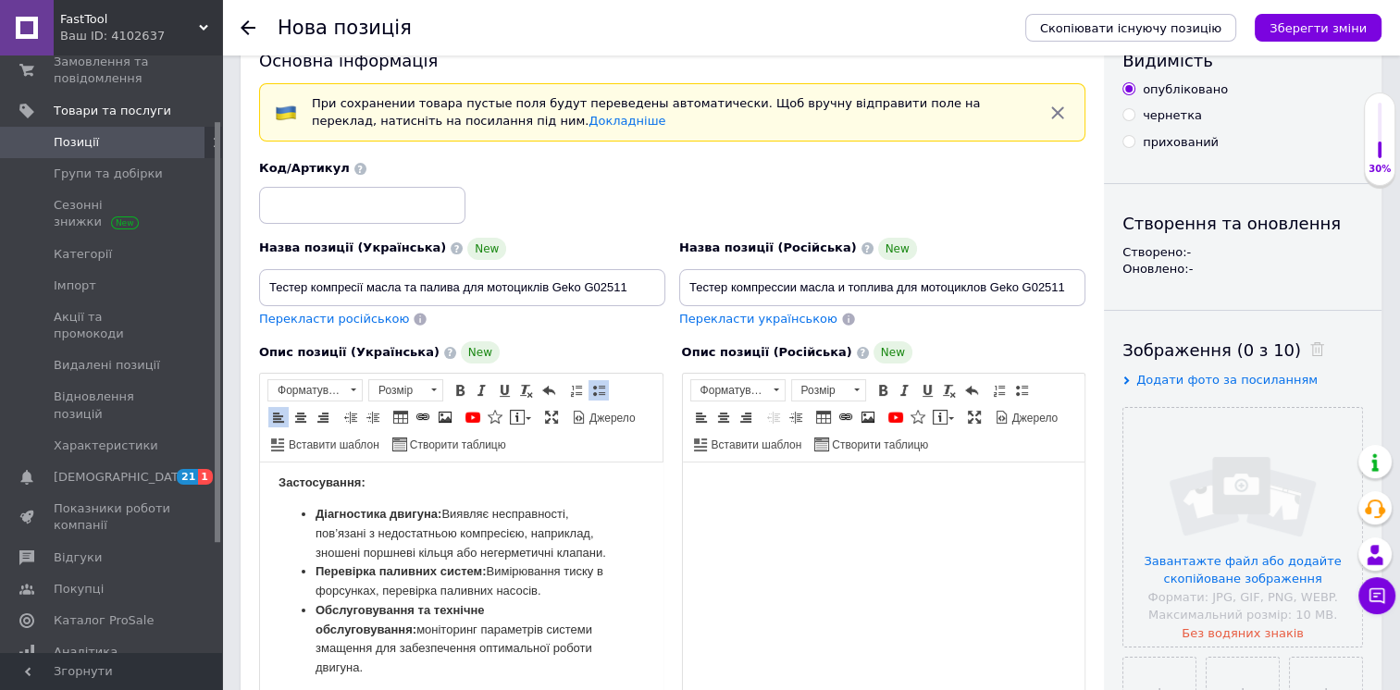
click at [778, 519] on html at bounding box center [883, 491] width 402 height 56
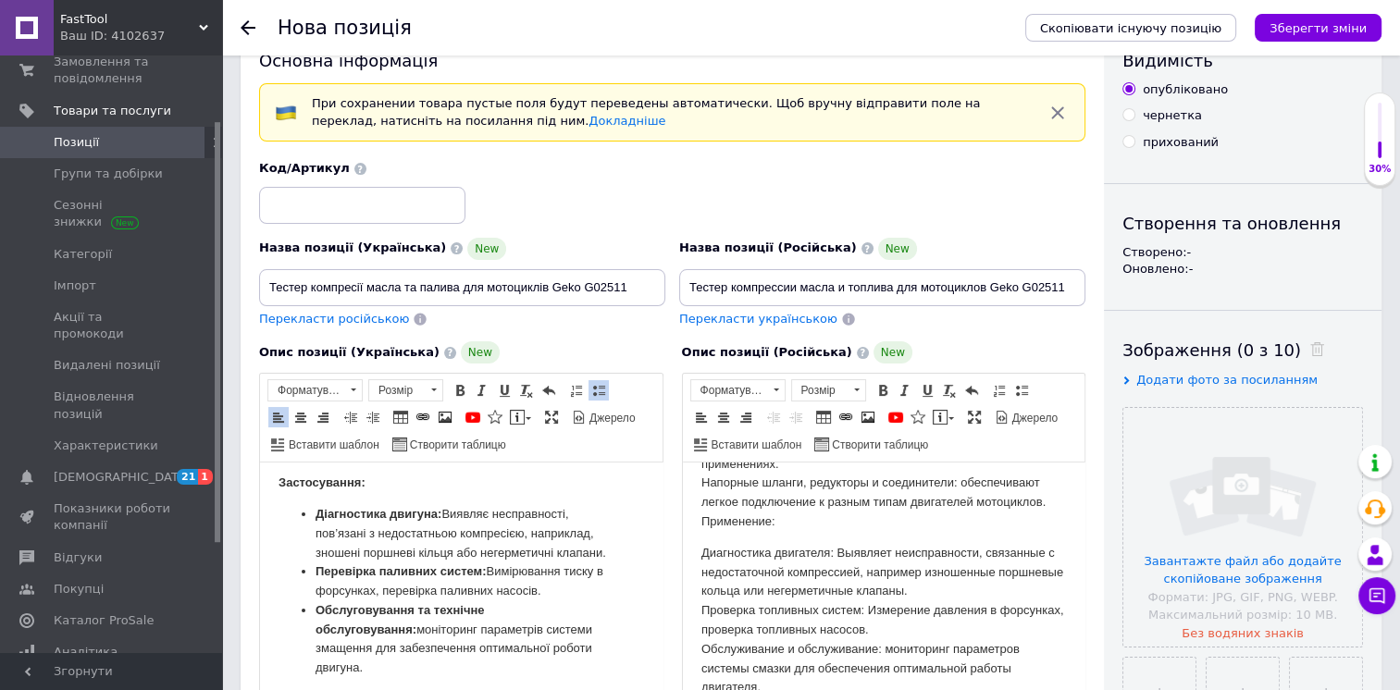
scroll to position [54, 0]
drag, startPoint x: 634, startPoint y: 287, endPoint x: 585, endPoint y: 282, distance: 49.2
click at [585, 282] on input "Тестер компресії масла та палива для мотоциклів Geko G02511" at bounding box center [462, 286] width 406 height 37
click at [381, 205] on input at bounding box center [362, 204] width 206 height 37
paste input "G02511"
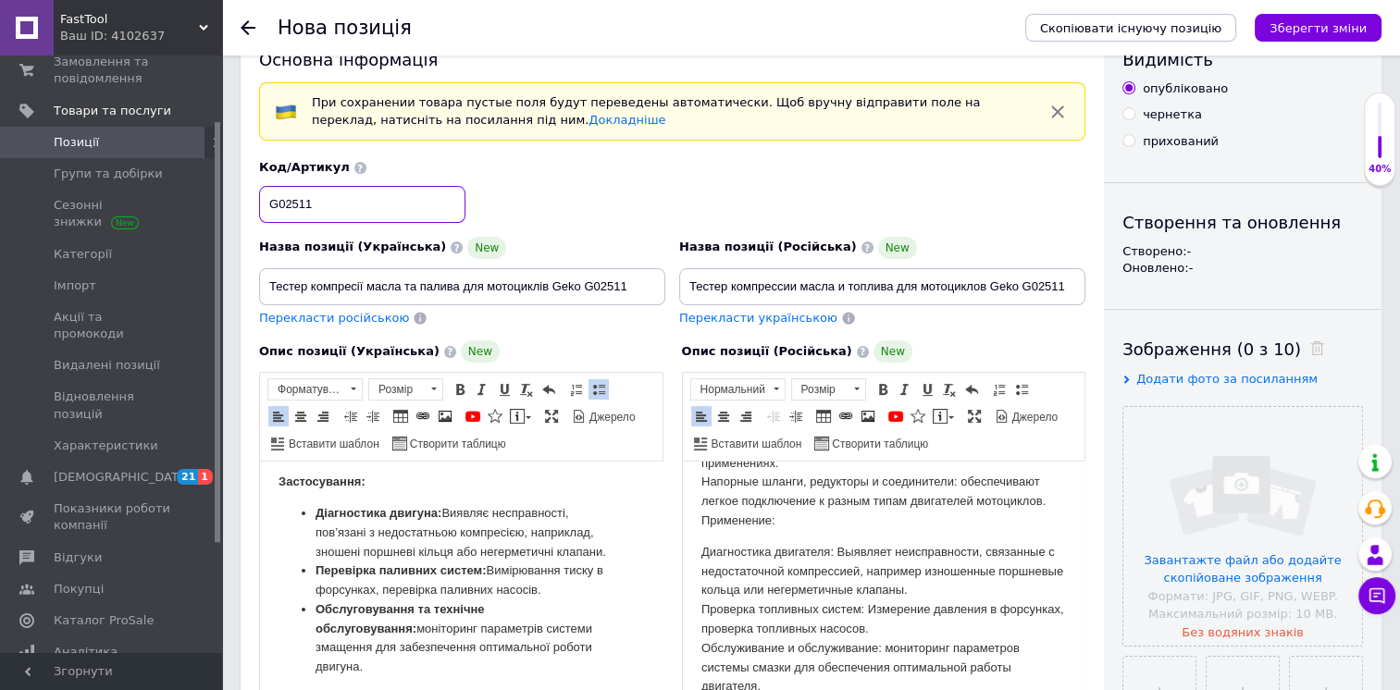
type input "G02511"
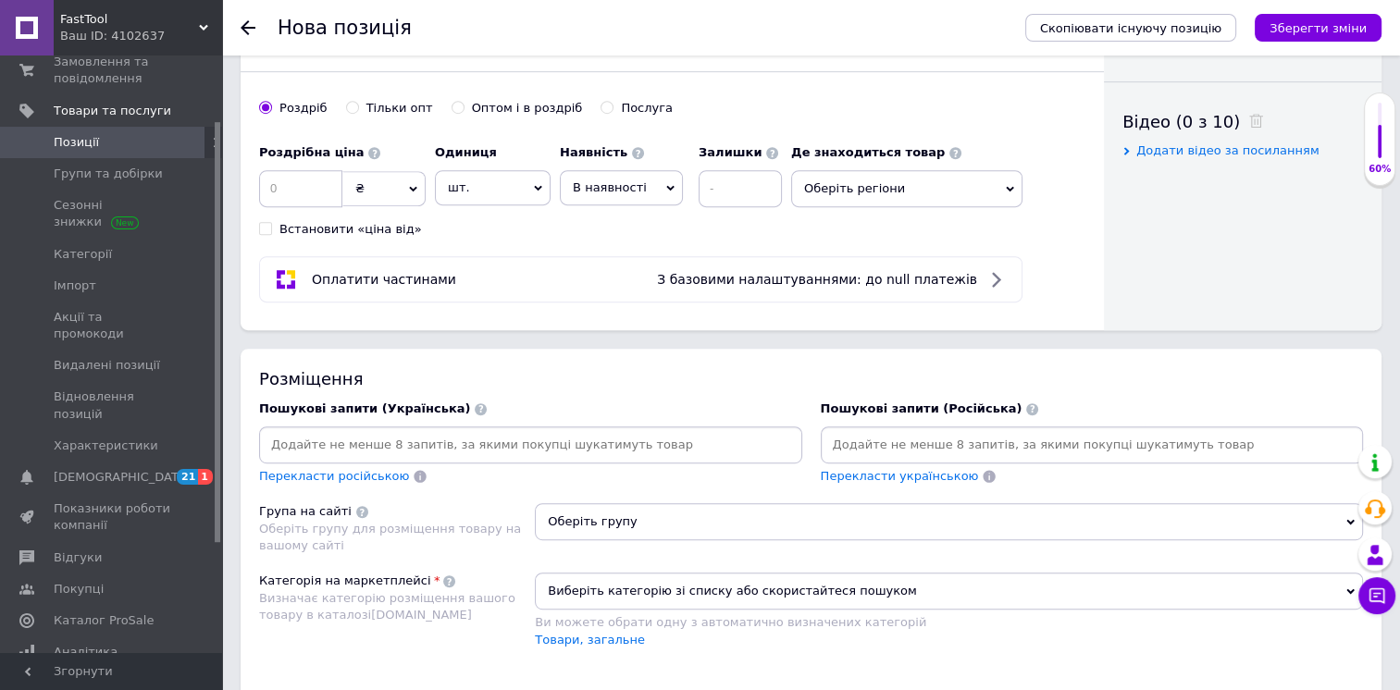
scroll to position [897, 0]
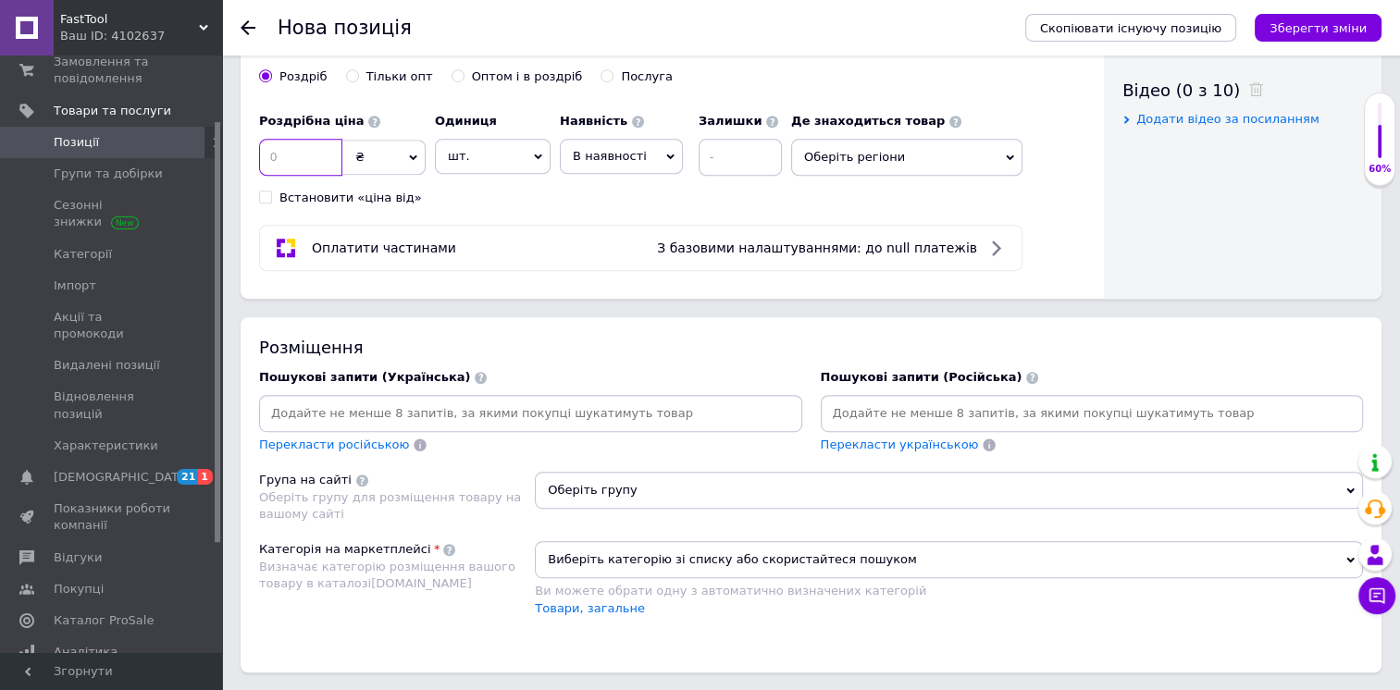
click at [319, 169] on input at bounding box center [300, 157] width 83 height 37
type input "1638"
click at [492, 421] on input at bounding box center [531, 414] width 536 height 28
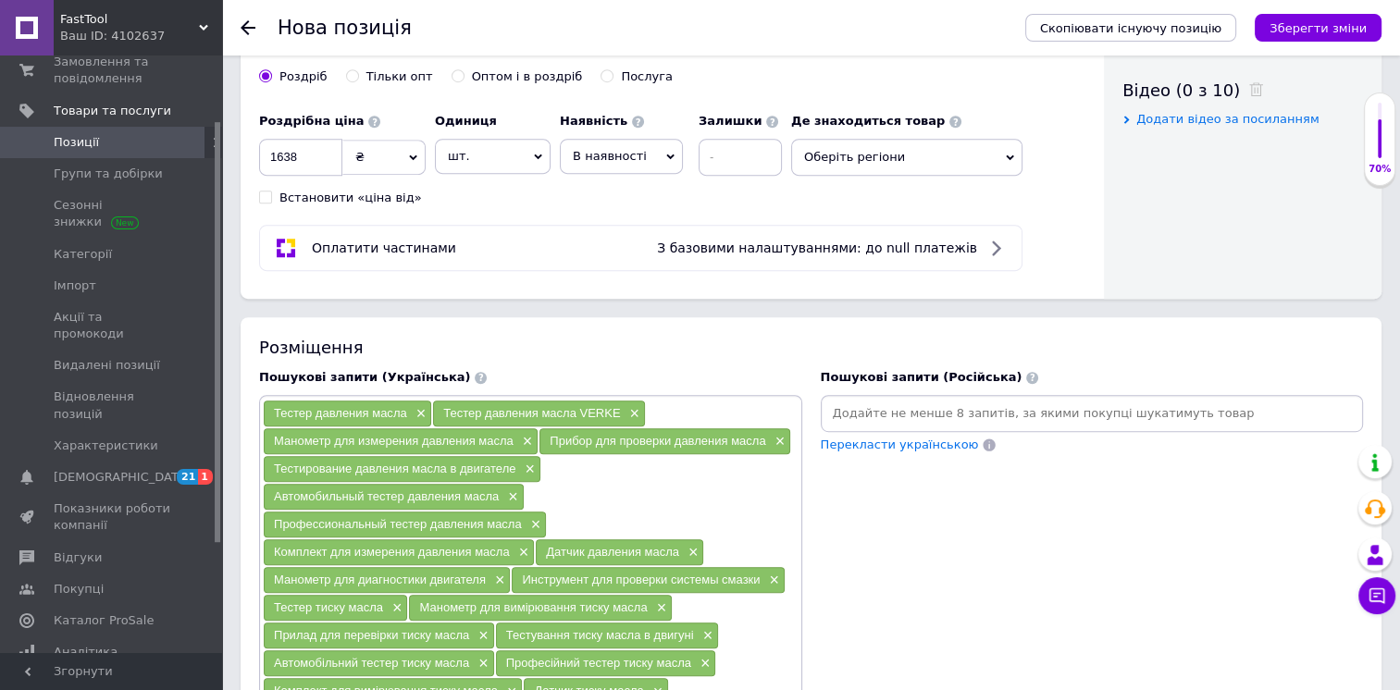
click at [906, 411] on input at bounding box center [1092, 414] width 536 height 28
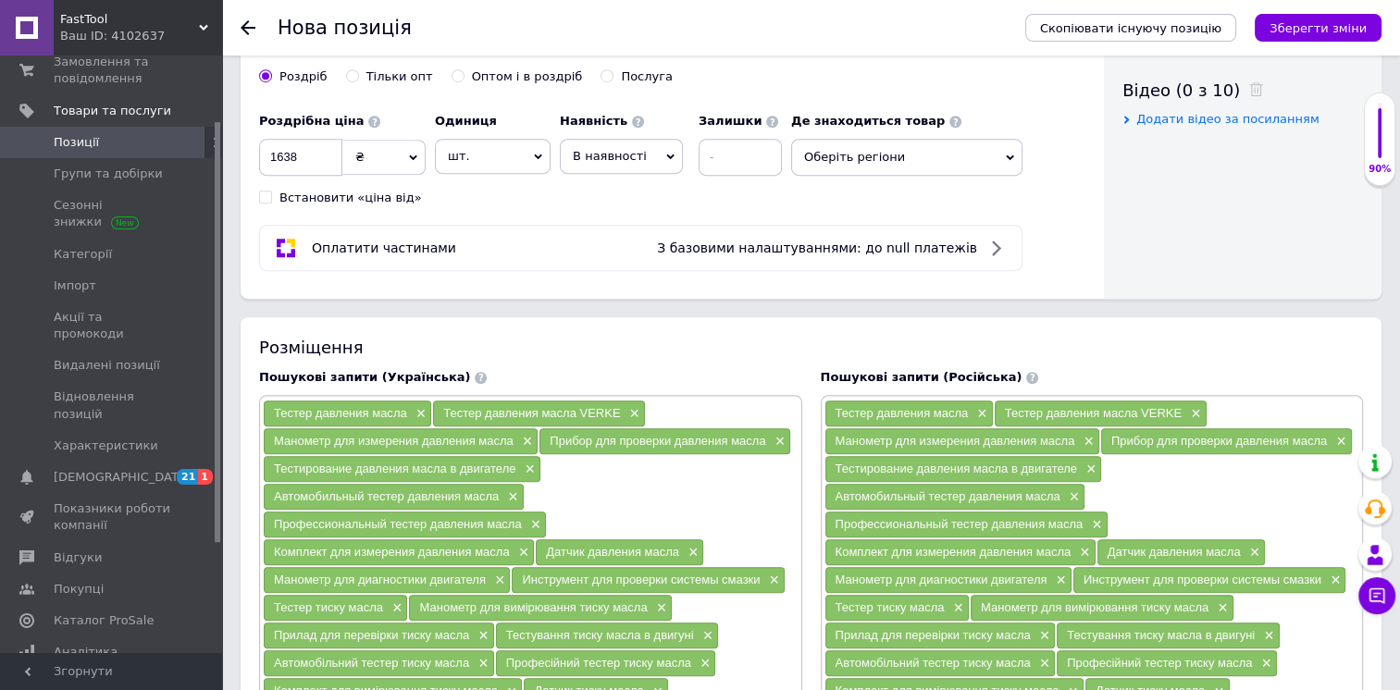
click at [900, 153] on span "Оберіть регіони" at bounding box center [906, 157] width 231 height 37
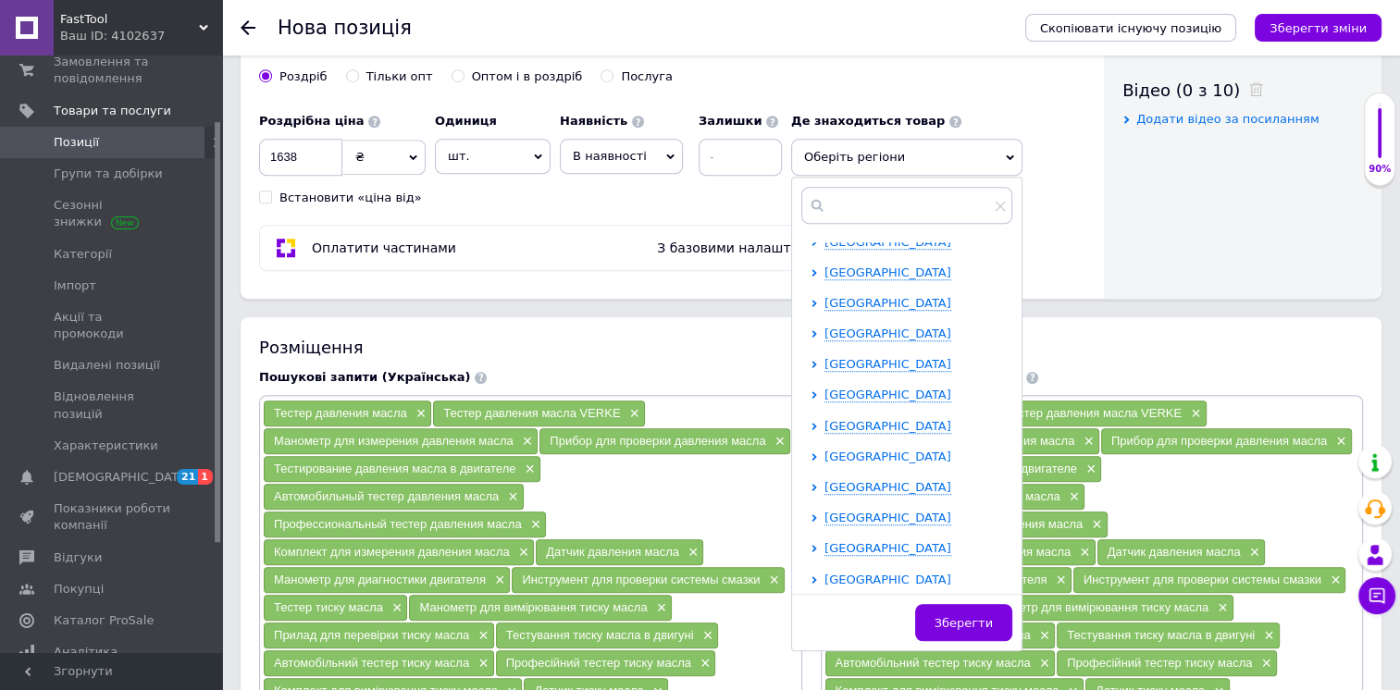
scroll to position [381, 0]
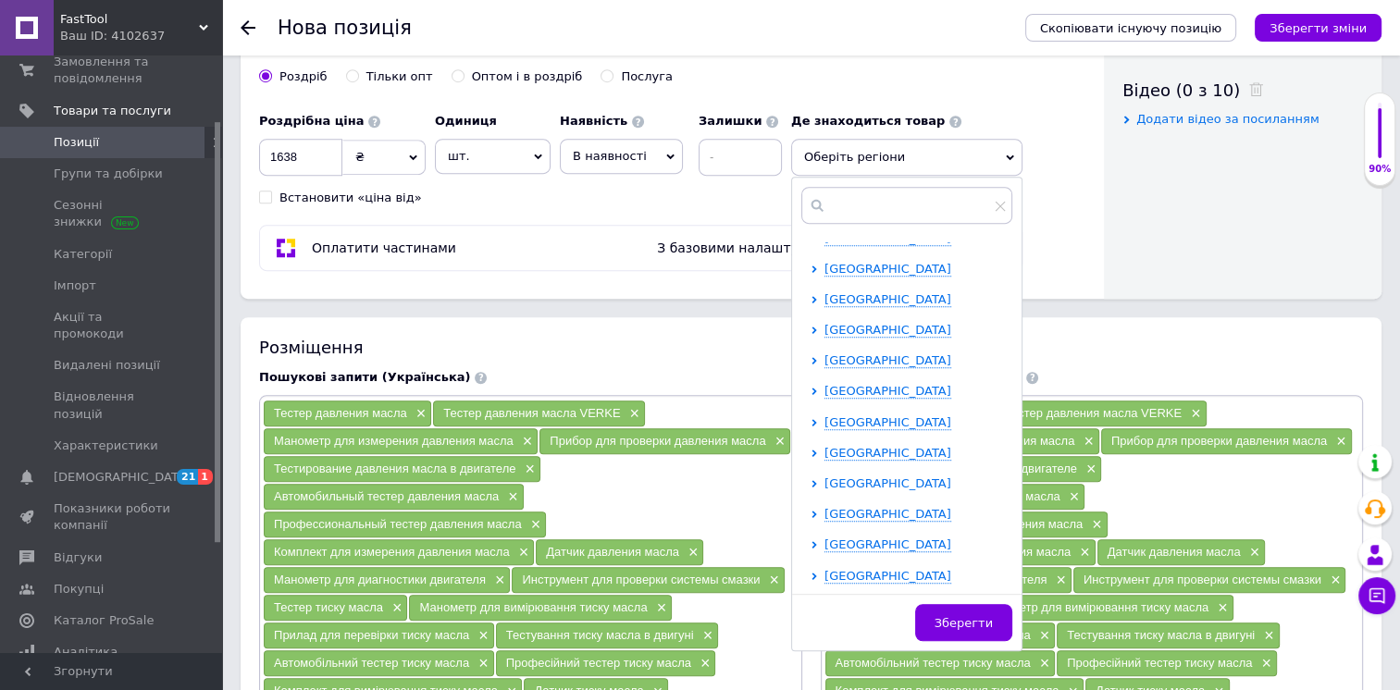
click at [895, 484] on span "[GEOGRAPHIC_DATA]" at bounding box center [887, 483] width 127 height 14
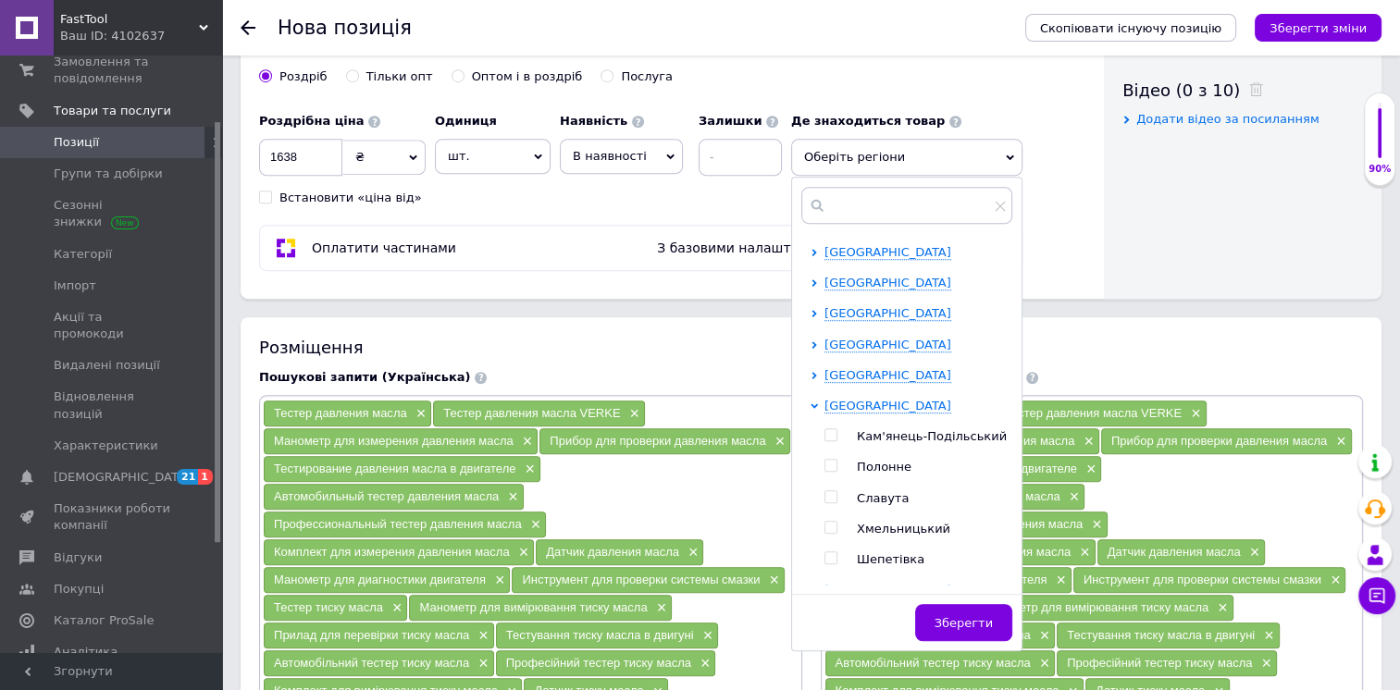
scroll to position [534, 0]
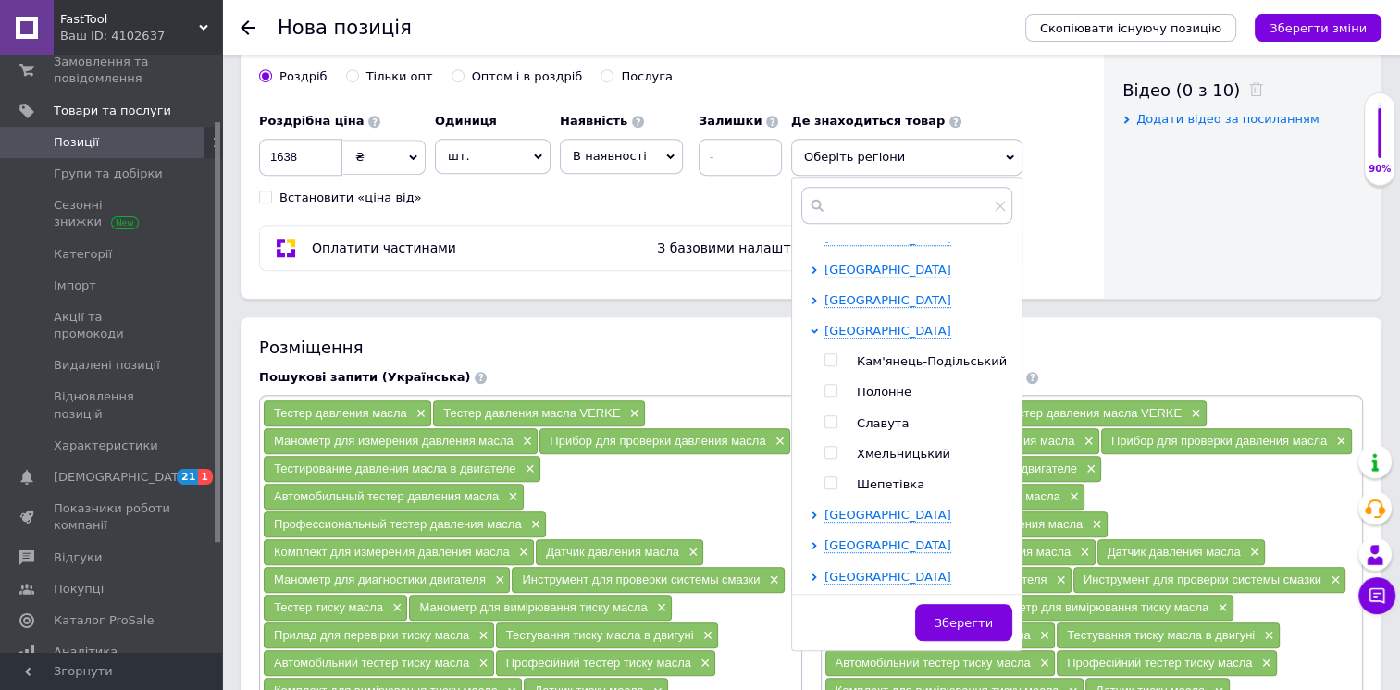
click at [891, 455] on span "Хмельницький" at bounding box center [903, 454] width 93 height 14
checkbox input "true"
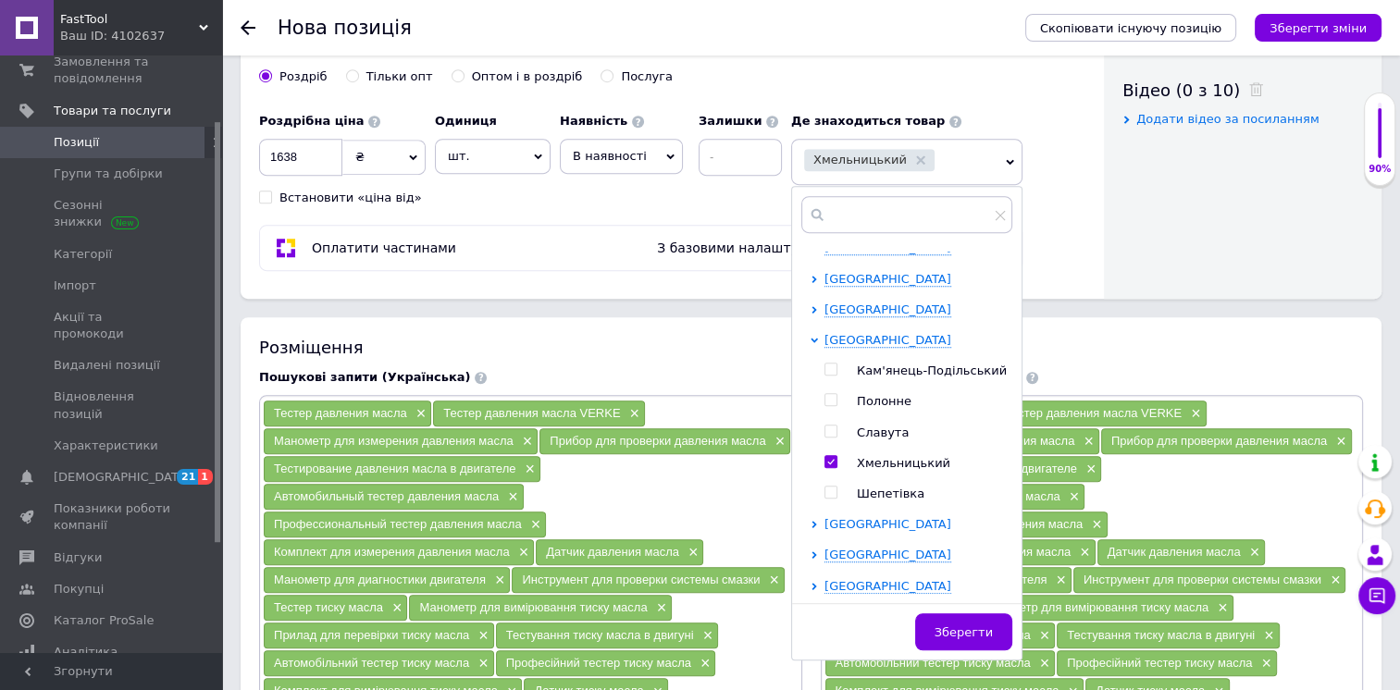
click at [888, 517] on span "[GEOGRAPHIC_DATA]" at bounding box center [887, 524] width 127 height 14
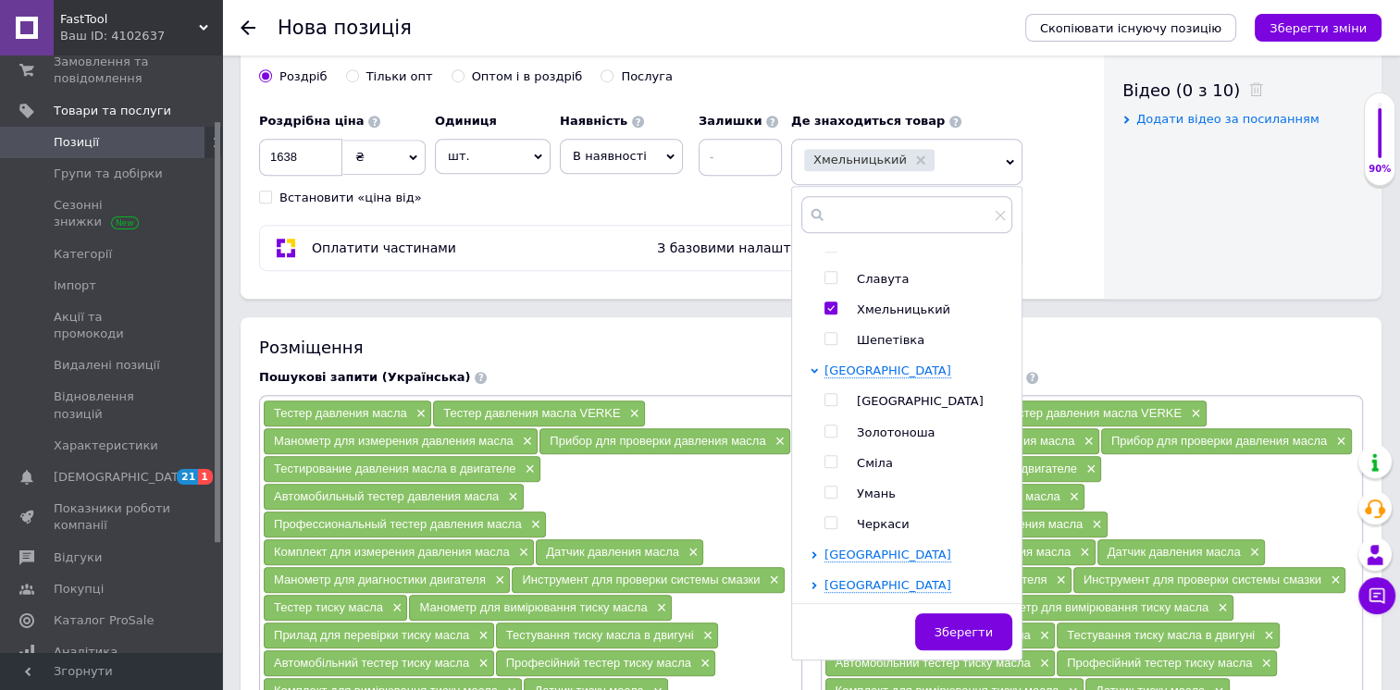
click at [879, 517] on span "Черкаси" at bounding box center [883, 524] width 53 height 14
checkbox input "true"
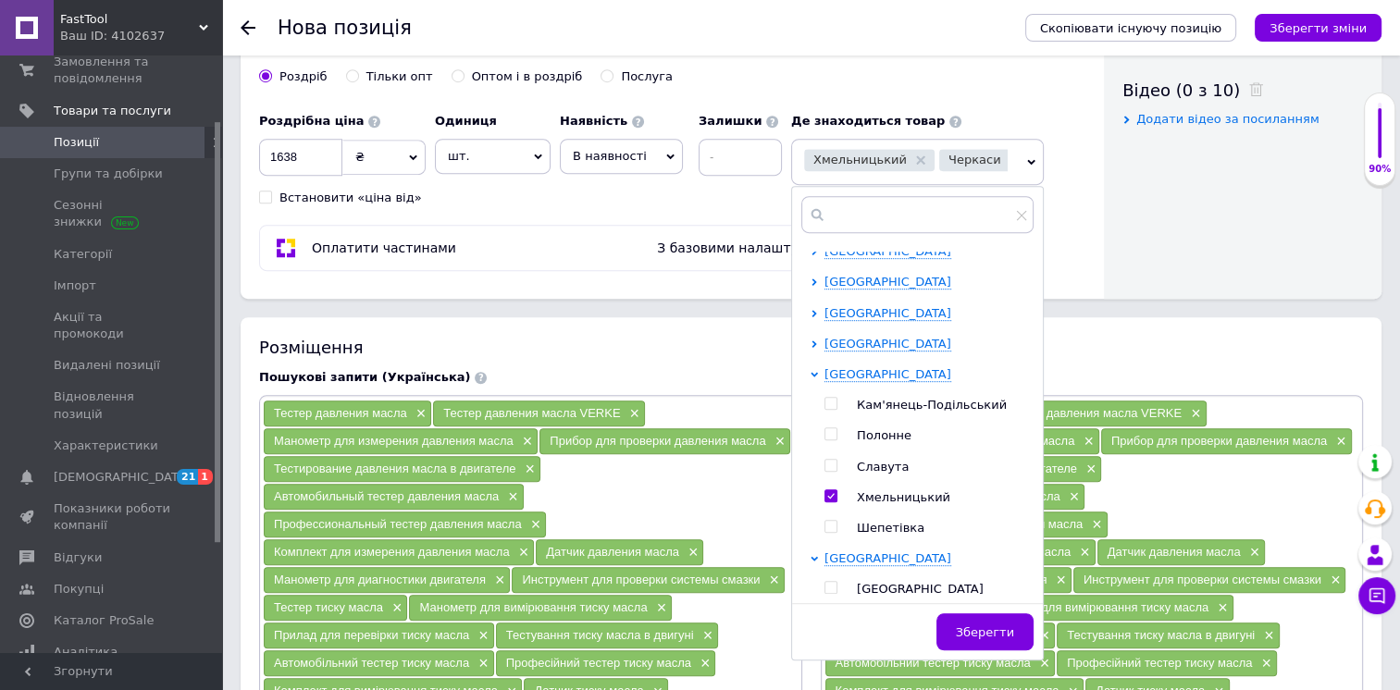
scroll to position [411, 0]
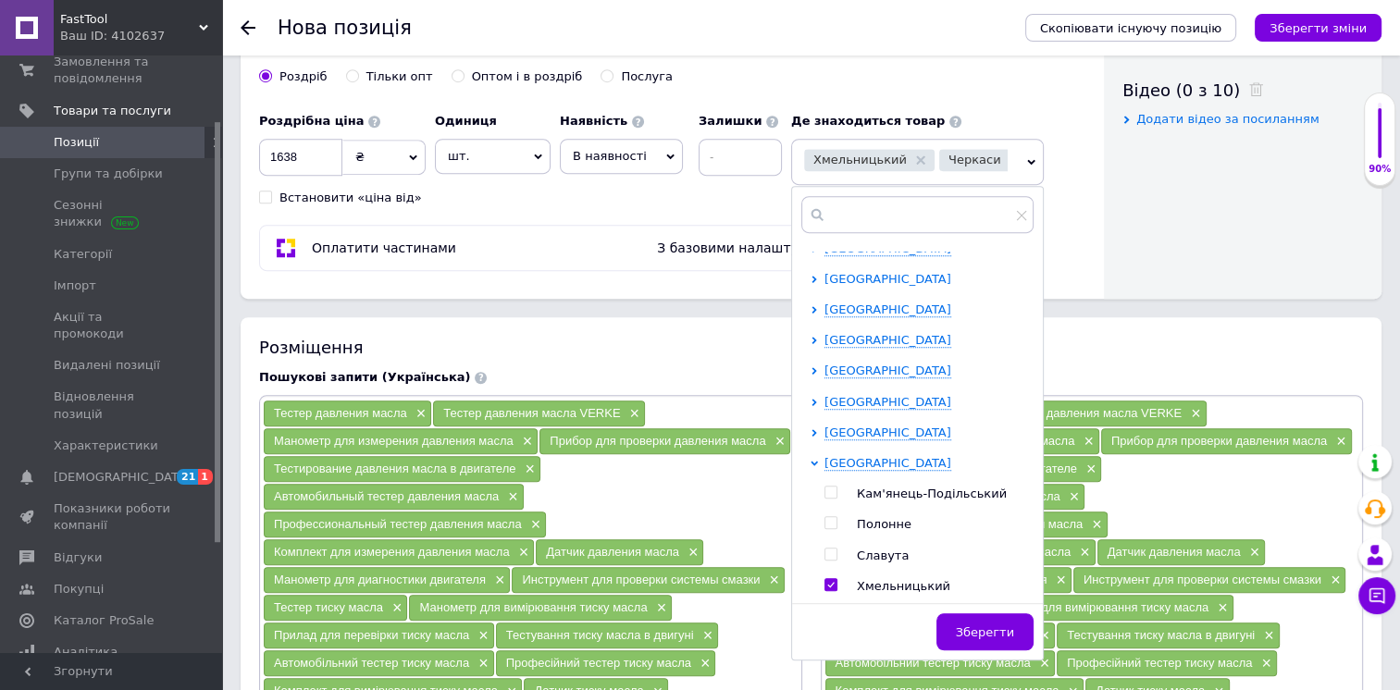
click at [870, 275] on span "[GEOGRAPHIC_DATA]" at bounding box center [887, 279] width 127 height 14
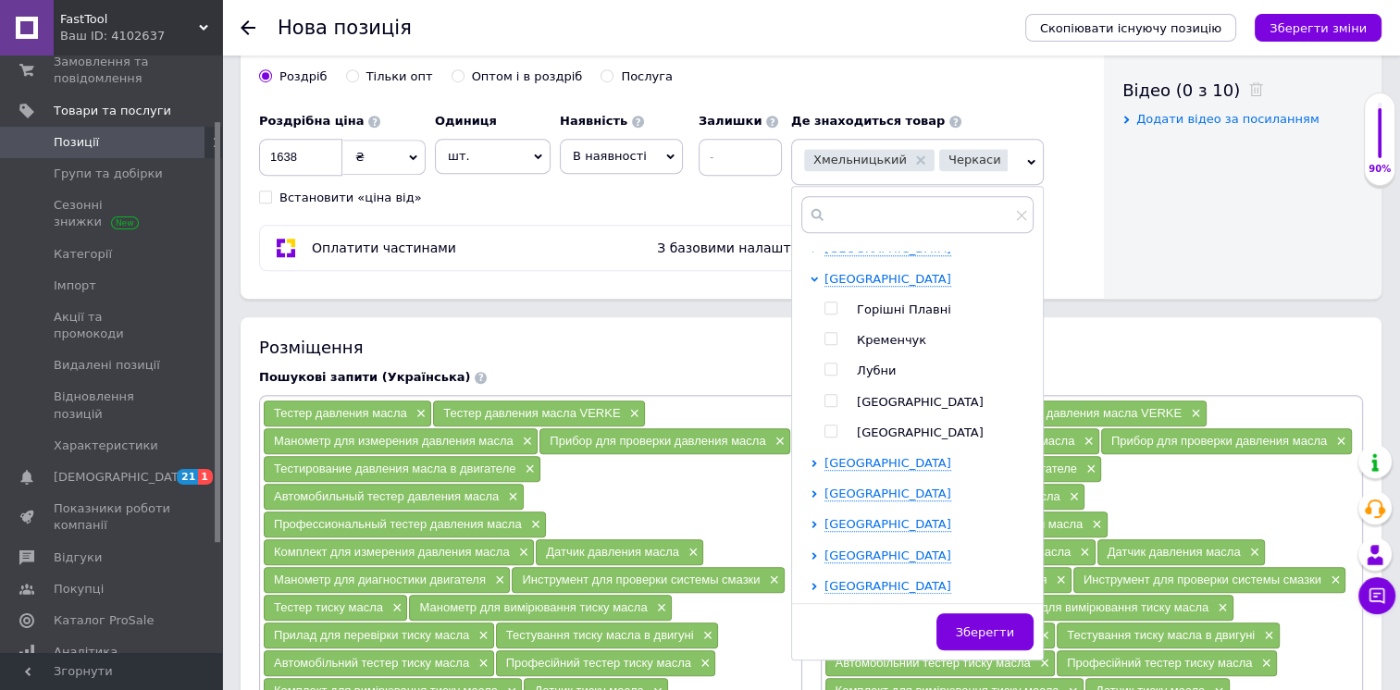
click at [883, 435] on span "[GEOGRAPHIC_DATA]" at bounding box center [920, 433] width 127 height 14
checkbox input "true"
click at [578, 196] on div "Роздрібна ціна 1638 ₴ $ EUR CHF GBP ¥ PLN ₸ MDL HUF KGS CNY TRY KRW lei Встанов…" at bounding box center [525, 155] width 532 height 103
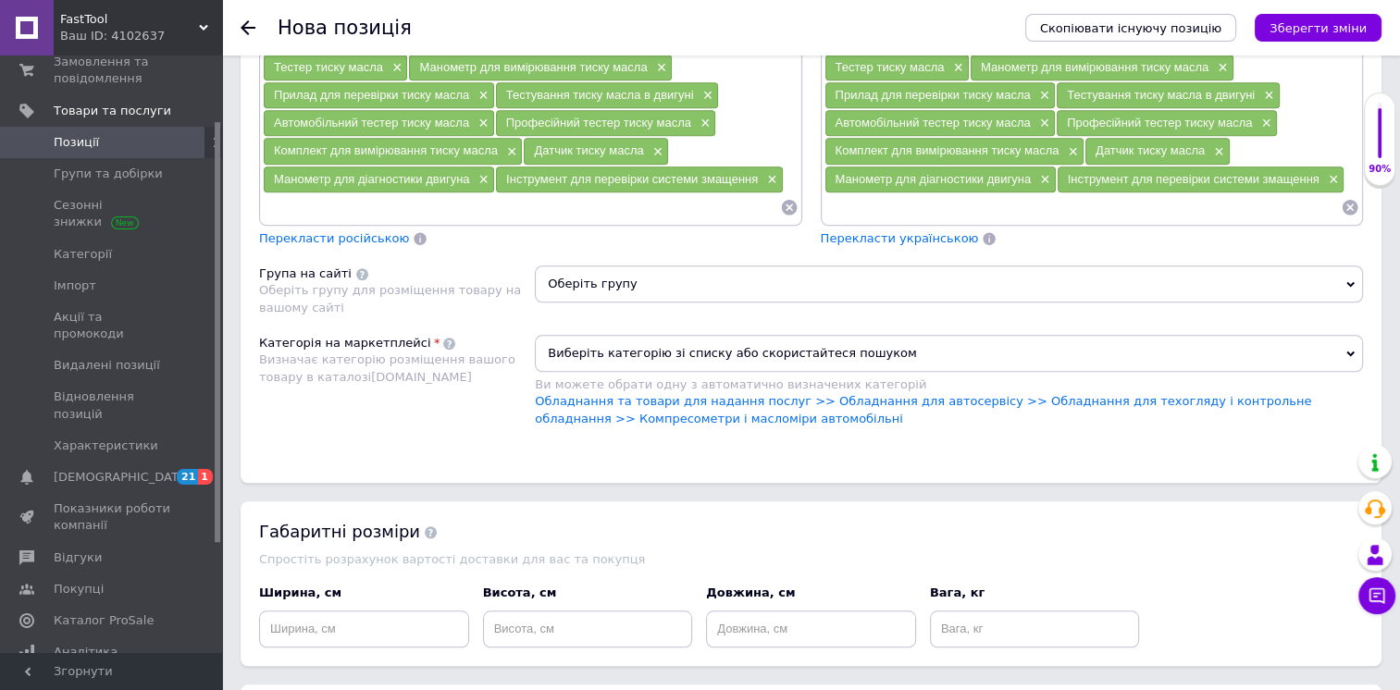
scroll to position [1545, 0]
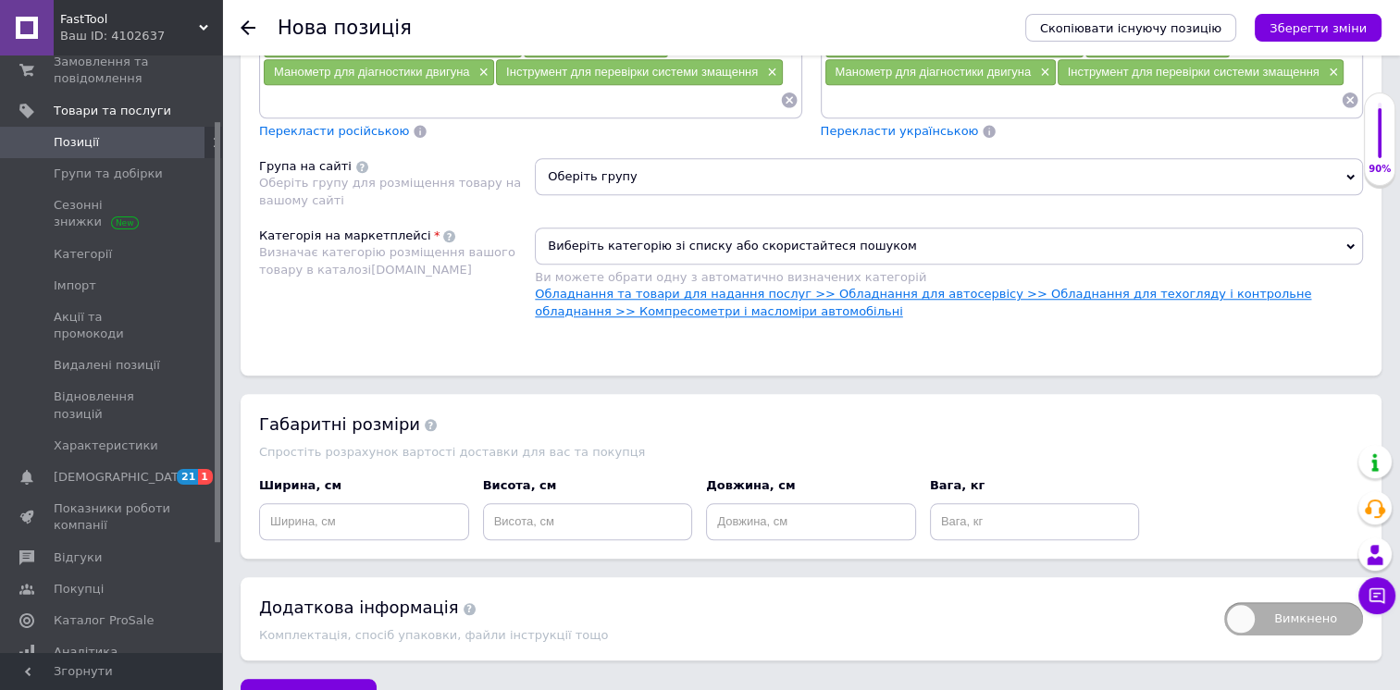
click at [653, 302] on link "Обладнання та товари для надання послуг >> Обладнання для автосервісу >> Обладн…" at bounding box center [923, 302] width 776 height 31
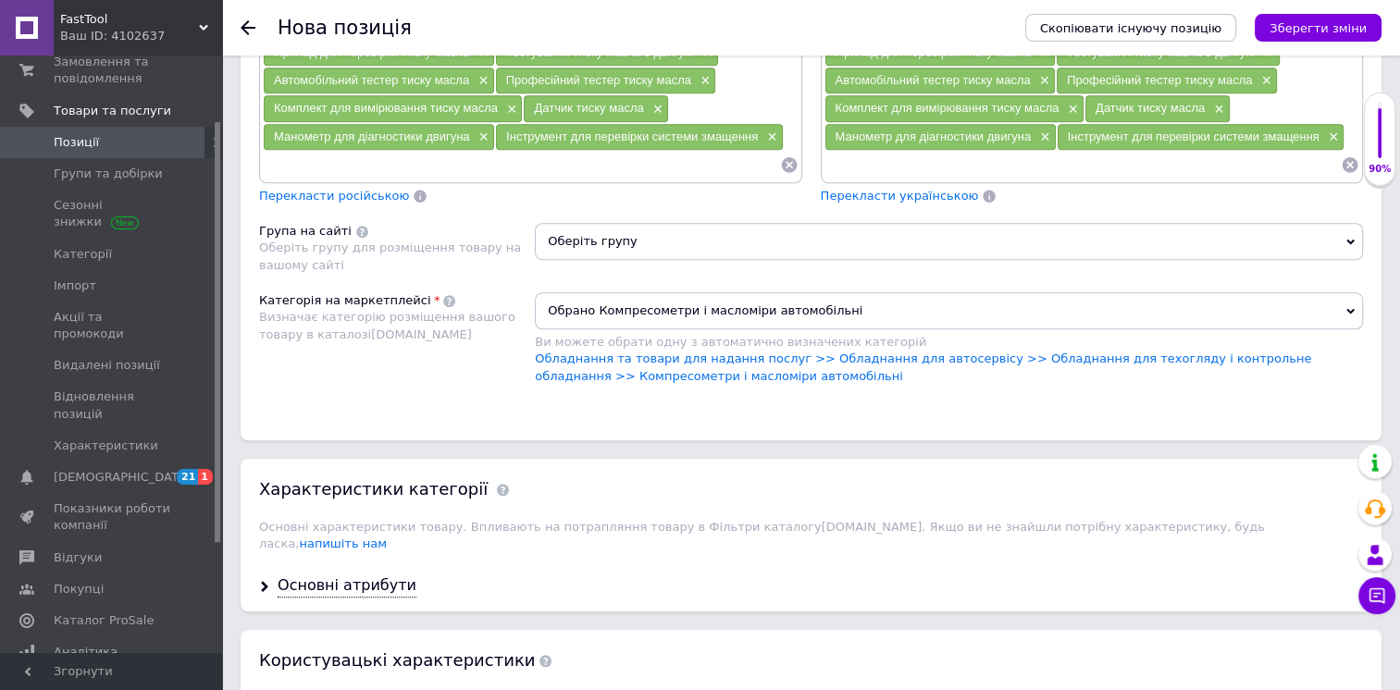
scroll to position [1452, 0]
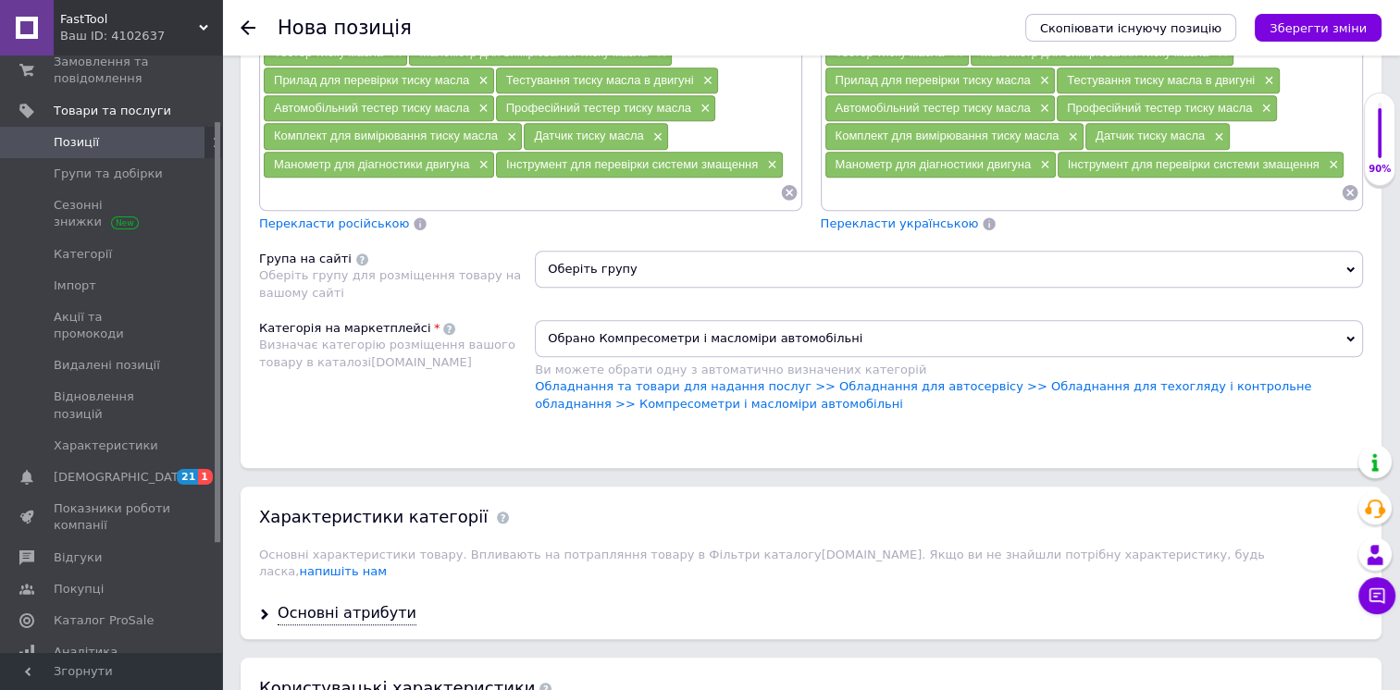
click at [672, 257] on span "Оберіть групу" at bounding box center [949, 269] width 828 height 37
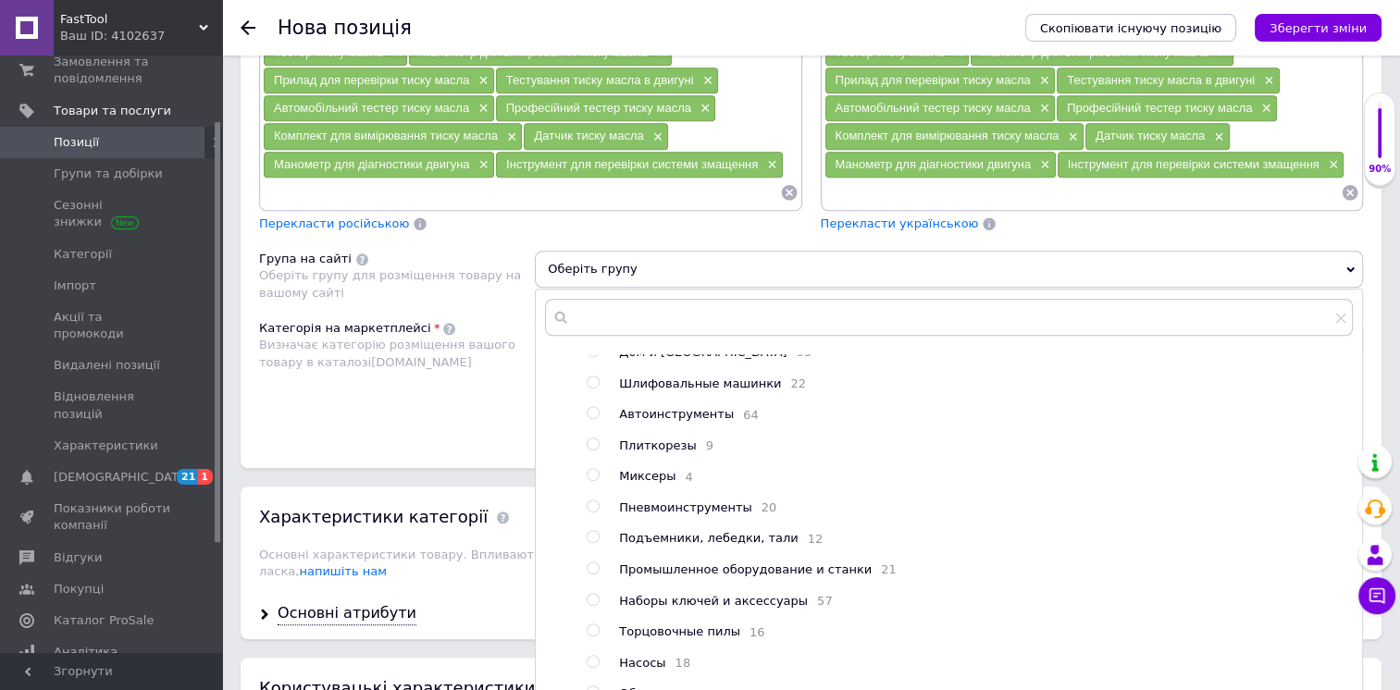
scroll to position [261, 0]
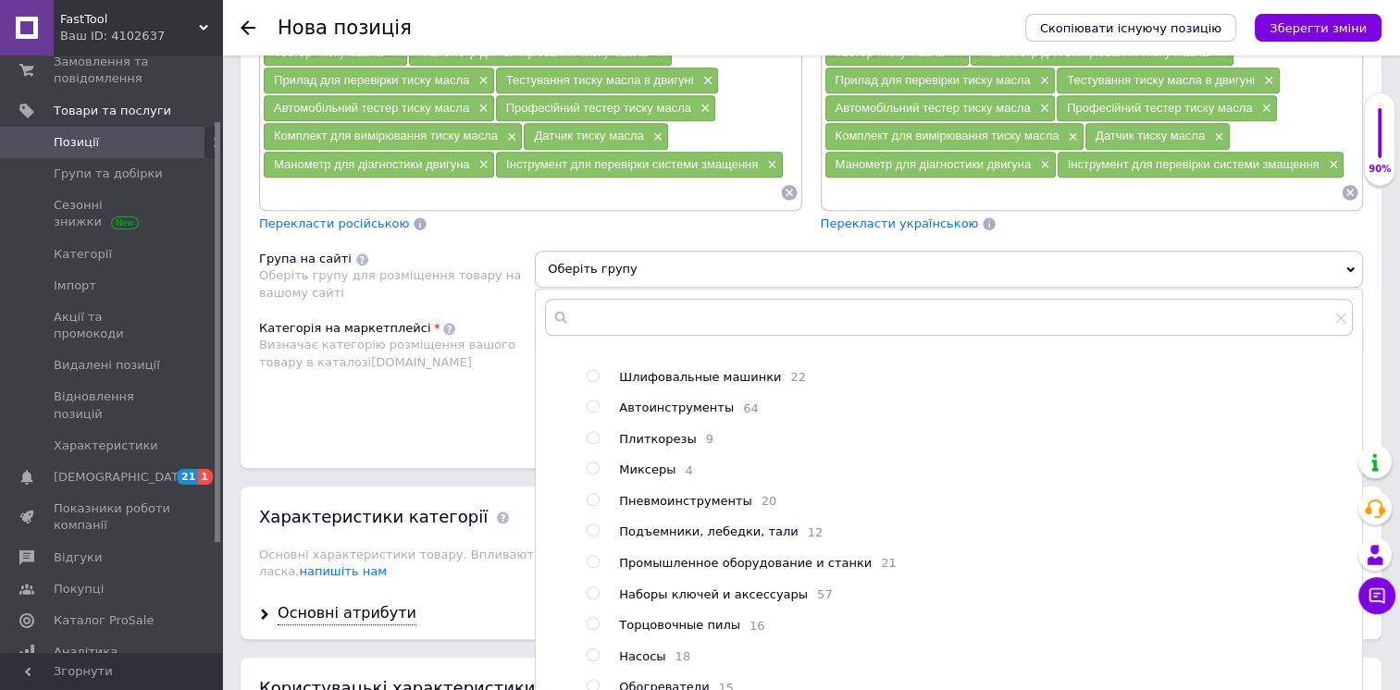
click at [710, 587] on span "Наборы ключей и аксессуары" at bounding box center [713, 594] width 189 height 14
radio input "true"
click at [482, 404] on div "Категорія на маркетплейсі Визначає категорію розміщення вашого товару в каталоз…" at bounding box center [397, 375] width 276 height 111
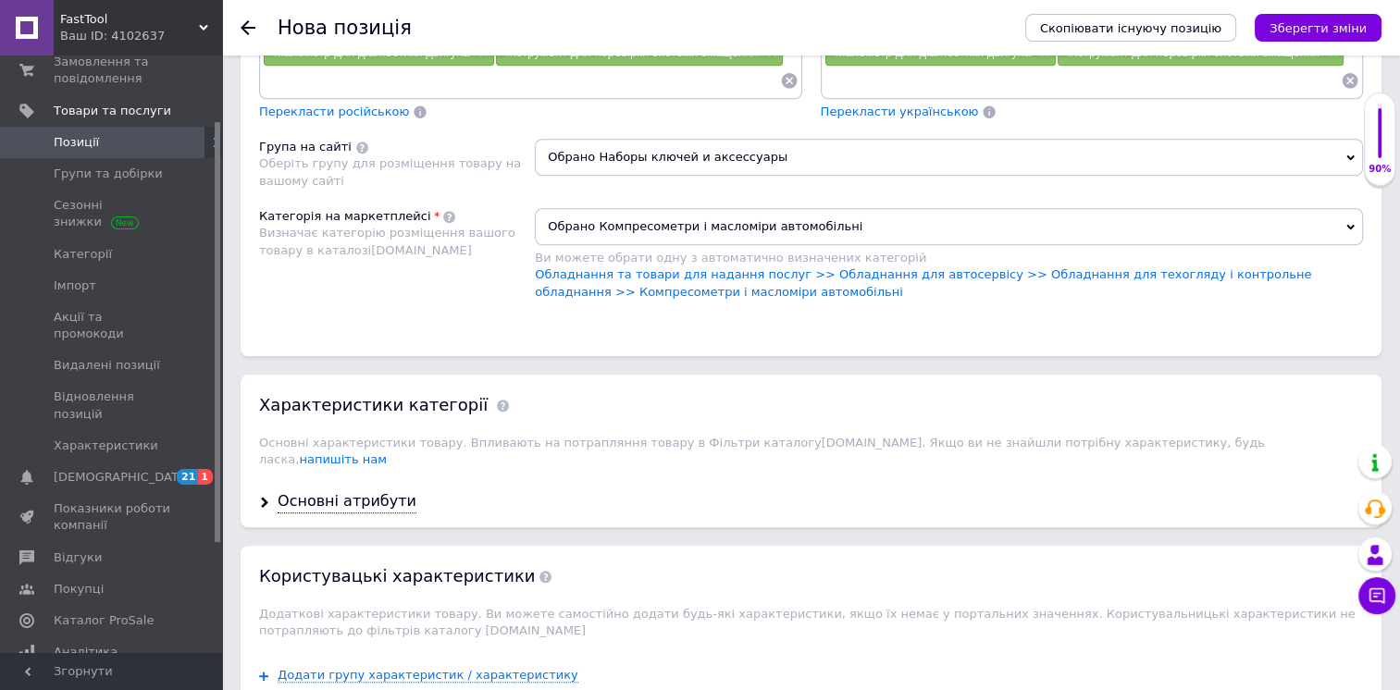
scroll to position [1637, 0]
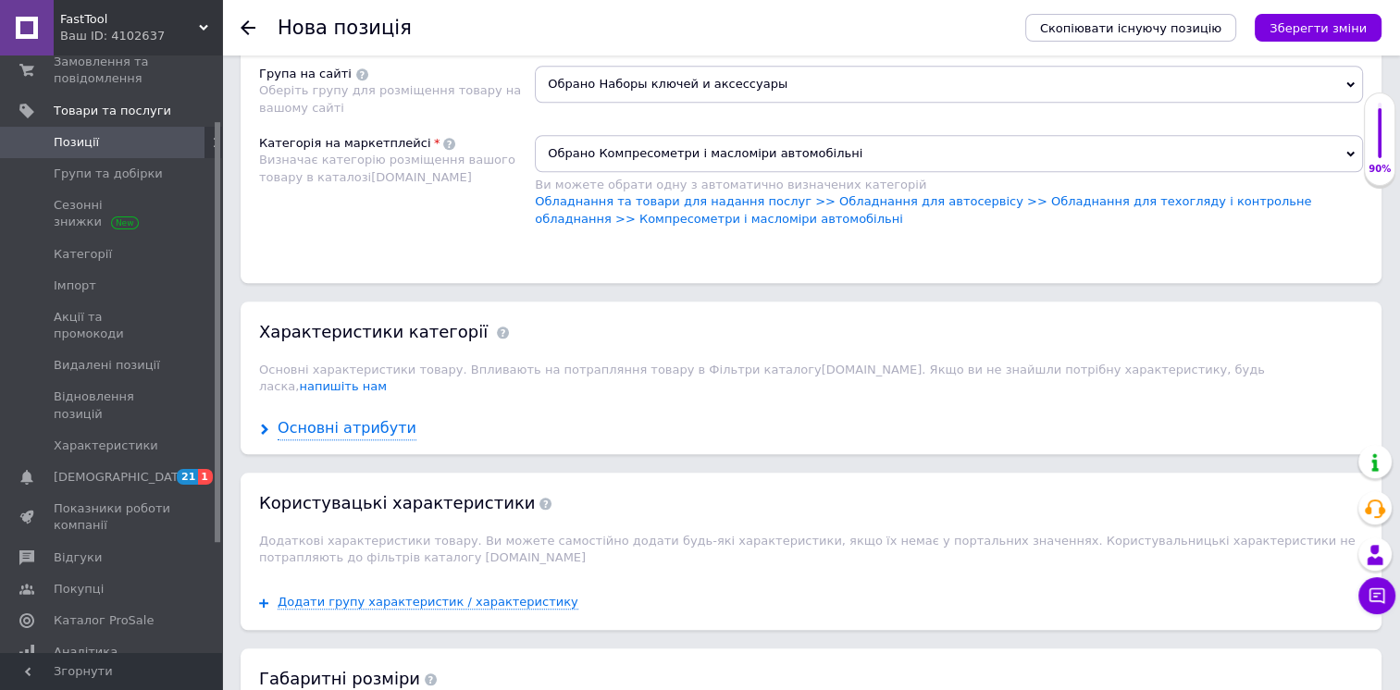
click at [374, 418] on div "Основні атрибути" at bounding box center [347, 428] width 139 height 21
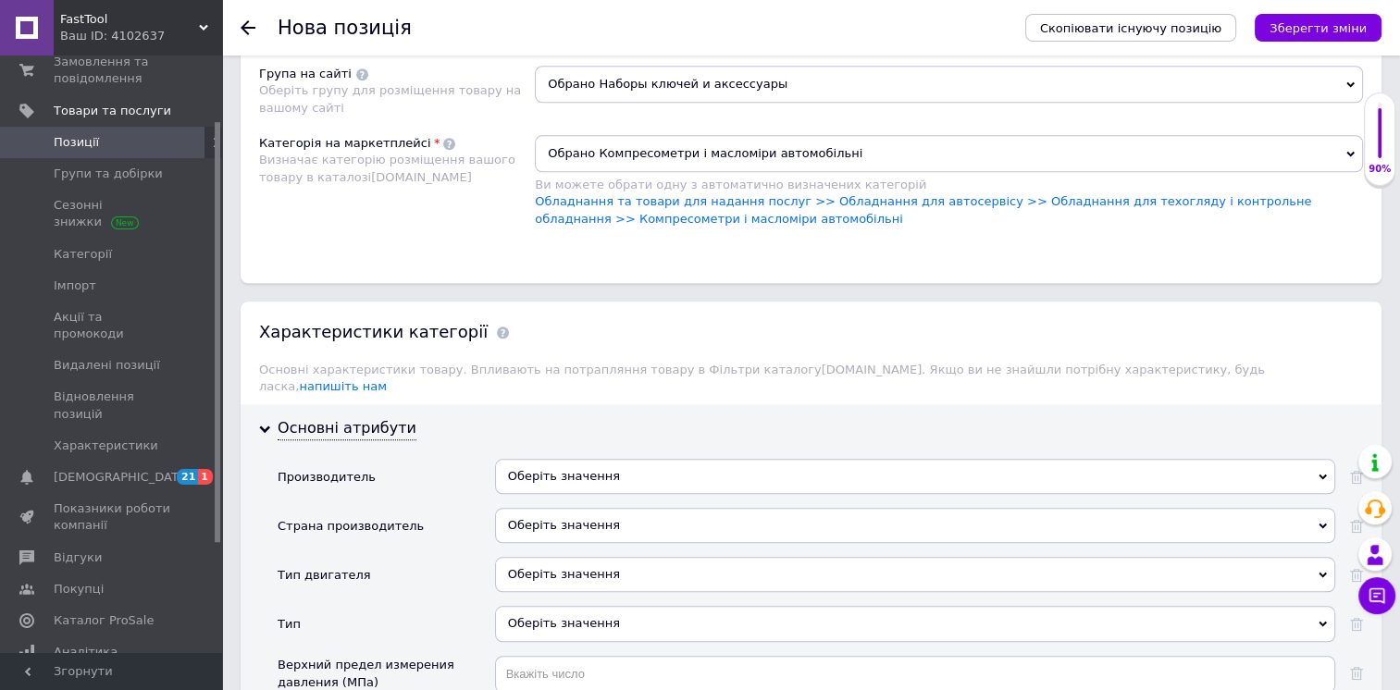
click at [580, 459] on div "Оберіть значення" at bounding box center [915, 476] width 840 height 35
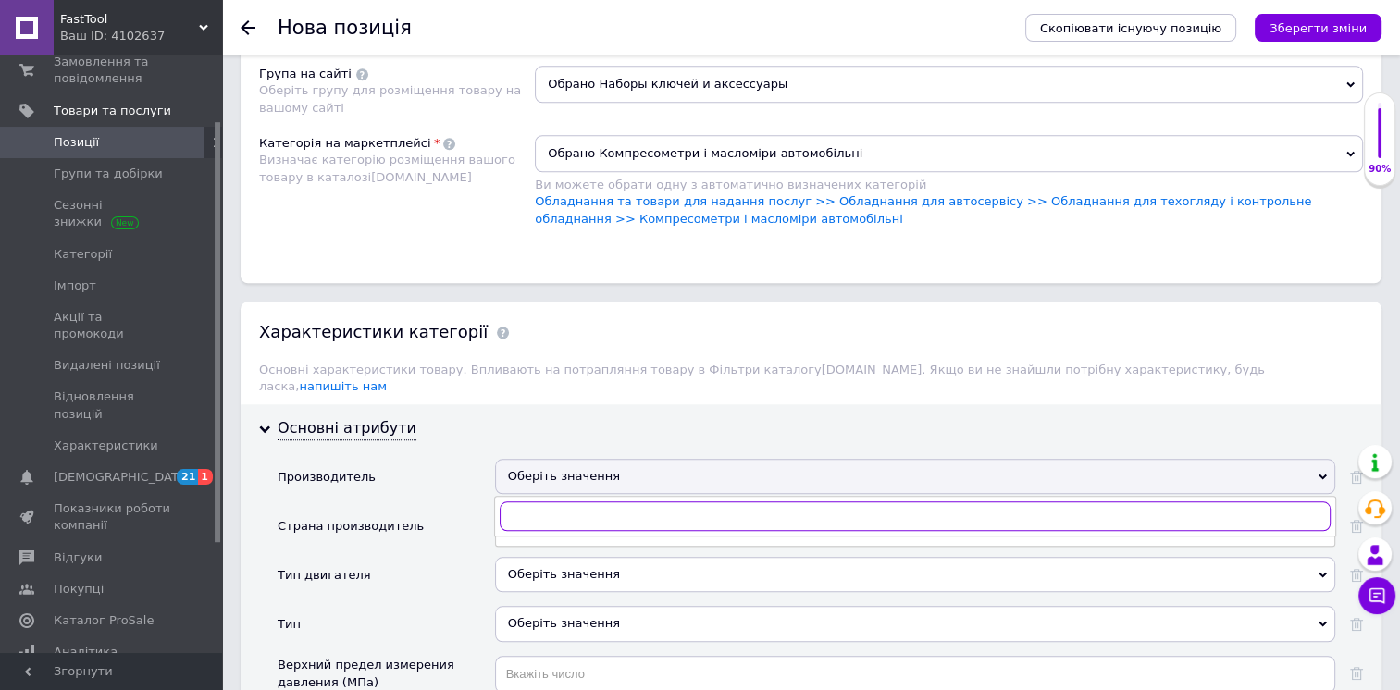
type input "п"
type input "geko"
click at [555, 546] on div "Geko" at bounding box center [915, 554] width 820 height 17
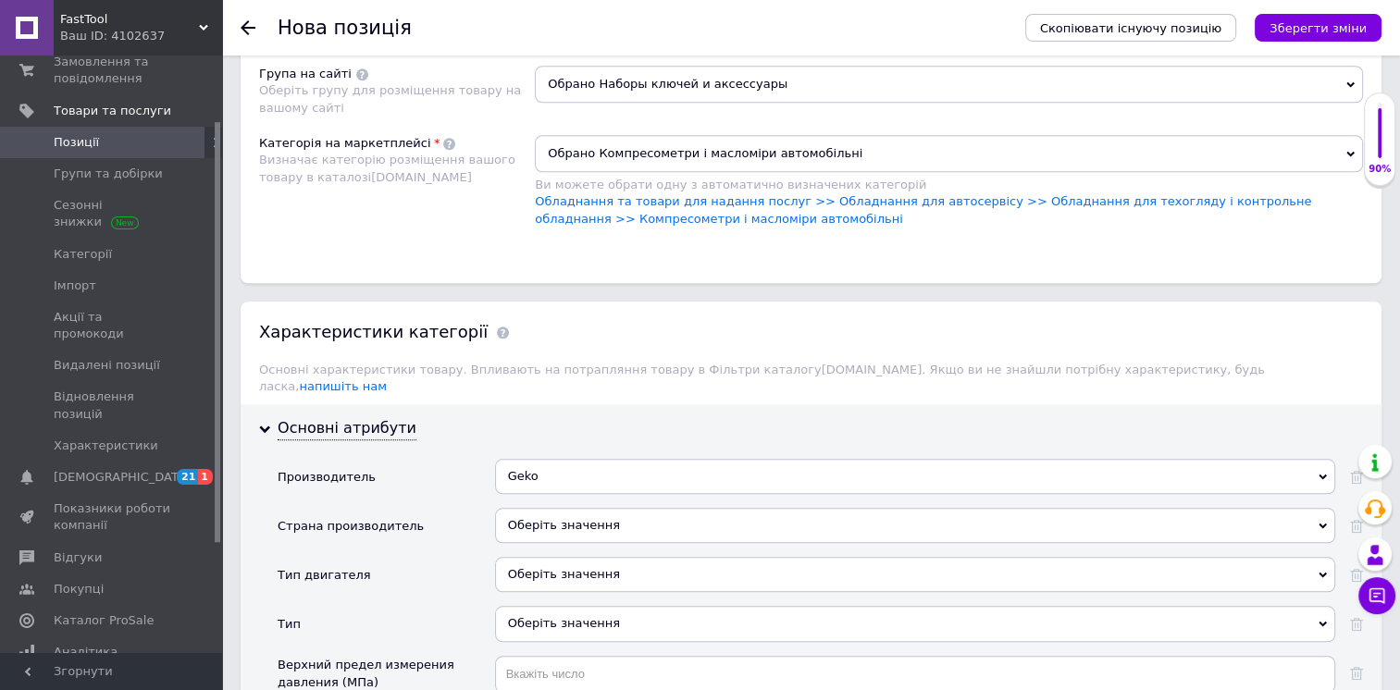
click at [548, 508] on div "Оберіть значення" at bounding box center [915, 525] width 840 height 35
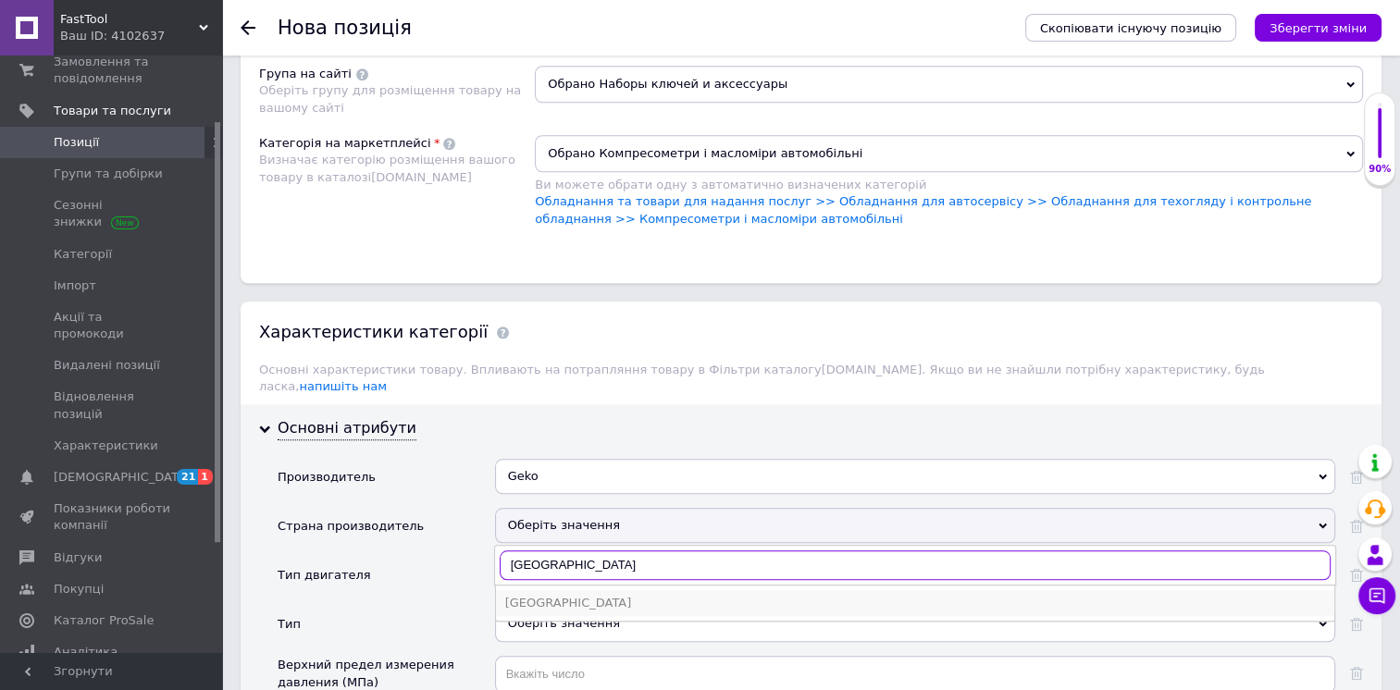
type input "[GEOGRAPHIC_DATA]"
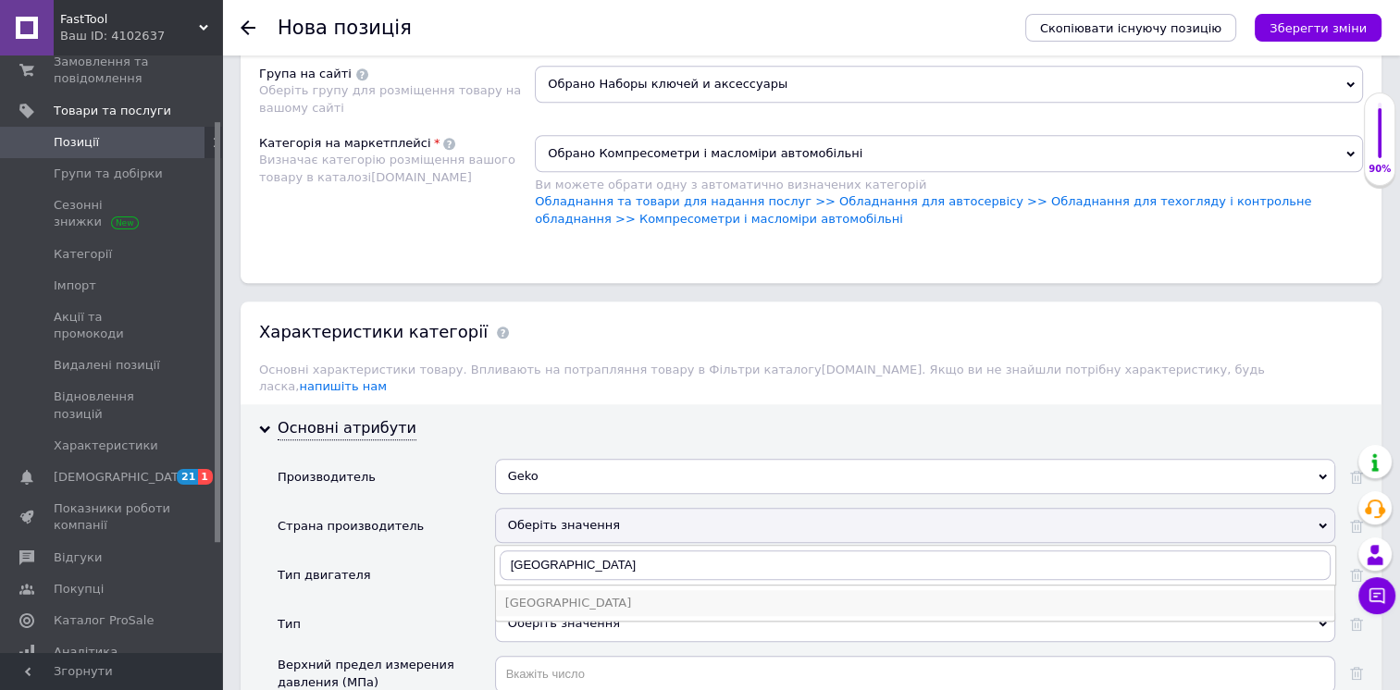
click at [544, 595] on div "[GEOGRAPHIC_DATA]" at bounding box center [915, 603] width 820 height 17
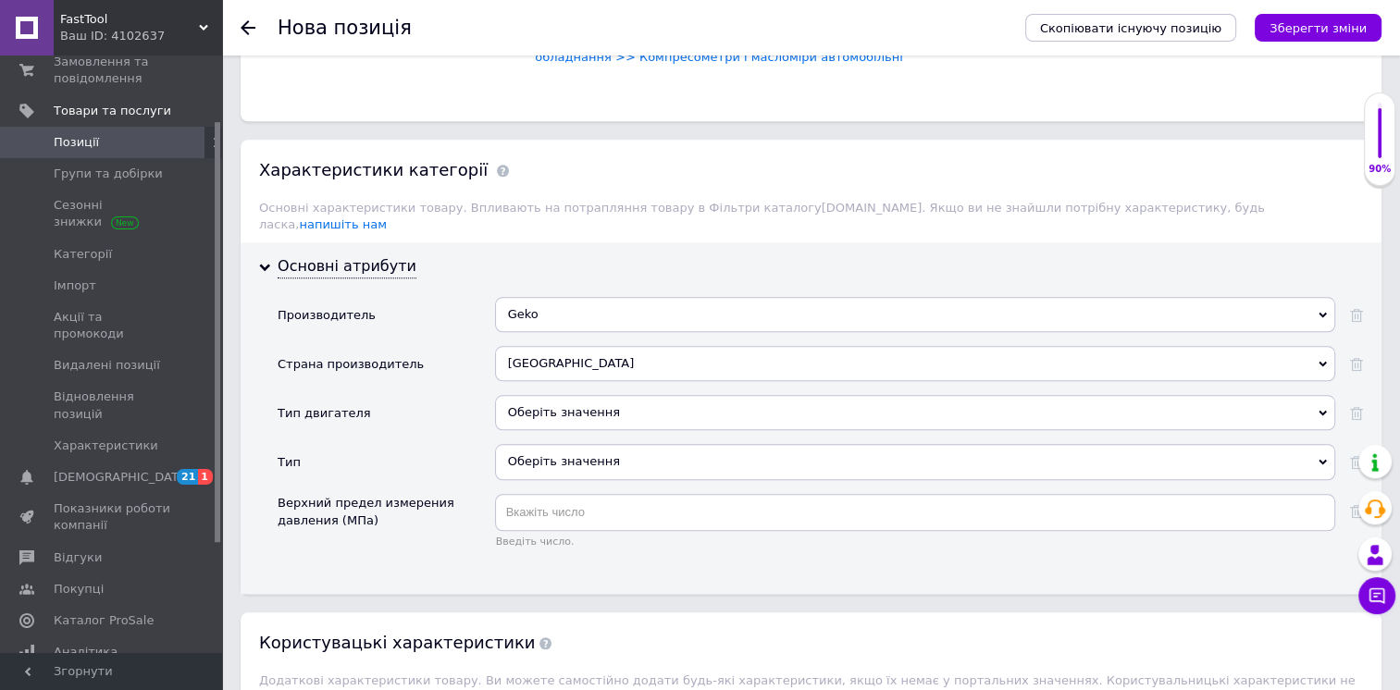
scroll to position [1915, 0]
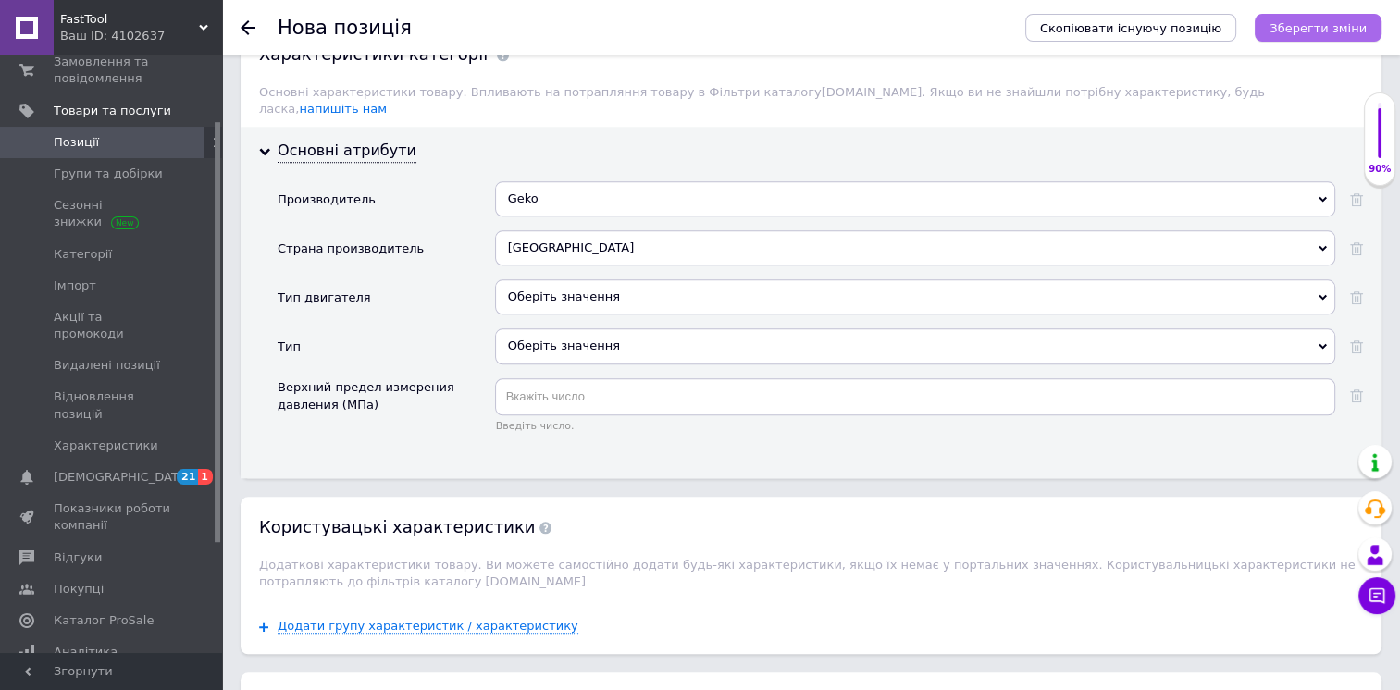
click at [1341, 31] on icon "Зберегти зміни" at bounding box center [1317, 28] width 97 height 14
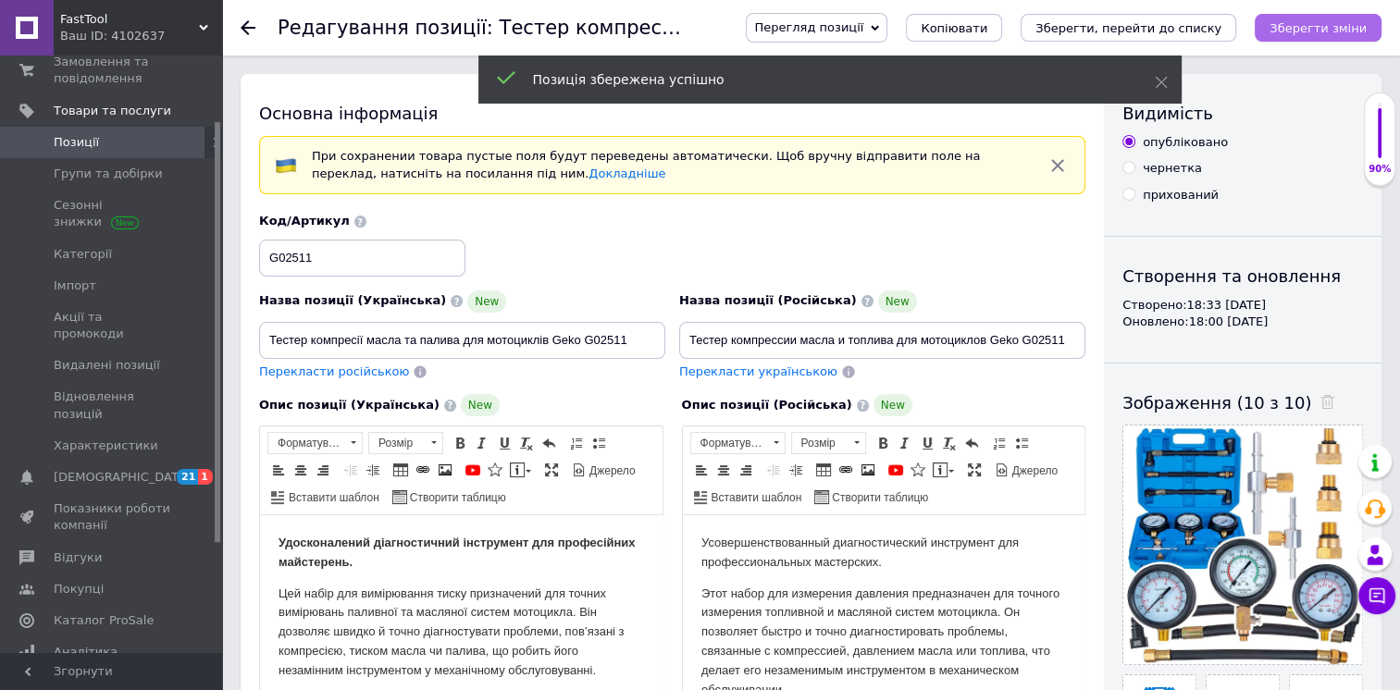
click at [1332, 33] on icon "Зберегти зміни" at bounding box center [1317, 28] width 97 height 14
click at [1183, 32] on icon "Зберегти, перейти до списку" at bounding box center [1128, 28] width 186 height 14
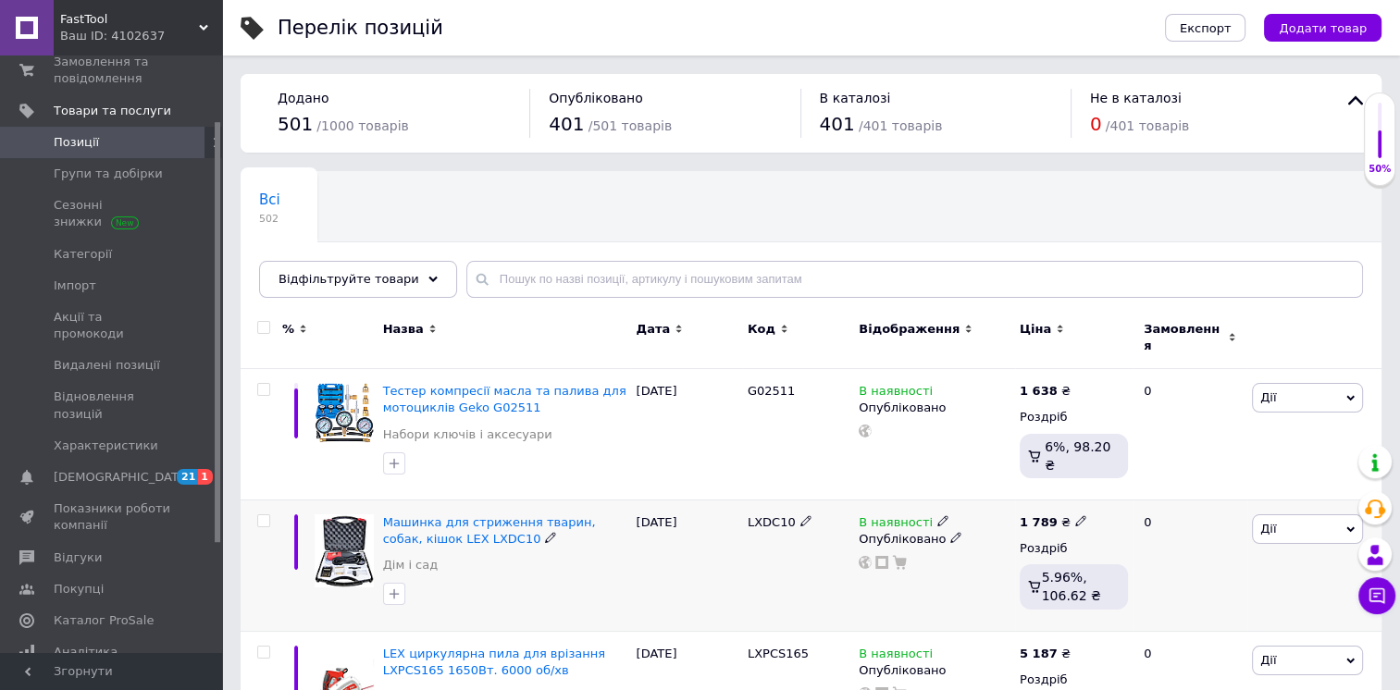
click at [1075, 515] on icon at bounding box center [1080, 520] width 11 height 11
type input "1965"
click at [741, 573] on div "[DATE]" at bounding box center [686, 565] width 111 height 131
click at [549, 283] on input "text" at bounding box center [914, 279] width 896 height 37
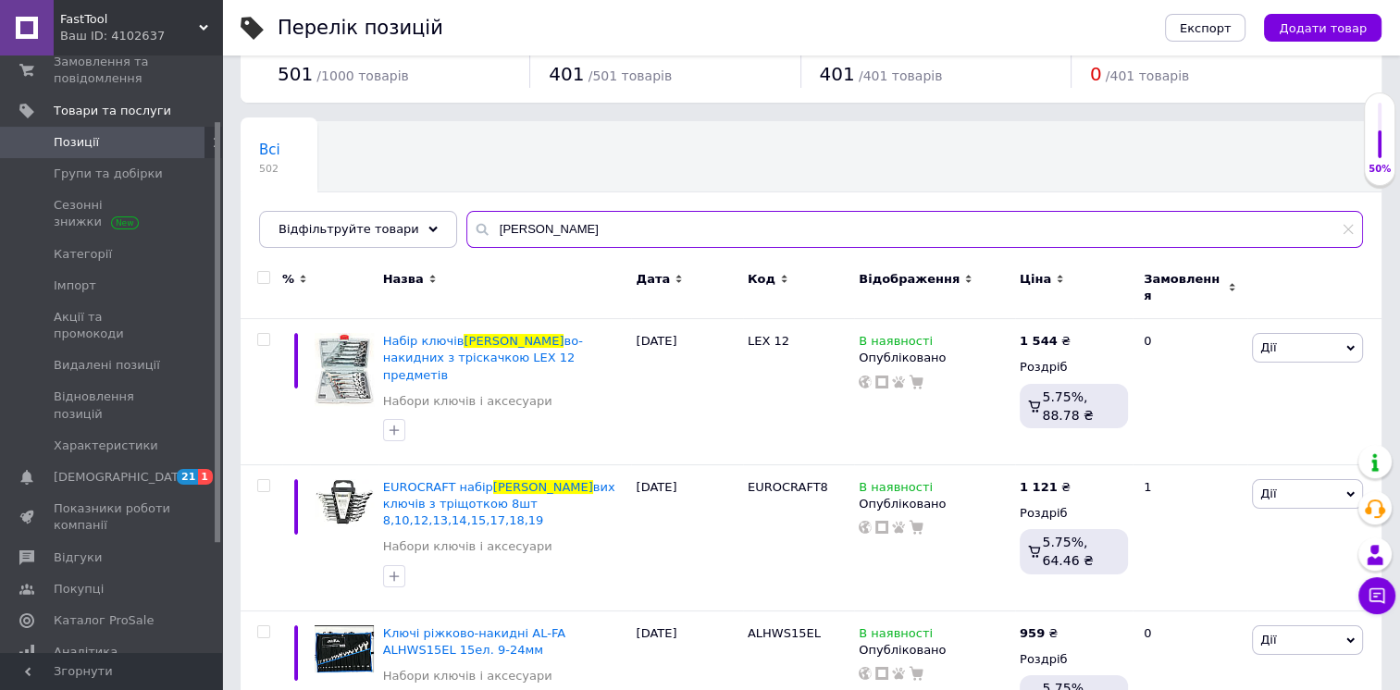
scroll to position [76, 0]
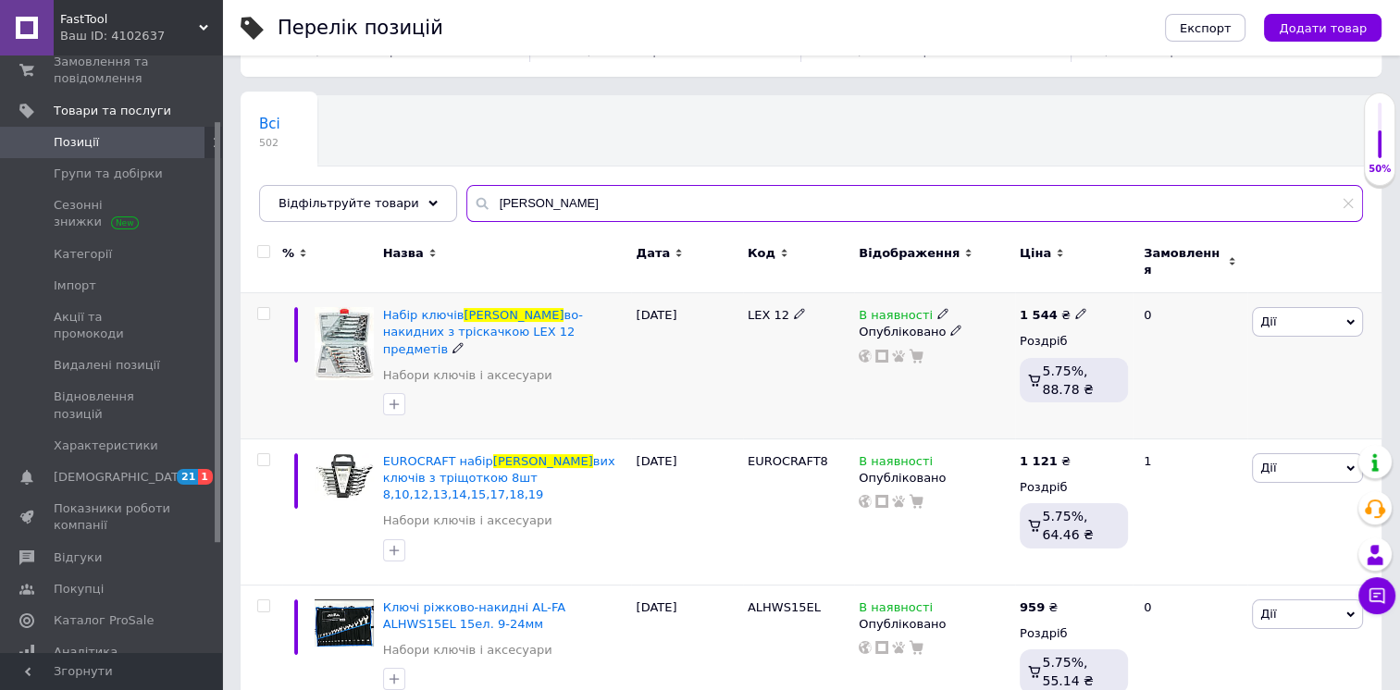
type input "[PERSON_NAME]"
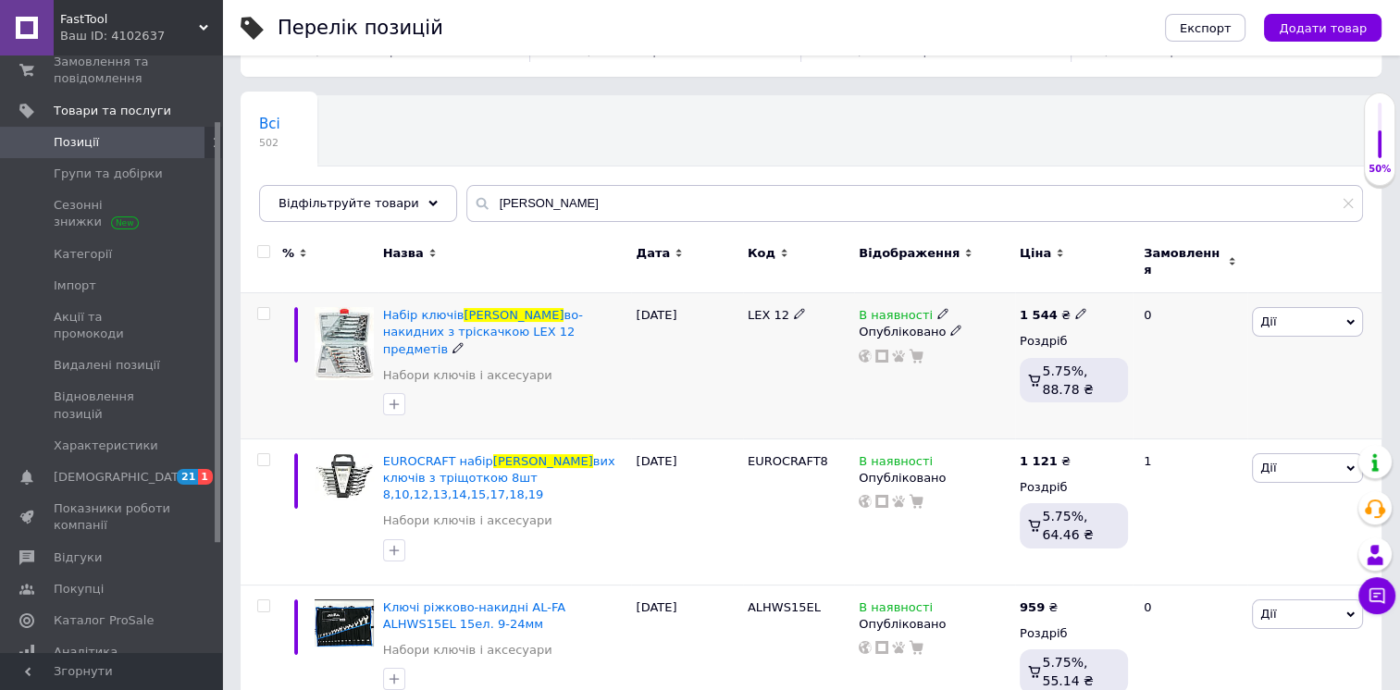
click at [1075, 308] on icon at bounding box center [1080, 313] width 11 height 11
type input "1419"
click at [791, 368] on div "LEX 12" at bounding box center [798, 366] width 111 height 146
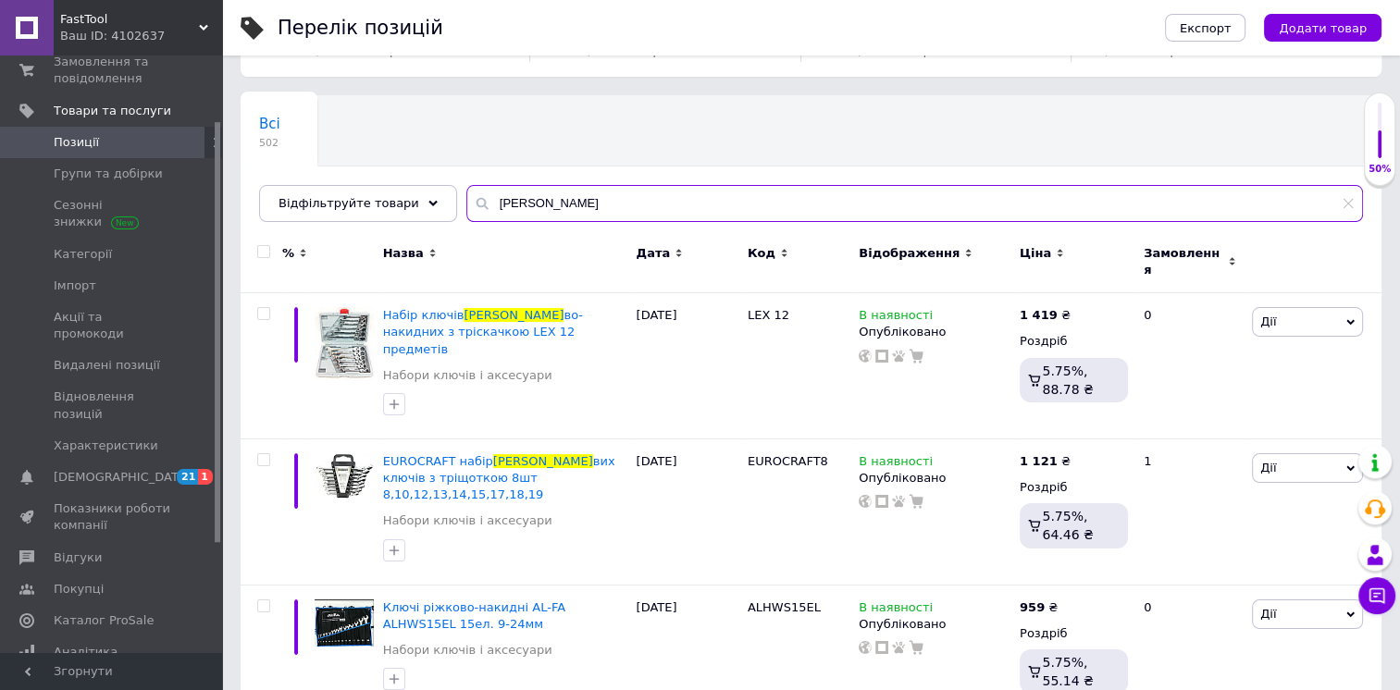
drag, startPoint x: 533, startPoint y: 198, endPoint x: 449, endPoint y: 179, distance: 86.2
click at [449, 179] on div "Всі 502 Ok Відфільтровано... Зберегти Нічого не знайдено Можливо, помилка у сло…" at bounding box center [811, 158] width 1141 height 127
type input "ф"
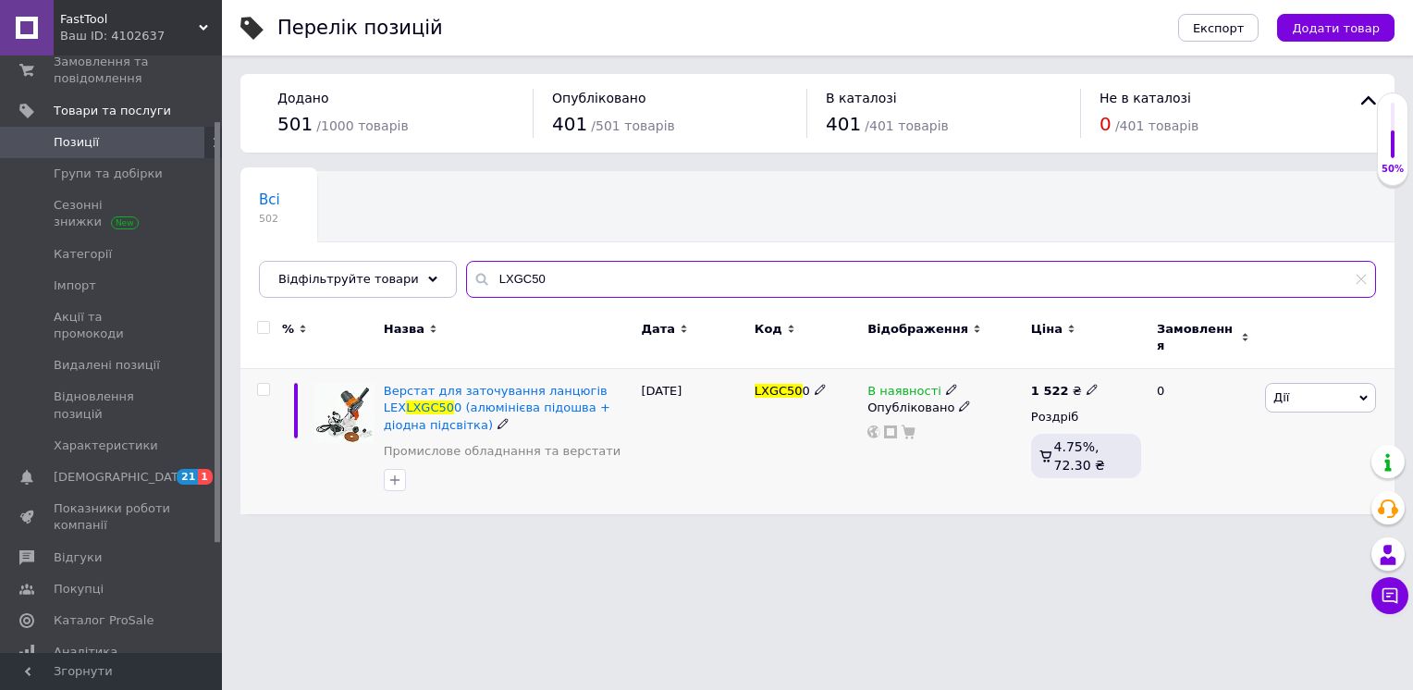
type input "LXGC50"
click at [1087, 384] on icon at bounding box center [1092, 389] width 11 height 11
type input "1449"
click at [798, 440] on div "LXGC50 0" at bounding box center [806, 441] width 113 height 145
